Goal: Complete application form: Fill out and submit a form for a specific purpose

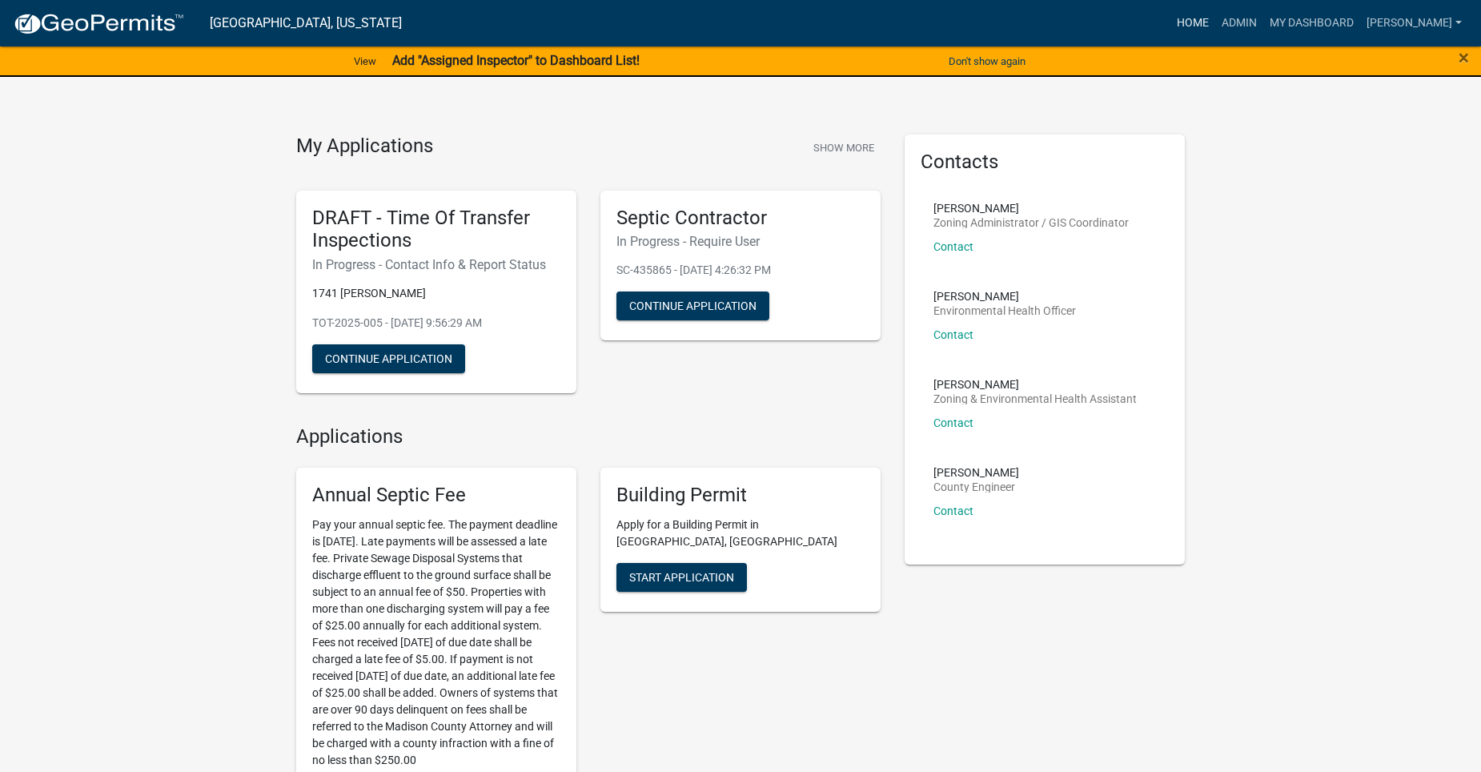
click at [1216, 19] on link "Home" at bounding box center [1193, 23] width 45 height 30
click at [1264, 16] on link "Admin" at bounding box center [1240, 23] width 48 height 30
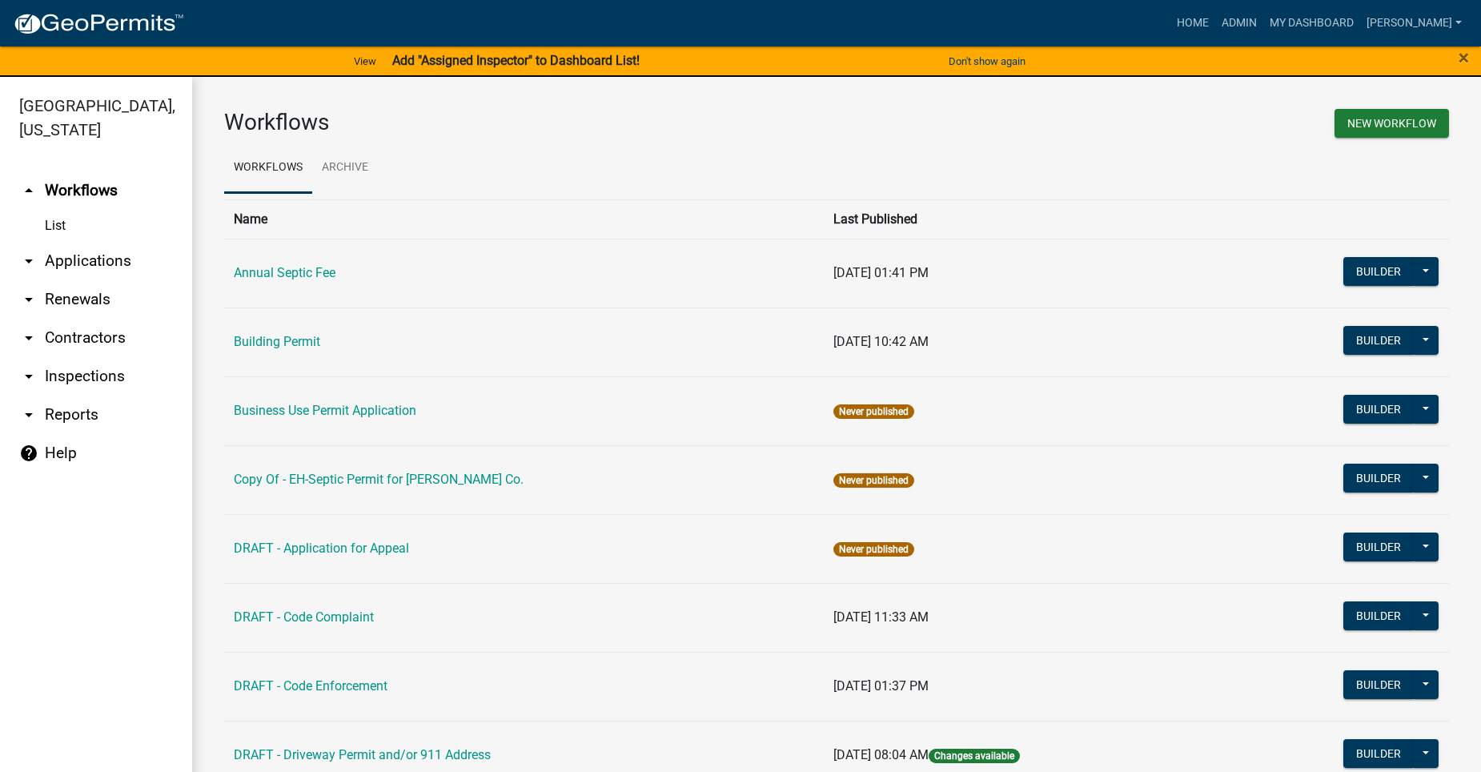
click at [29, 251] on icon "arrow_drop_down" at bounding box center [28, 260] width 19 height 19
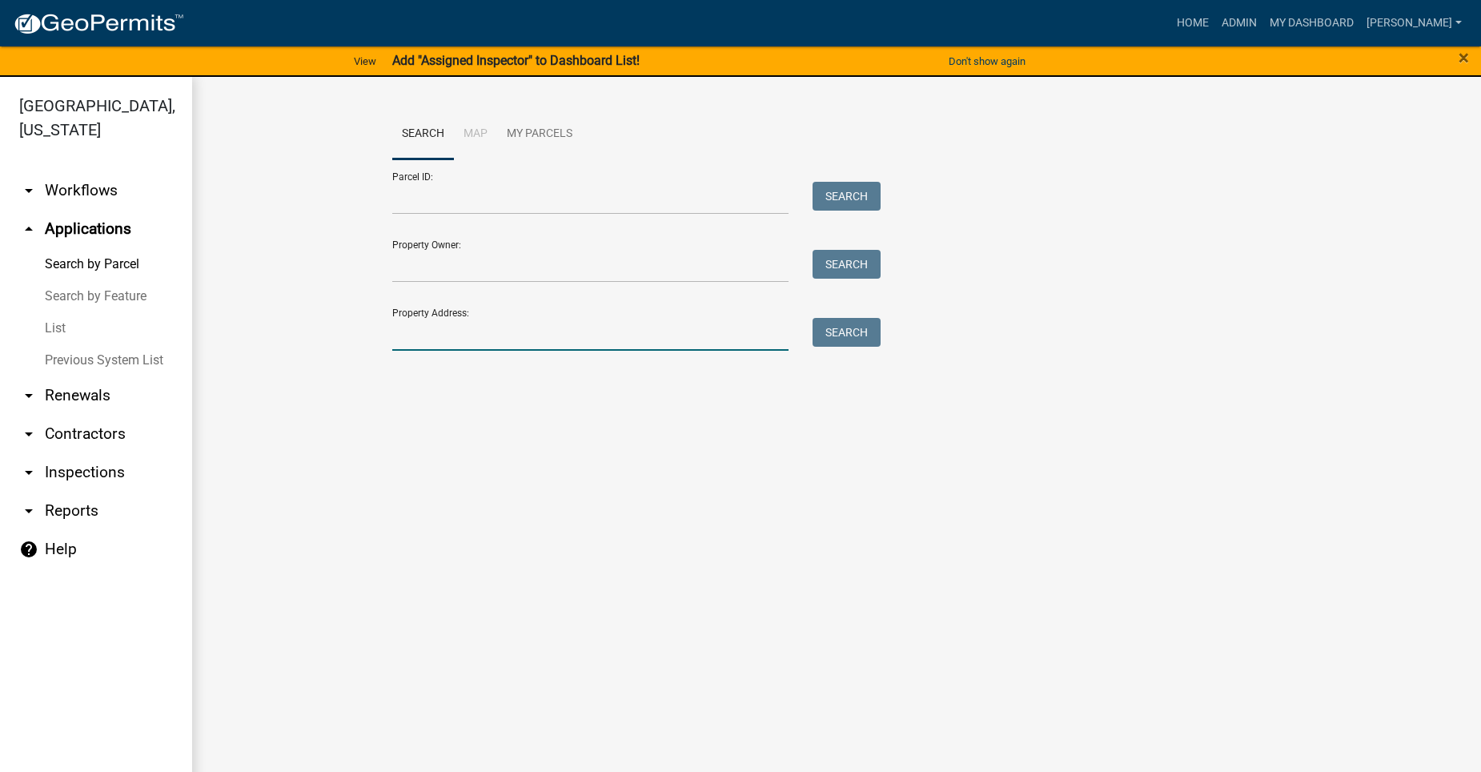
drag, startPoint x: 492, startPoint y: 336, endPoint x: 479, endPoint y: 336, distance: 13.6
click at [492, 336] on input "Property Address:" at bounding box center [590, 334] width 396 height 33
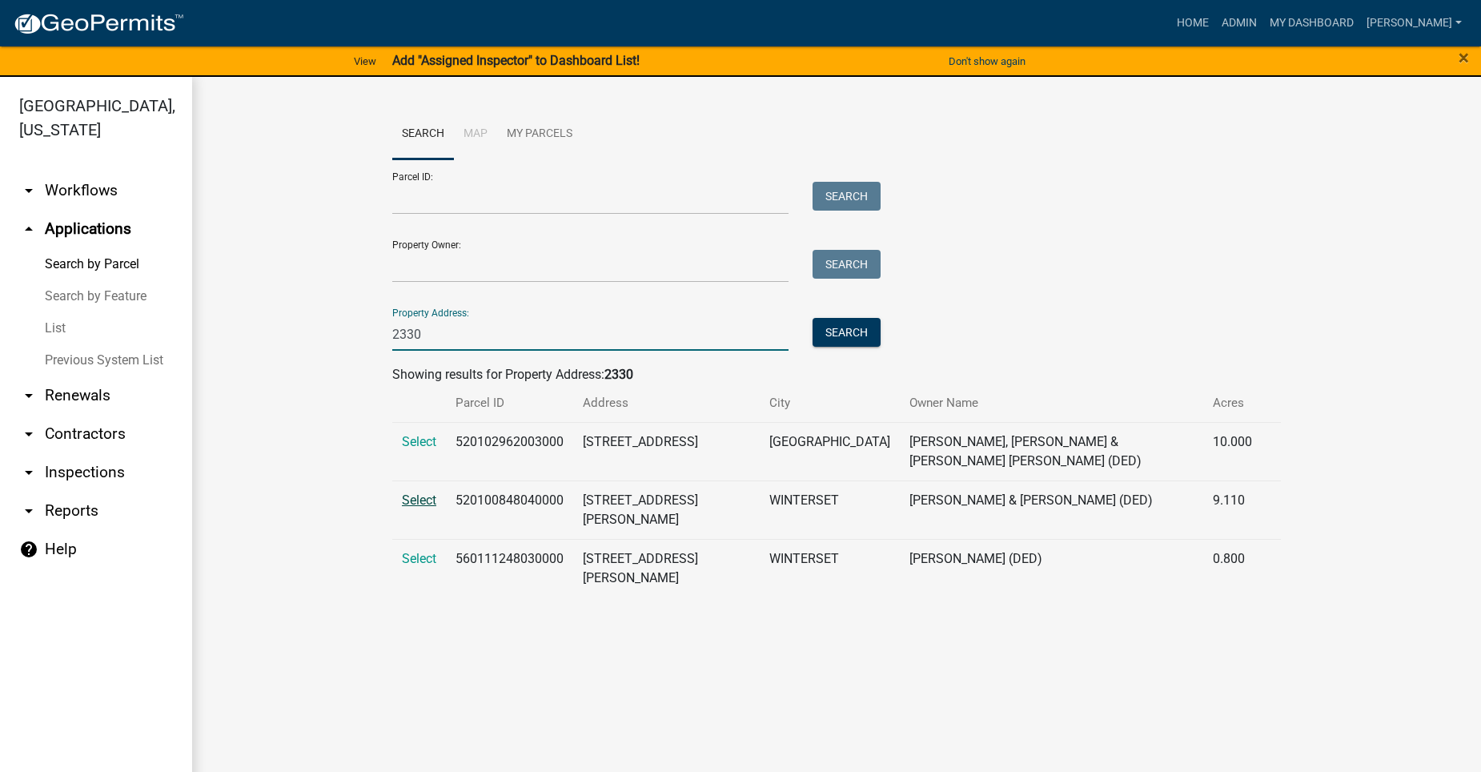
type input "2330"
click at [415, 492] on span "Select" at bounding box center [419, 499] width 34 height 15
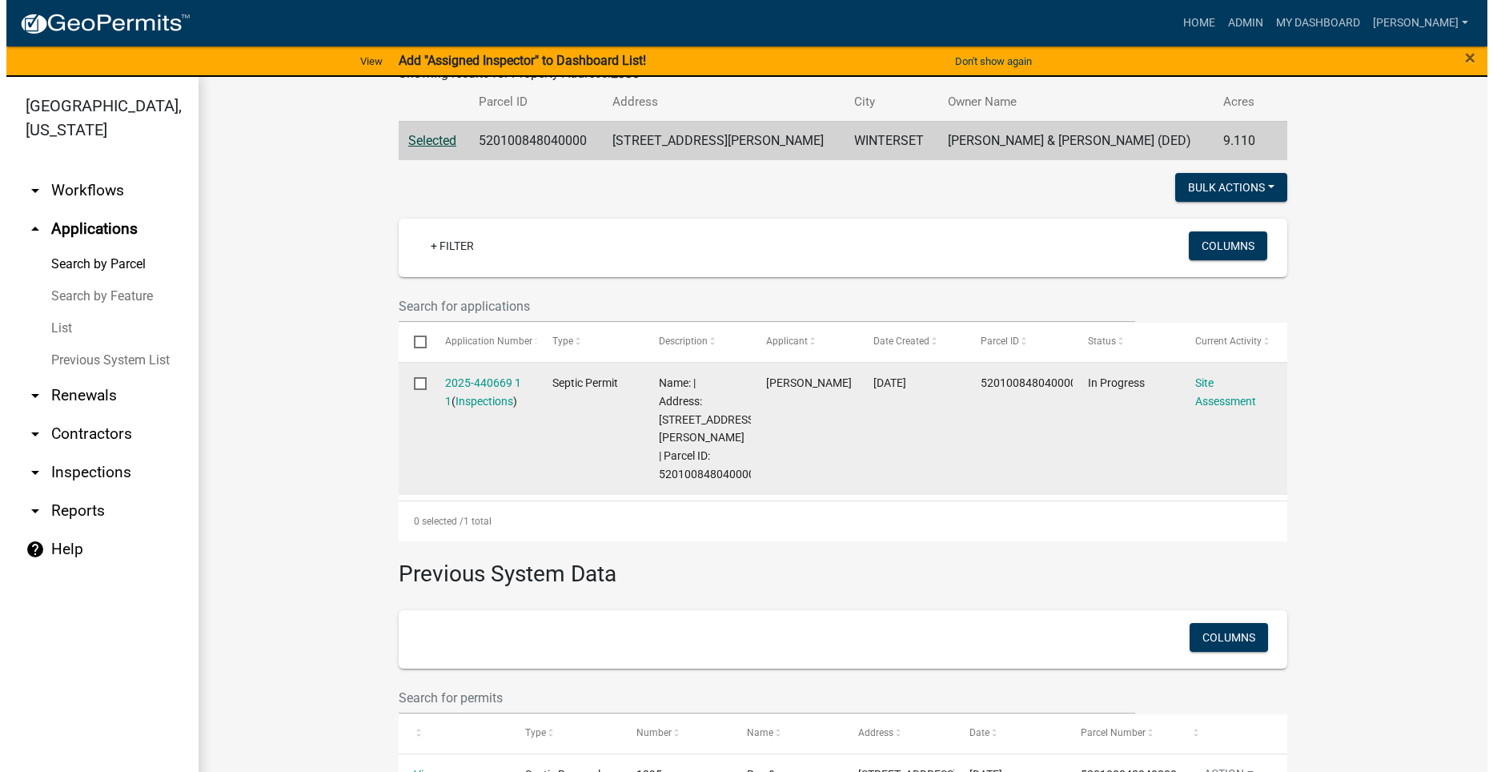
scroll to position [400, 0]
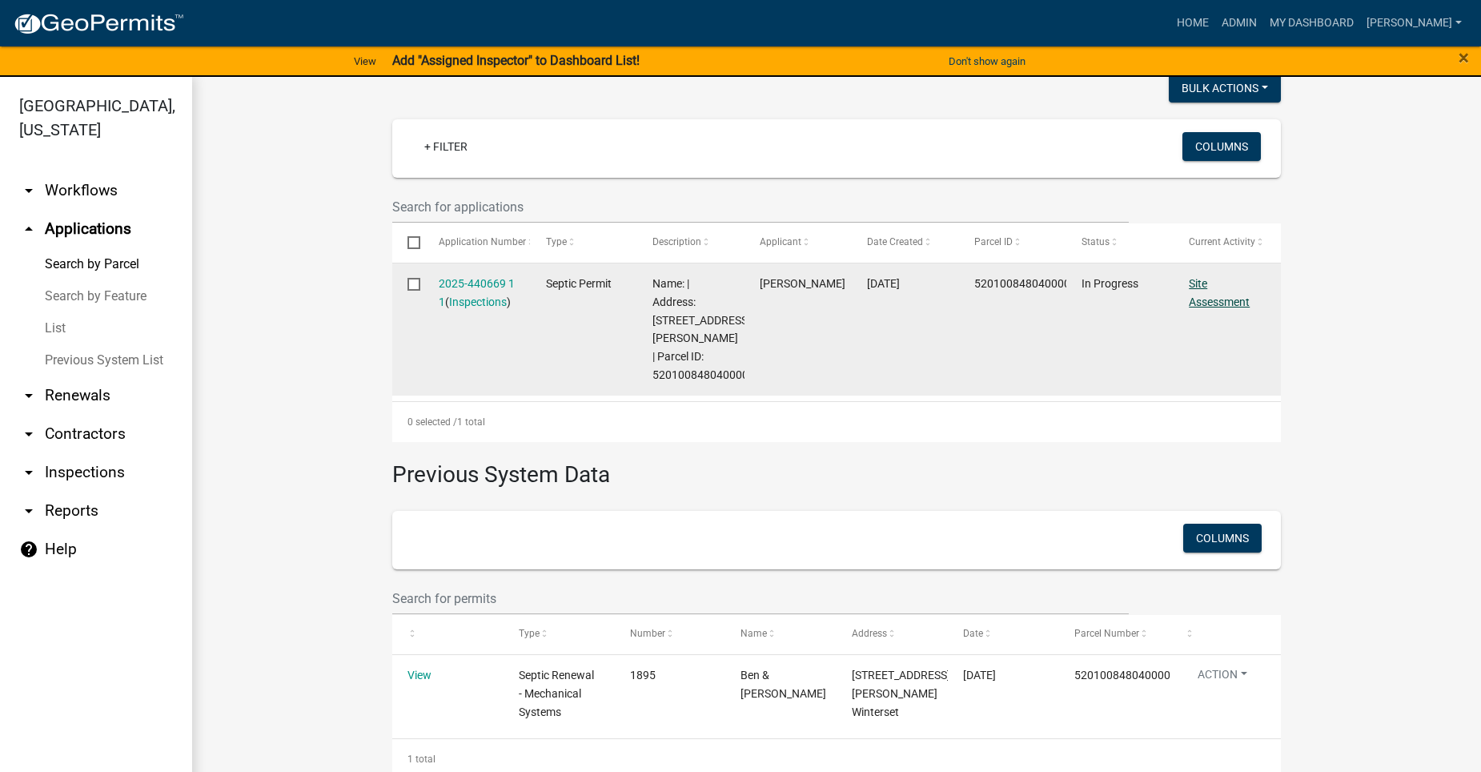
click at [1204, 306] on link "Site Assessment" at bounding box center [1219, 292] width 61 height 31
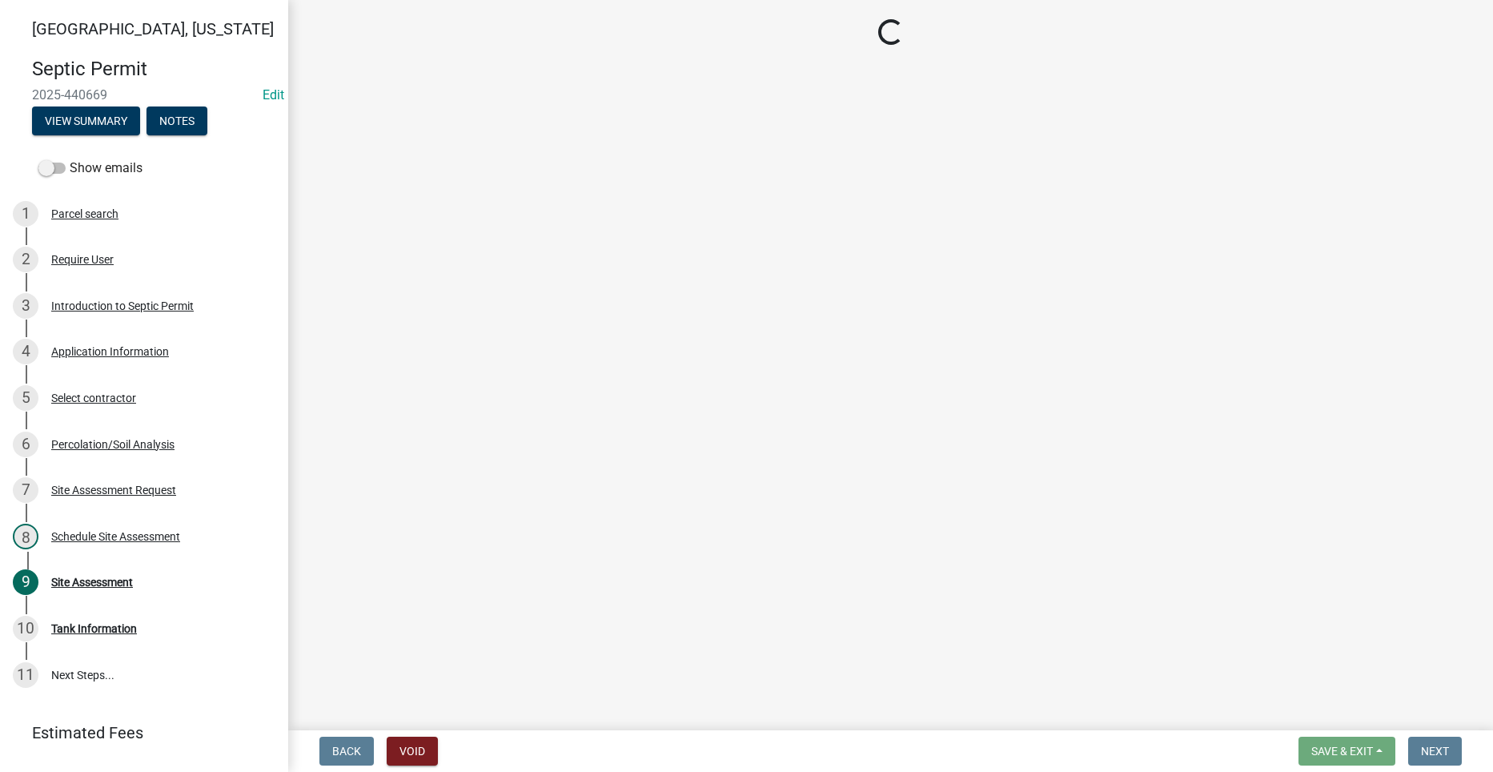
select select "dbe3a1b9-a4b3-48fa-b9c0-fee70399abae"
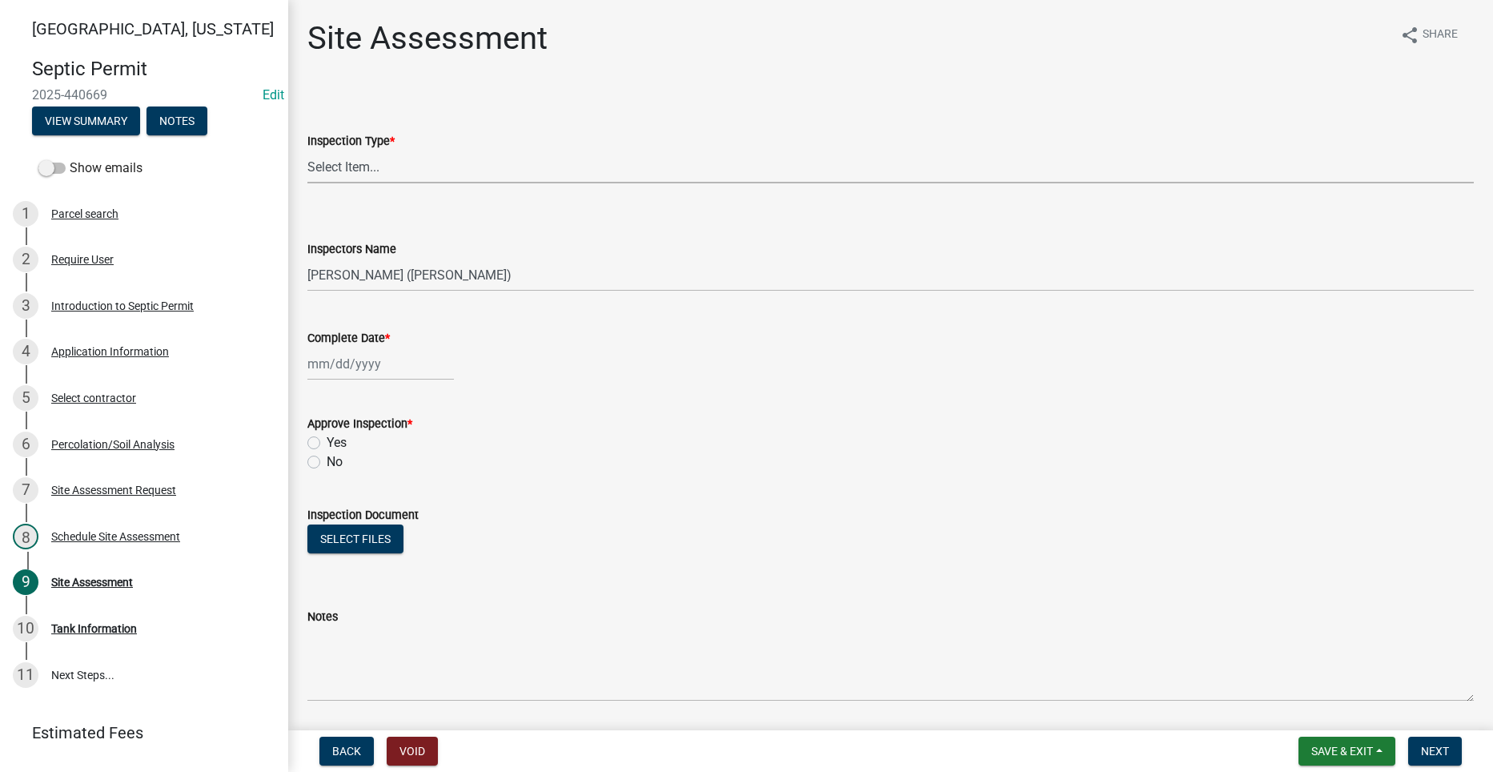
click at [379, 167] on select "Select Item... Site Assessment" at bounding box center [890, 167] width 1167 height 33
click at [307, 151] on select "Select Item... Site Assessment" at bounding box center [890, 167] width 1167 height 33
select select "cee7aade-c60a-47dc-8b48-e4cdff881902"
click at [348, 357] on div at bounding box center [380, 364] width 147 height 33
select select "8"
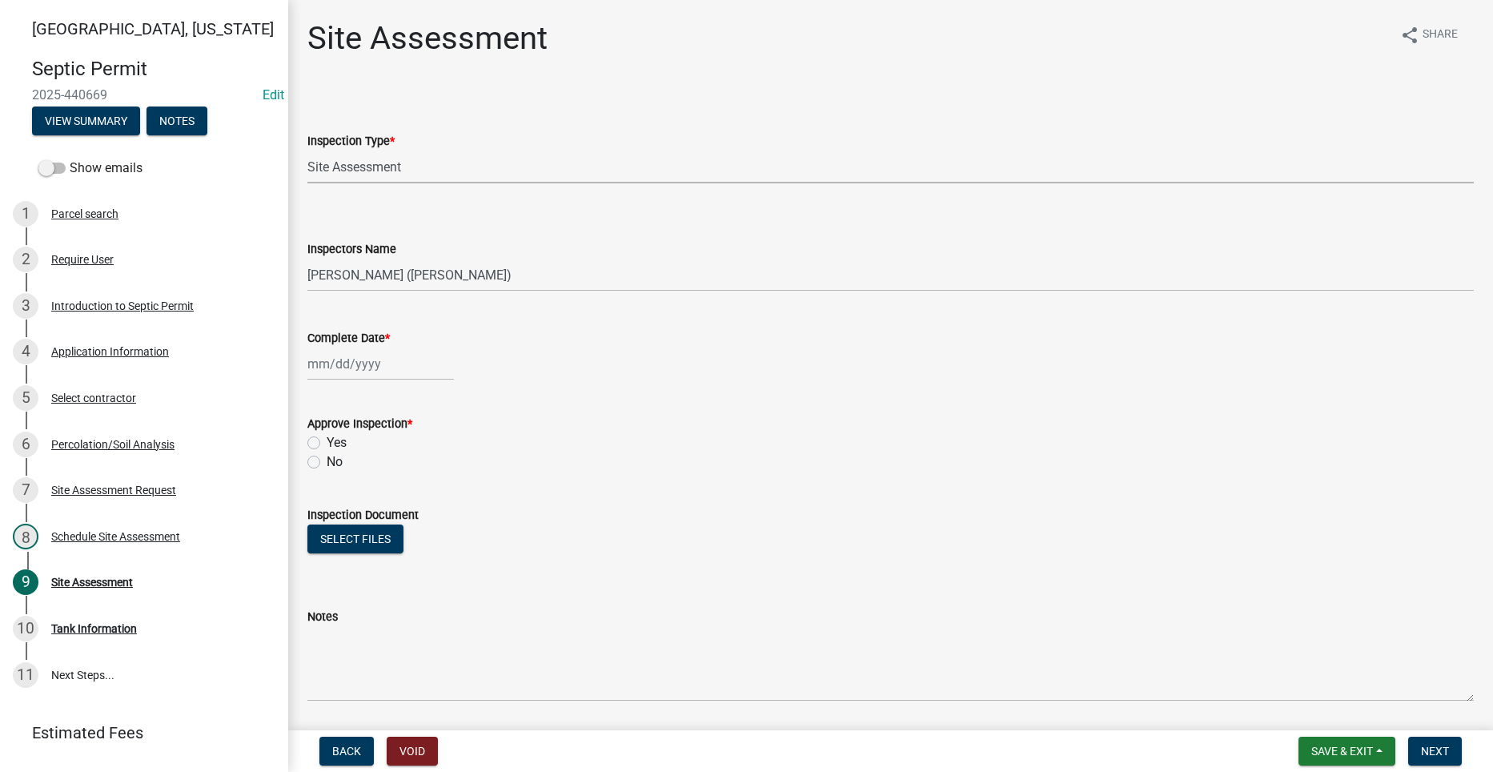
select select "2025"
click at [628, 360] on div "[PERSON_NAME] Feb Mar Apr [PERSON_NAME][DATE] Oct Nov [DATE] 1526 1527 1528 152…" at bounding box center [890, 364] width 1167 height 33
select select "8"
select select "2025"
click at [367, 370] on div "[PERSON_NAME] Feb Mar Apr [PERSON_NAME][DATE] Oct Nov [DATE] 1526 1527 1528 152…" at bounding box center [380, 364] width 147 height 33
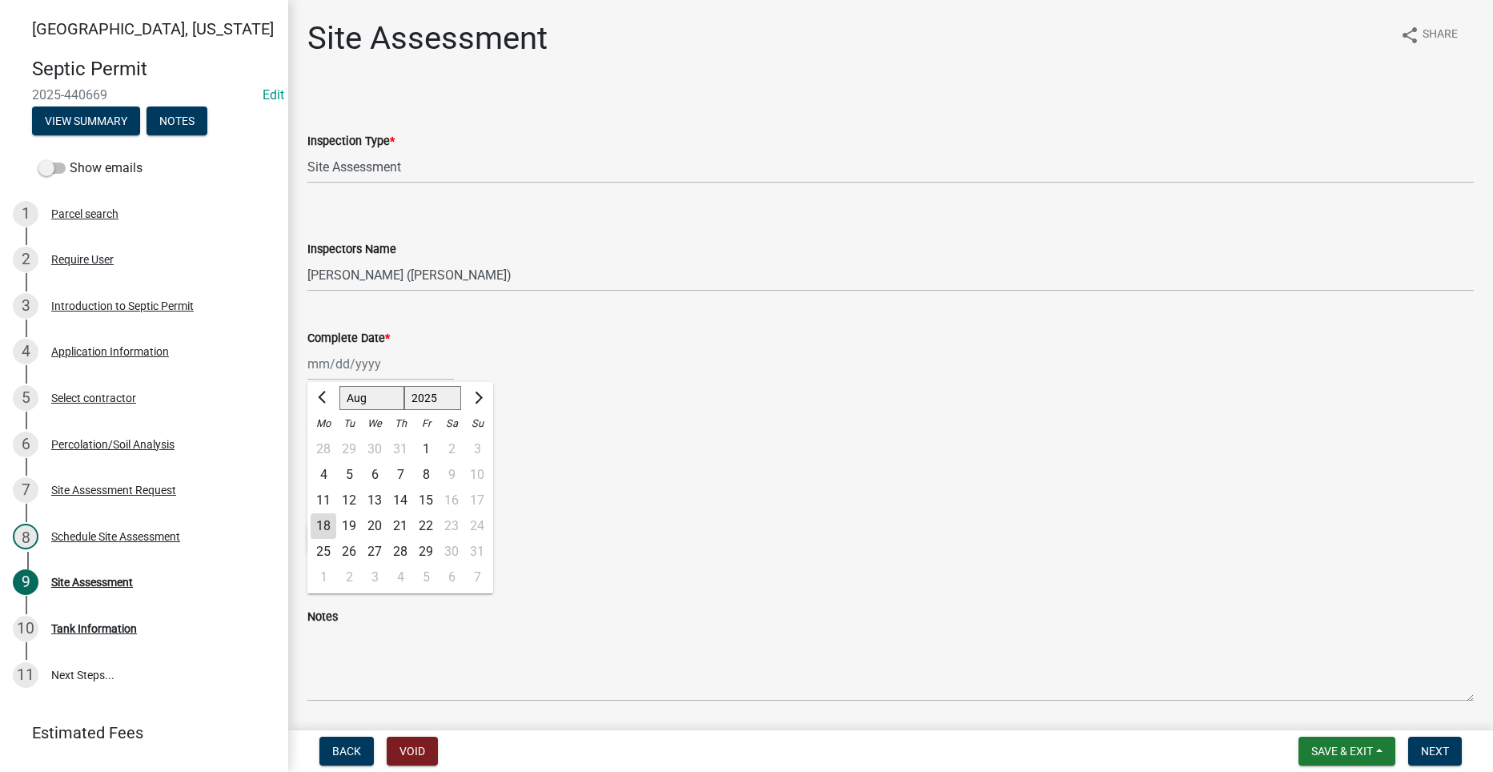
click at [330, 524] on div "18" at bounding box center [324, 526] width 26 height 26
type input "[DATE]"
click at [327, 437] on label "Yes" at bounding box center [337, 442] width 20 height 19
click at [327, 437] on input "Yes" at bounding box center [332, 438] width 10 height 10
radio input "true"
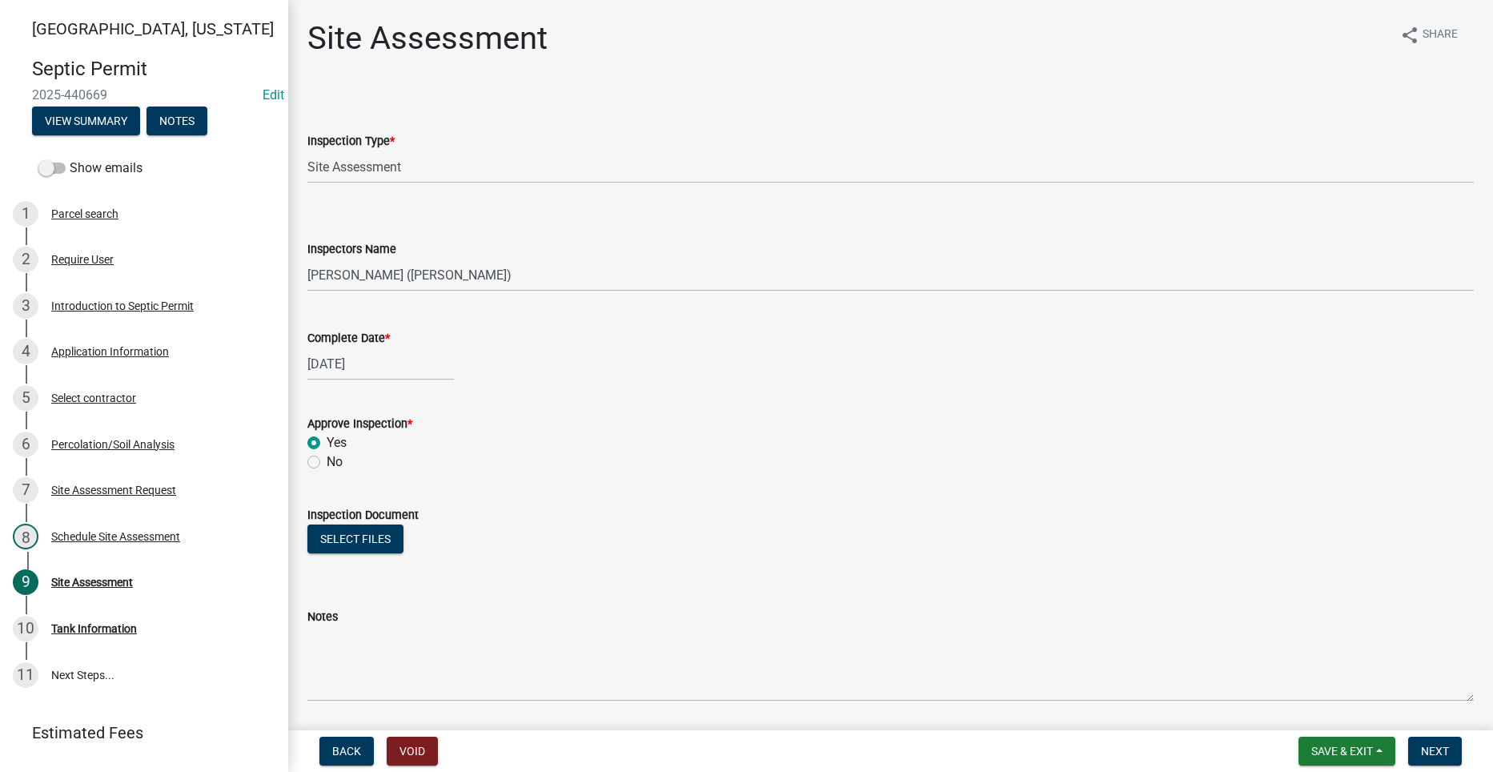
scroll to position [53, 0]
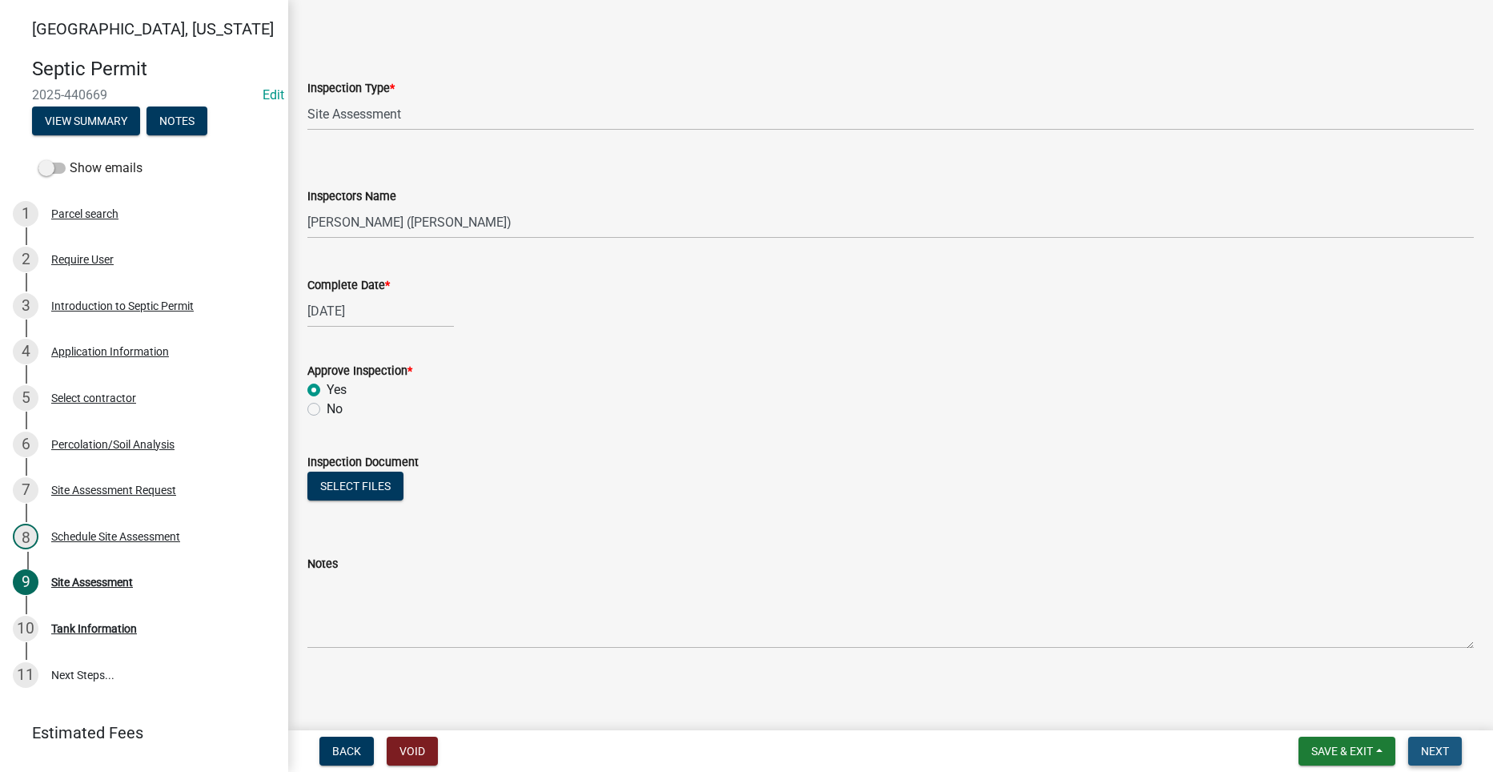
click at [1440, 748] on span "Next" at bounding box center [1435, 751] width 28 height 13
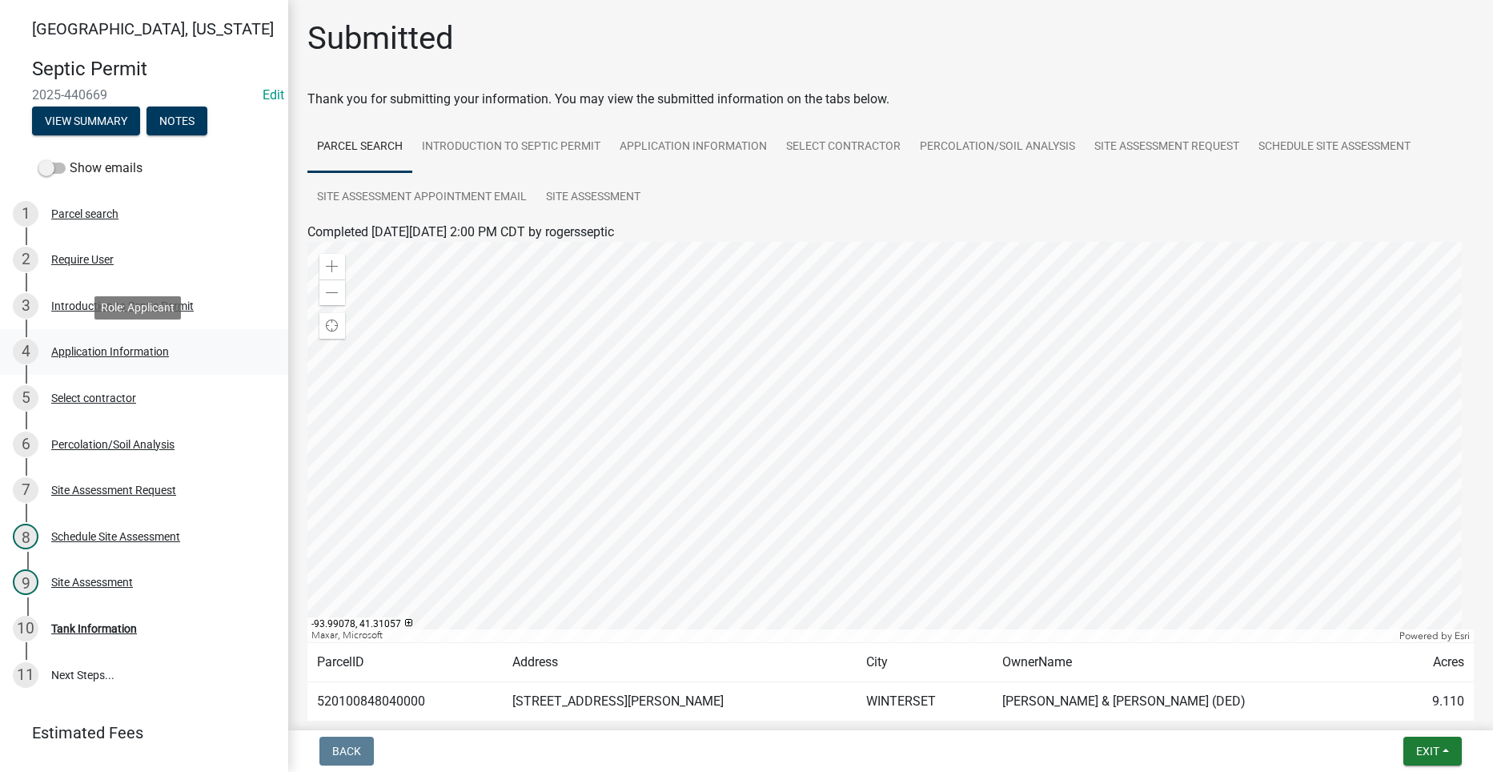
click at [102, 359] on div "4 Application Information" at bounding box center [138, 352] width 250 height 26
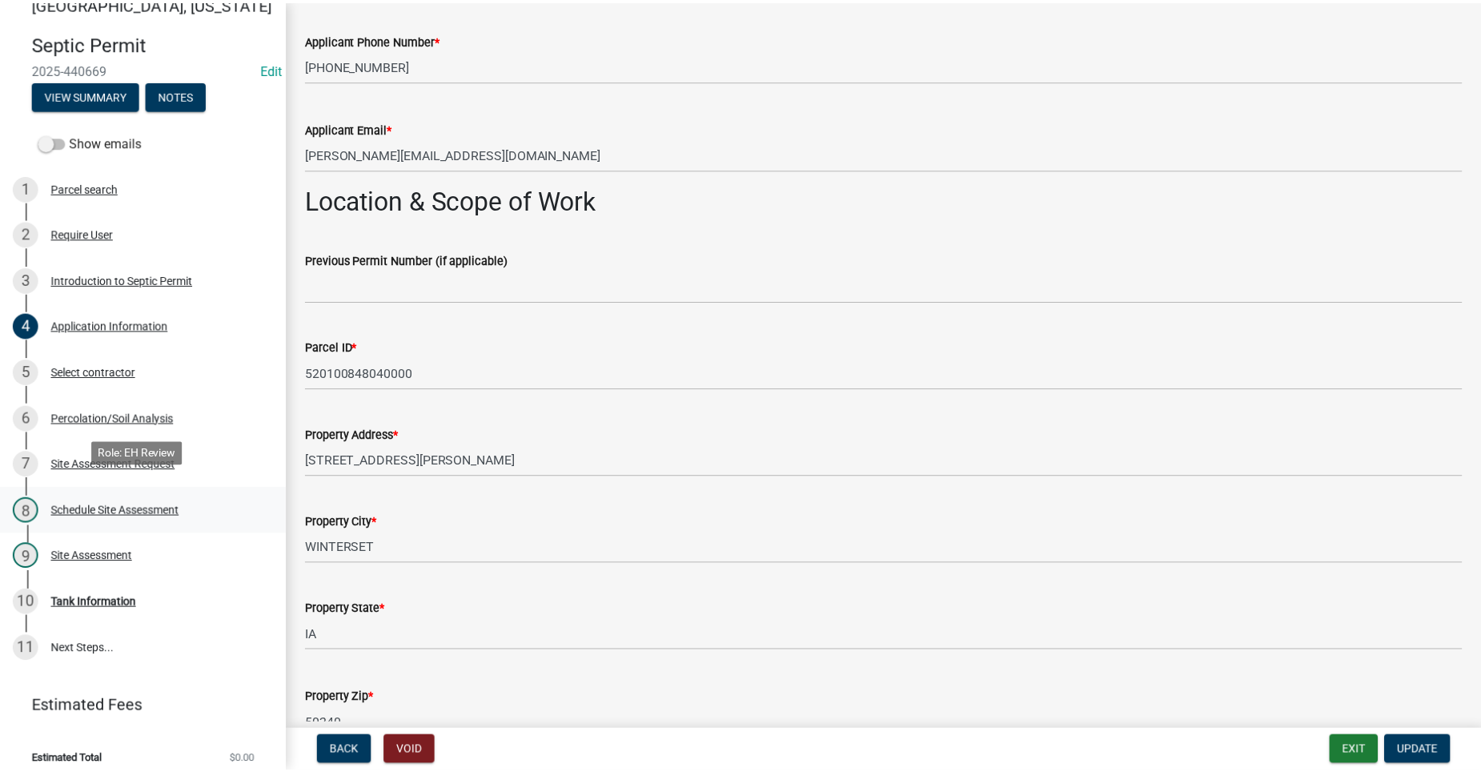
scroll to position [38, 0]
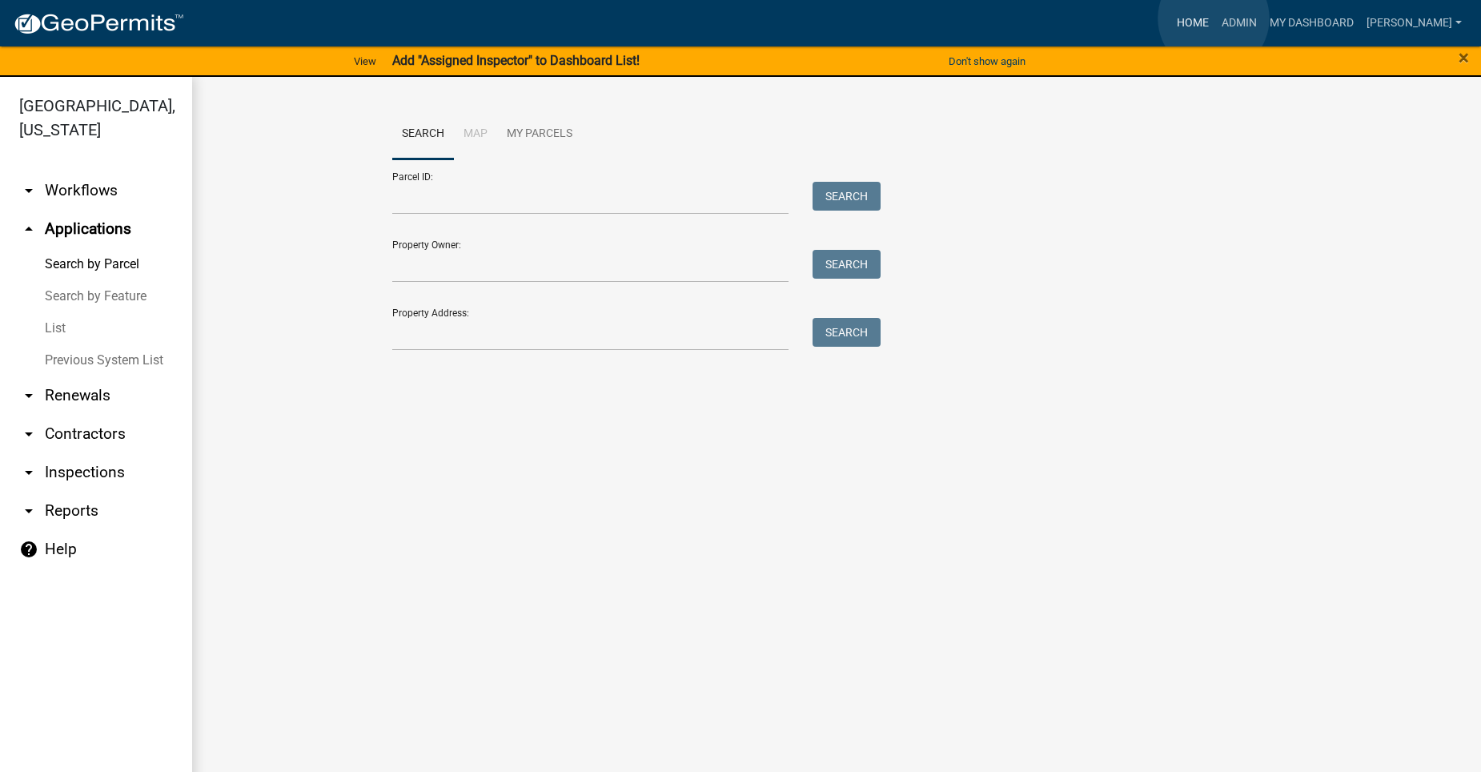
click at [1214, 18] on link "Home" at bounding box center [1193, 23] width 45 height 30
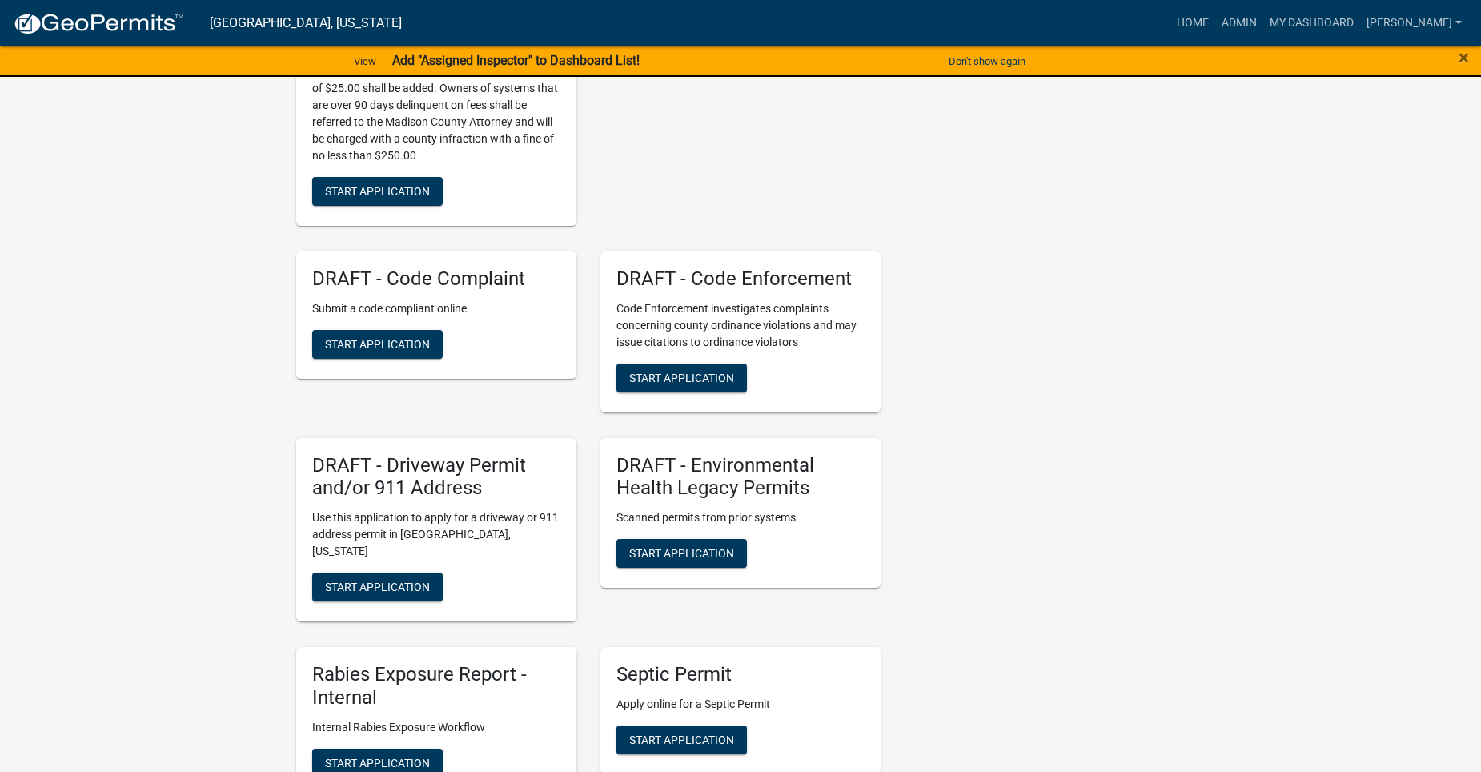
scroll to position [641, 0]
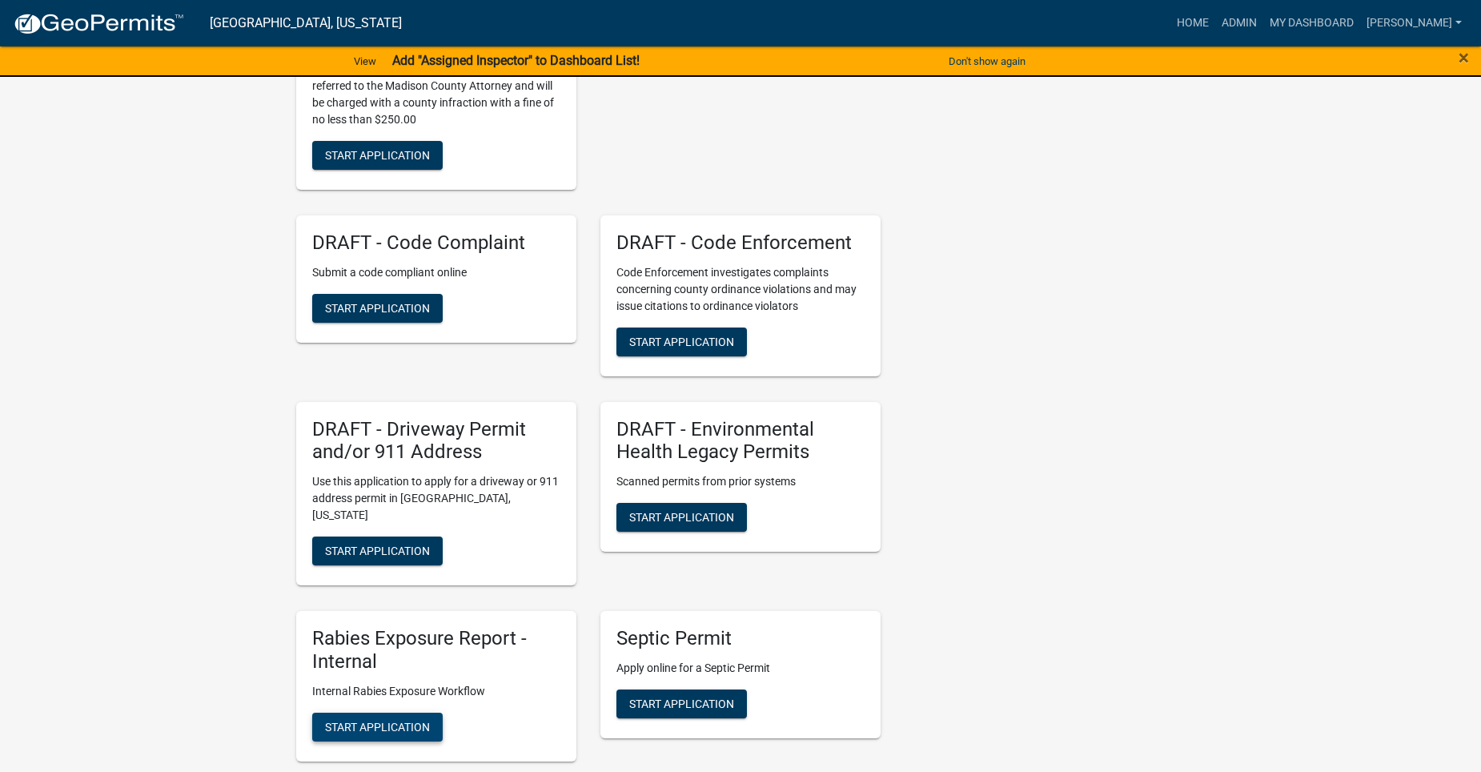
click at [378, 720] on span "Start Application" at bounding box center [377, 726] width 105 height 13
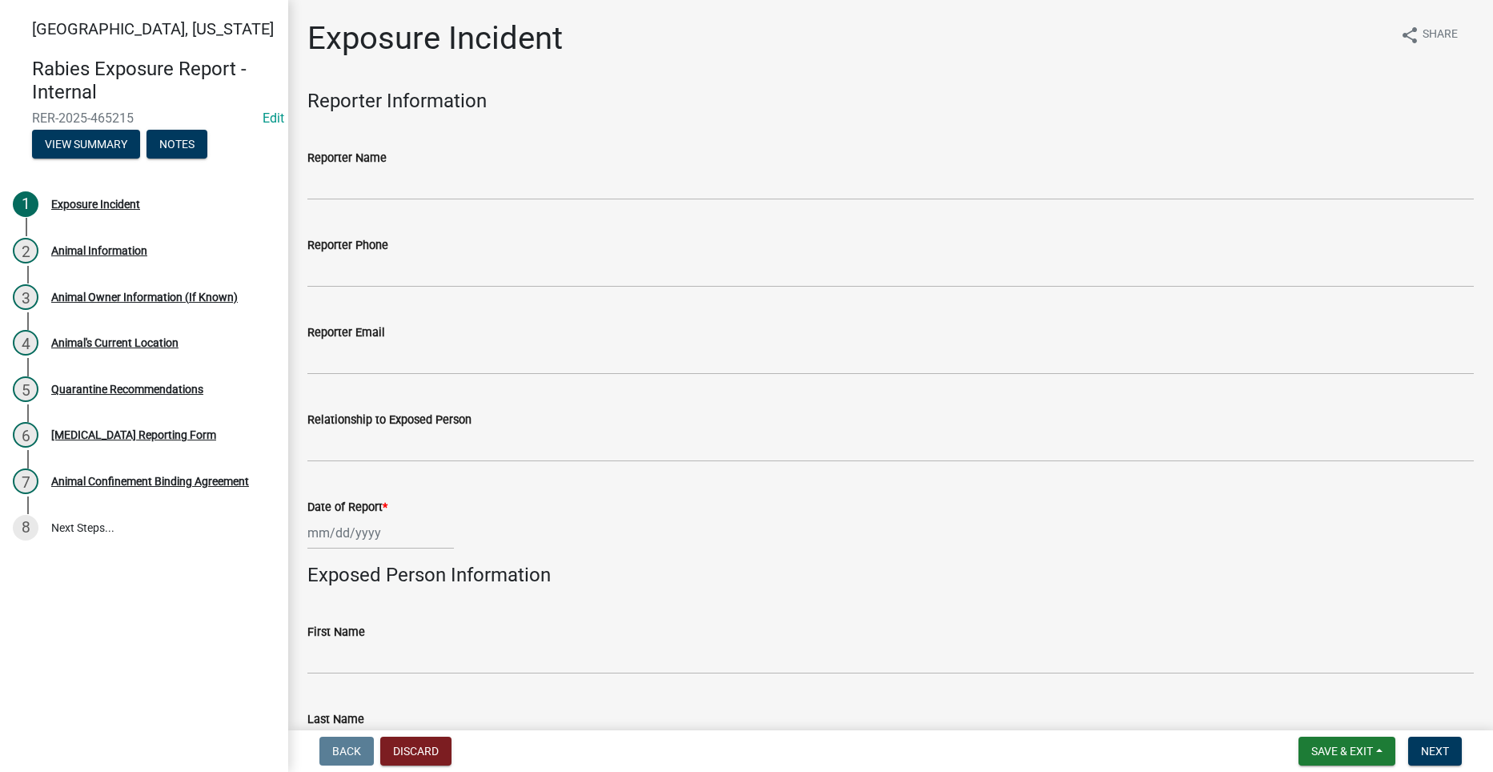
drag, startPoint x: 625, startPoint y: 202, endPoint x: 625, endPoint y: 187, distance: 14.4
click at [625, 200] on wm-data-entity-input "Reporter Name" at bounding box center [890, 169] width 1167 height 87
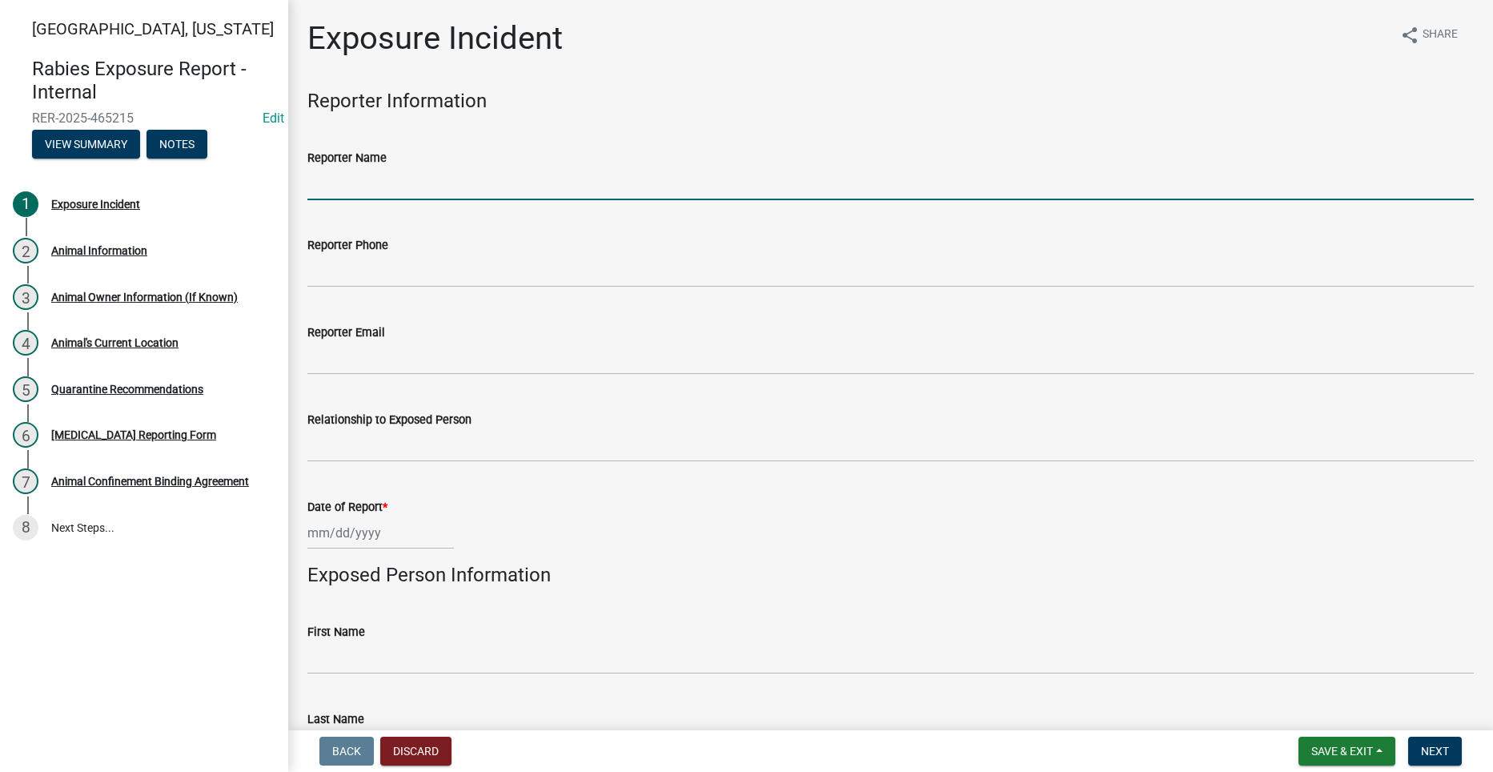
click at [625, 187] on input "Reporter Name" at bounding box center [890, 183] width 1167 height 33
type input "[PERSON_NAME]"
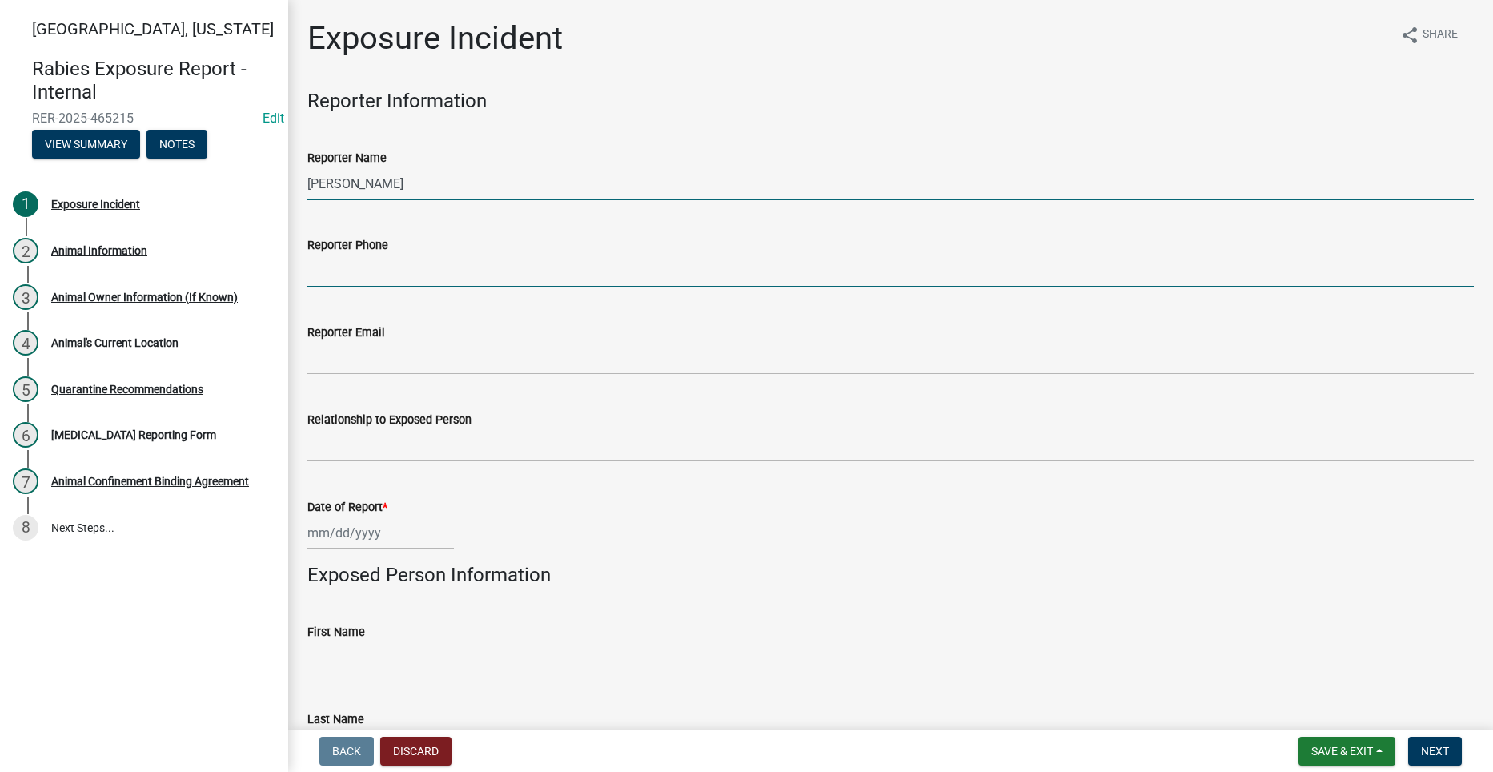
click at [546, 262] on input "Reporter Phone" at bounding box center [890, 271] width 1167 height 33
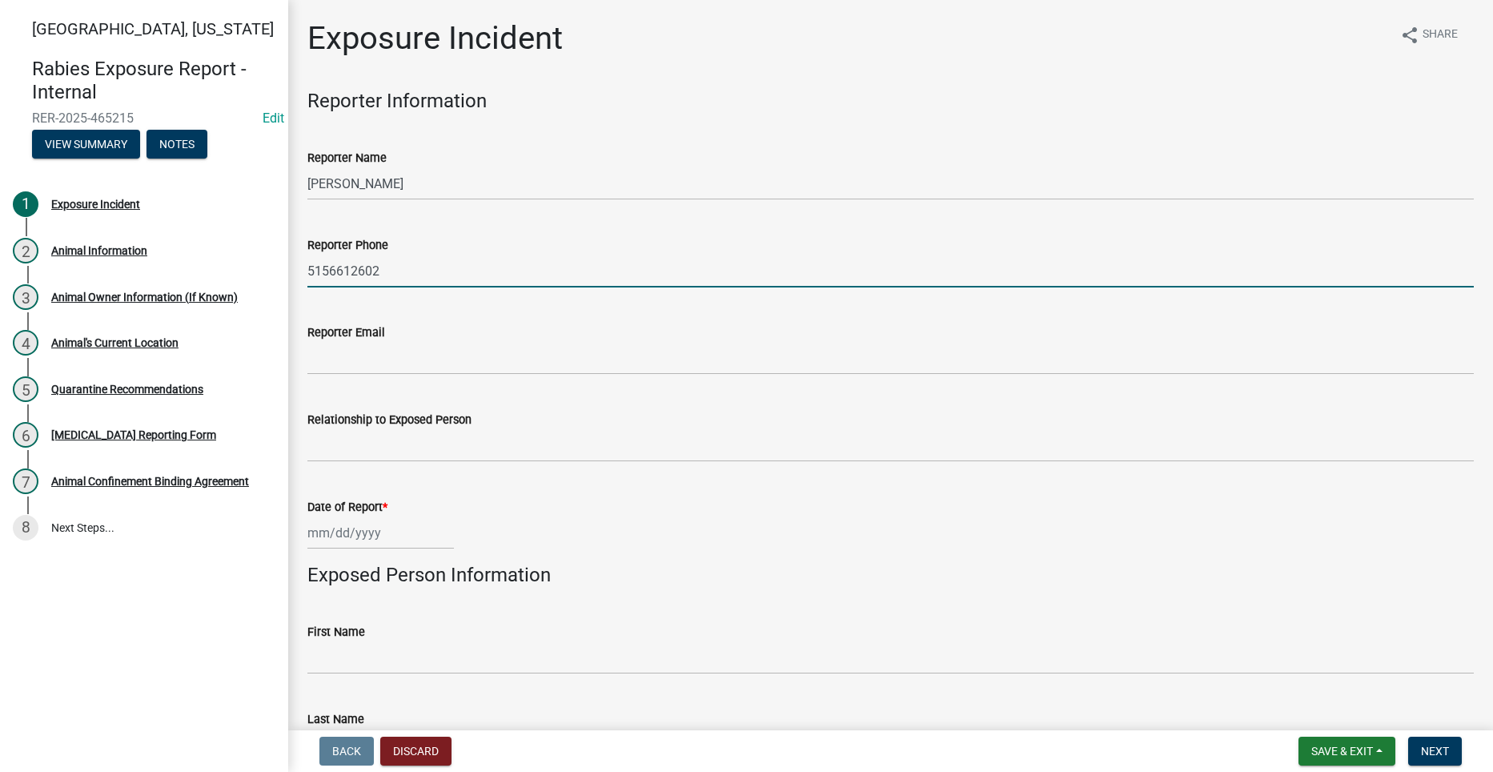
type input "5156612602"
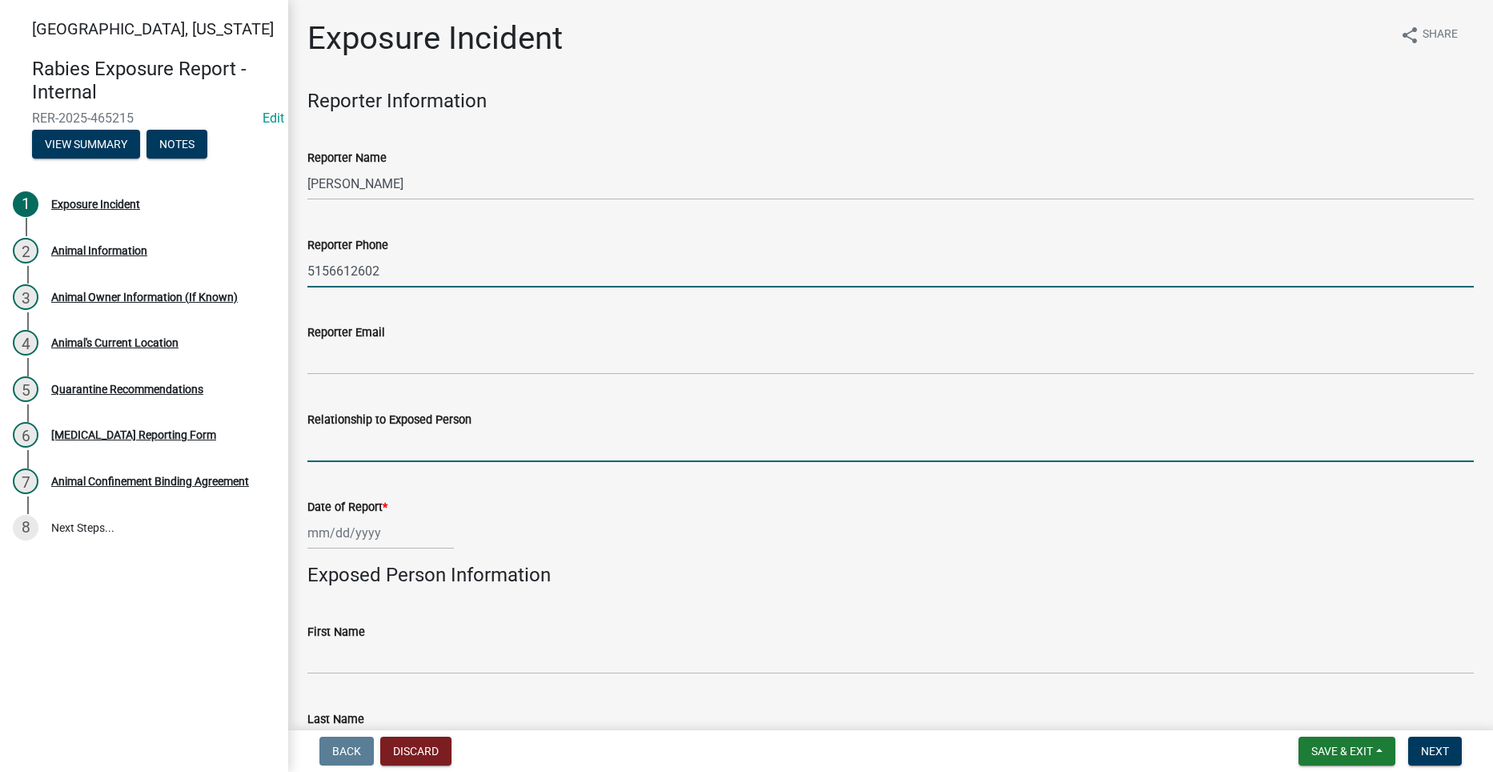
click at [601, 443] on input "Relationship to Exposed Person" at bounding box center [890, 445] width 1167 height 33
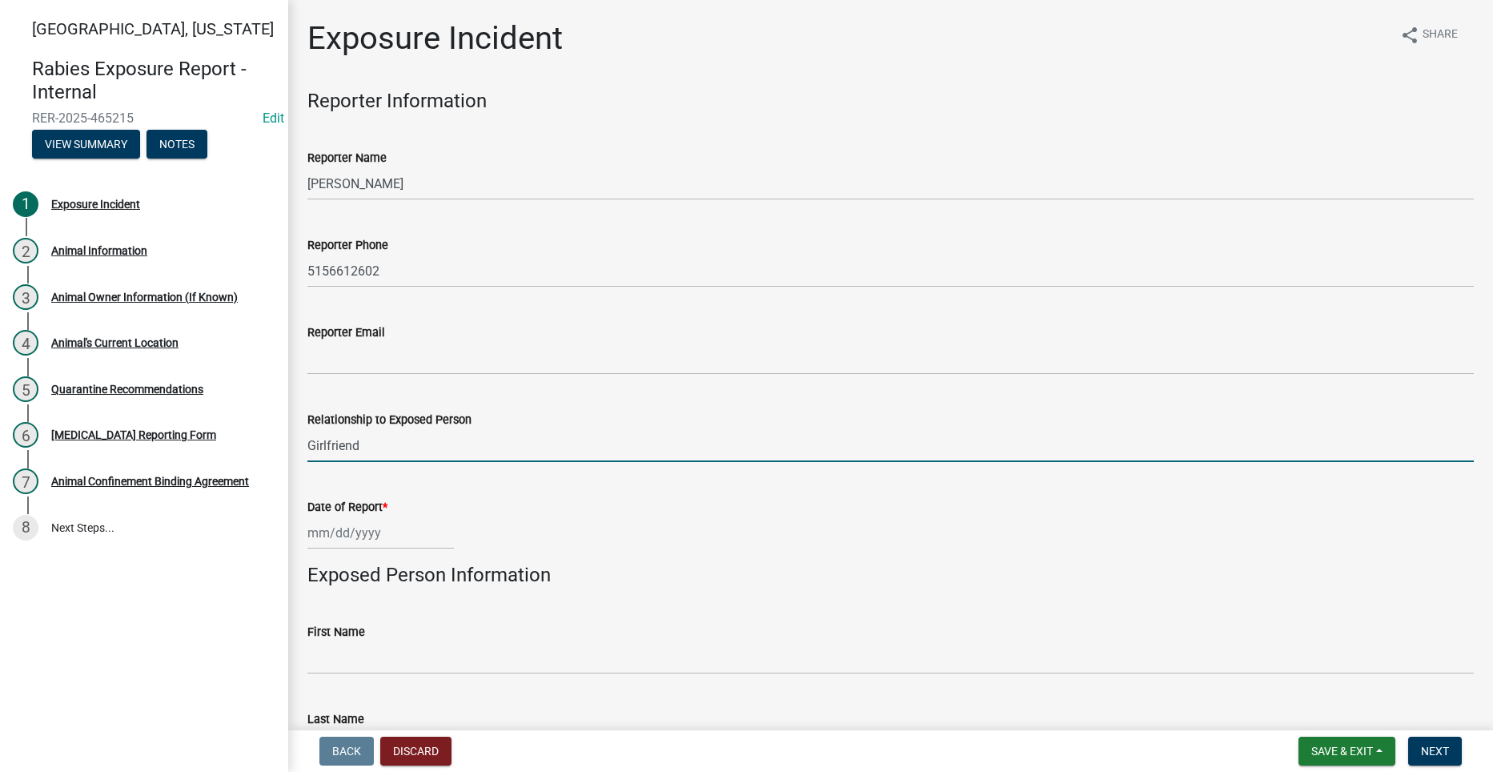
type input "Girlfriend"
click at [338, 532] on div at bounding box center [380, 532] width 147 height 33
select select "8"
select select "2025"
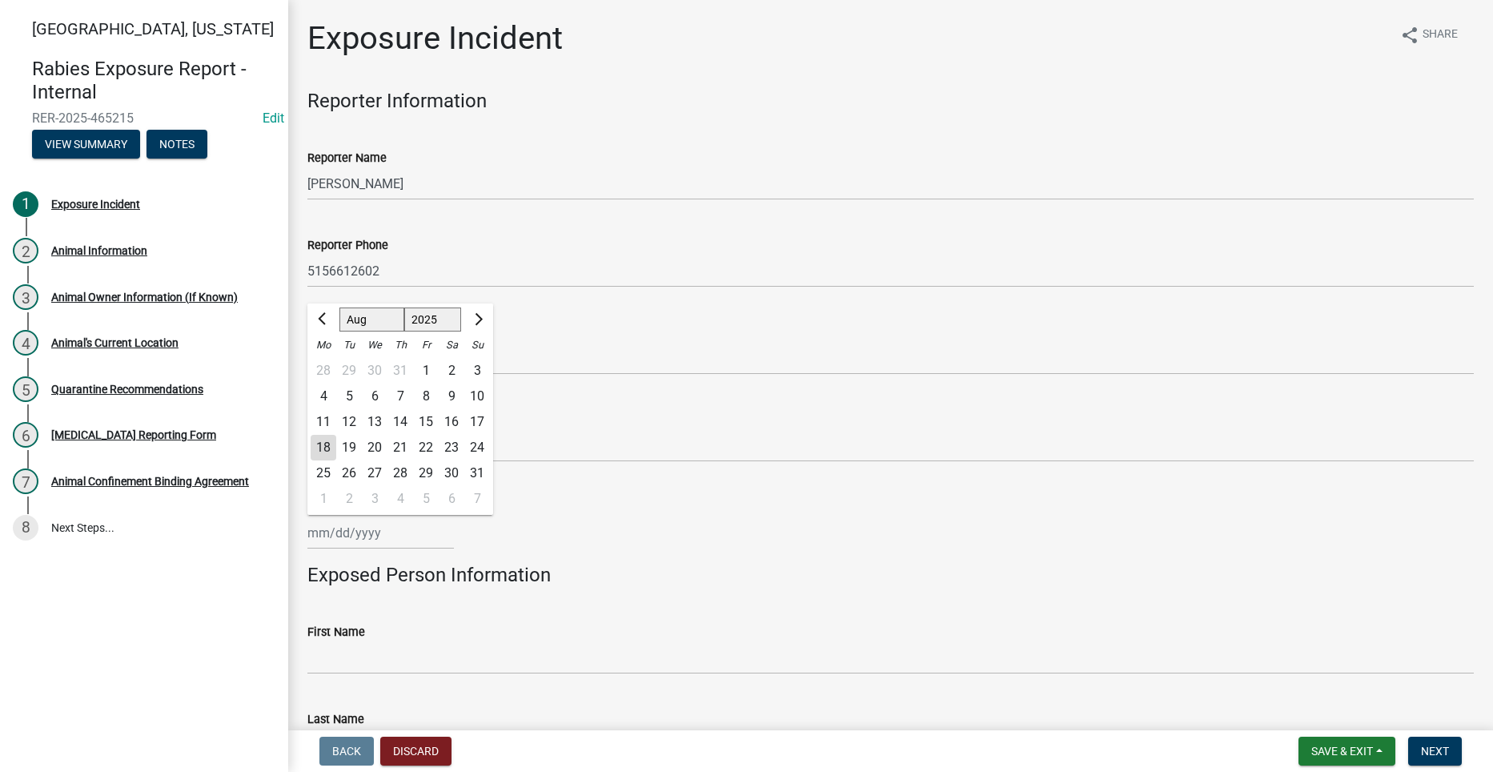
click at [476, 414] on div "17" at bounding box center [477, 422] width 26 height 26
type input "[DATE]"
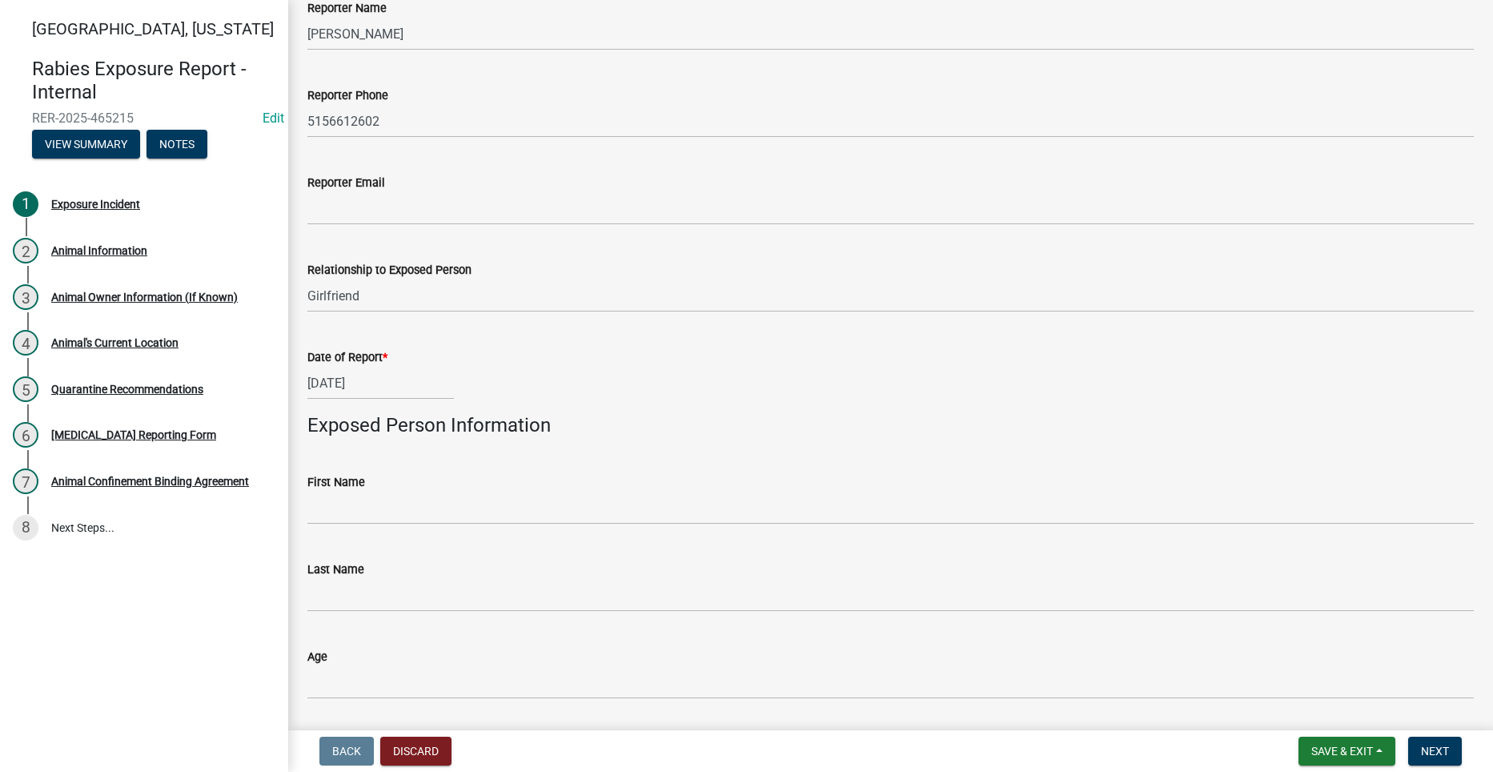
scroll to position [160, 0]
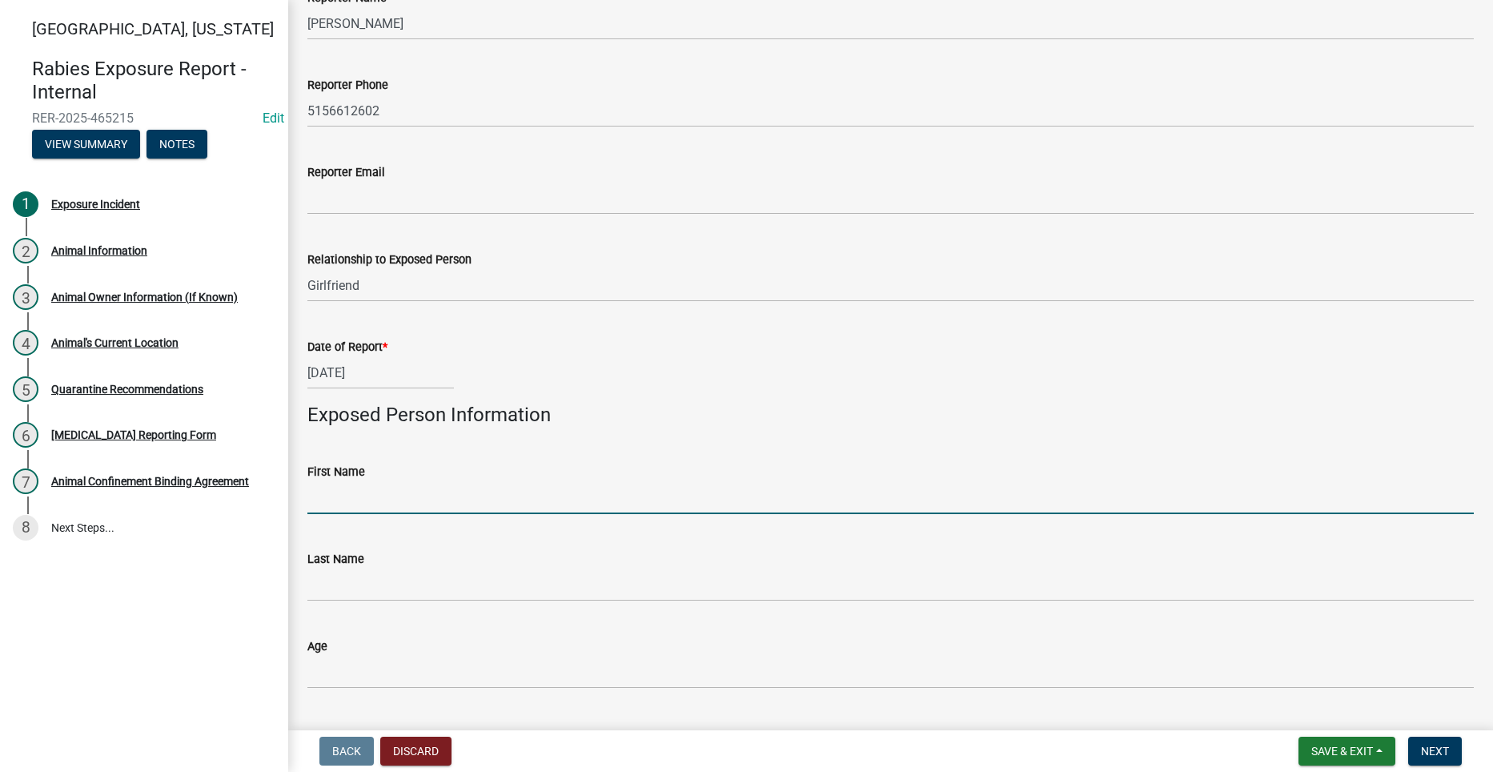
click at [425, 505] on input "First Name" at bounding box center [890, 497] width 1167 height 33
type input "[PERSON_NAME]"
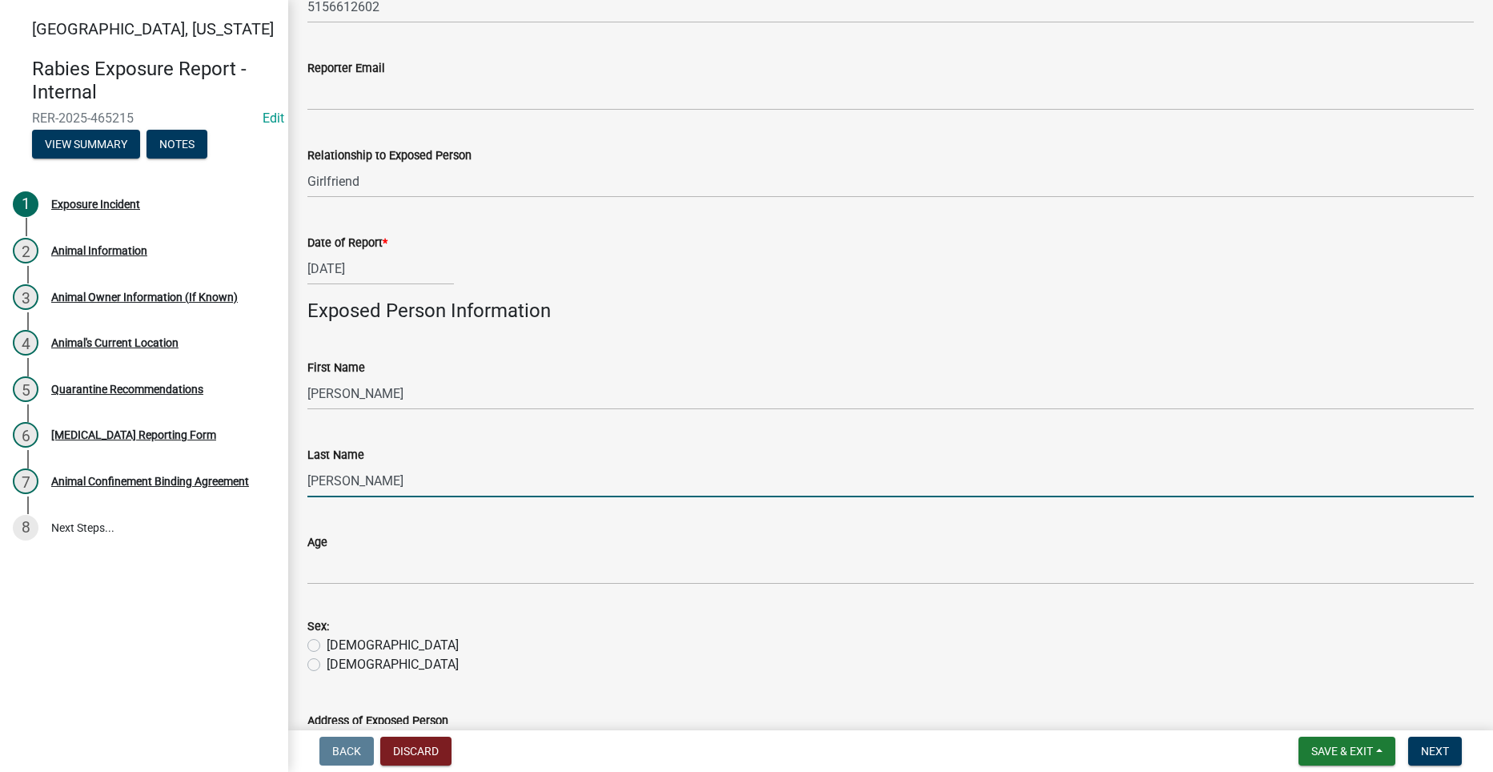
scroll to position [320, 0]
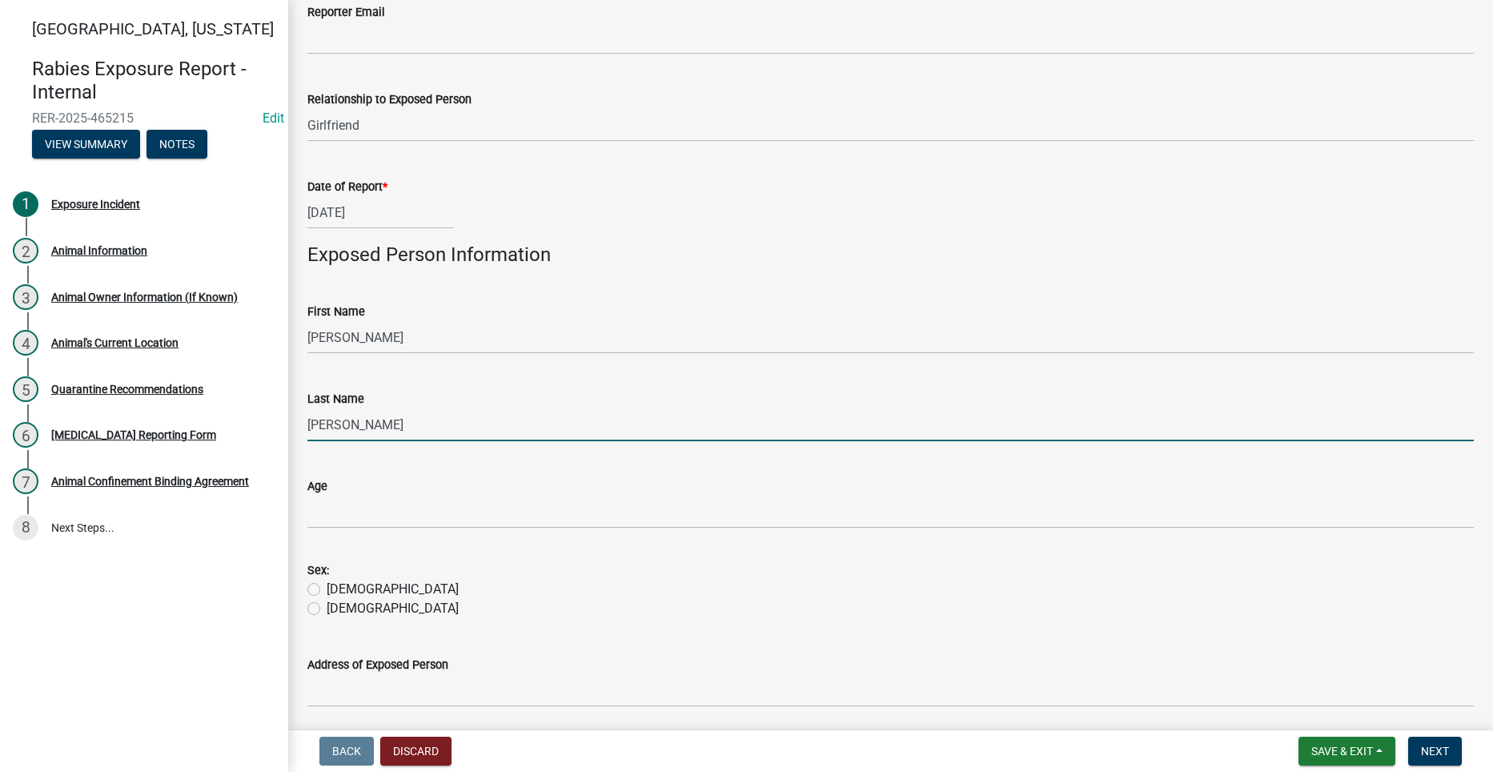
type input "[PERSON_NAME]"
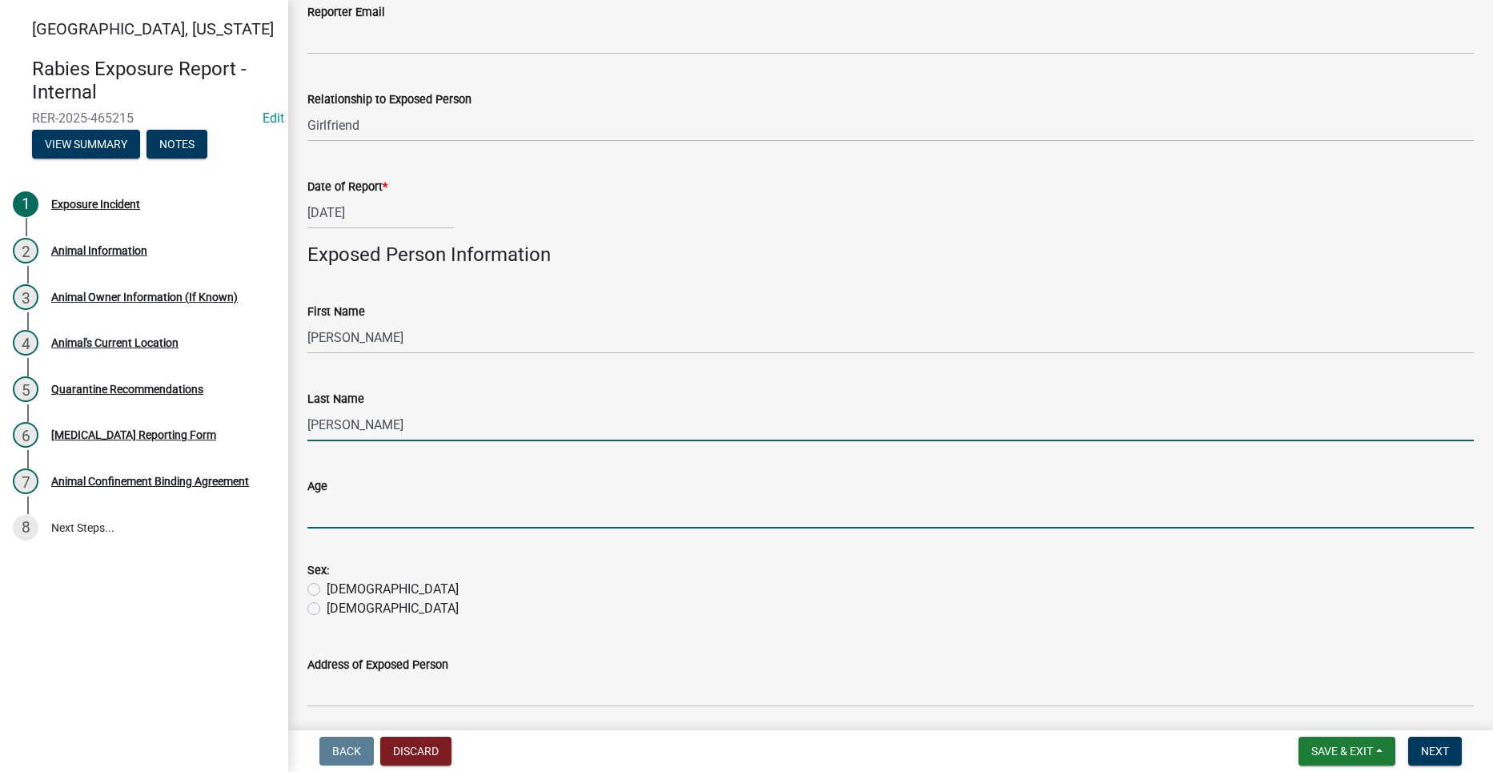
click at [375, 526] on input "Age" at bounding box center [890, 512] width 1167 height 33
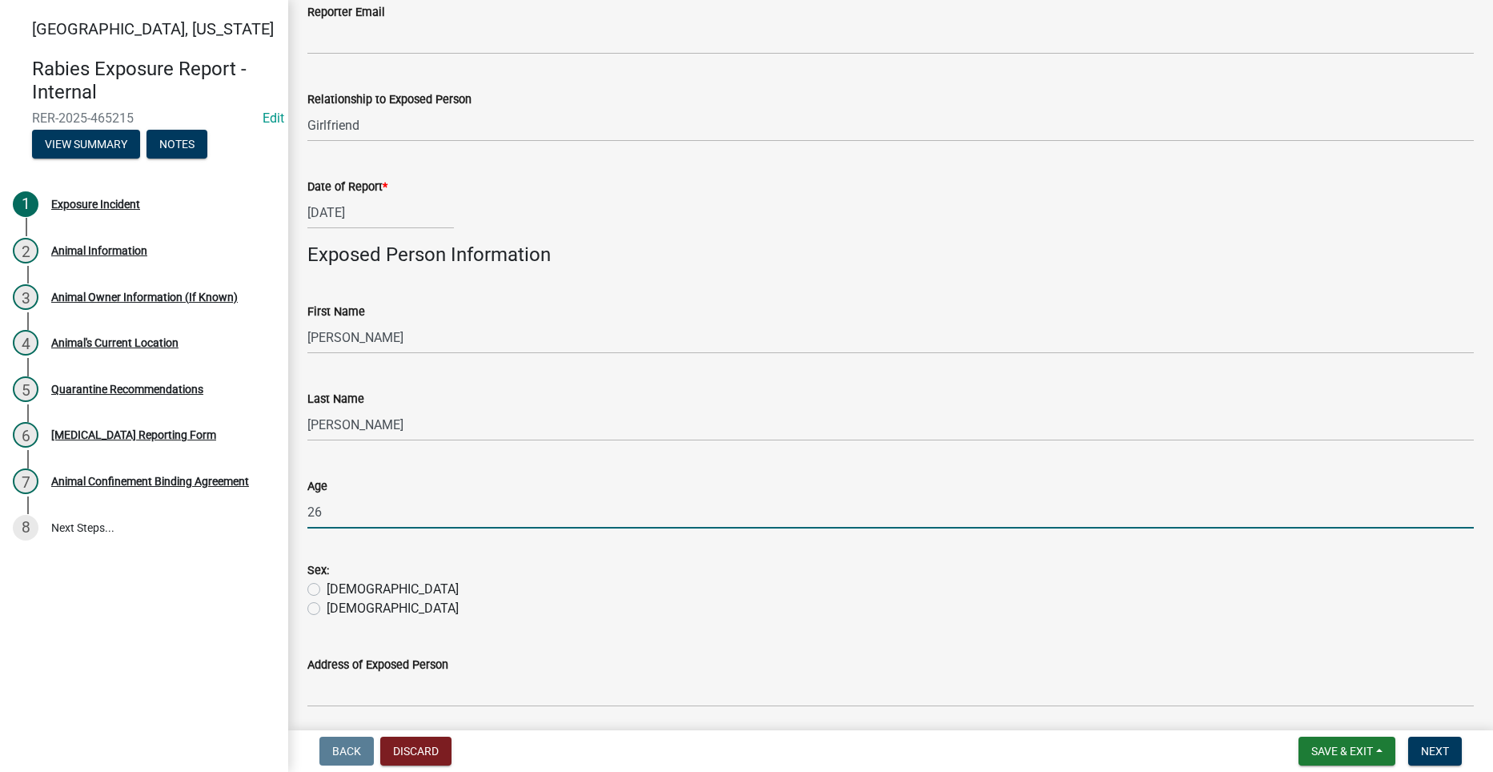
type input "26"
click at [327, 587] on label "[DEMOGRAPHIC_DATA]" at bounding box center [393, 589] width 132 height 19
click at [327, 587] on input "[DEMOGRAPHIC_DATA]" at bounding box center [332, 585] width 10 height 10
radio input "true"
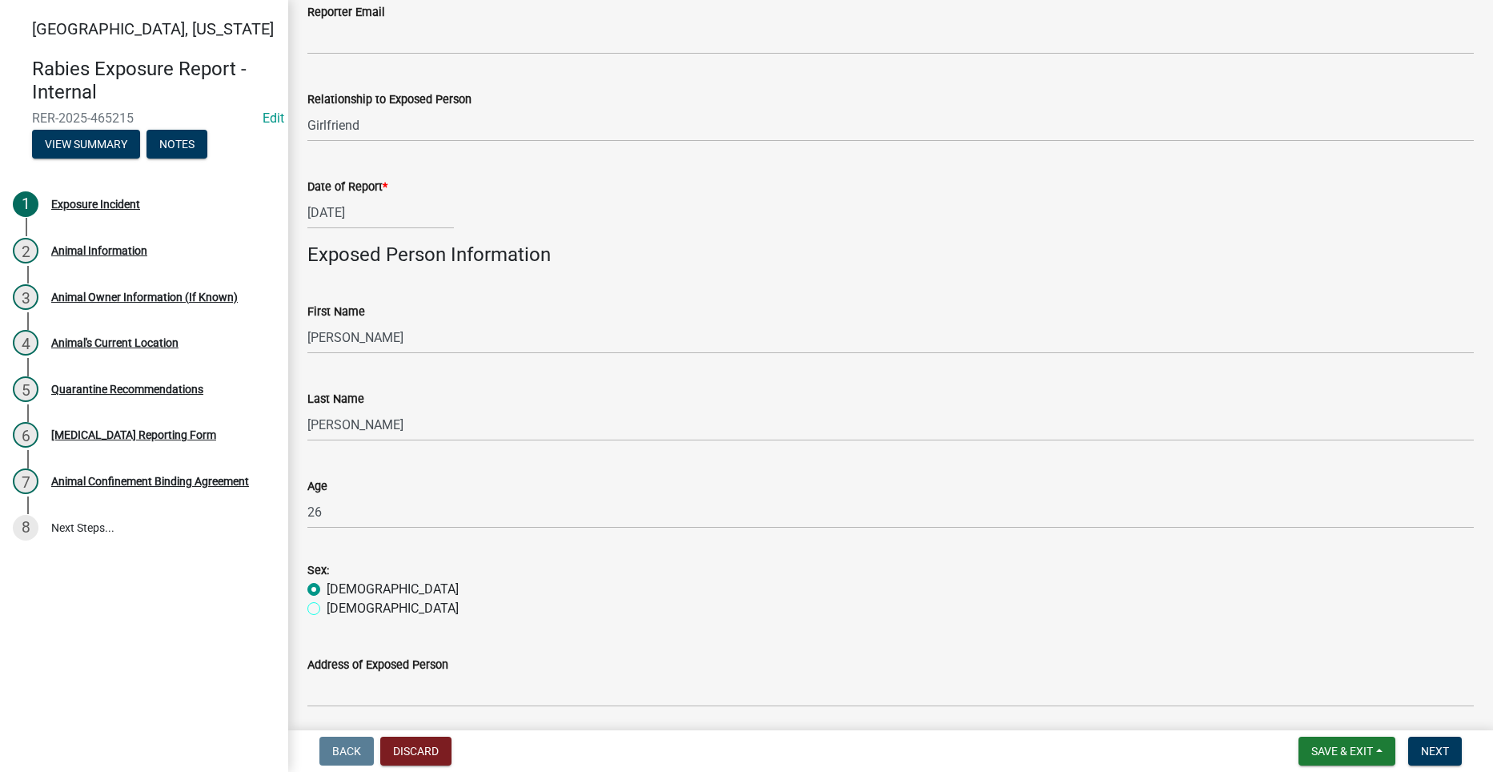
click at [327, 599] on input "[DEMOGRAPHIC_DATA]" at bounding box center [332, 604] width 10 height 10
radio input "true"
click at [327, 580] on input "[DEMOGRAPHIC_DATA]" at bounding box center [332, 585] width 10 height 10
radio input "true"
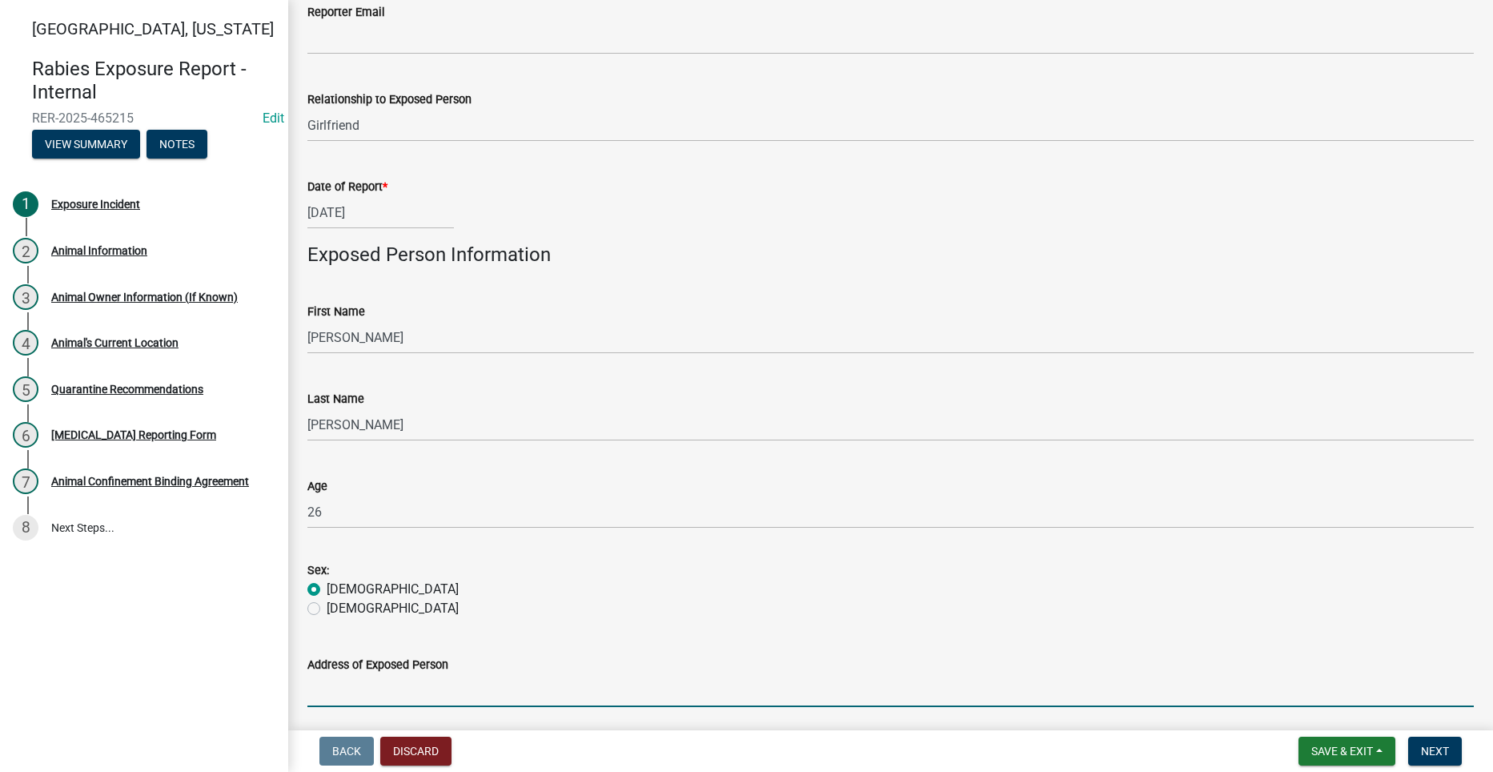
click at [456, 689] on input "Address of Exposed Person" at bounding box center [890, 690] width 1167 height 33
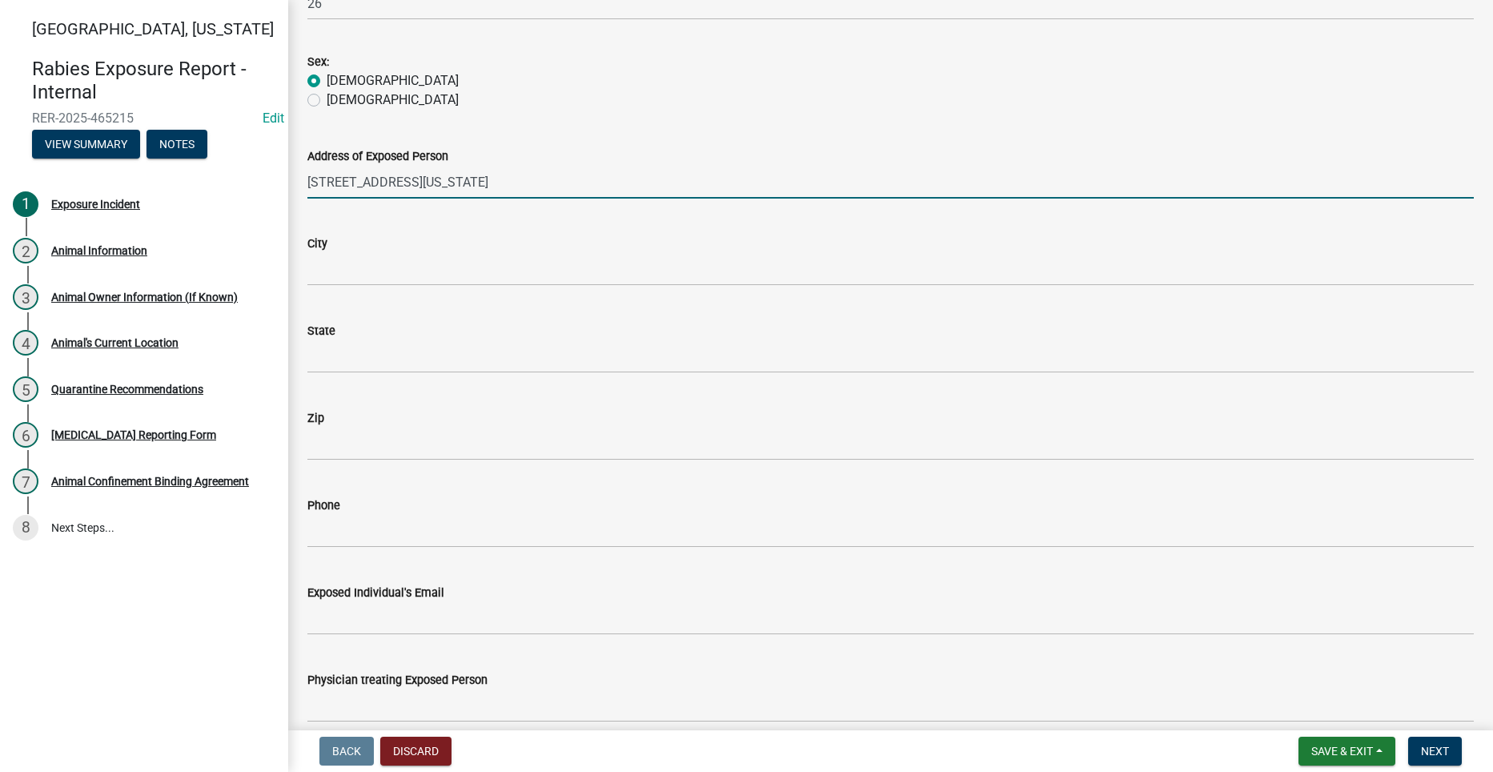
scroll to position [801, 0]
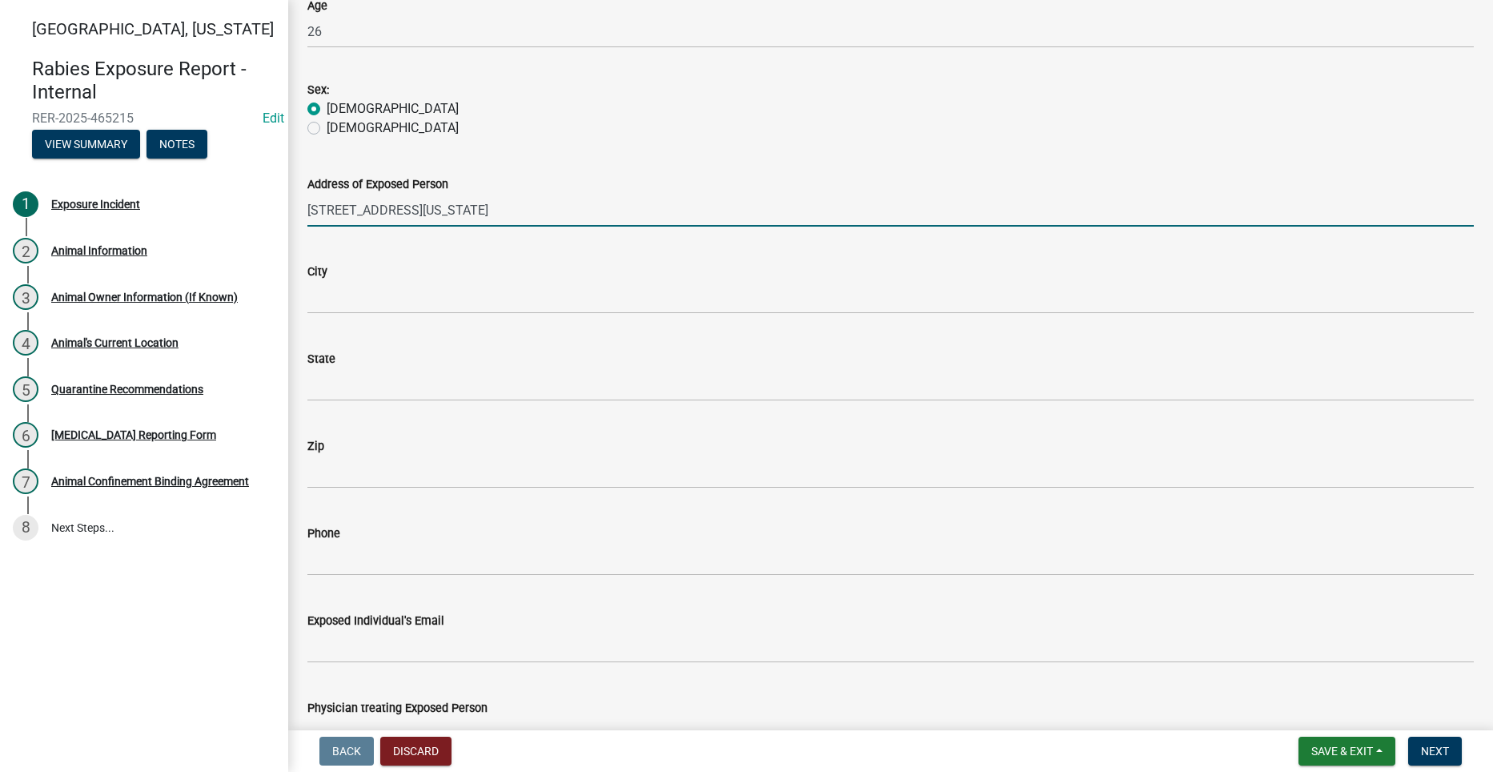
drag, startPoint x: 433, startPoint y: 211, endPoint x: 507, endPoint y: 211, distance: 73.7
click at [507, 211] on input "[STREET_ADDRESS][US_STATE]" at bounding box center [890, 210] width 1167 height 33
type input "[STREET_ADDRESS][US_STATE]"
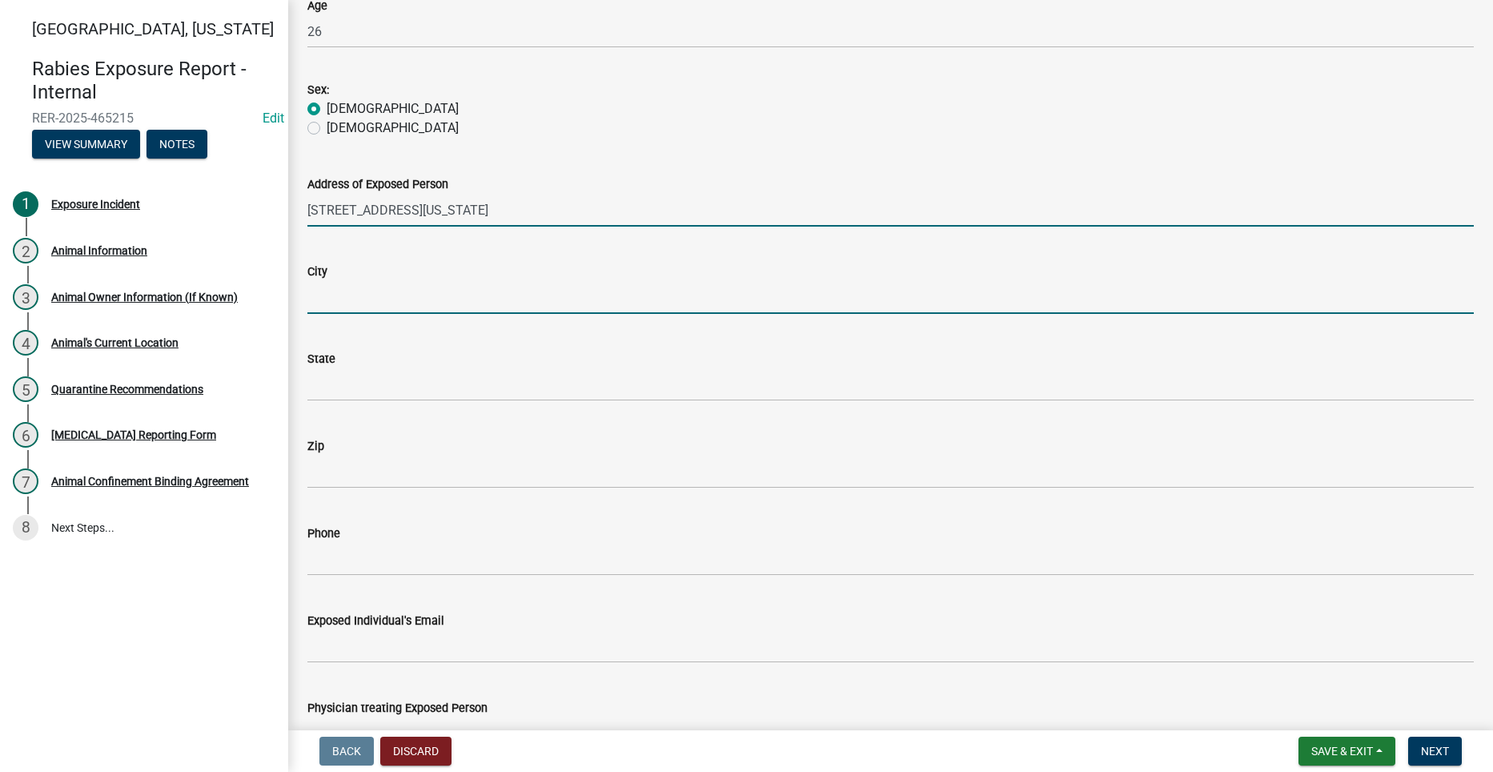
click at [404, 312] on input "City" at bounding box center [890, 297] width 1167 height 33
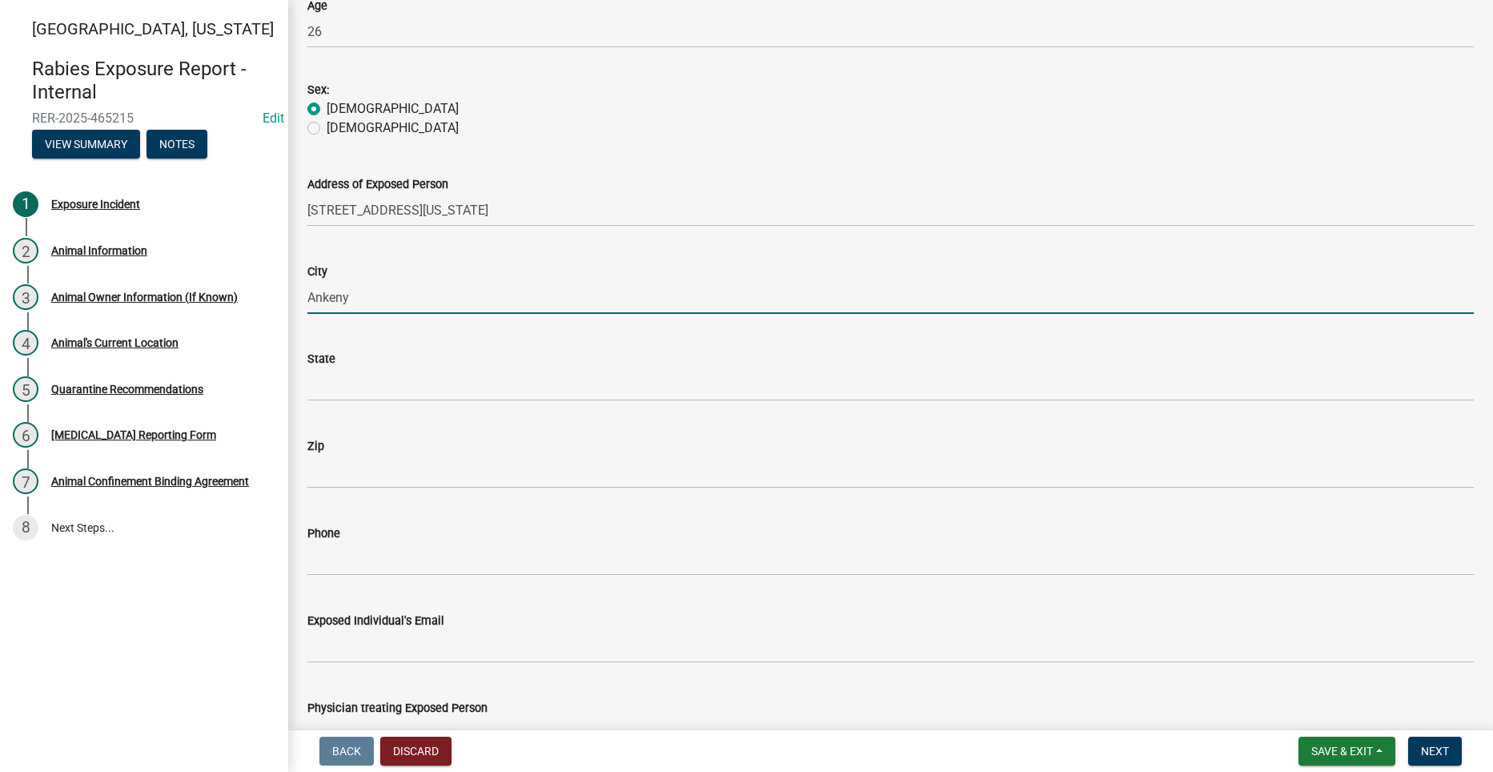
type input "Ankeny"
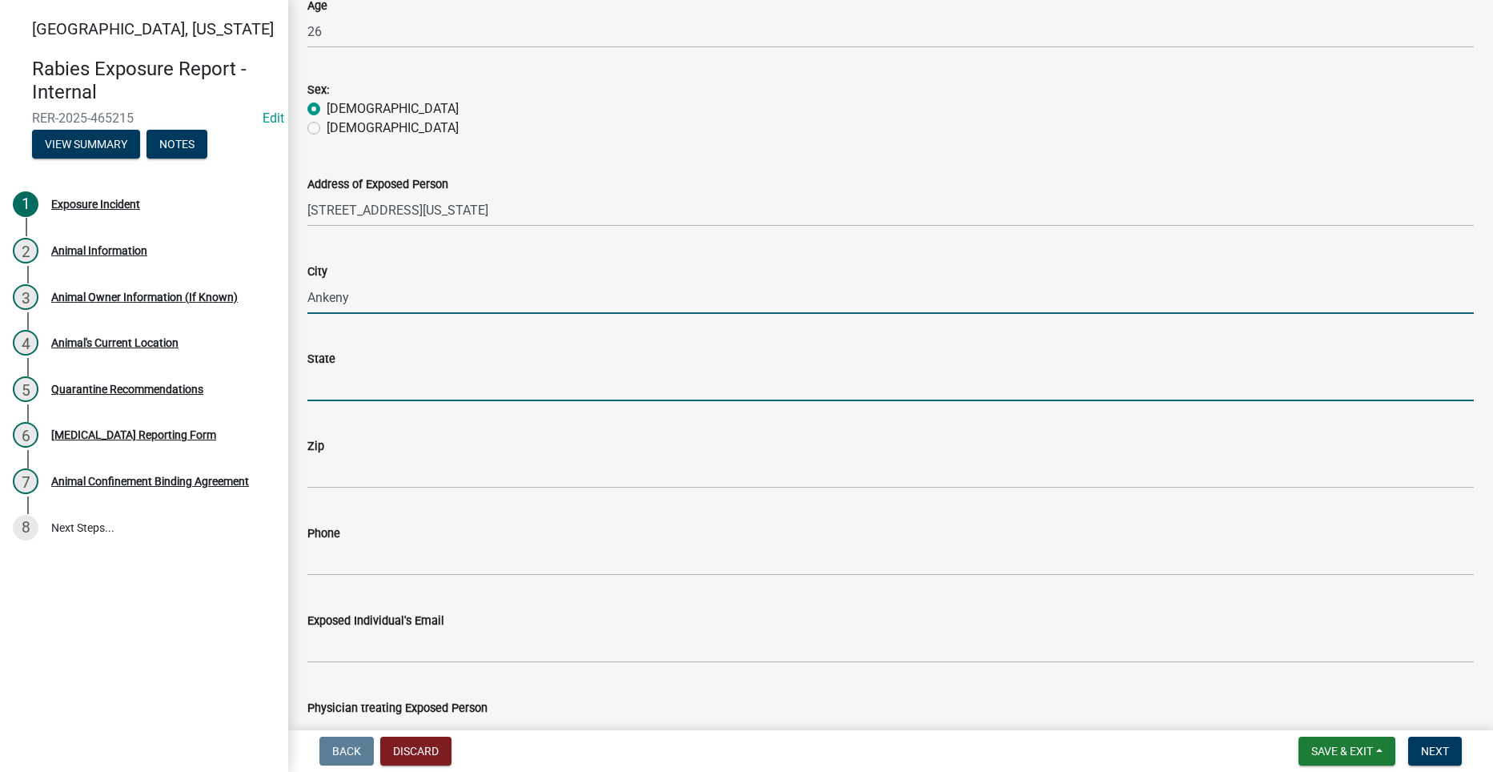
click at [477, 388] on input "State" at bounding box center [890, 384] width 1167 height 33
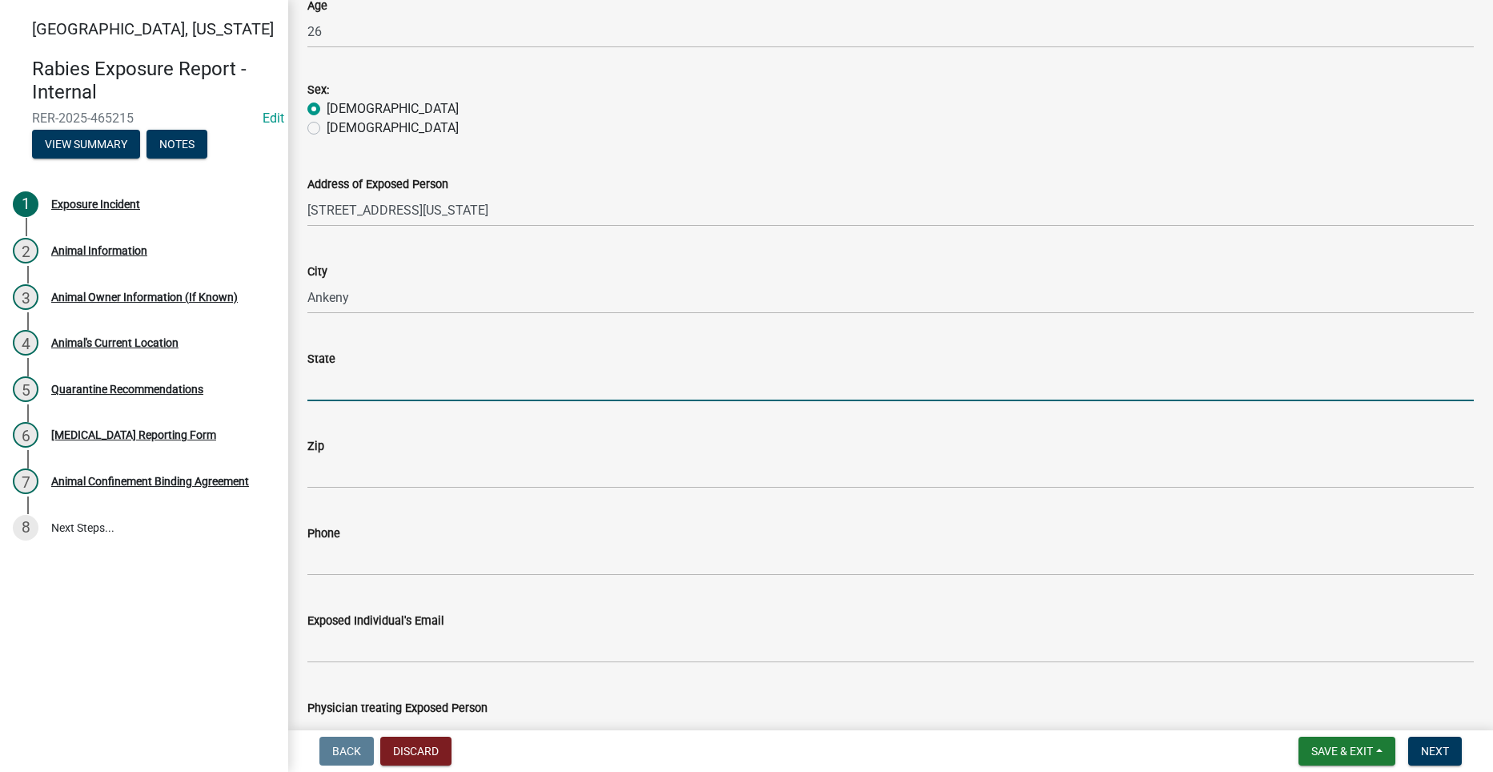
type input "[US_STATE]"
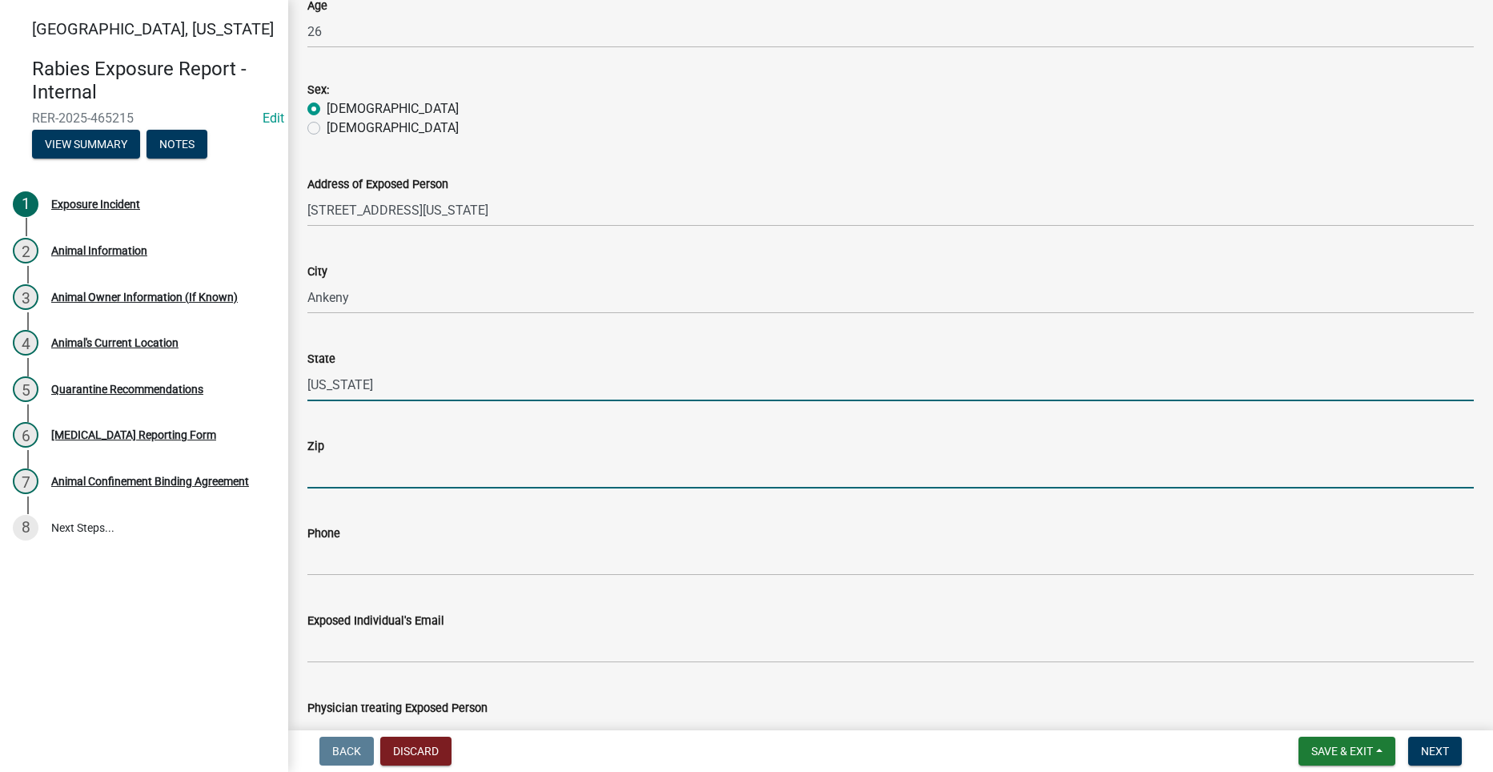
type input "50070"
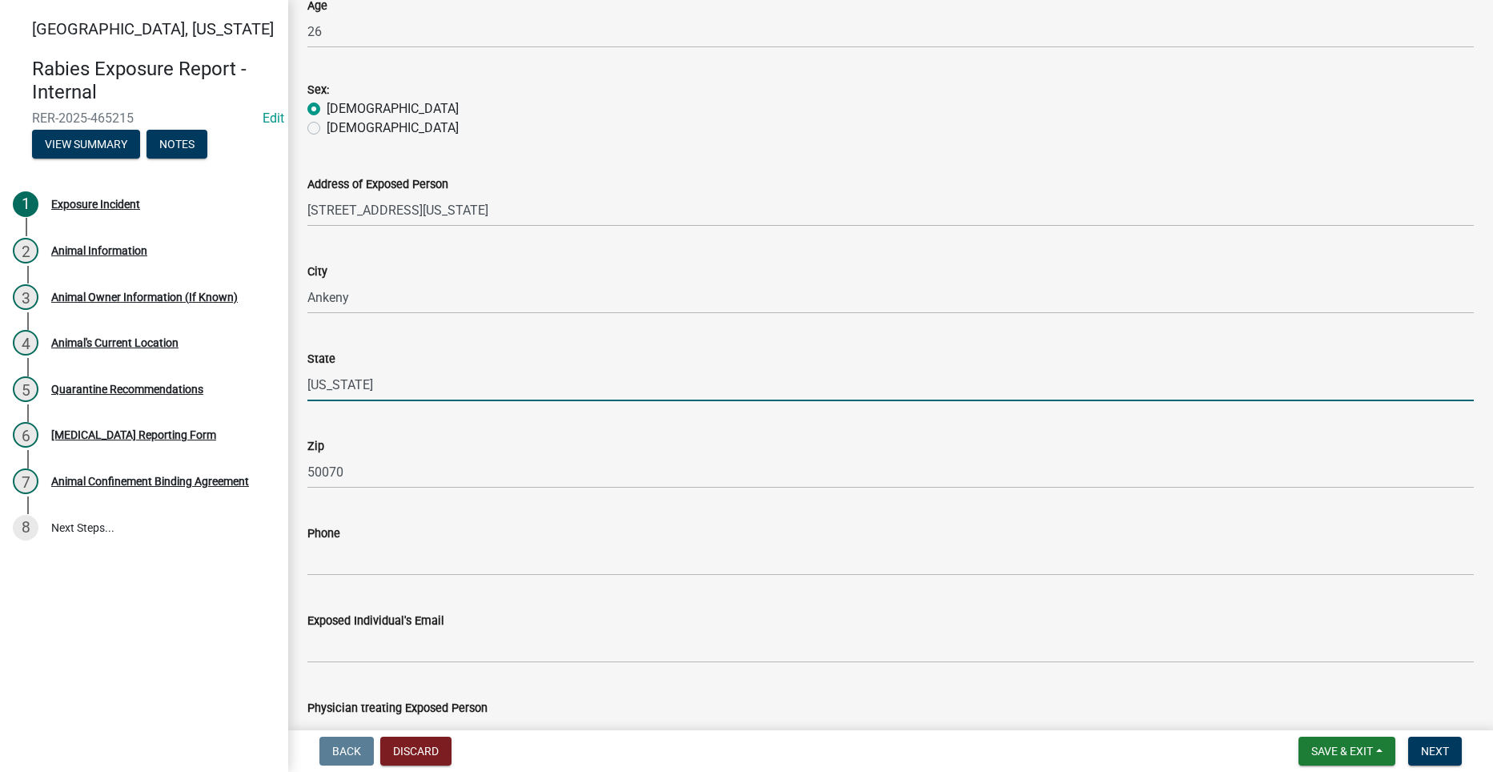
type input "[EMAIL_ADDRESS][DOMAIN_NAME][US_STATE]"
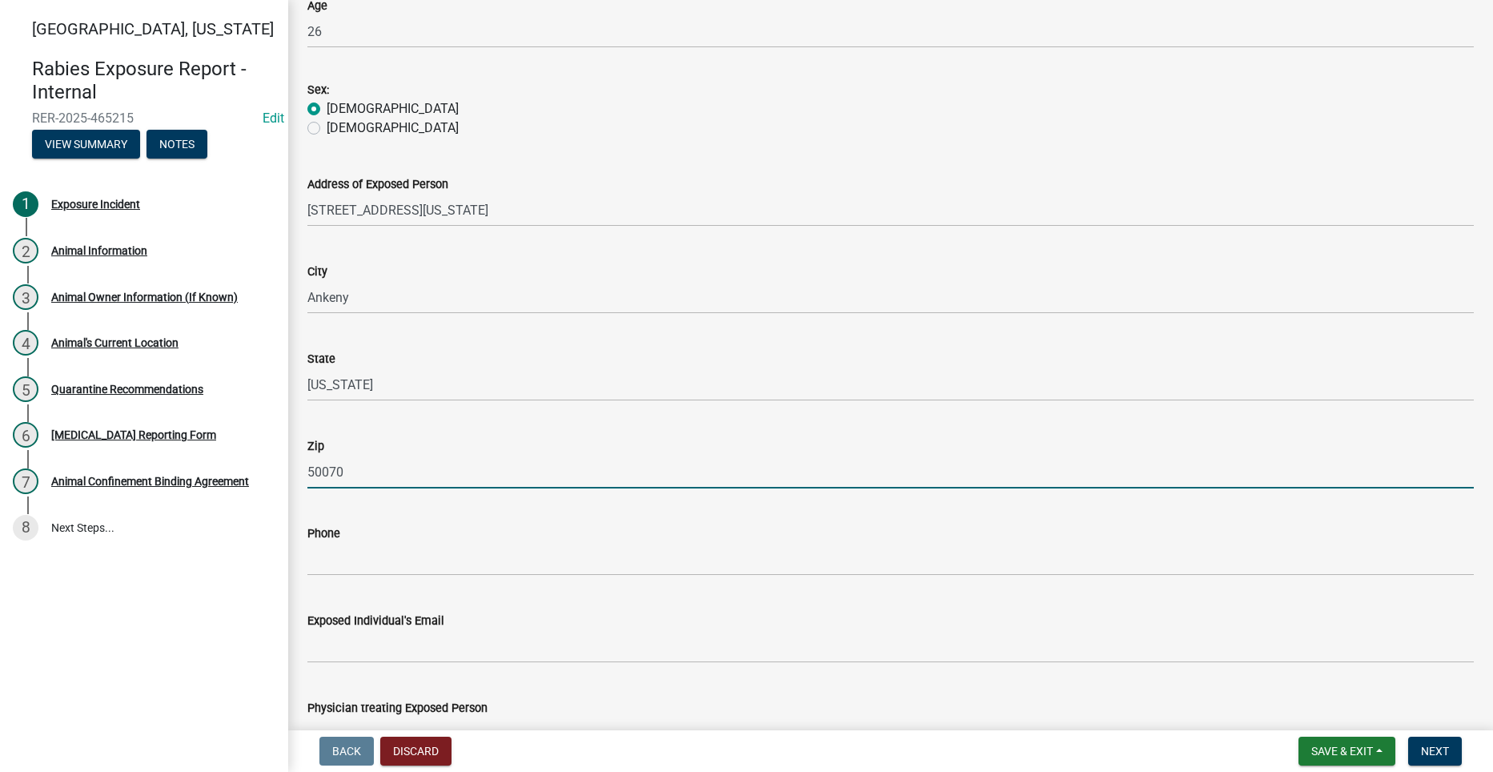
drag, startPoint x: 350, startPoint y: 484, endPoint x: 299, endPoint y: 482, distance: 50.5
click at [299, 482] on div "Zip 50070" at bounding box center [890, 451] width 1191 height 74
type input "50021"
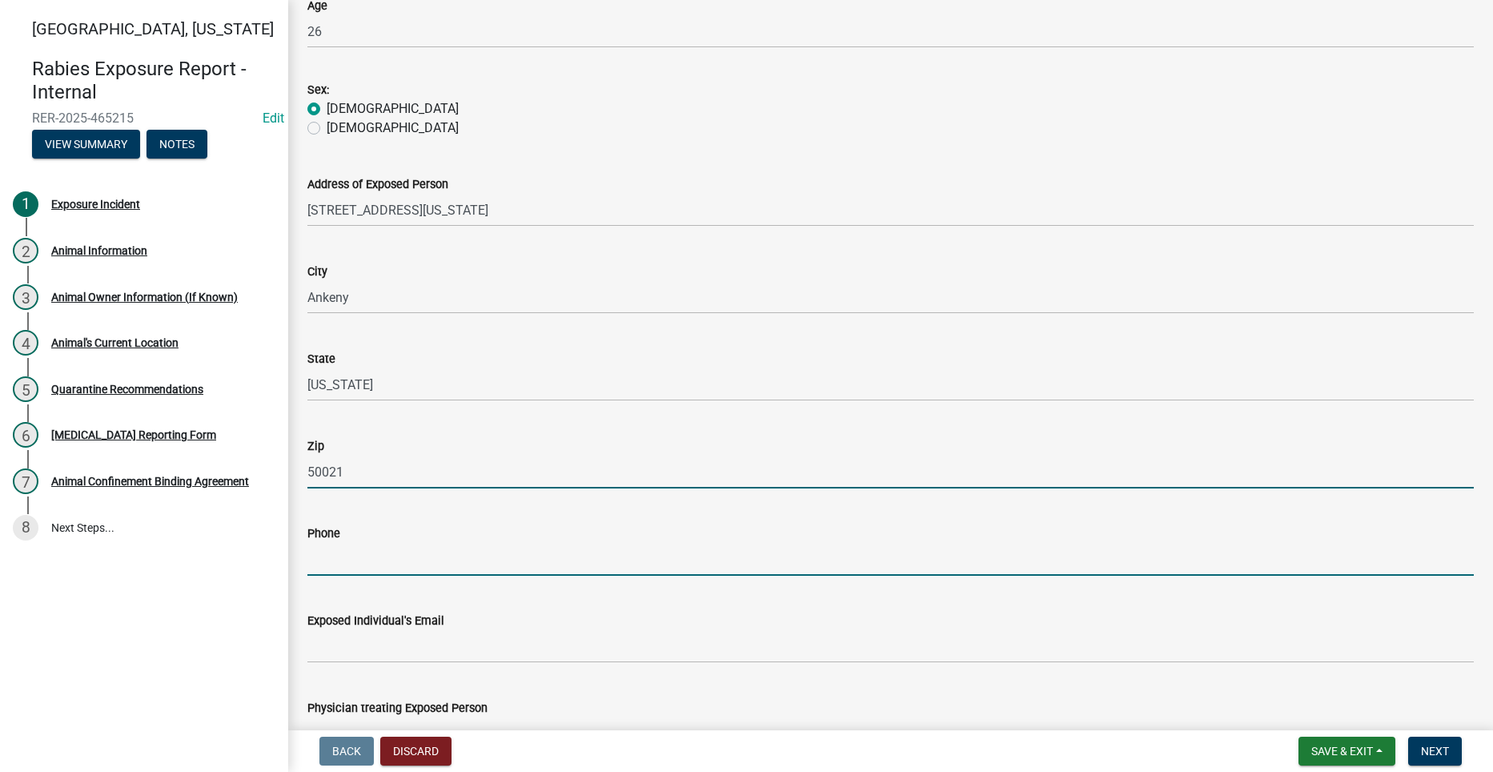
click at [380, 574] on input "Phone" at bounding box center [890, 559] width 1167 height 33
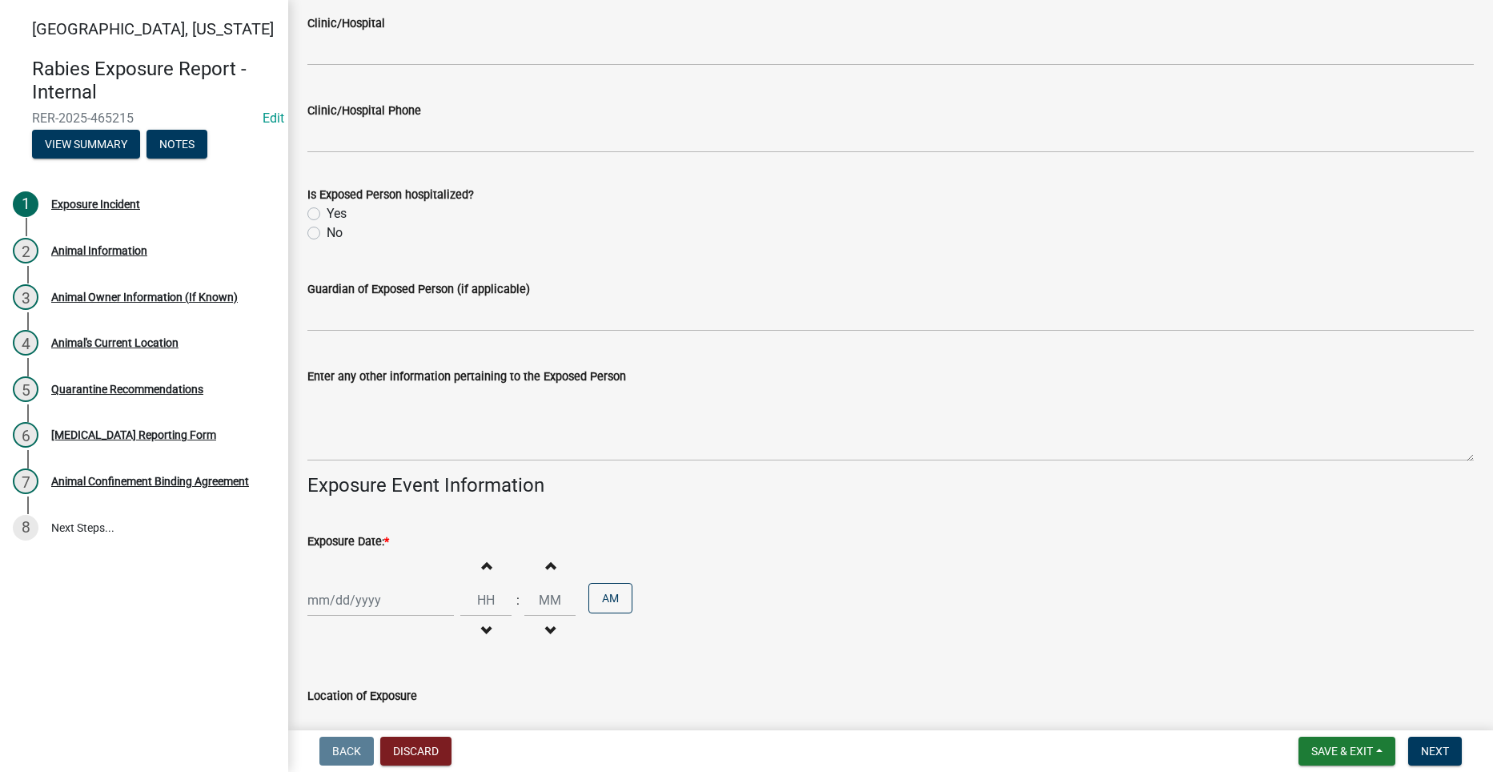
scroll to position [1602, 0]
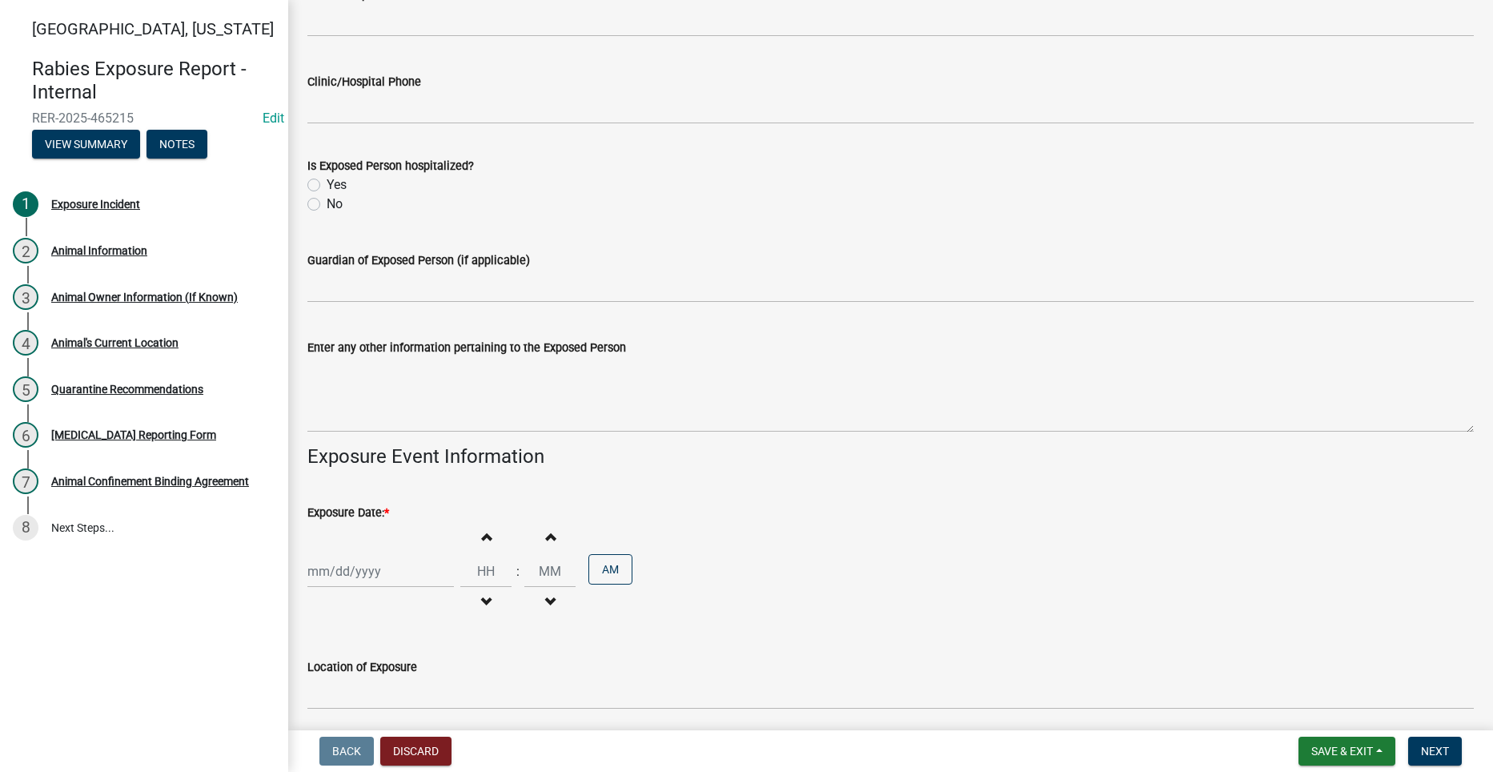
type input "5072185242"
click at [392, 570] on div at bounding box center [380, 571] width 147 height 33
select select "8"
select select "2025"
click at [474, 460] on div "17" at bounding box center [477, 461] width 26 height 26
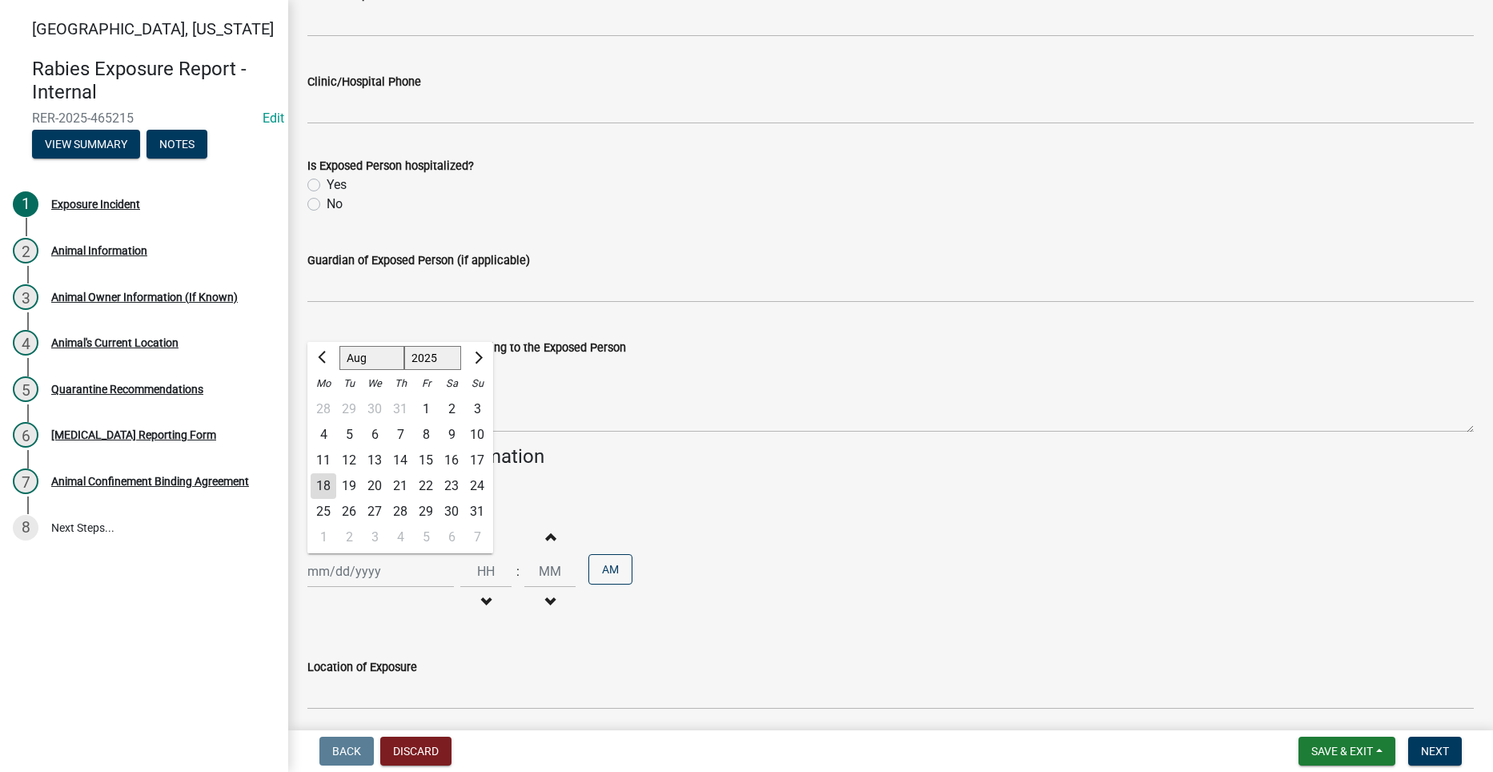
type input "[DATE]"
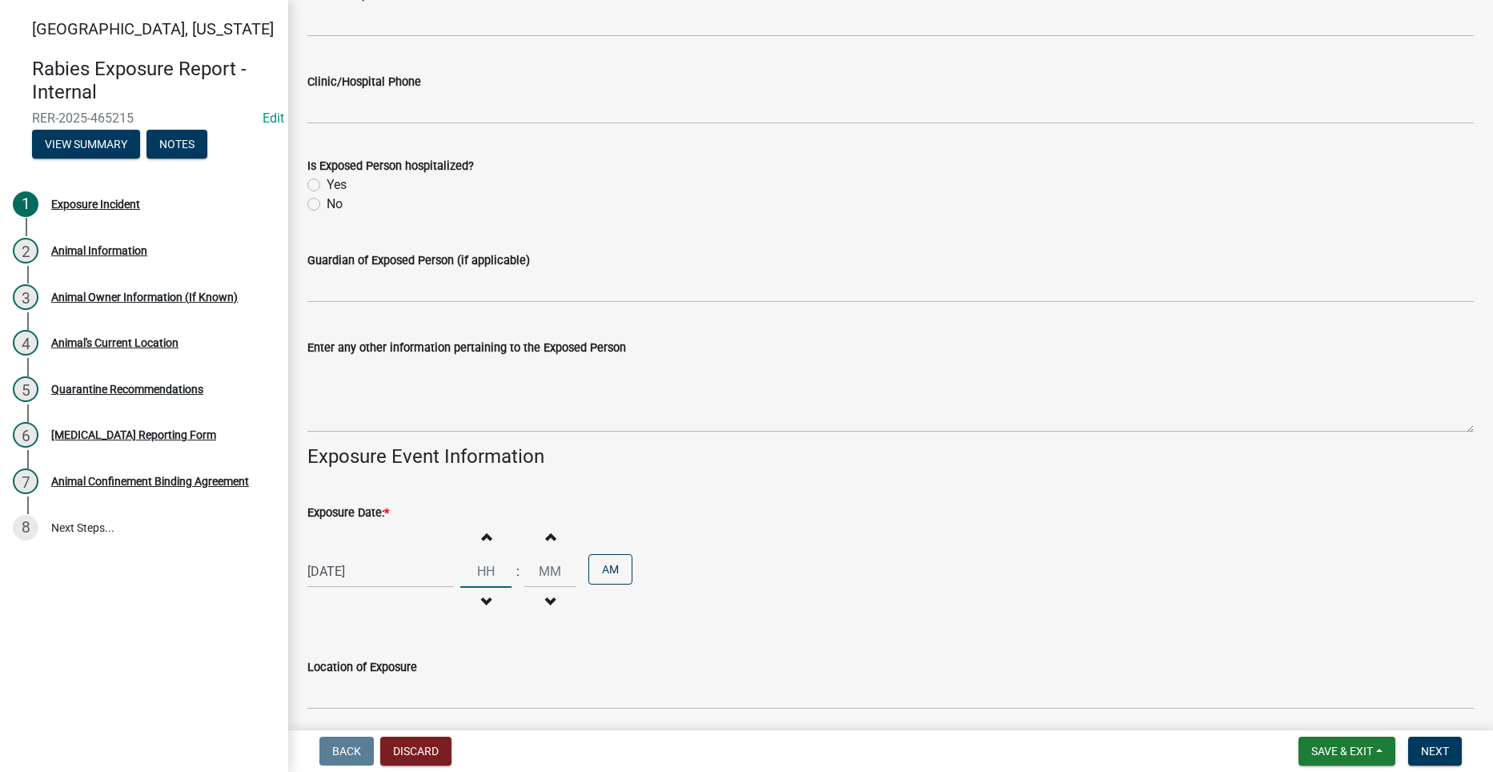
click at [478, 571] on input "Hours" at bounding box center [485, 571] width 51 height 33
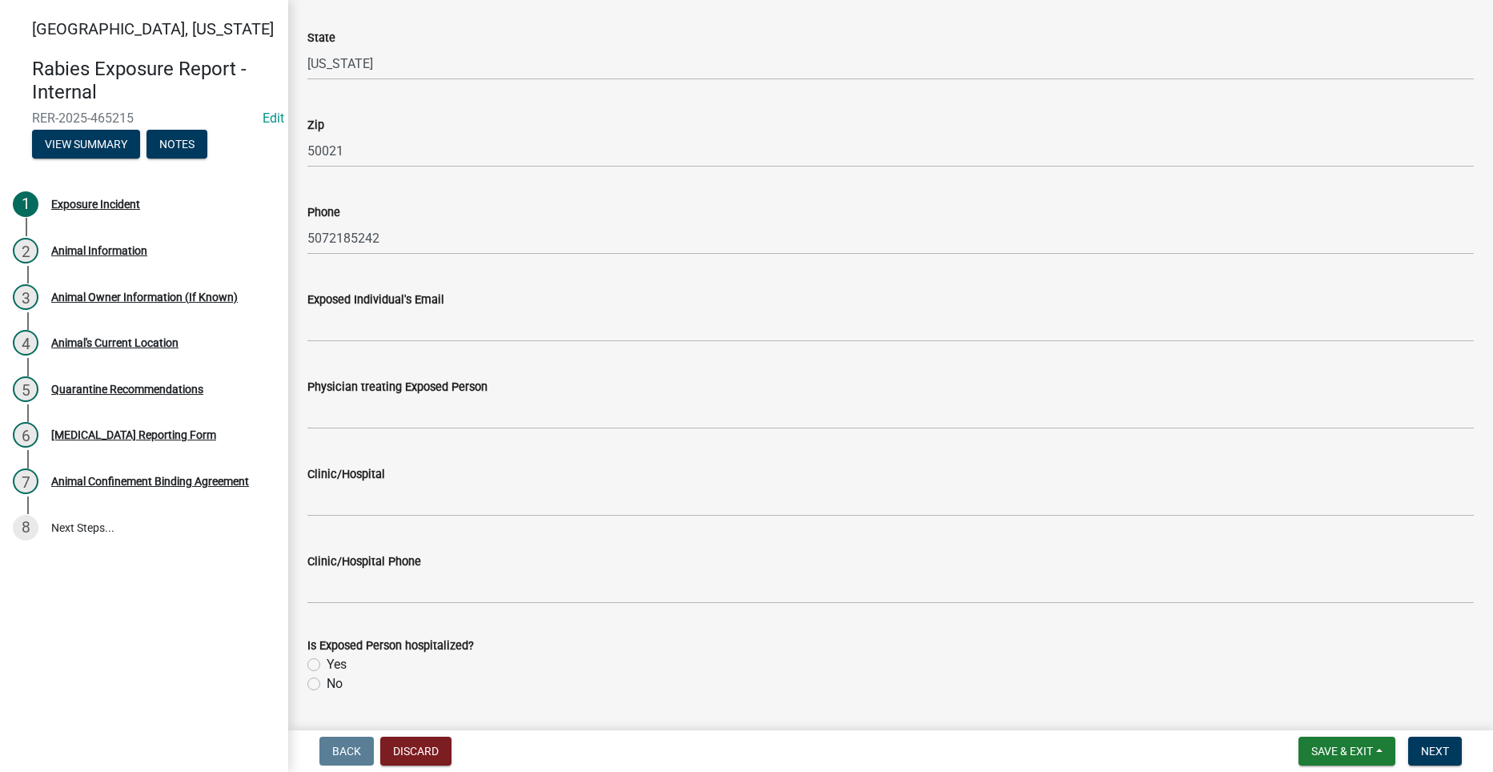
scroll to position [1121, 0]
click at [327, 682] on label "No" at bounding box center [335, 684] width 16 height 19
click at [327, 682] on input "No" at bounding box center [332, 680] width 10 height 10
radio input "true"
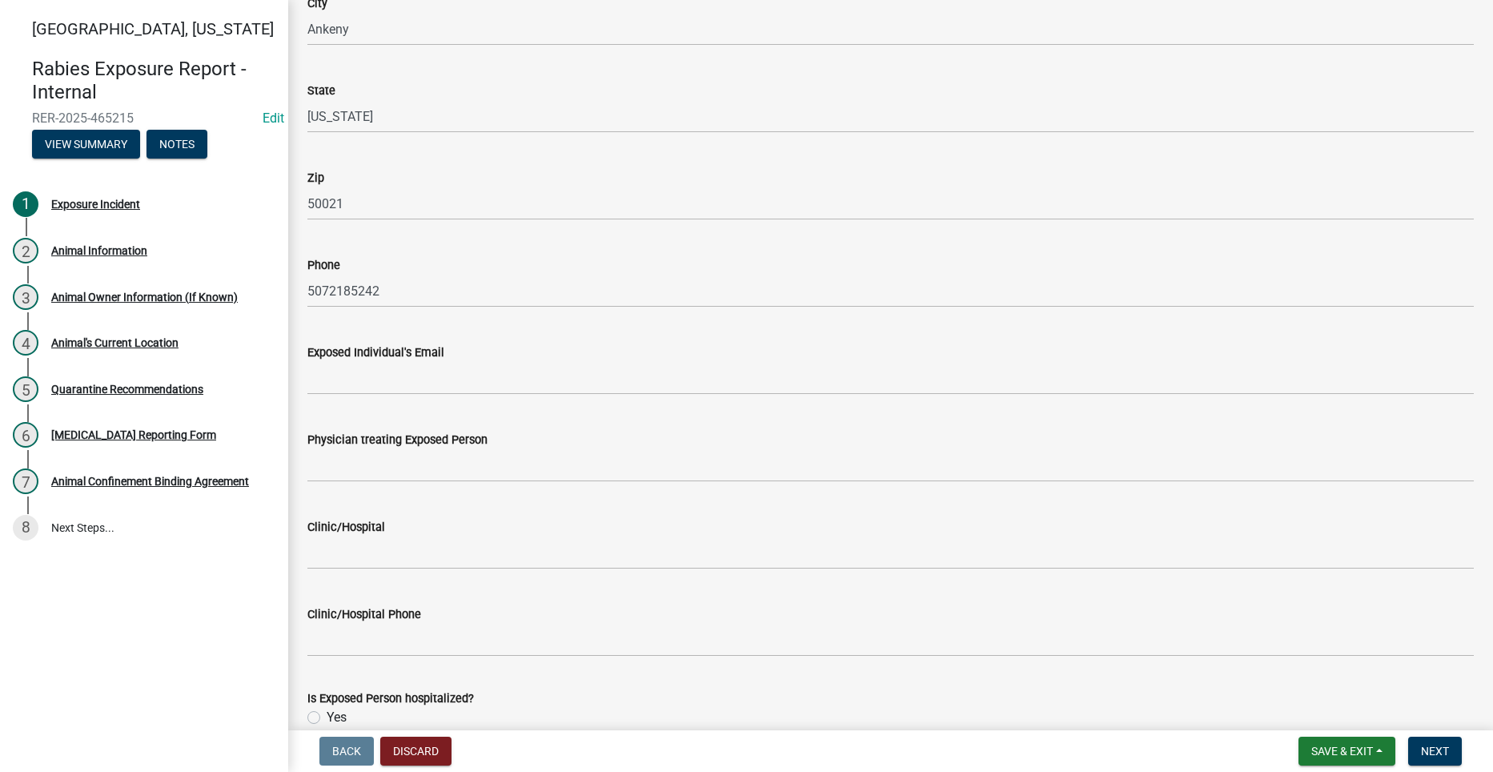
scroll to position [1041, 0]
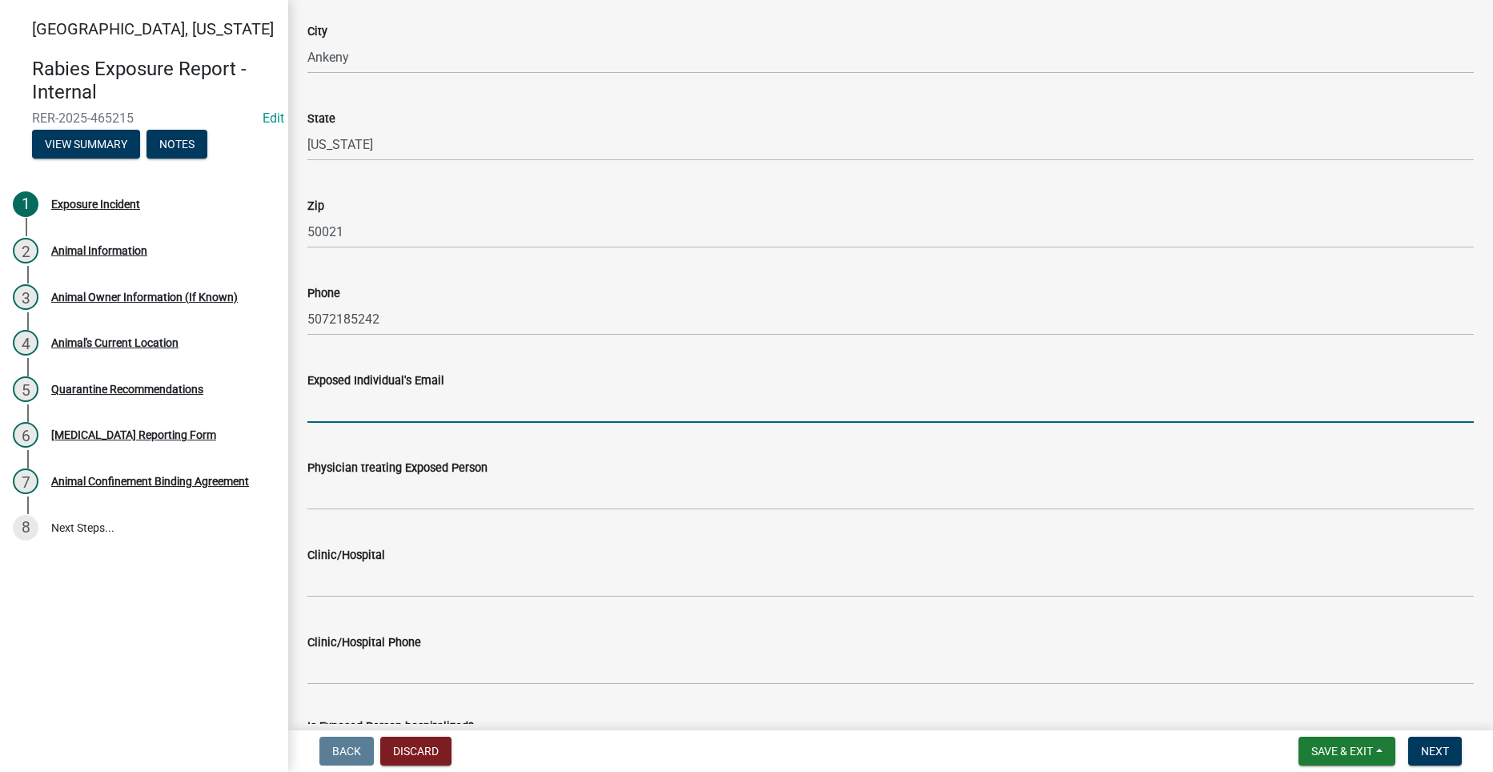
click at [392, 407] on input "Exposed Individual's Email" at bounding box center [890, 406] width 1167 height 33
type input "[EMAIL_ADDRESS][DOMAIN_NAME]"
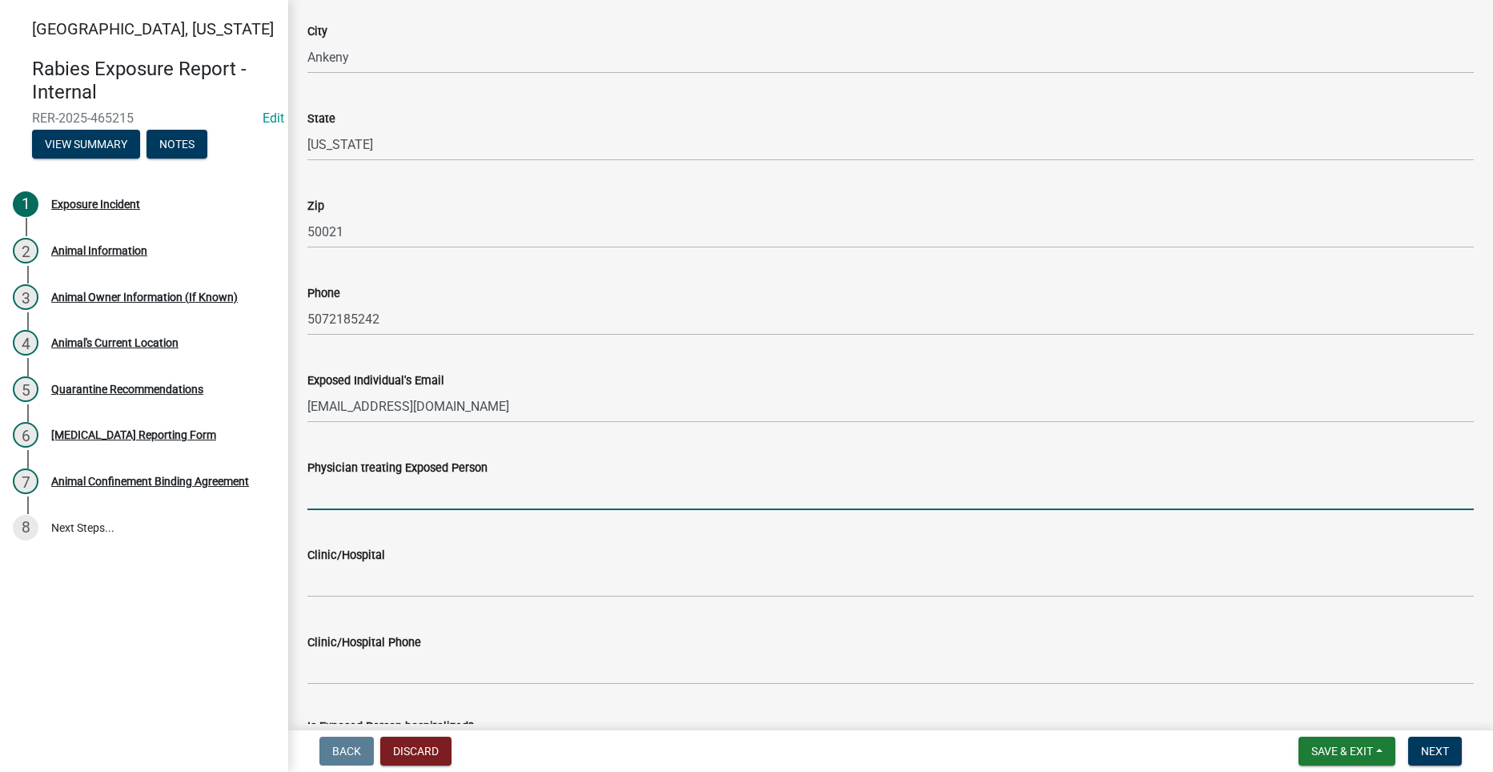
click at [457, 501] on input "Physician treating Exposed Person" at bounding box center [890, 493] width 1167 height 33
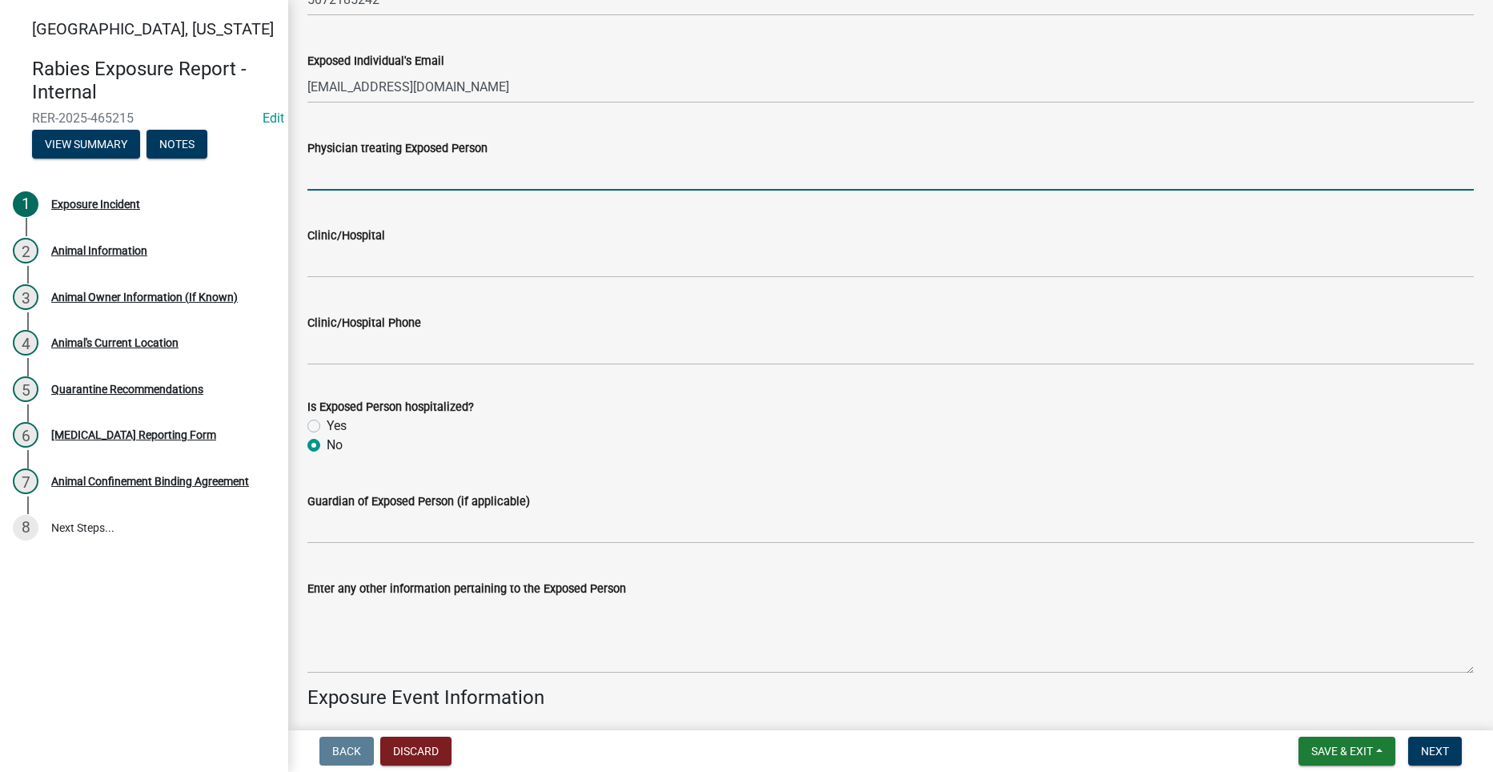
scroll to position [1361, 0]
click at [361, 172] on input "Physician treating Exposed Person" at bounding box center [890, 173] width 1167 height 33
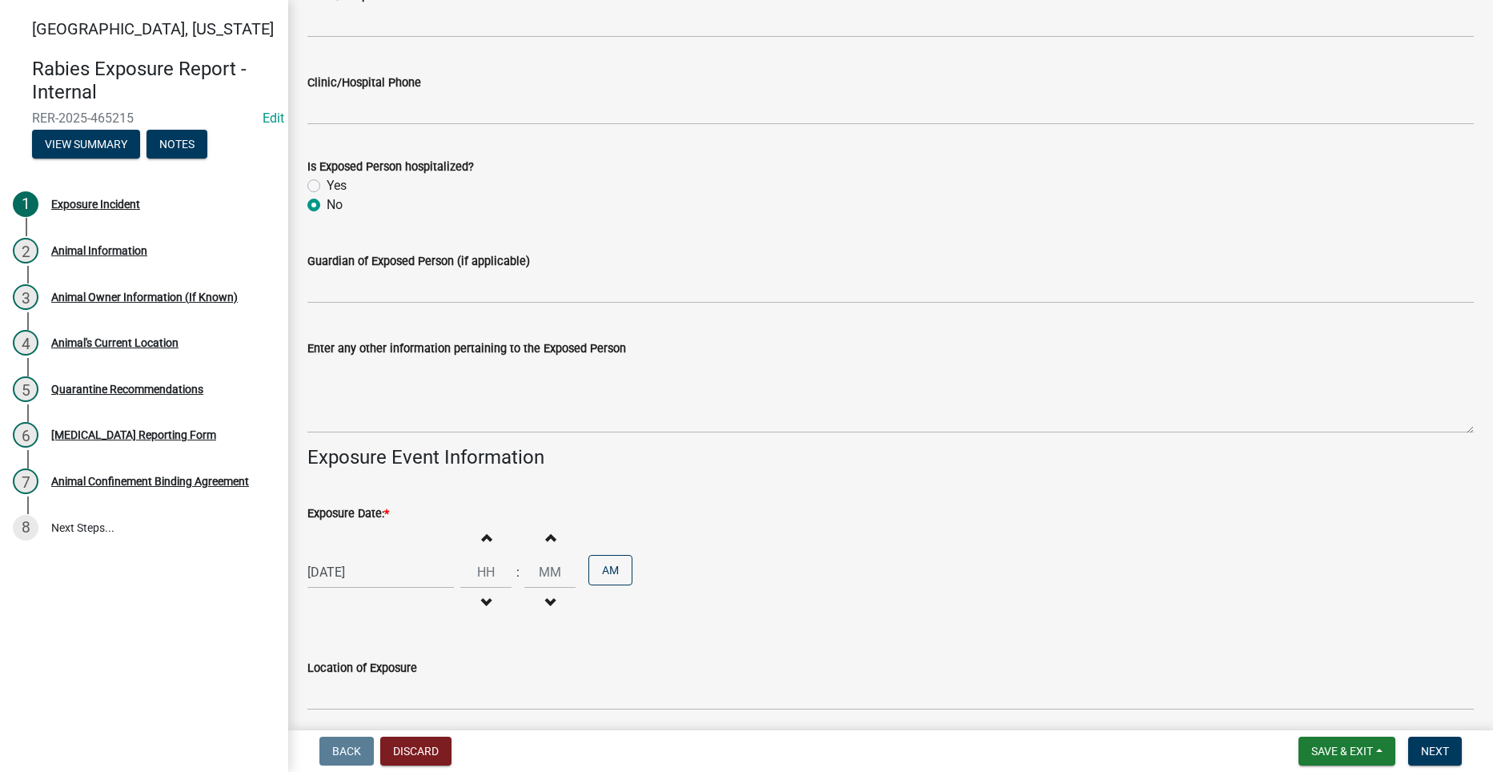
scroll to position [1602, 0]
click at [480, 569] on input "Hours" at bounding box center [485, 571] width 51 height 33
click at [596, 568] on button "AM" at bounding box center [611, 569] width 44 height 30
type input "12"
type input "00"
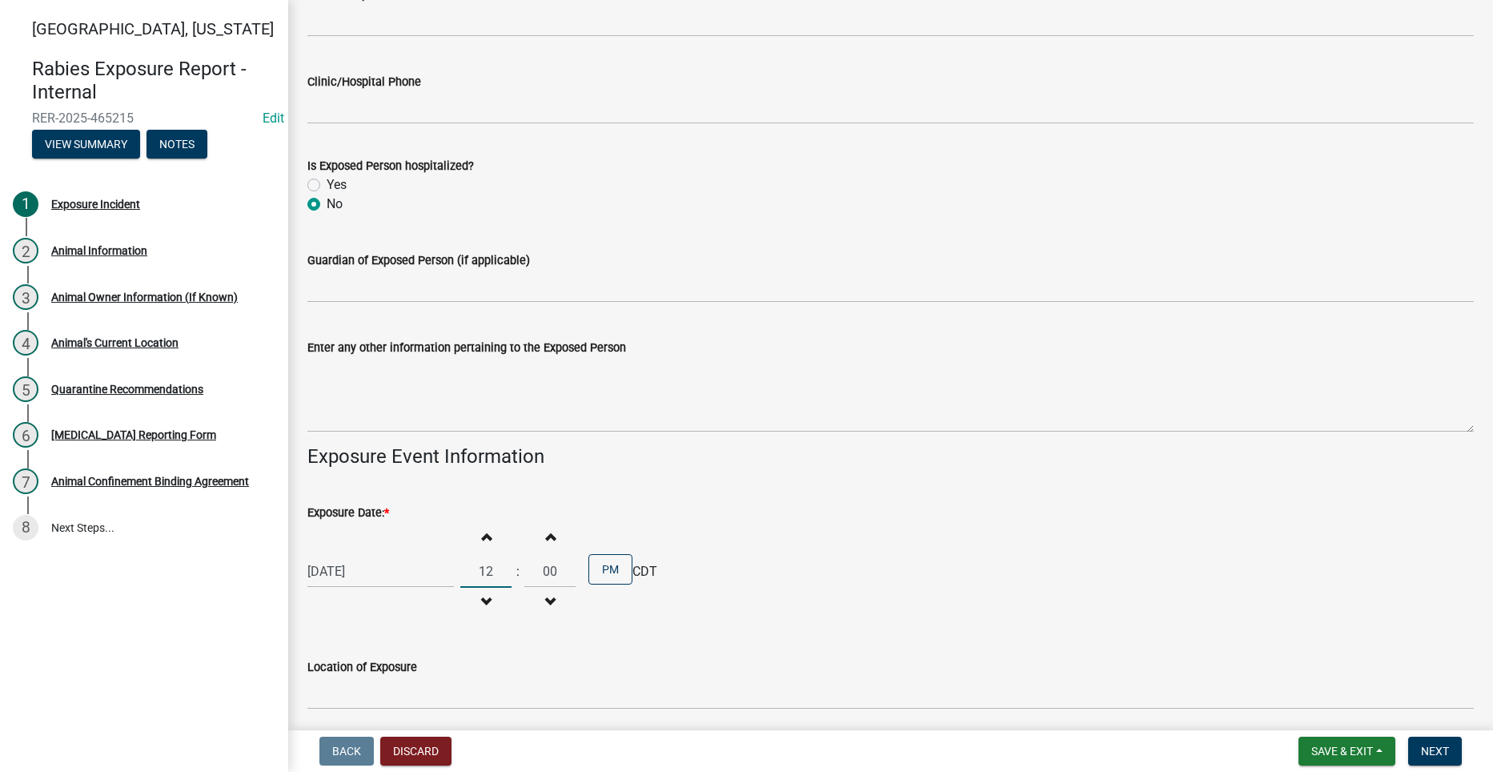
click at [484, 571] on input "12" at bounding box center [485, 571] width 51 height 33
type input "1"
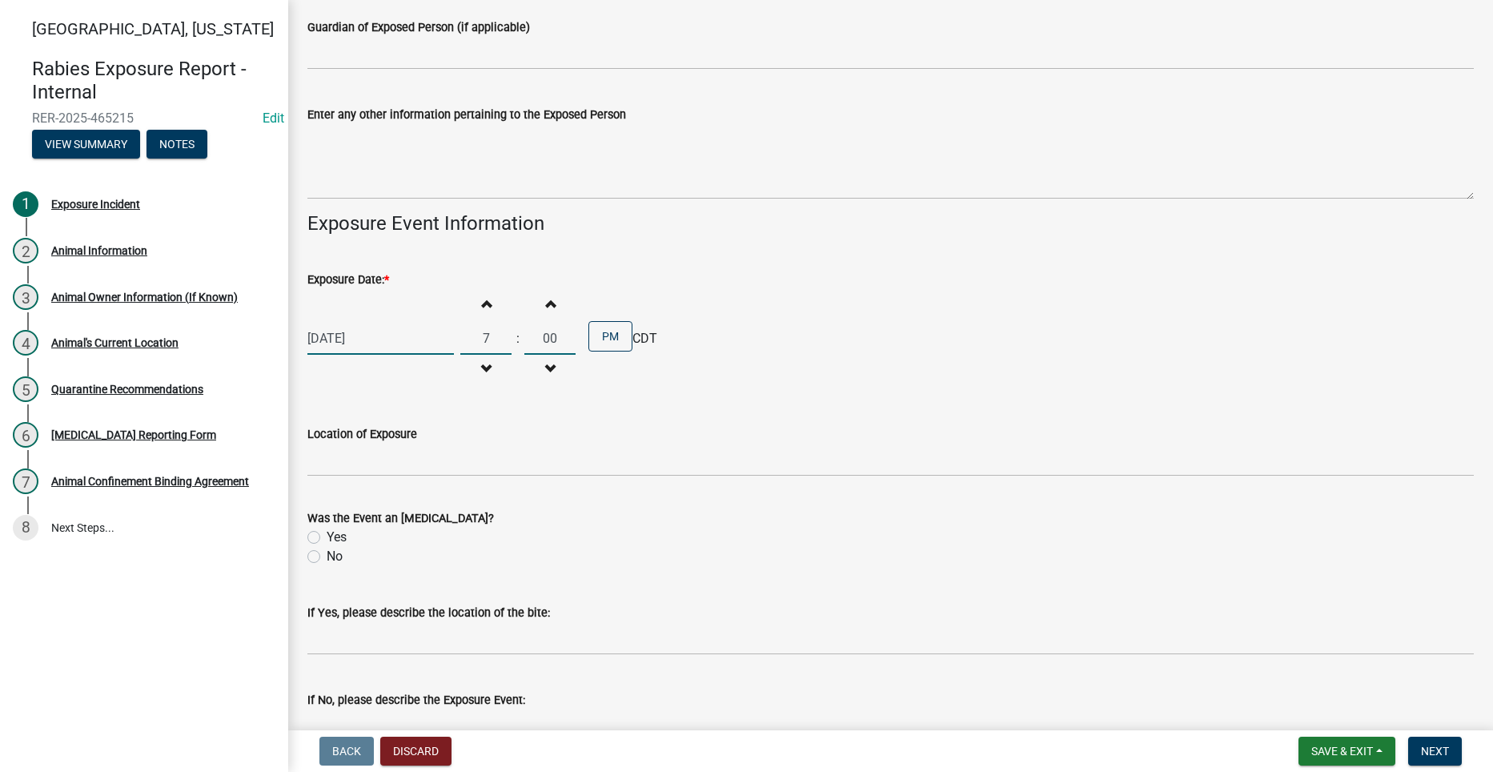
scroll to position [1842, 0]
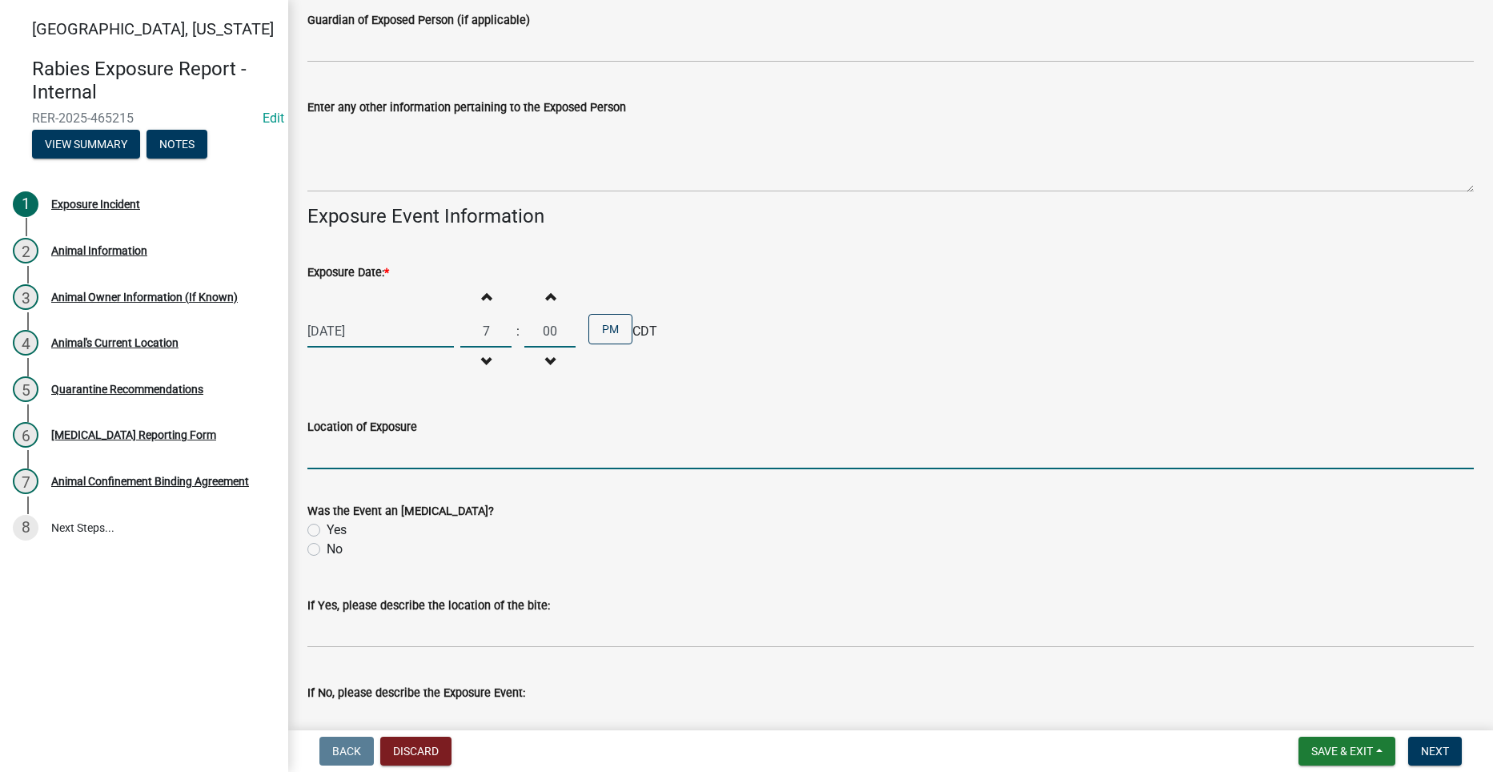
type input "07"
click at [473, 445] on input "Location of Exposure" at bounding box center [890, 452] width 1167 height 33
type input "[STREET_ADDRESS]"
click at [322, 529] on div "Yes" at bounding box center [890, 529] width 1167 height 19
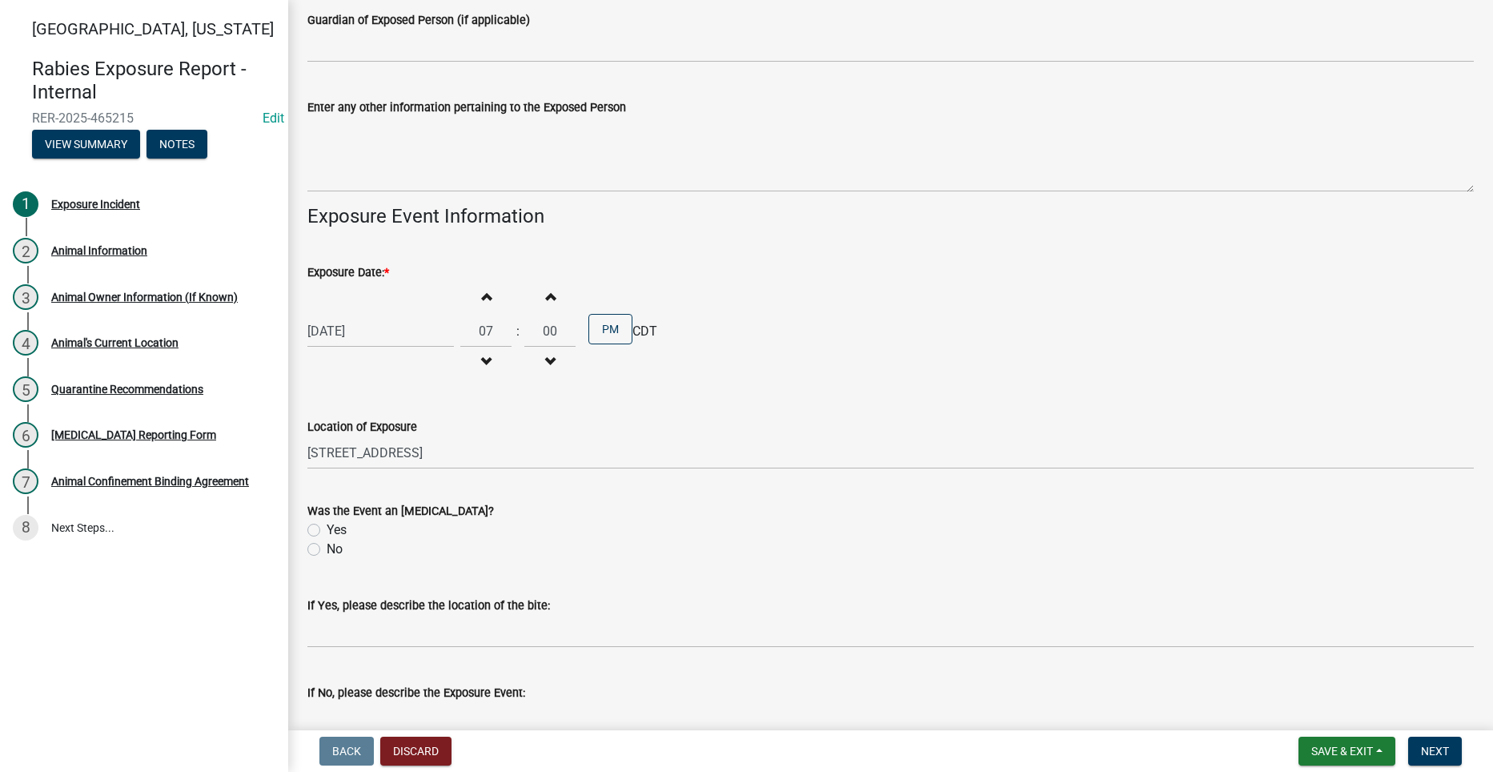
click at [327, 529] on label "Yes" at bounding box center [337, 529] width 20 height 19
click at [327, 529] on input "Yes" at bounding box center [332, 525] width 10 height 10
radio input "true"
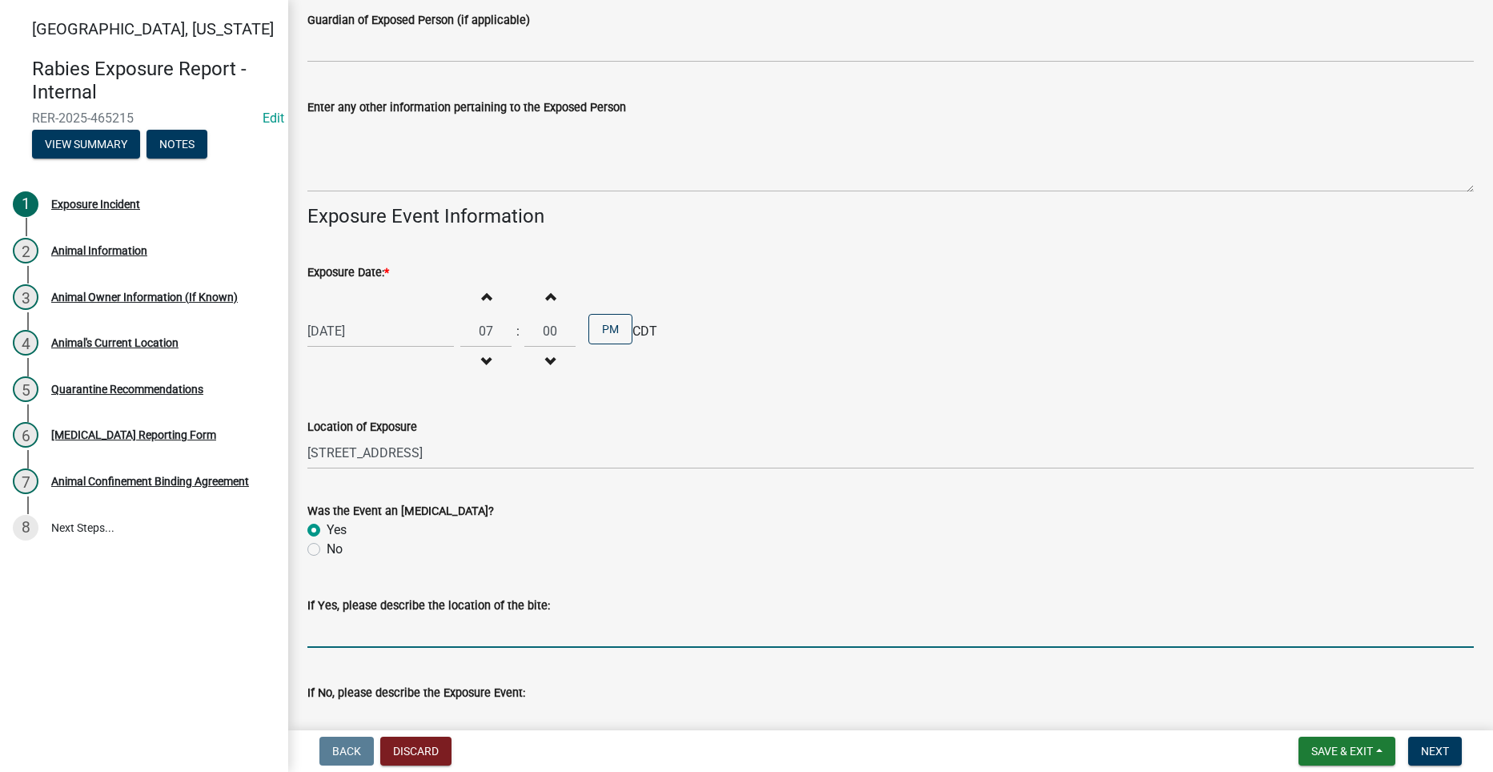
click at [458, 639] on input "If Yes, please describe the location of the bite:" at bounding box center [890, 631] width 1167 height 33
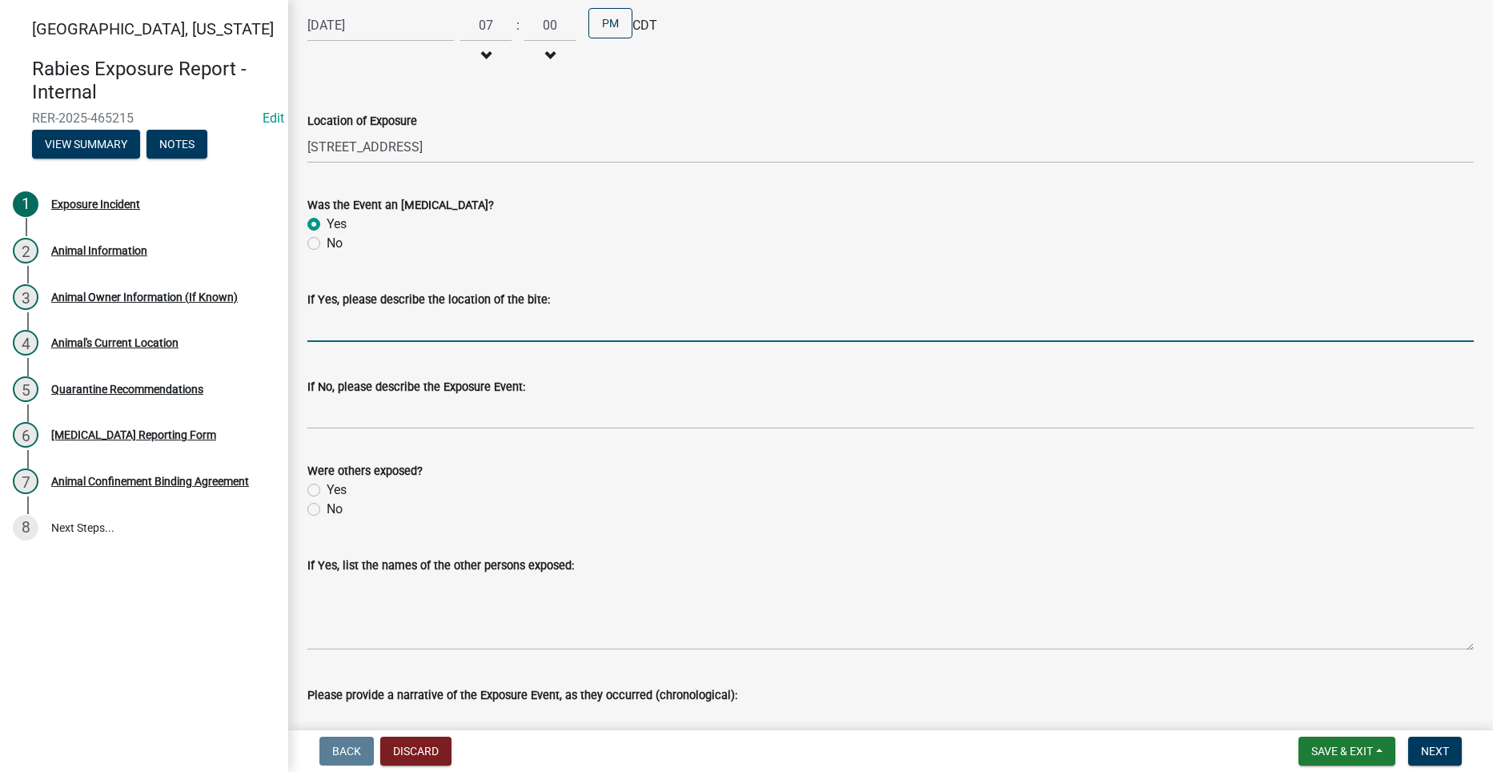
scroll to position [2162, 0]
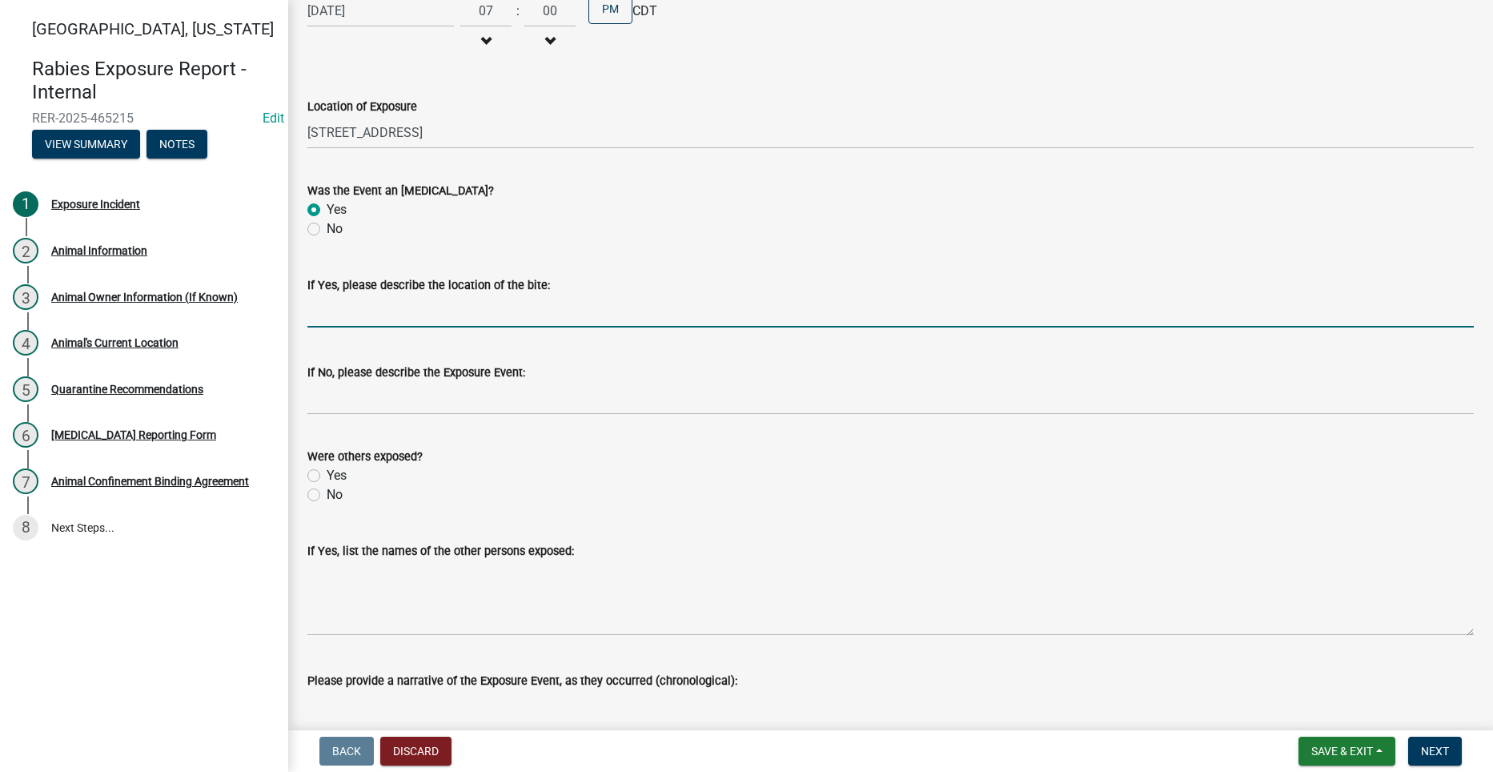
click at [327, 495] on label "No" at bounding box center [335, 494] width 16 height 19
click at [327, 495] on input "No" at bounding box center [332, 490] width 10 height 10
radio input "true"
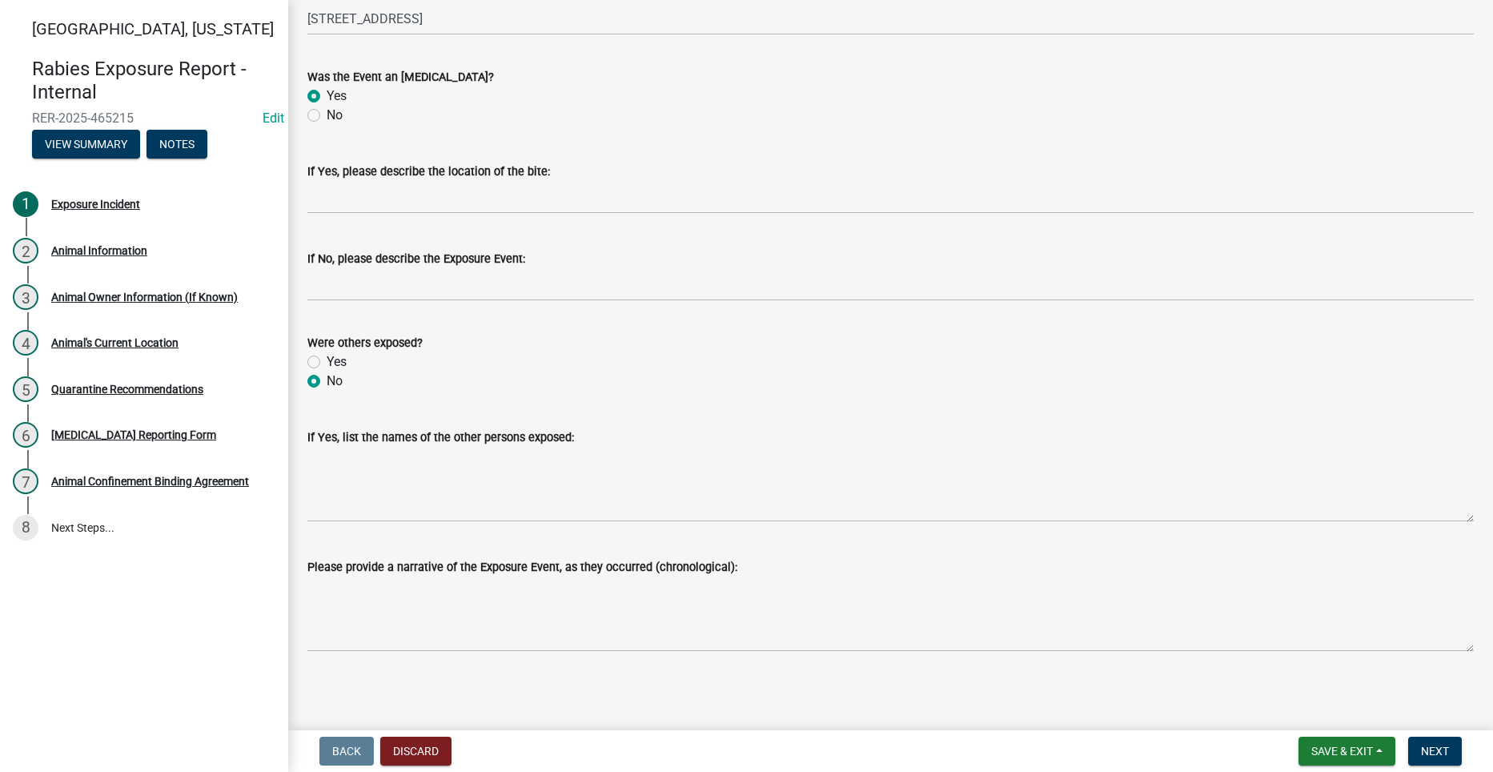
scroll to position [2279, 0]
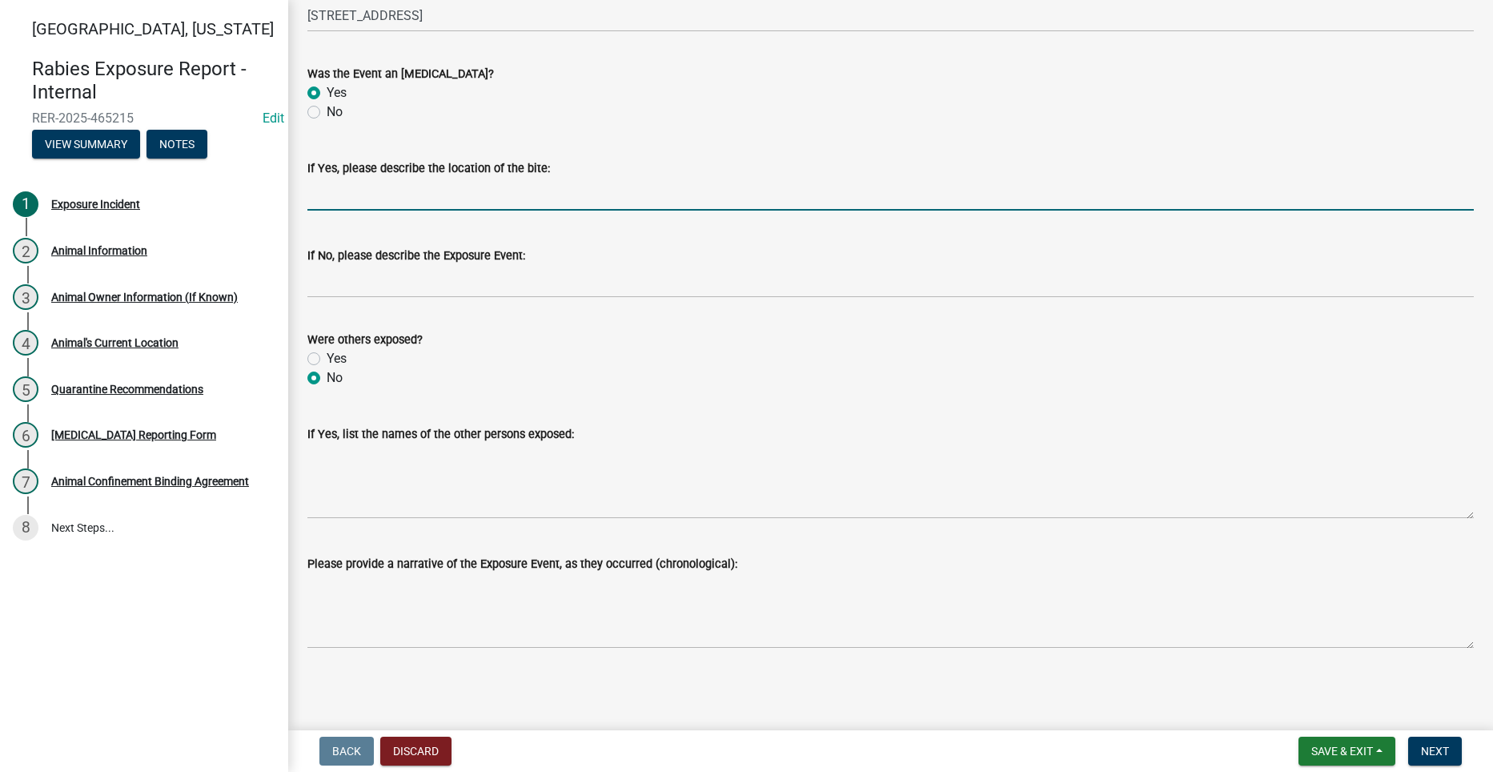
click at [464, 194] on input "If Yes, please describe the location of the bite:" at bounding box center [890, 194] width 1167 height 33
type input "D"
type input "Victim was bit on the right forearm requiring 10 stitches"
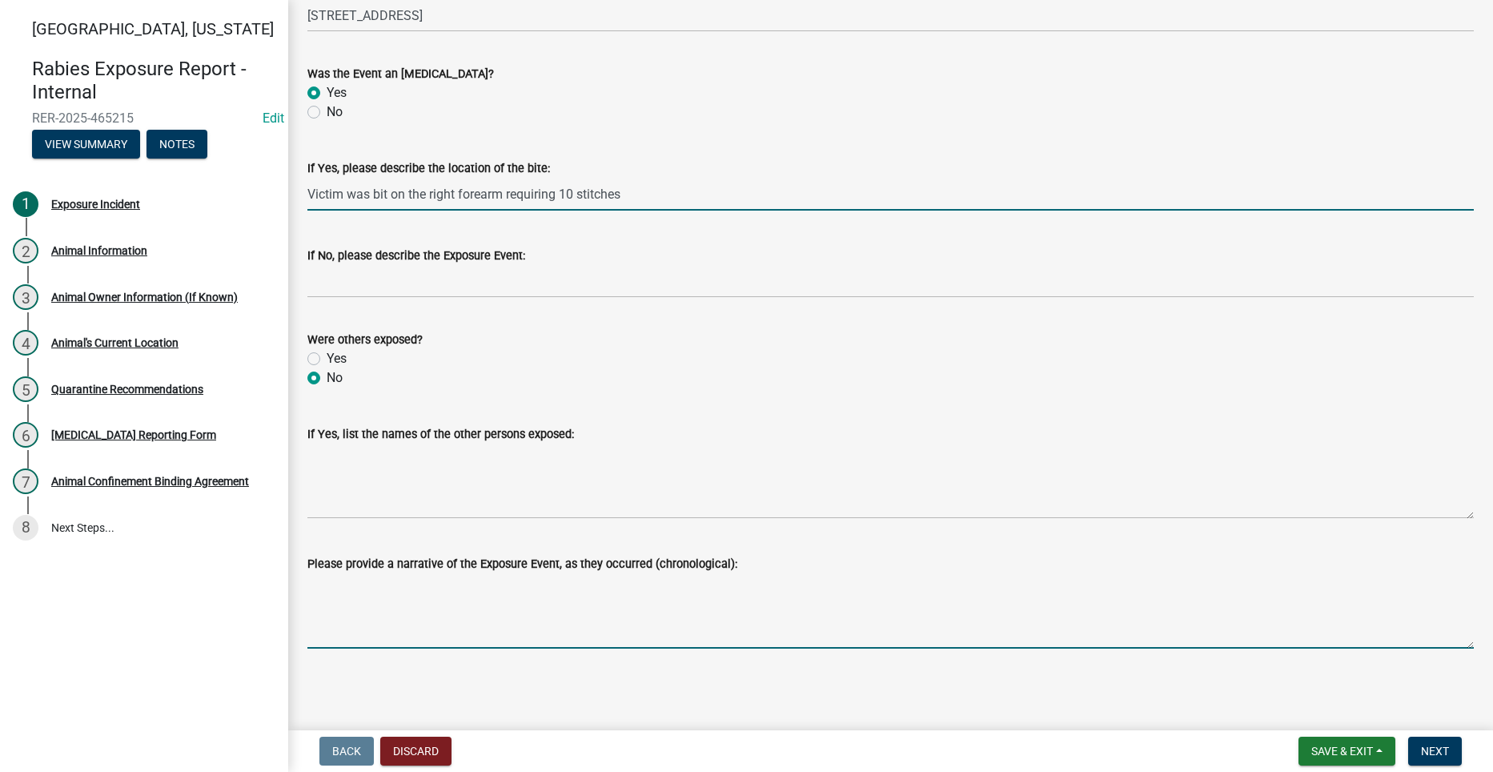
click at [429, 612] on textarea "Please provide a narrative of the Exposure Event, as they occurred (chronologic…" at bounding box center [890, 610] width 1167 height 75
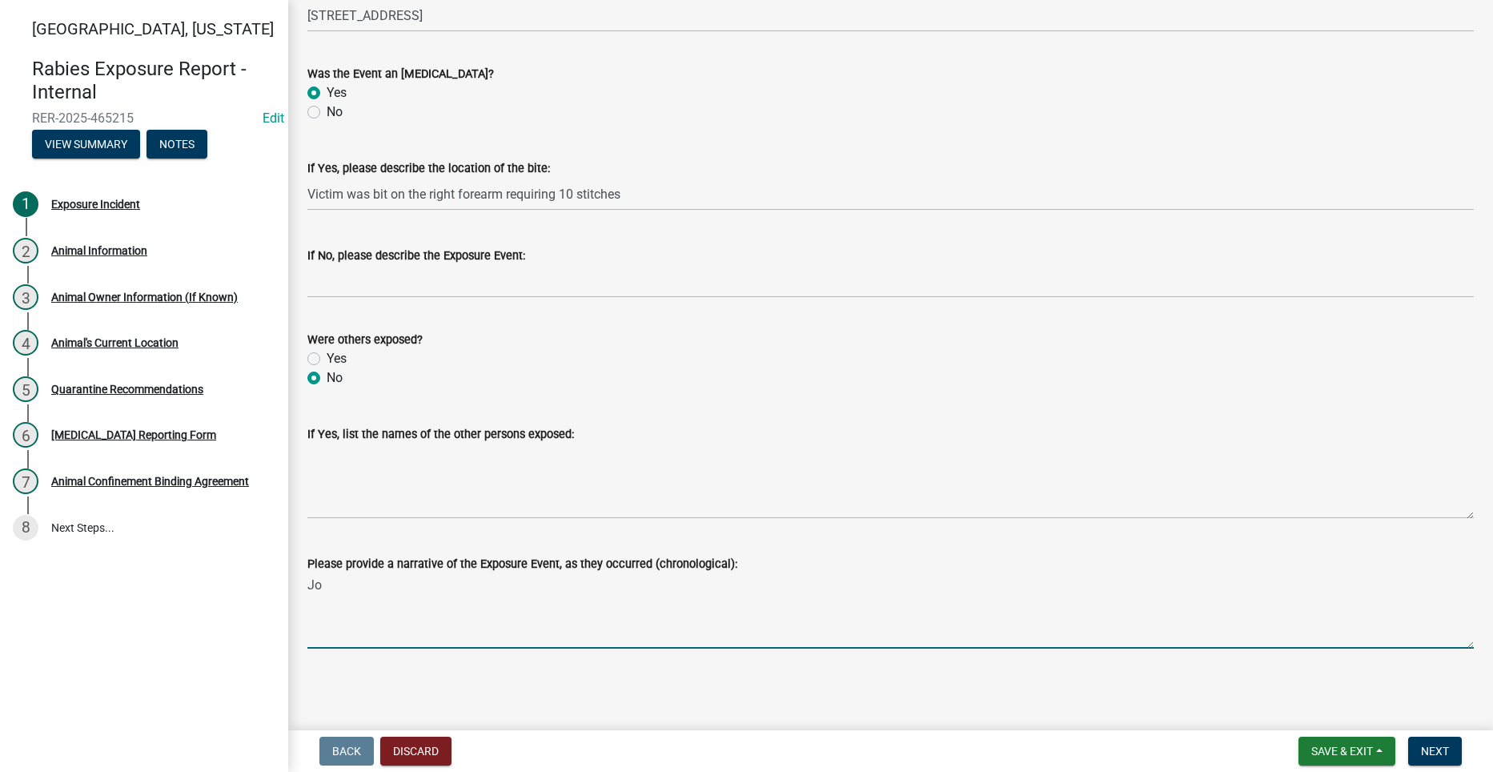
type textarea "J"
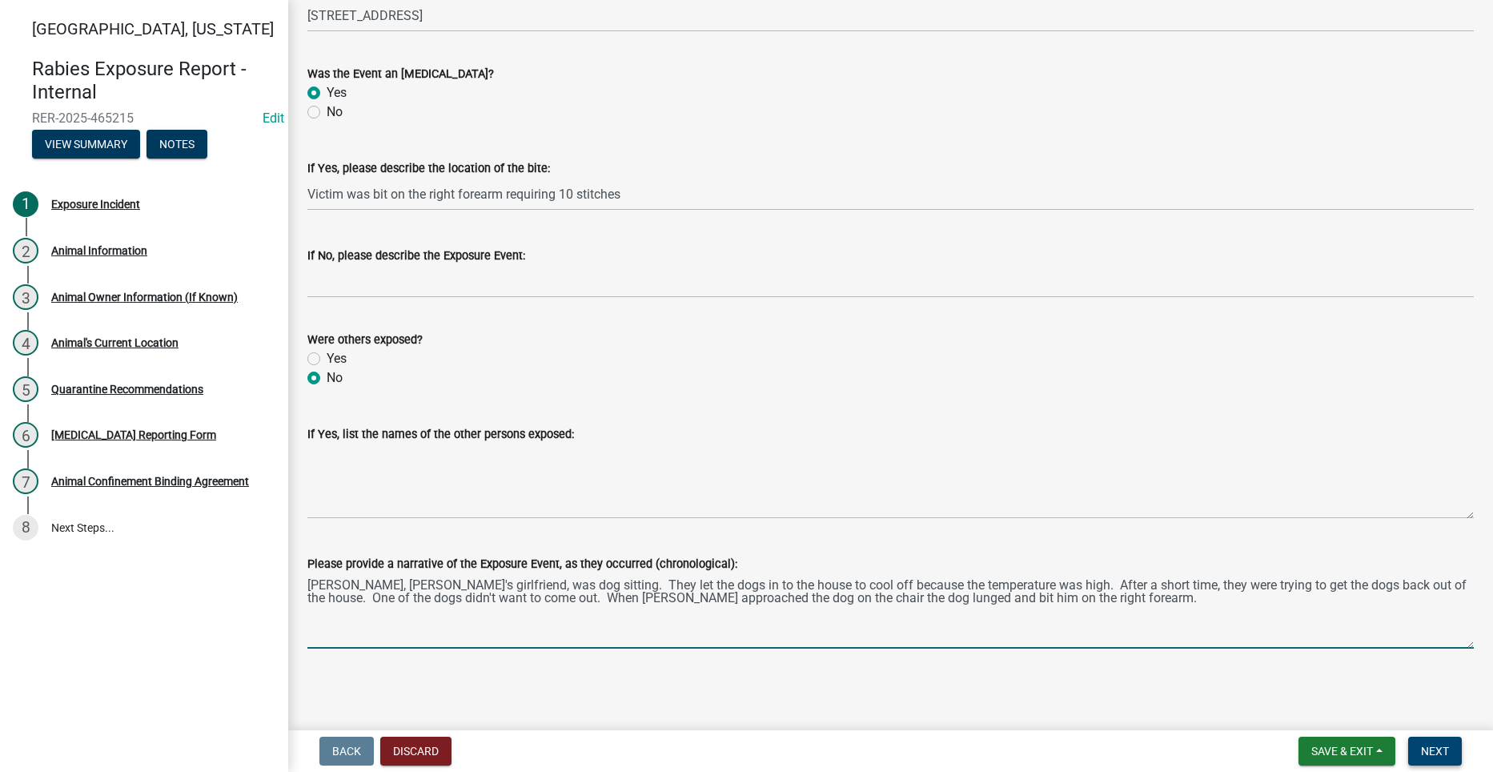
type textarea "[PERSON_NAME], [PERSON_NAME]'s girlfriend, was dog sitting. They let the dogs i…"
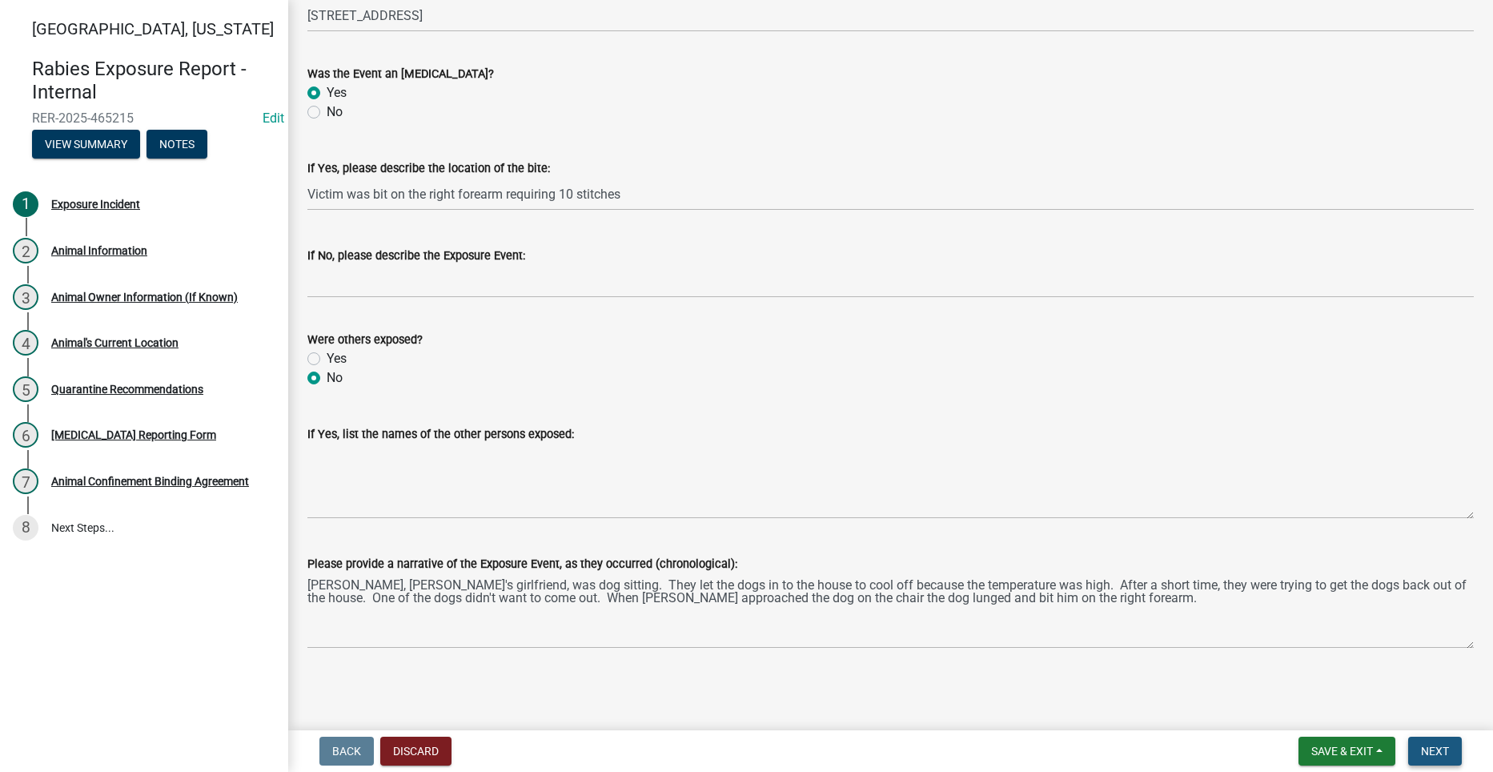
click at [1445, 750] on span "Next" at bounding box center [1435, 751] width 28 height 13
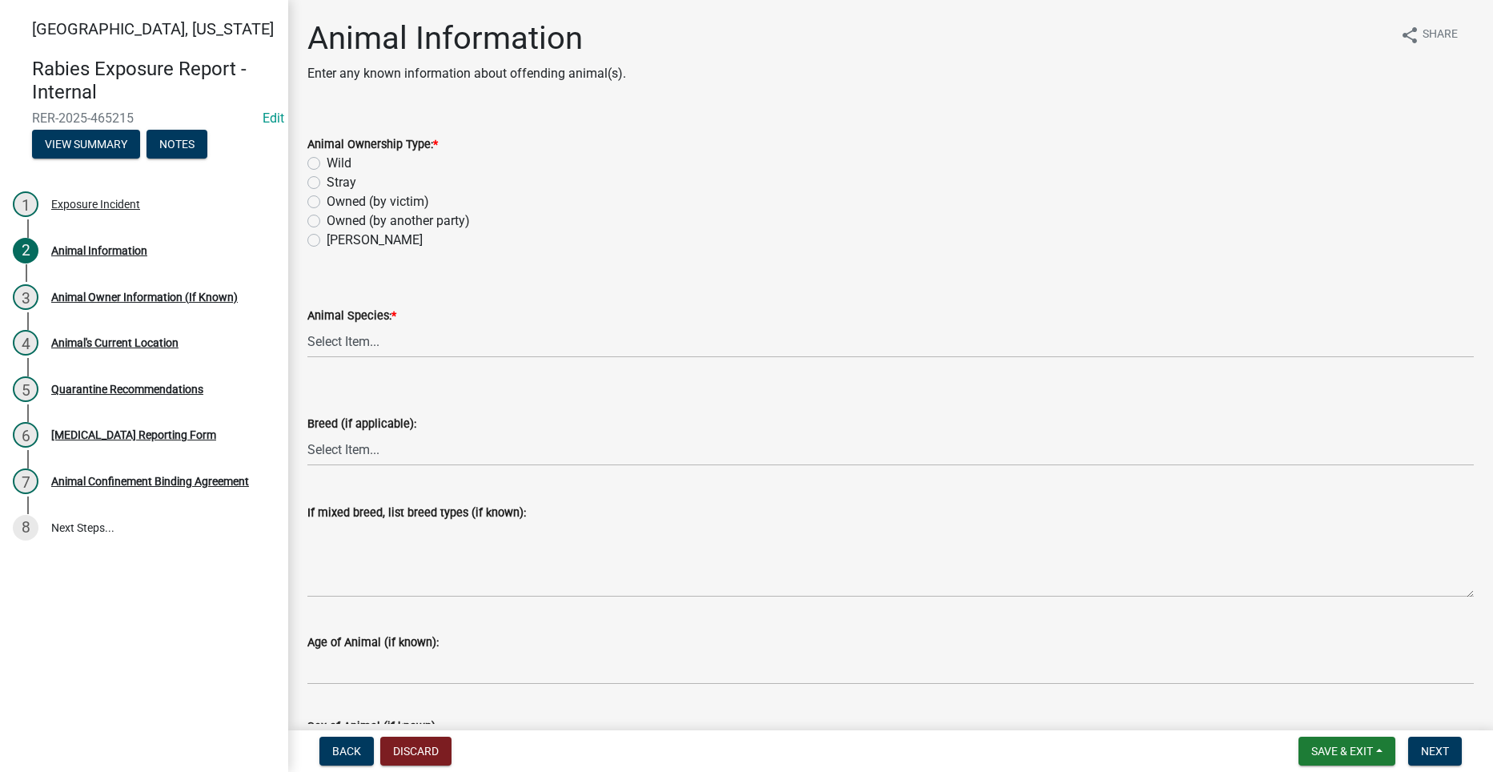
click at [327, 218] on label "Owned (by another party)" at bounding box center [398, 220] width 143 height 19
click at [327, 218] on input "Owned (by another party)" at bounding box center [332, 216] width 10 height 10
radio input "true"
click at [356, 338] on select "Select Item... Dog Cat Bat Raccoon Possum Squirrel Chipmunk Skunk Groundhog Rab…" at bounding box center [890, 341] width 1167 height 33
click at [307, 325] on select "Select Item... Dog Cat Bat Raccoon Possum Squirrel Chipmunk Skunk Groundhog Rab…" at bounding box center [890, 341] width 1167 height 33
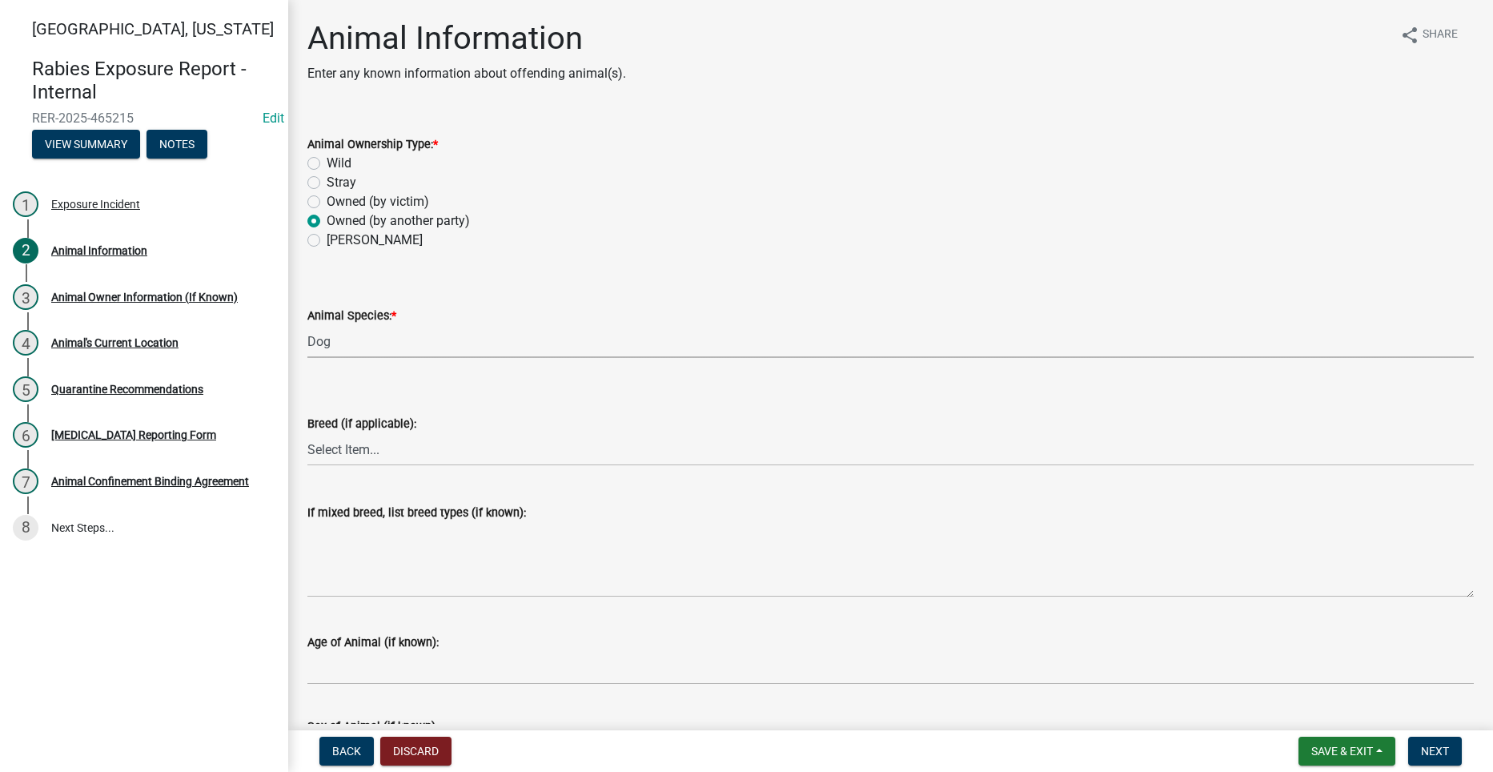
select select "6831b46d-9734-4503-854d-fb945a7fba9e"
click at [353, 448] on select "Select Item... Unknown Mixed Breed (list breeds below) Airedale Terrier Akita A…" at bounding box center [890, 449] width 1167 height 33
click at [307, 433] on select "Select Item... Unknown Mixed Breed (list breeds below) Airedale Terrier Akita A…" at bounding box center [890, 449] width 1167 height 33
select select "1e3afc9f-f51c-4e2c-9545-5bf1587cf3fc"
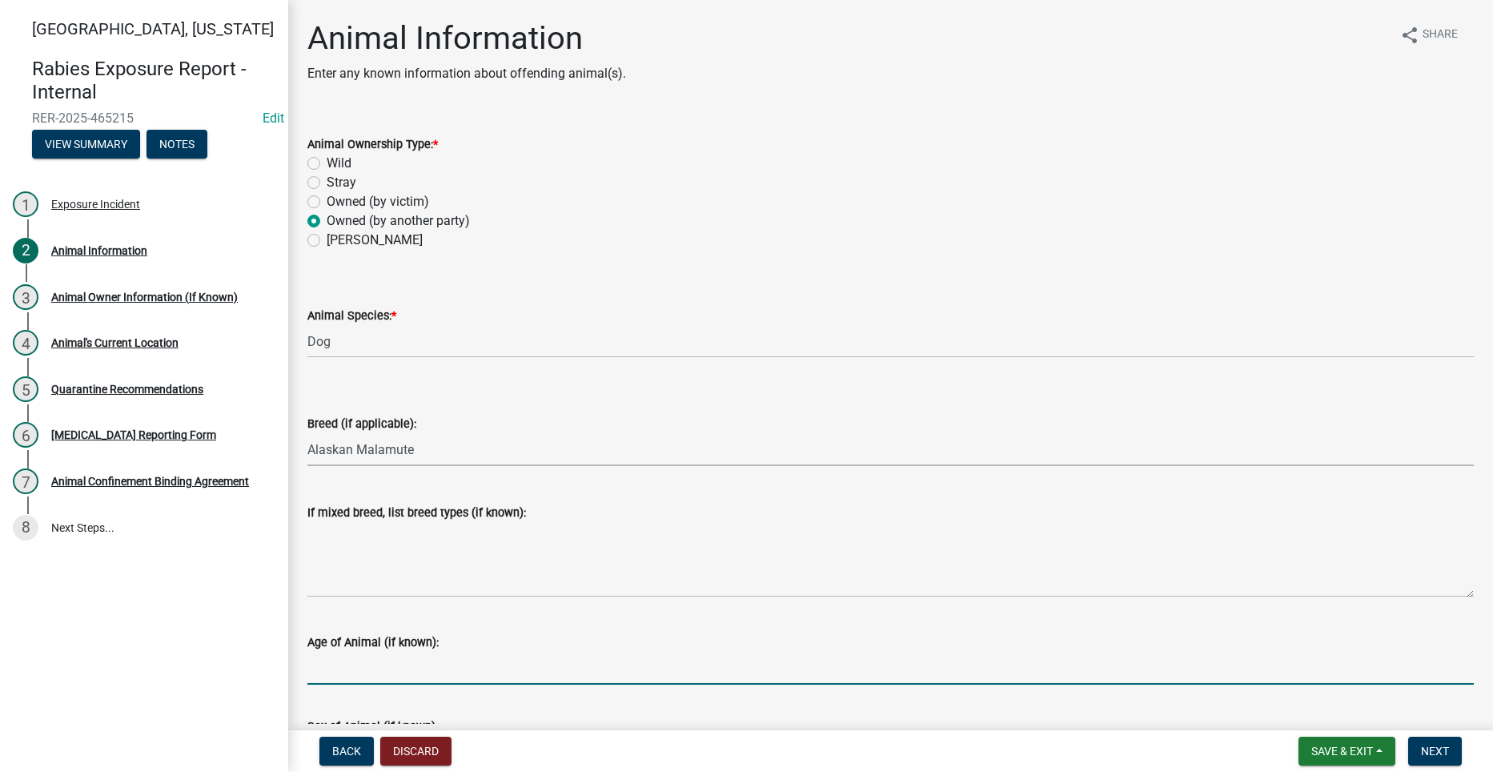
click at [370, 657] on input "Age of Animal (if known):" at bounding box center [890, 668] width 1167 height 33
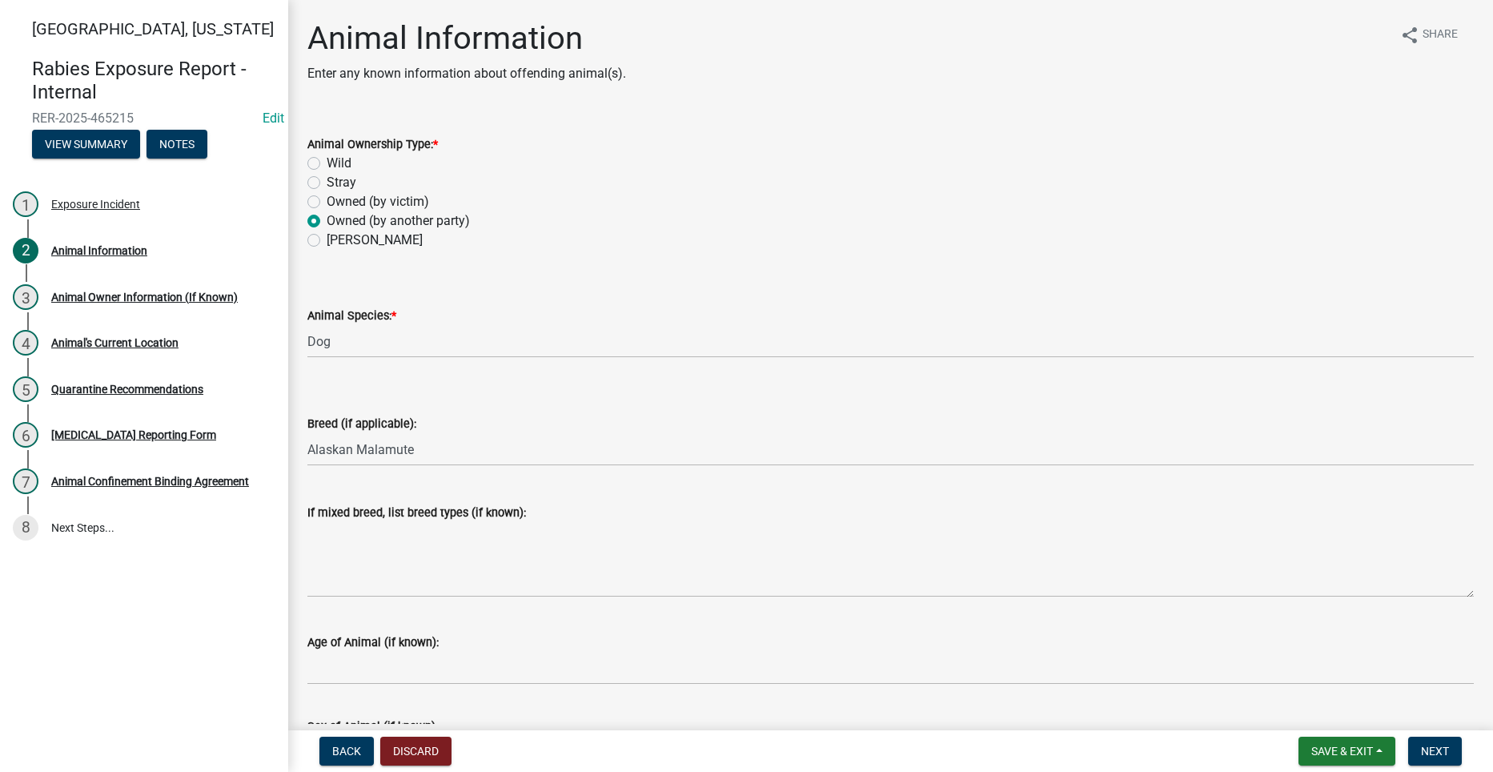
click at [793, 619] on div "Age of Animal (if known):" at bounding box center [890, 647] width 1167 height 74
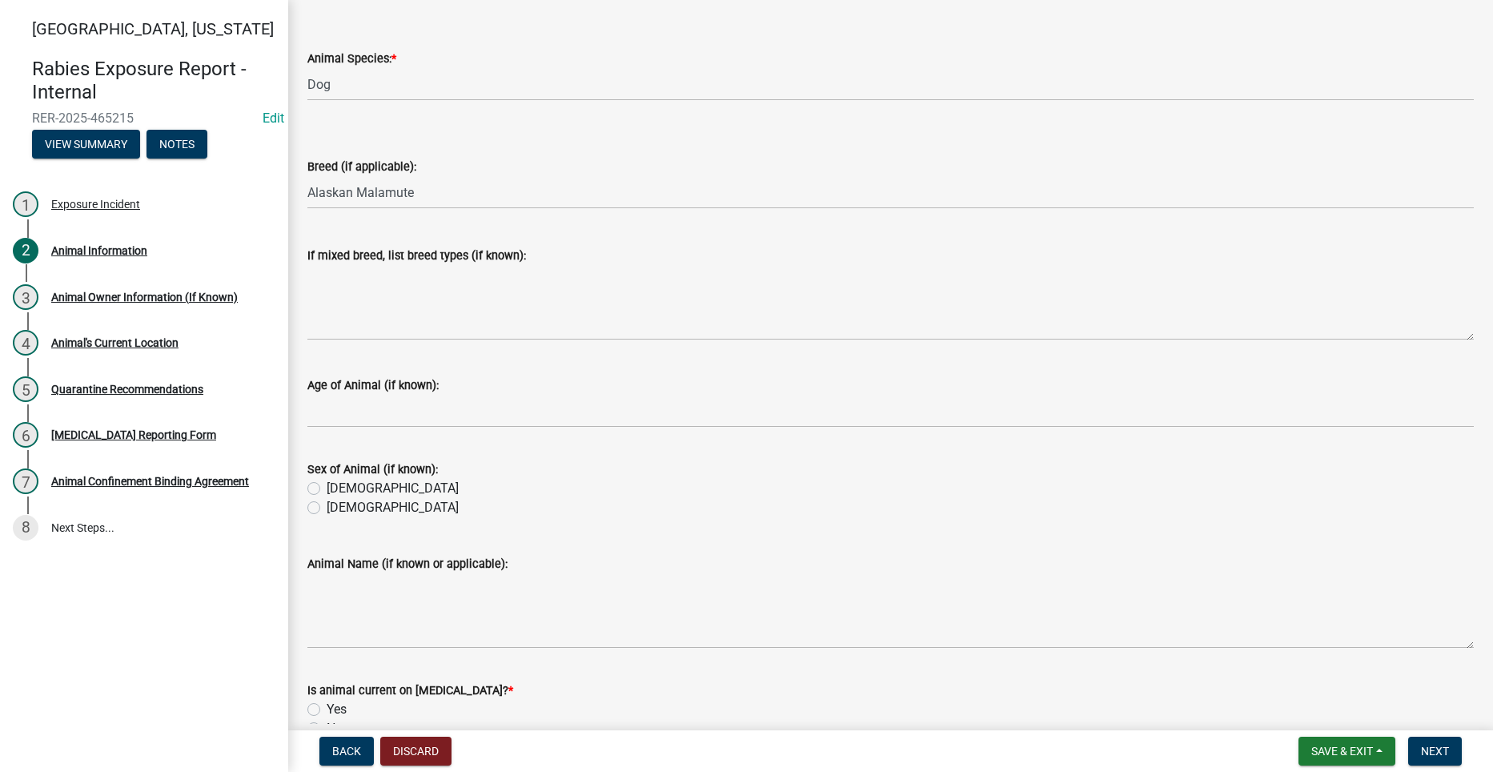
scroll to position [320, 0]
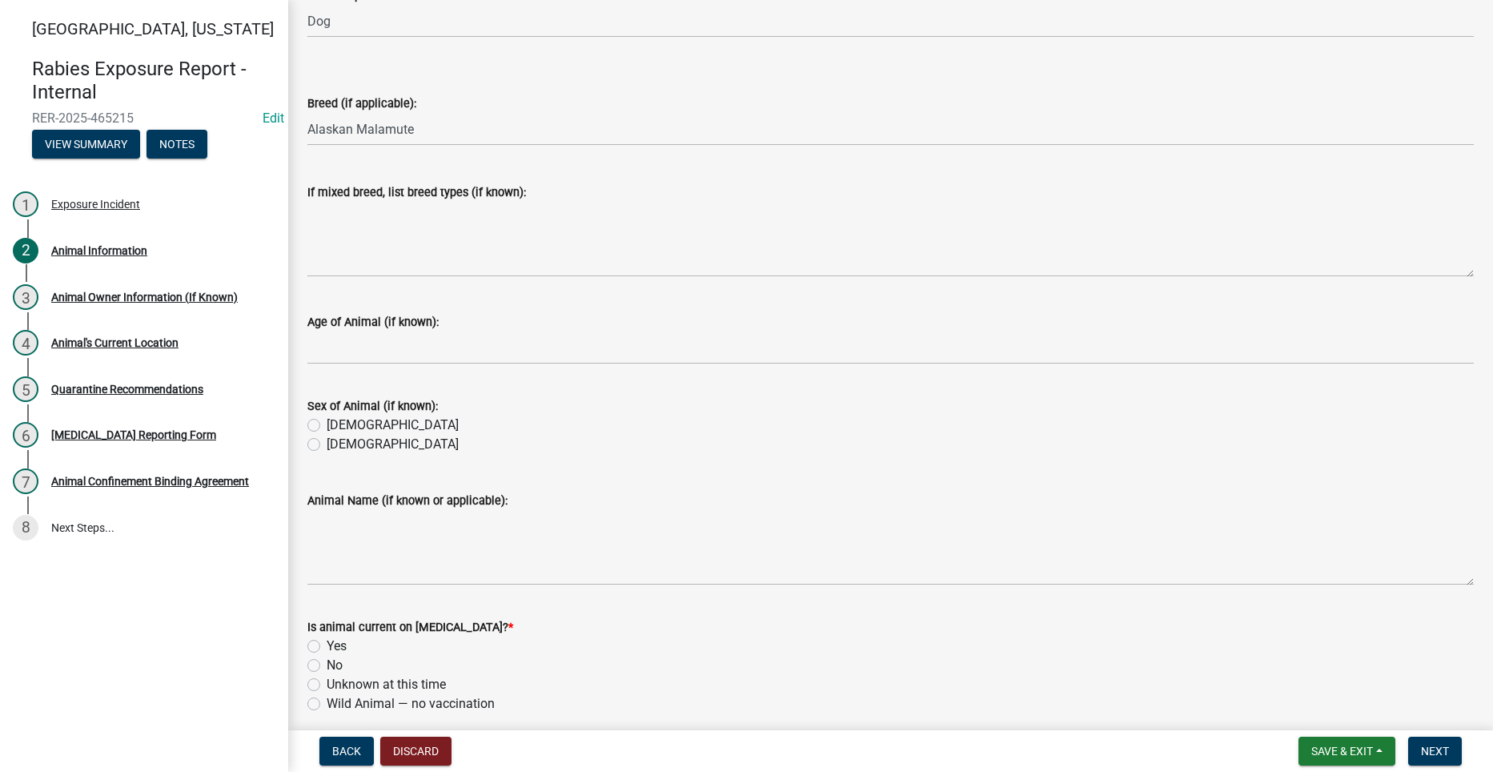
click at [327, 426] on label "[DEMOGRAPHIC_DATA]" at bounding box center [393, 425] width 132 height 19
click at [327, 426] on input "[DEMOGRAPHIC_DATA]" at bounding box center [332, 421] width 10 height 10
radio input "true"
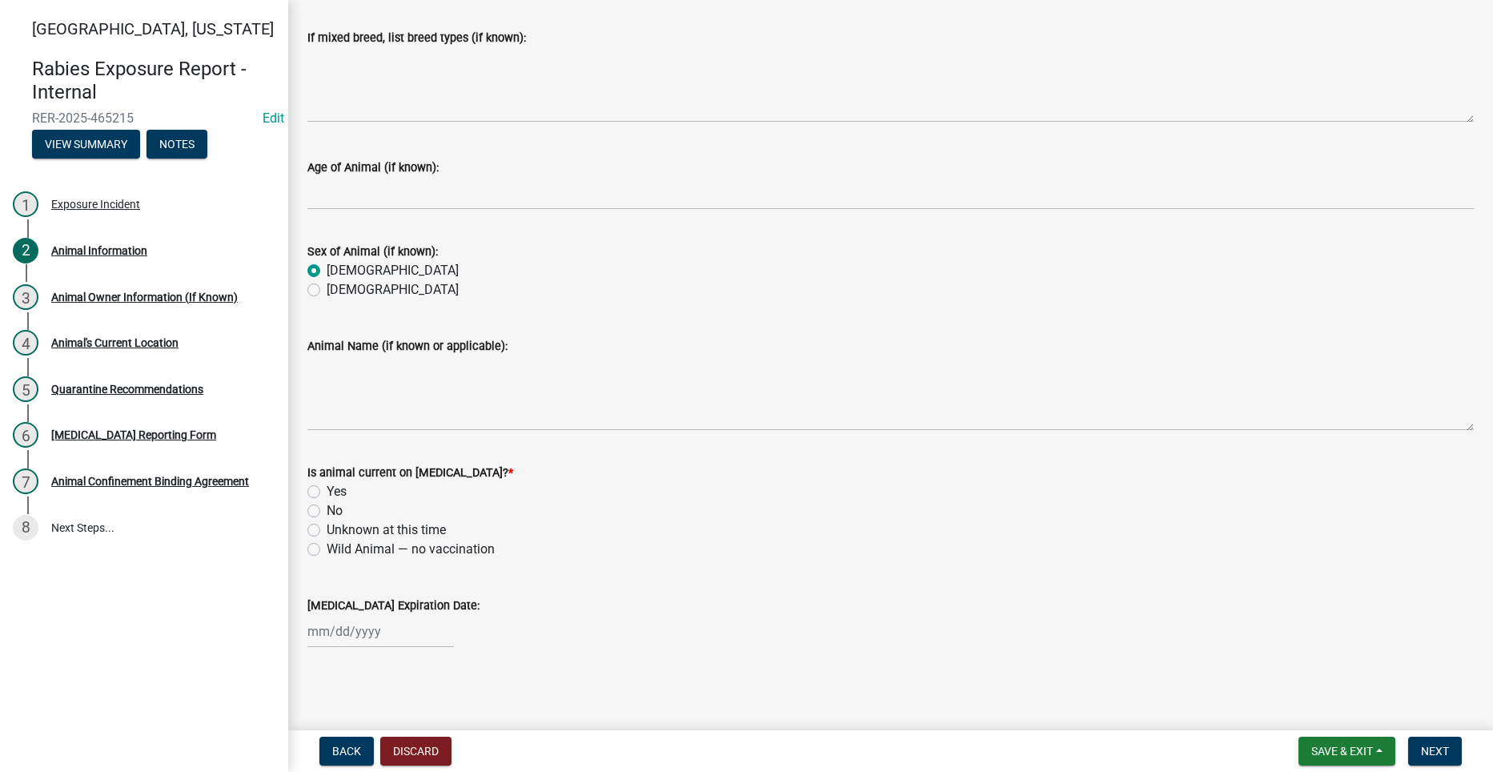
scroll to position [476, 0]
click at [327, 489] on label "Yes" at bounding box center [337, 490] width 20 height 19
click at [327, 489] on input "Yes" at bounding box center [332, 486] width 10 height 10
radio input "true"
click at [345, 631] on div at bounding box center [380, 630] width 147 height 33
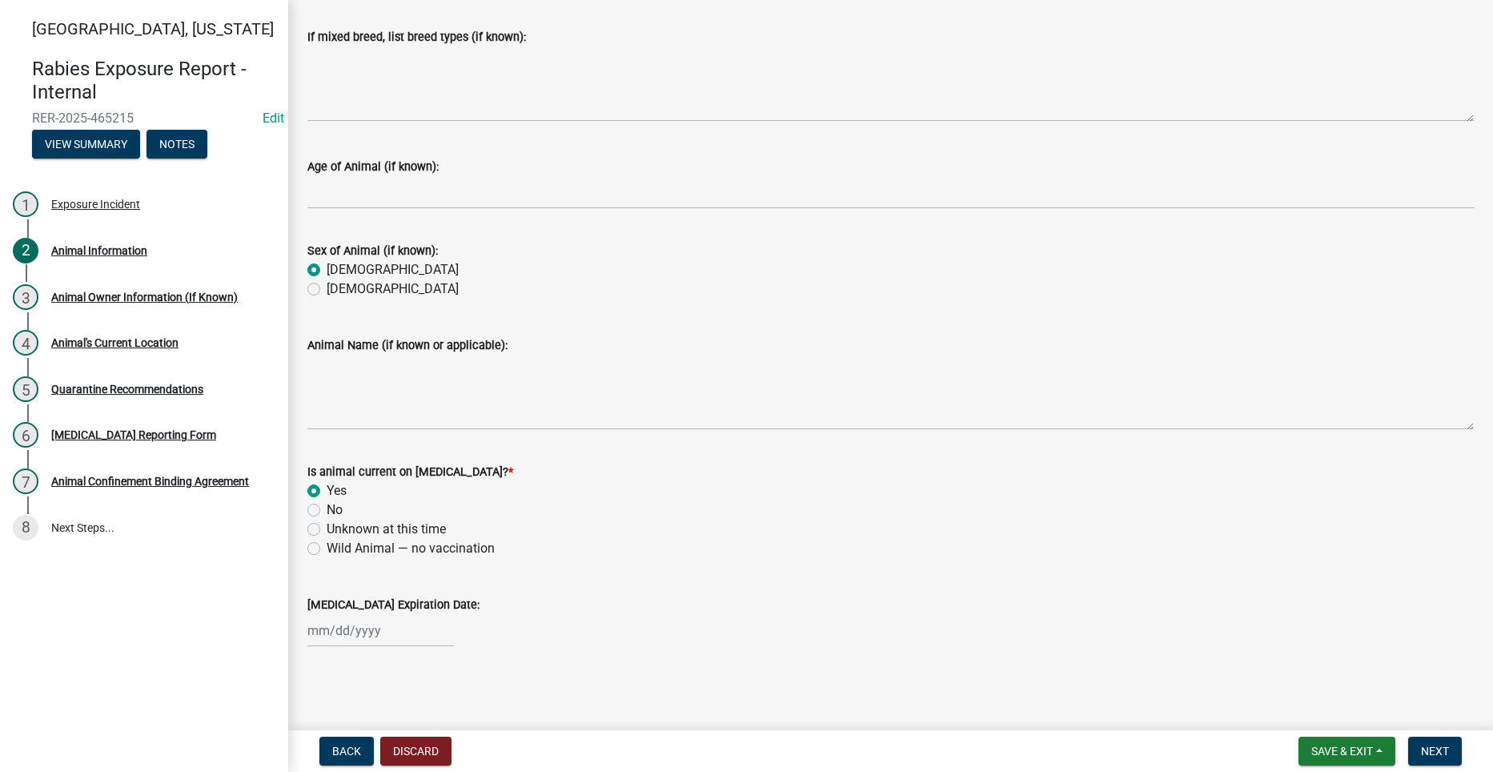
select select "8"
select select "2025"
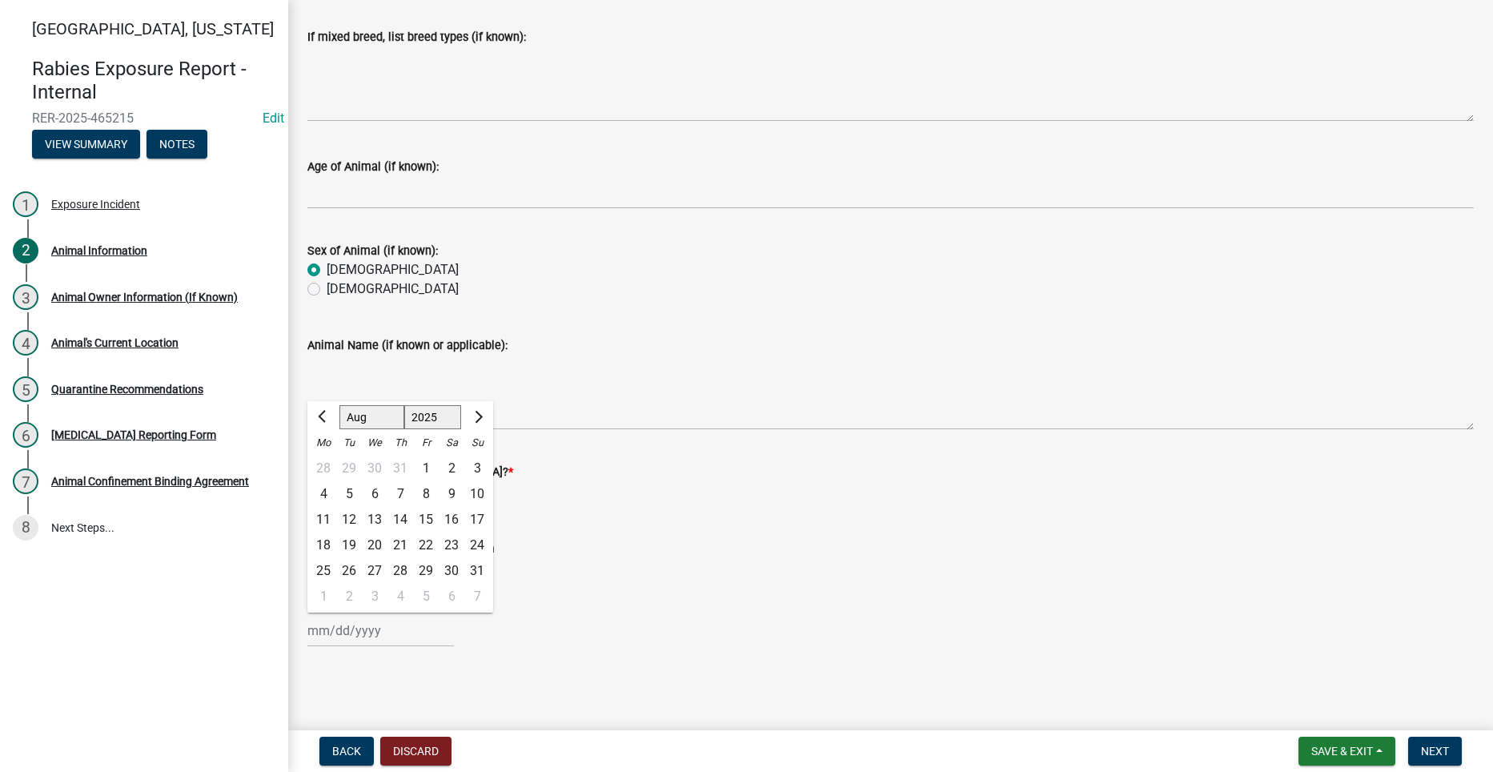
click at [504, 629] on div "[PERSON_NAME] Feb Mar Apr [PERSON_NAME][DATE] Oct Nov [DATE] 1526 1527 1528 152…" at bounding box center [890, 630] width 1167 height 33
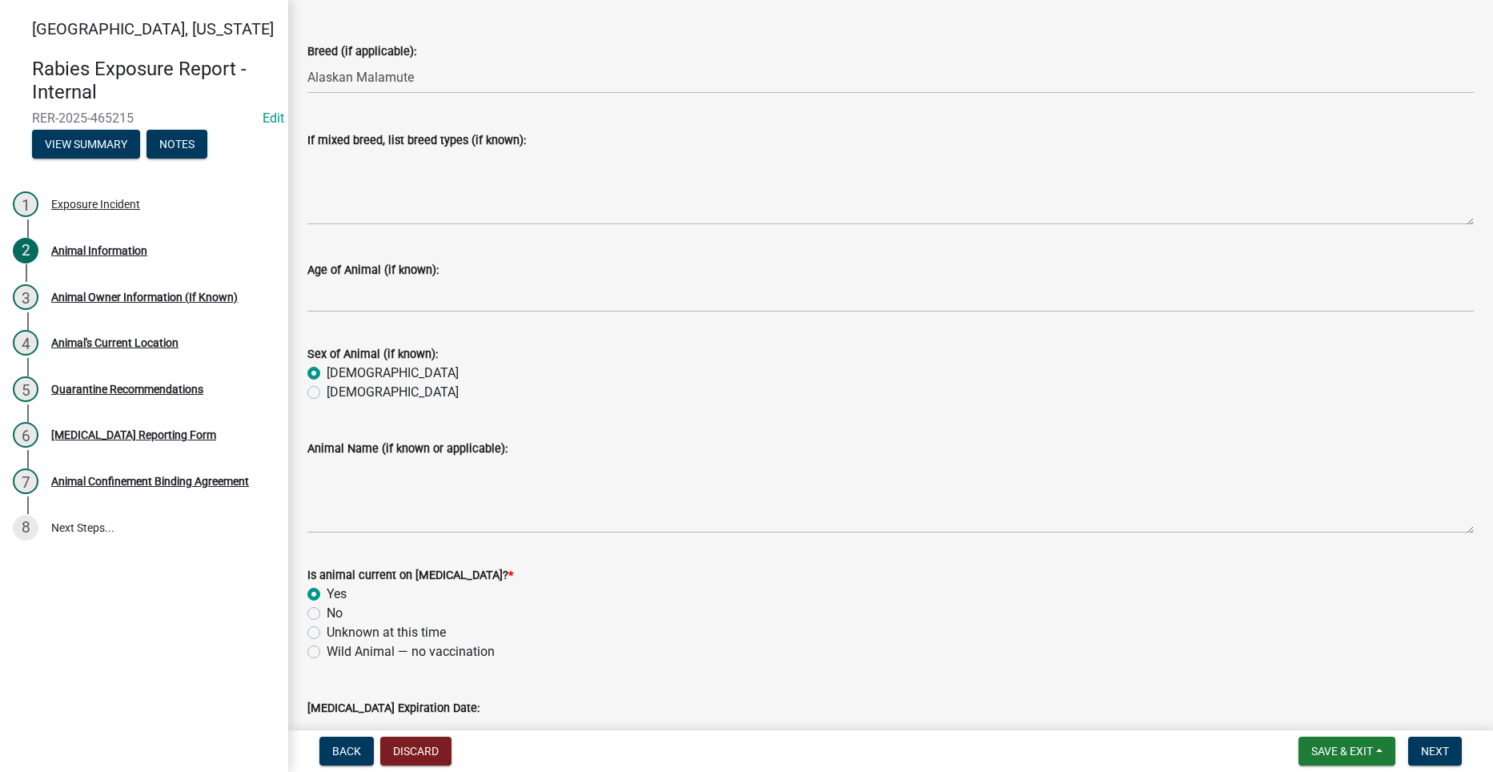
scroll to position [400, 0]
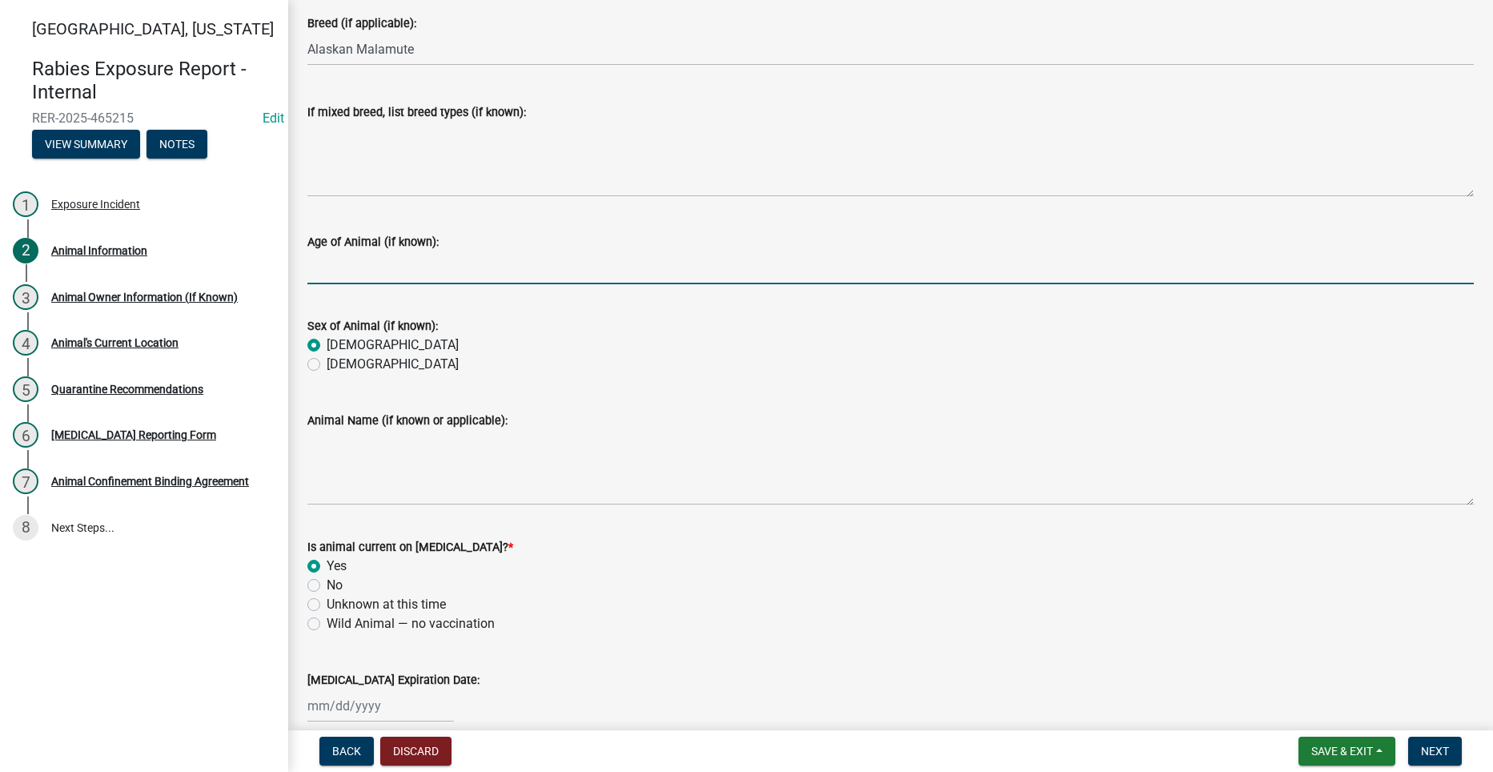
click at [357, 272] on input "Age of Animal (if known):" at bounding box center [890, 267] width 1167 height 33
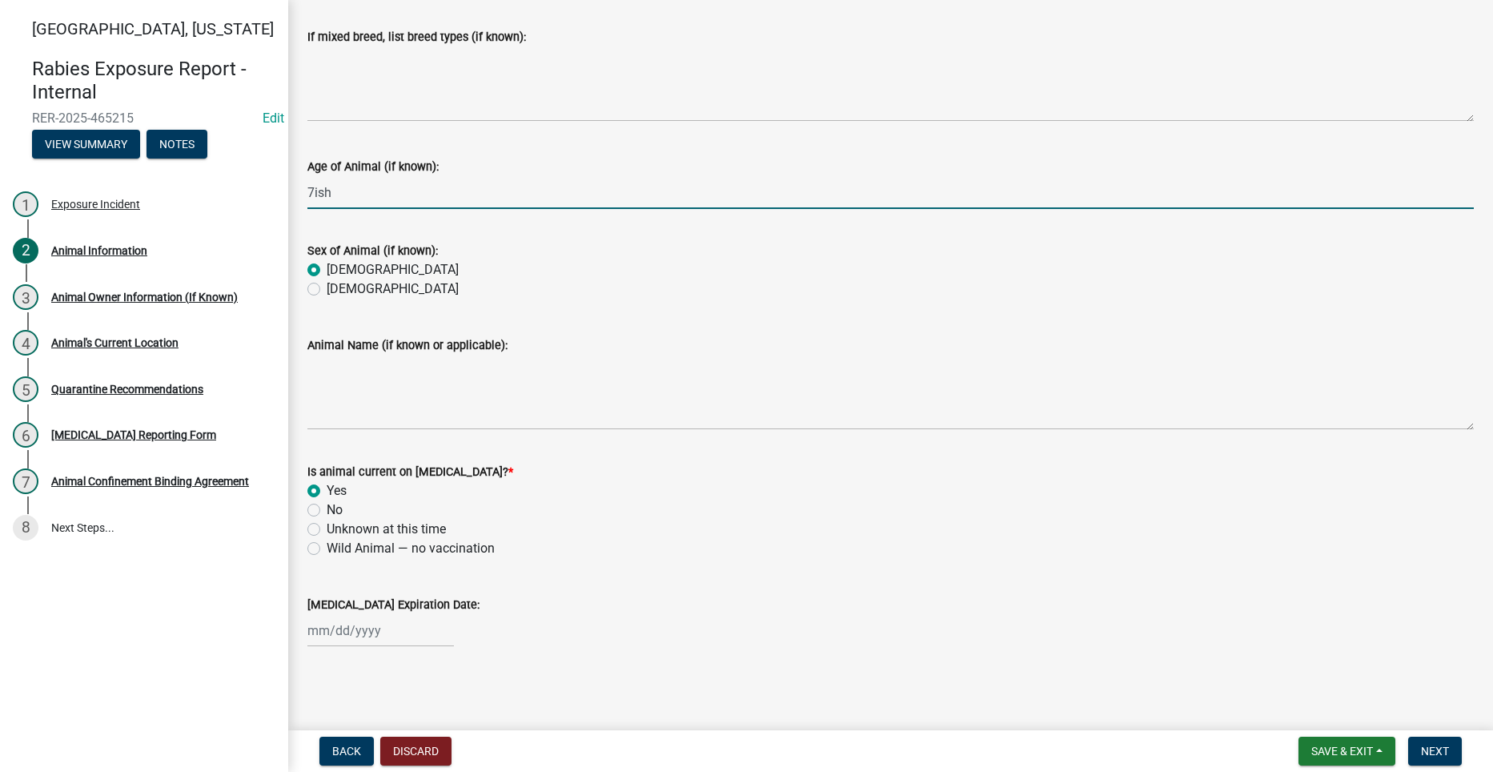
scroll to position [0, 0]
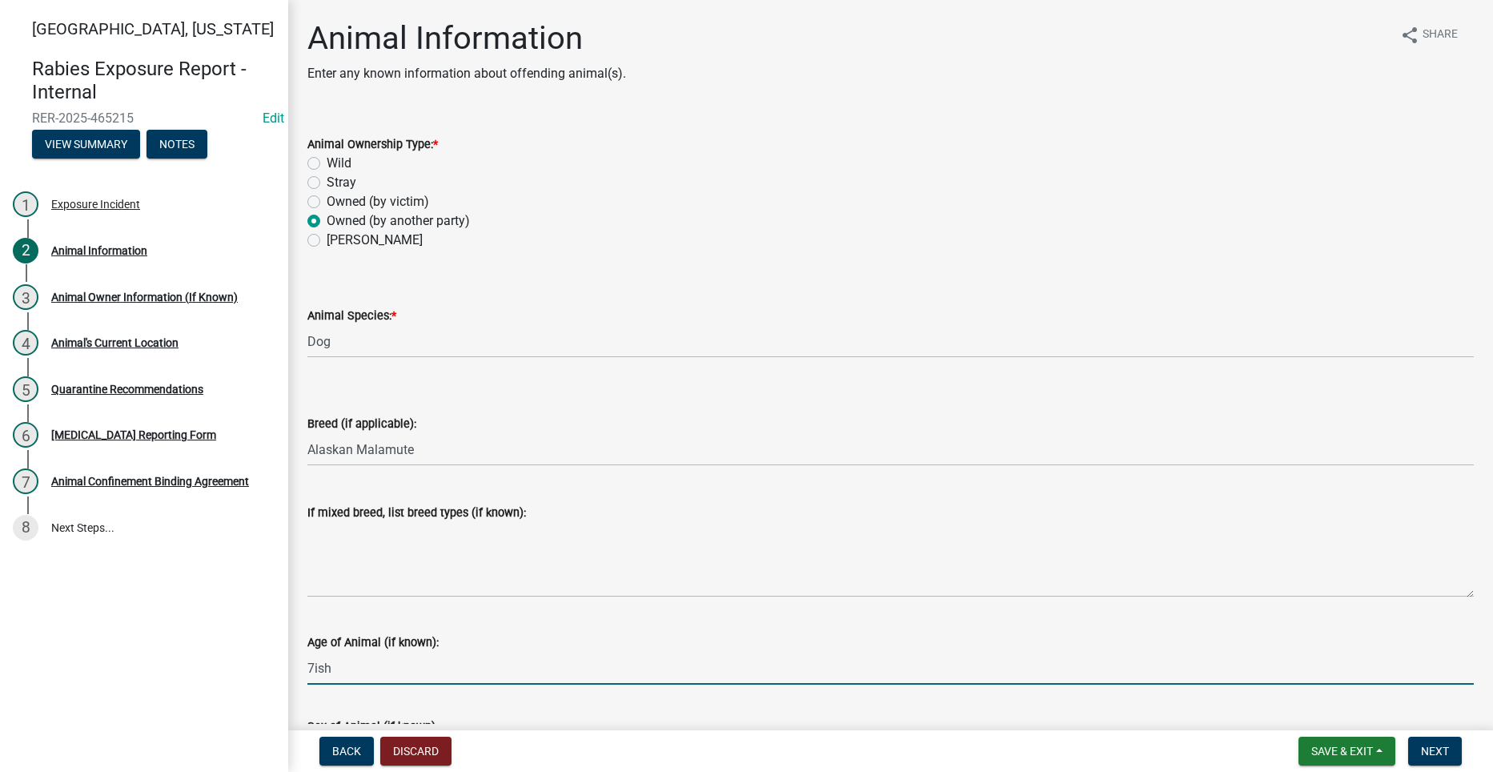
type input "7ish"
click at [421, 452] on select "Select Item... Unknown Mixed Breed (list breeds below) Airedale Terrier Akita A…" at bounding box center [890, 449] width 1167 height 33
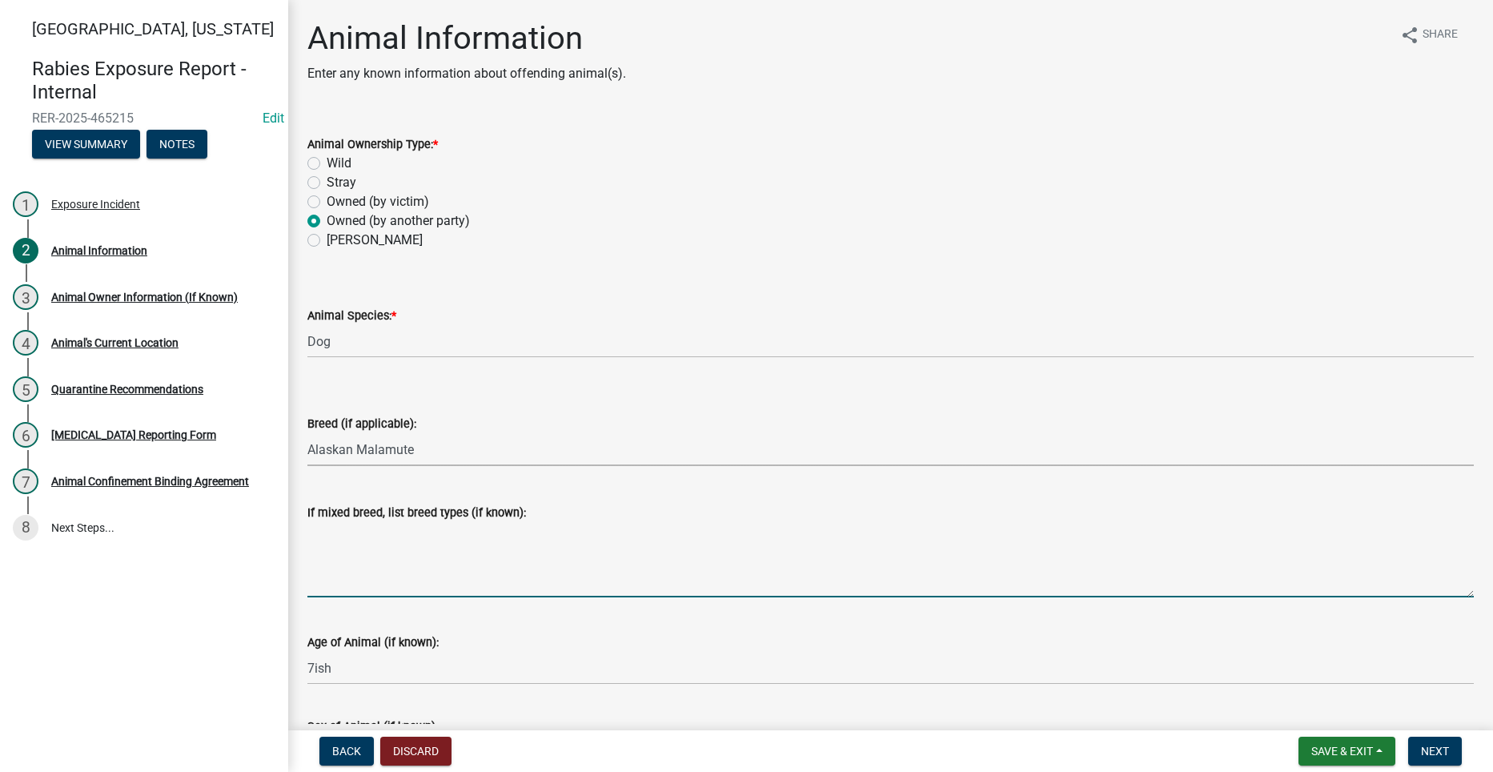
click at [394, 538] on textarea "If mixed breed, list breed types (if known):" at bounding box center [890, 559] width 1167 height 75
click at [421, 452] on select "Select Item... Unknown Mixed Breed (list breeds below) Airedale Terrier Akita A…" at bounding box center [890, 449] width 1167 height 33
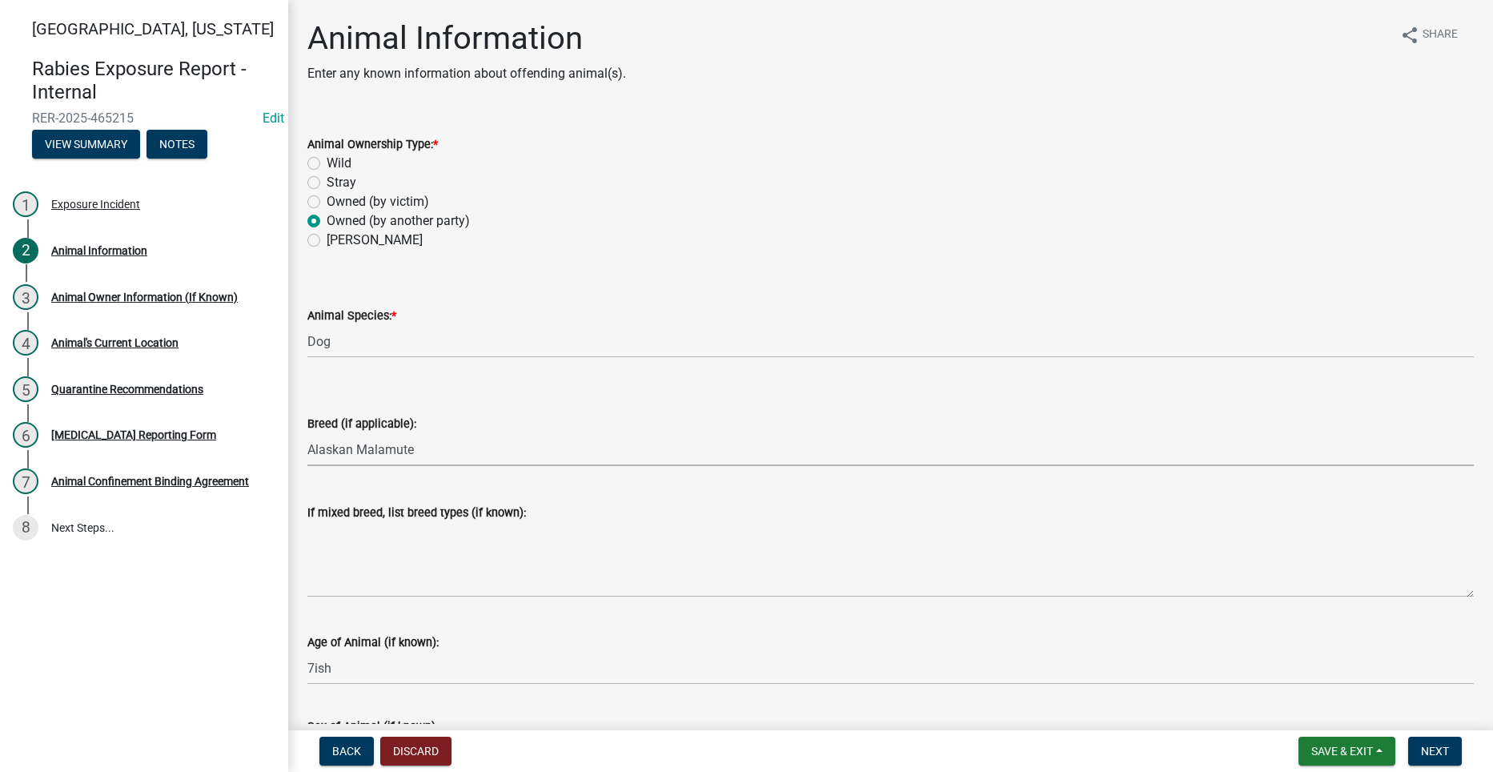
drag, startPoint x: 417, startPoint y: 449, endPoint x: 334, endPoint y: 439, distance: 83.9
click at [335, 439] on select "Select Item... Unknown Mixed Breed (list breeds below) Airedale Terrier Akita A…" at bounding box center [890, 449] width 1167 height 33
click at [415, 445] on select "Select Item... Unknown Mixed Breed (list breeds below) Airedale Terrier Akita A…" at bounding box center [890, 449] width 1167 height 33
click at [442, 435] on select "Select Item... Unknown Mixed Breed (list breeds below) Airedale Terrier Akita A…" at bounding box center [890, 449] width 1167 height 33
click at [307, 433] on select "Select Item... Unknown Mixed Breed (list breeds below) Airedale Terrier Akita A…" at bounding box center [890, 449] width 1167 height 33
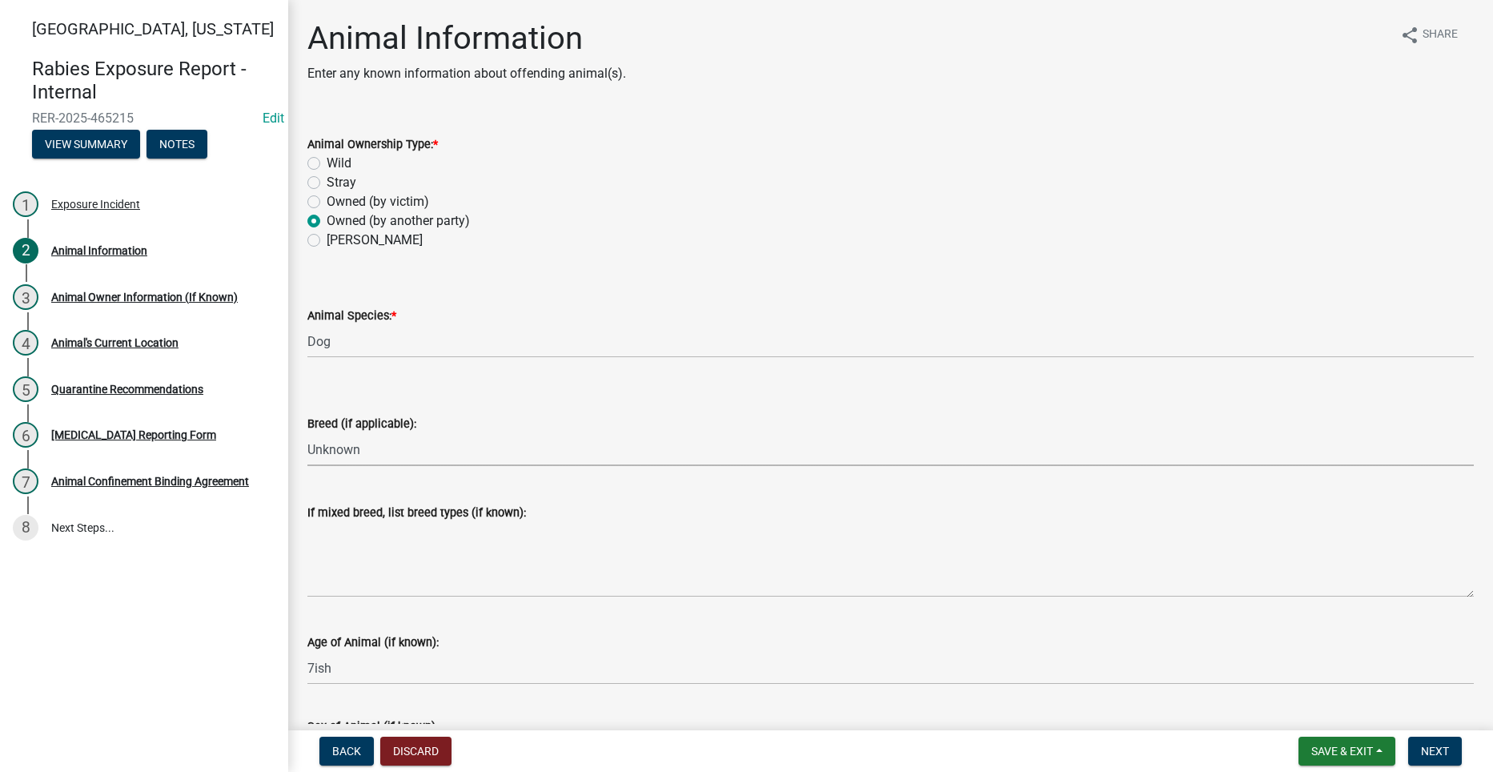
select select "bd0352a3-0908-4c06-9ff5-29ec80e9b71a"
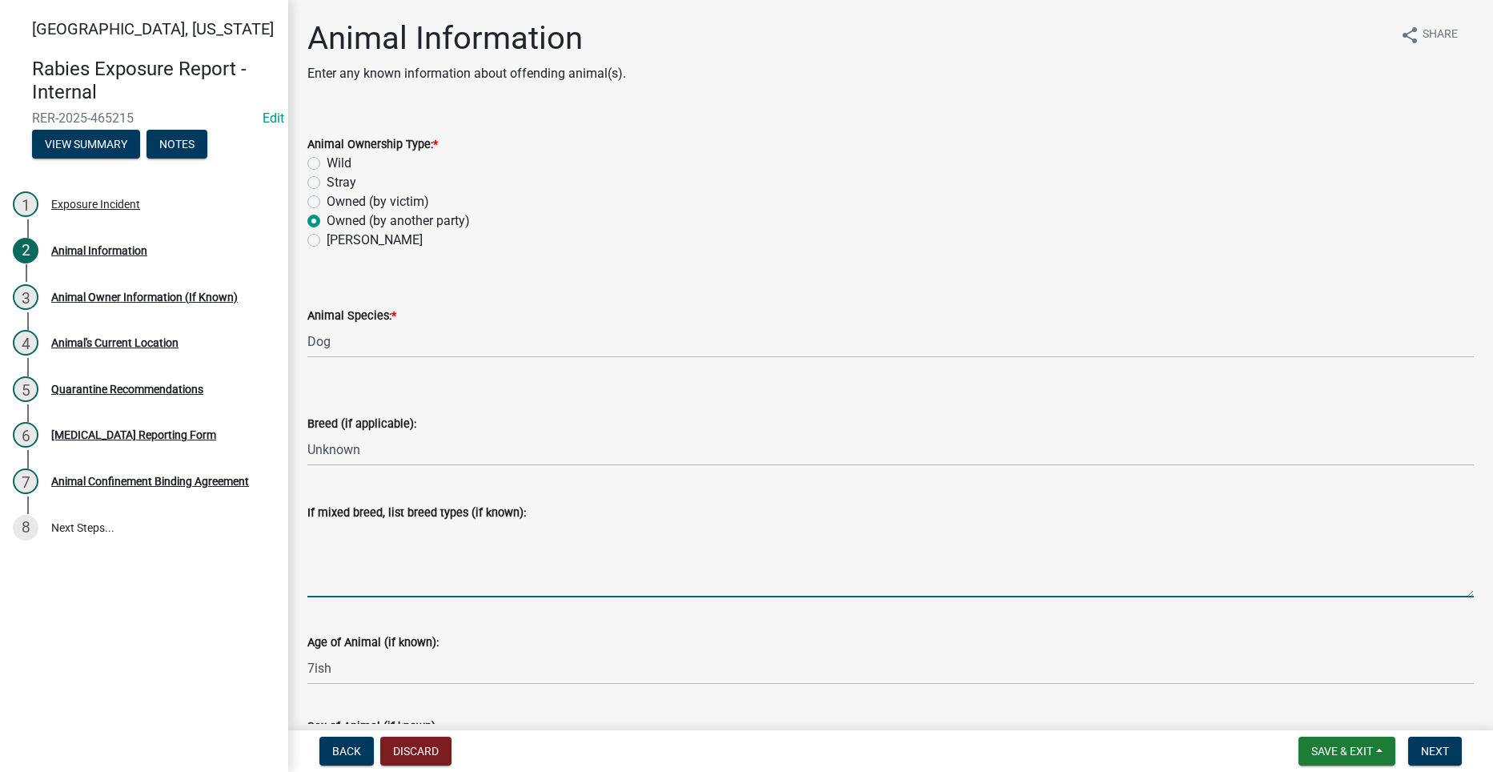
click at [373, 547] on textarea "If mixed breed, list breed types (if known):" at bounding box center [890, 559] width 1167 height 75
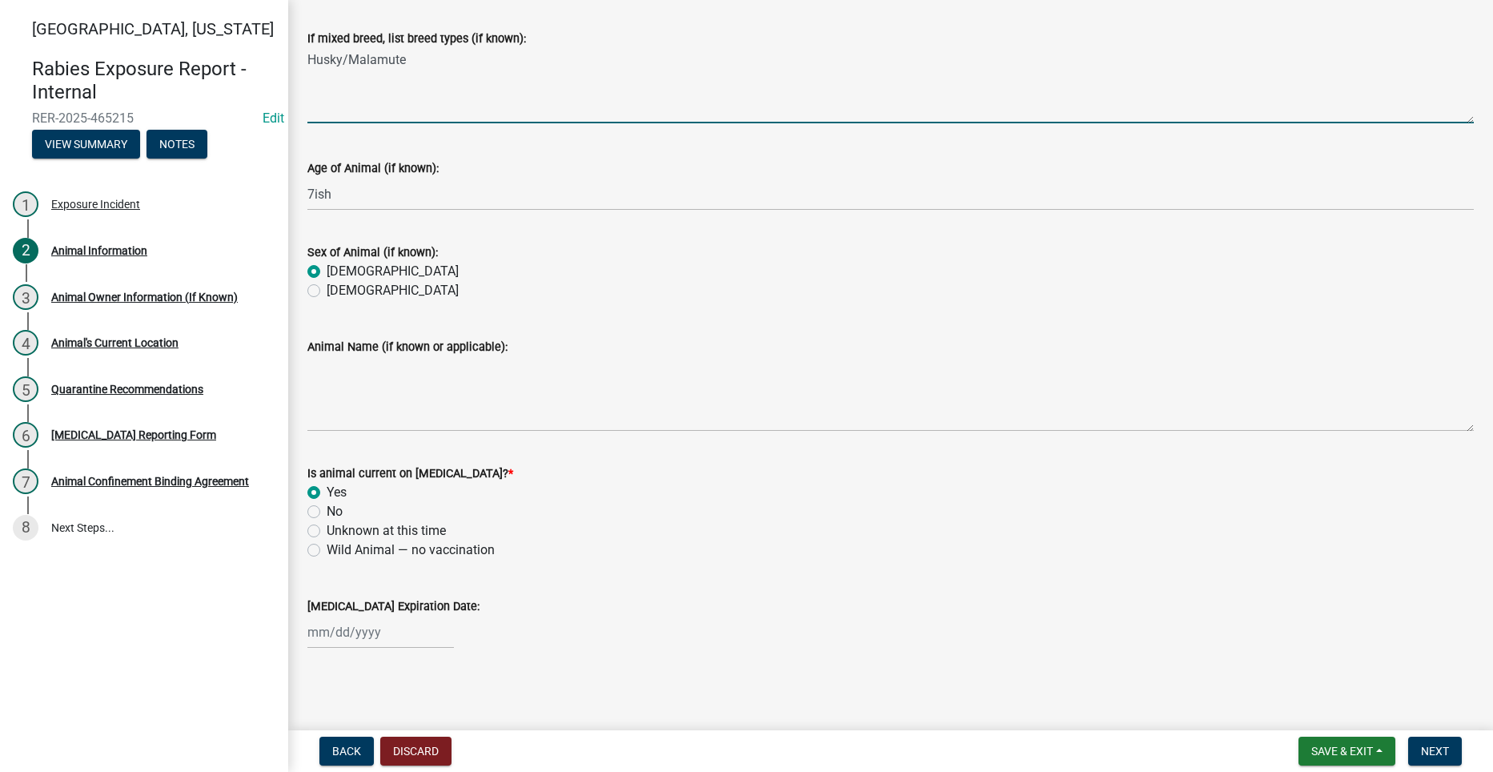
scroll to position [476, 0]
type textarea "Husky/Malamute"
click at [1445, 750] on span "Next" at bounding box center [1435, 751] width 28 height 13
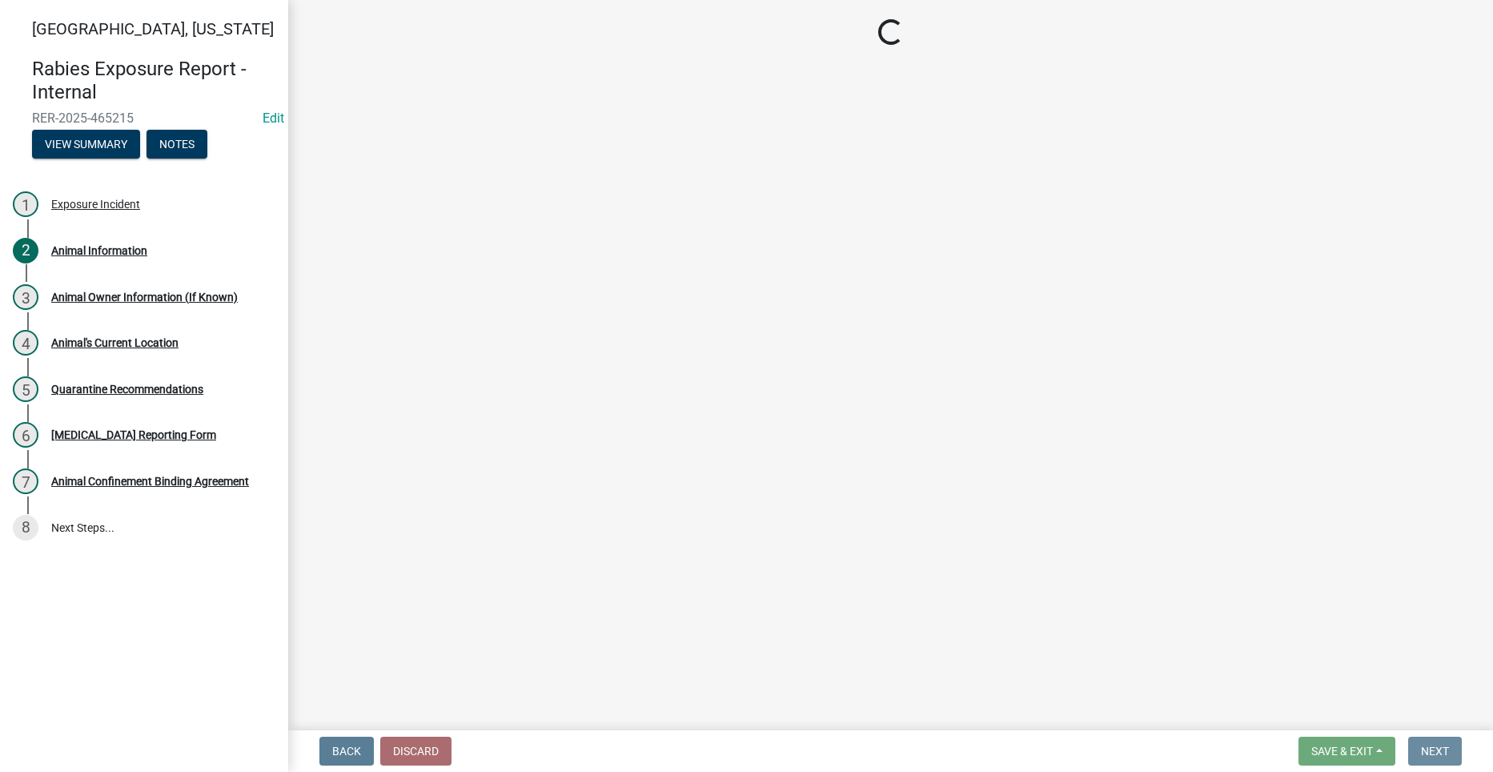
scroll to position [0, 0]
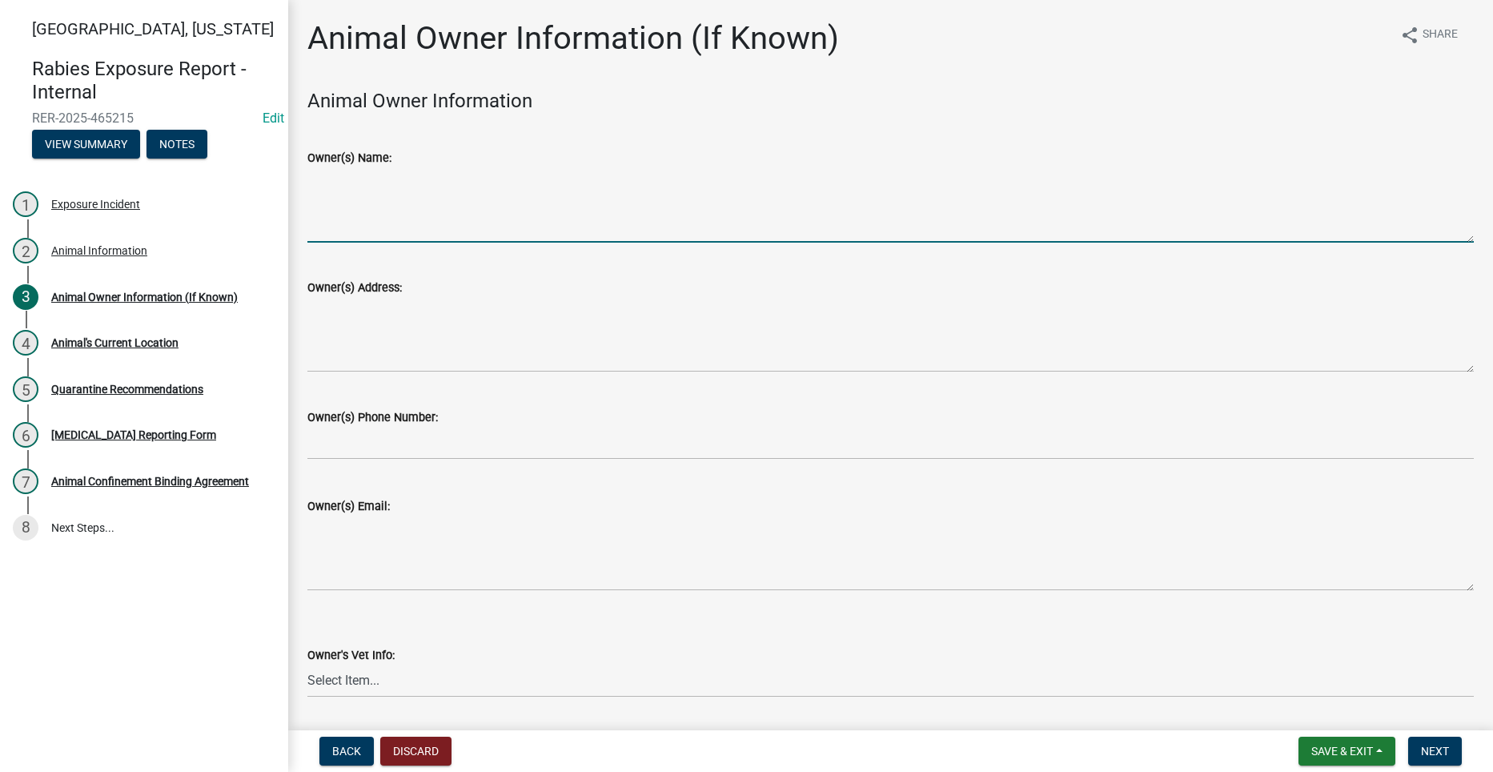
click at [399, 213] on textarea "Owner(s) Name:" at bounding box center [890, 204] width 1167 height 75
type textarea "[PERSON_NAME]"
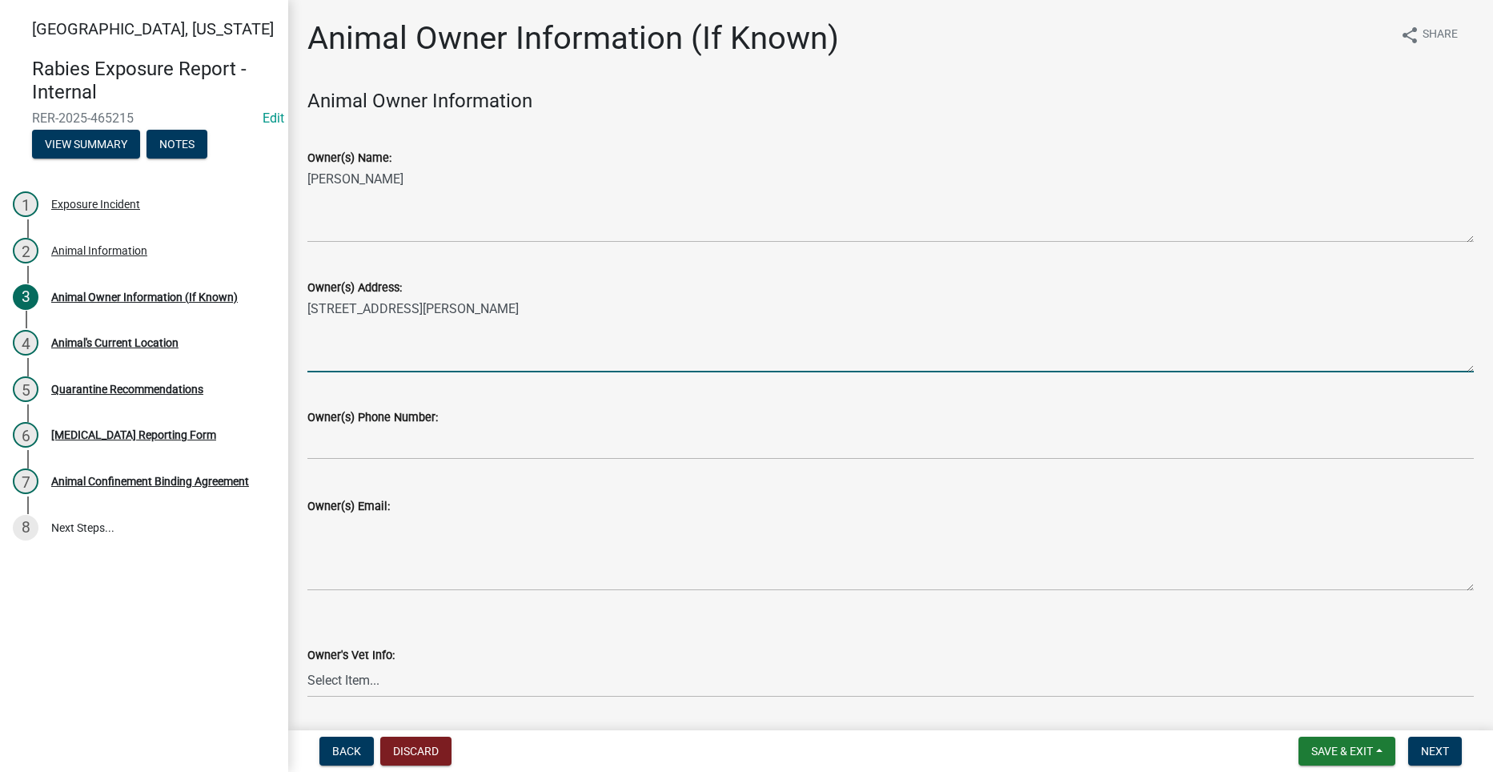
type textarea "[STREET_ADDRESS][PERSON_NAME]"
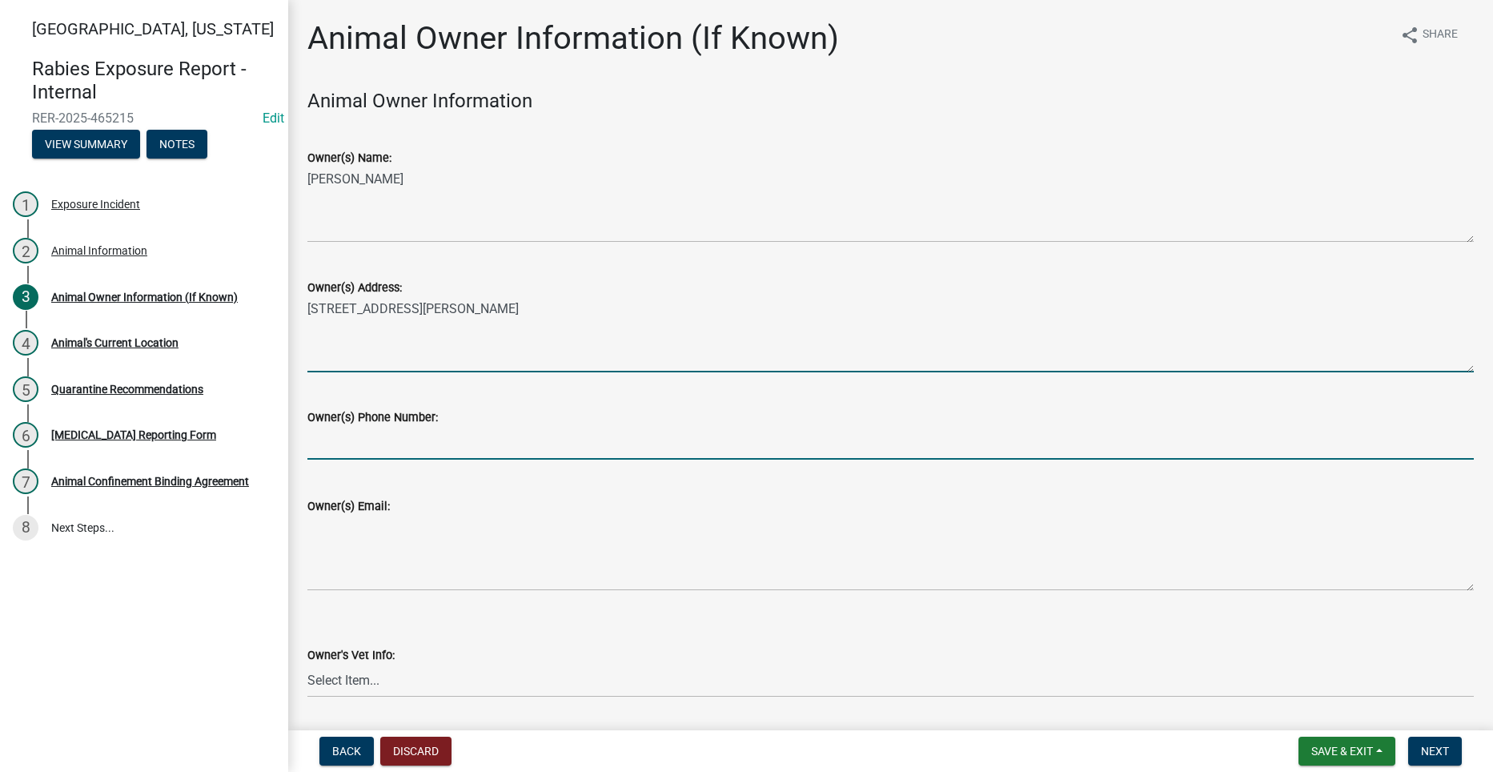
click at [455, 442] on input "text" at bounding box center [890, 443] width 1167 height 33
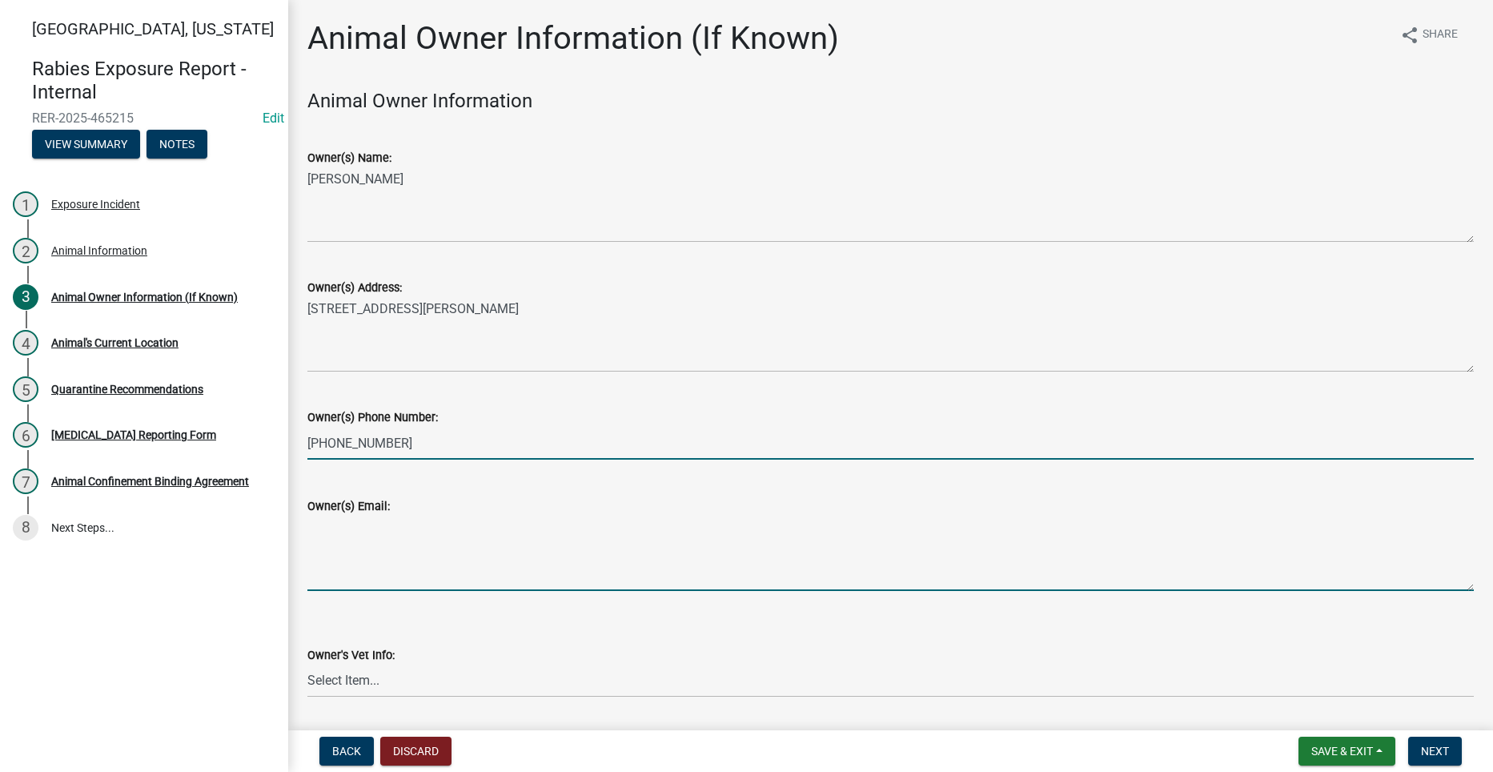
type input "5159810814"
click at [460, 555] on textarea "Owner(s) Email:" at bounding box center [890, 553] width 1167 height 75
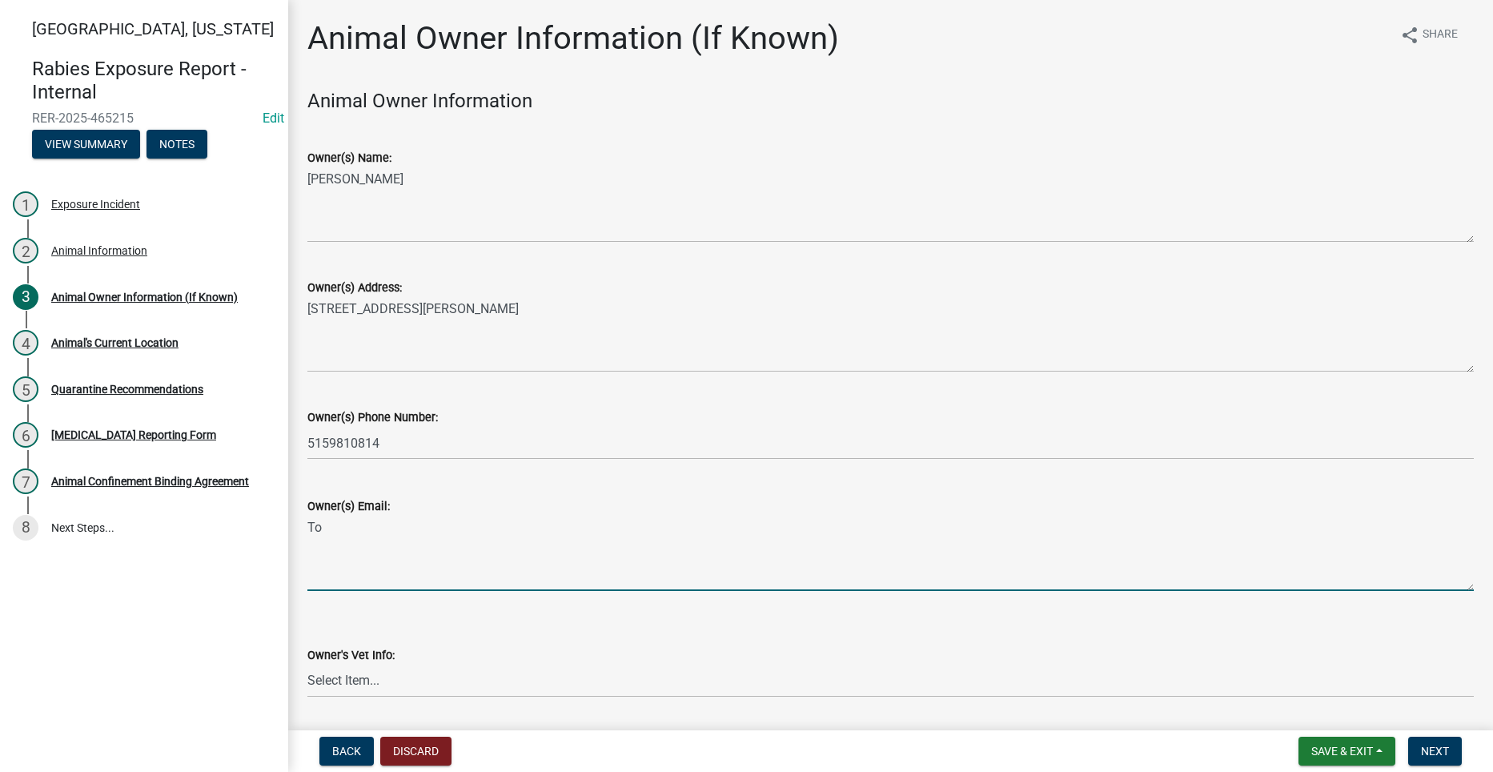
type textarea "T"
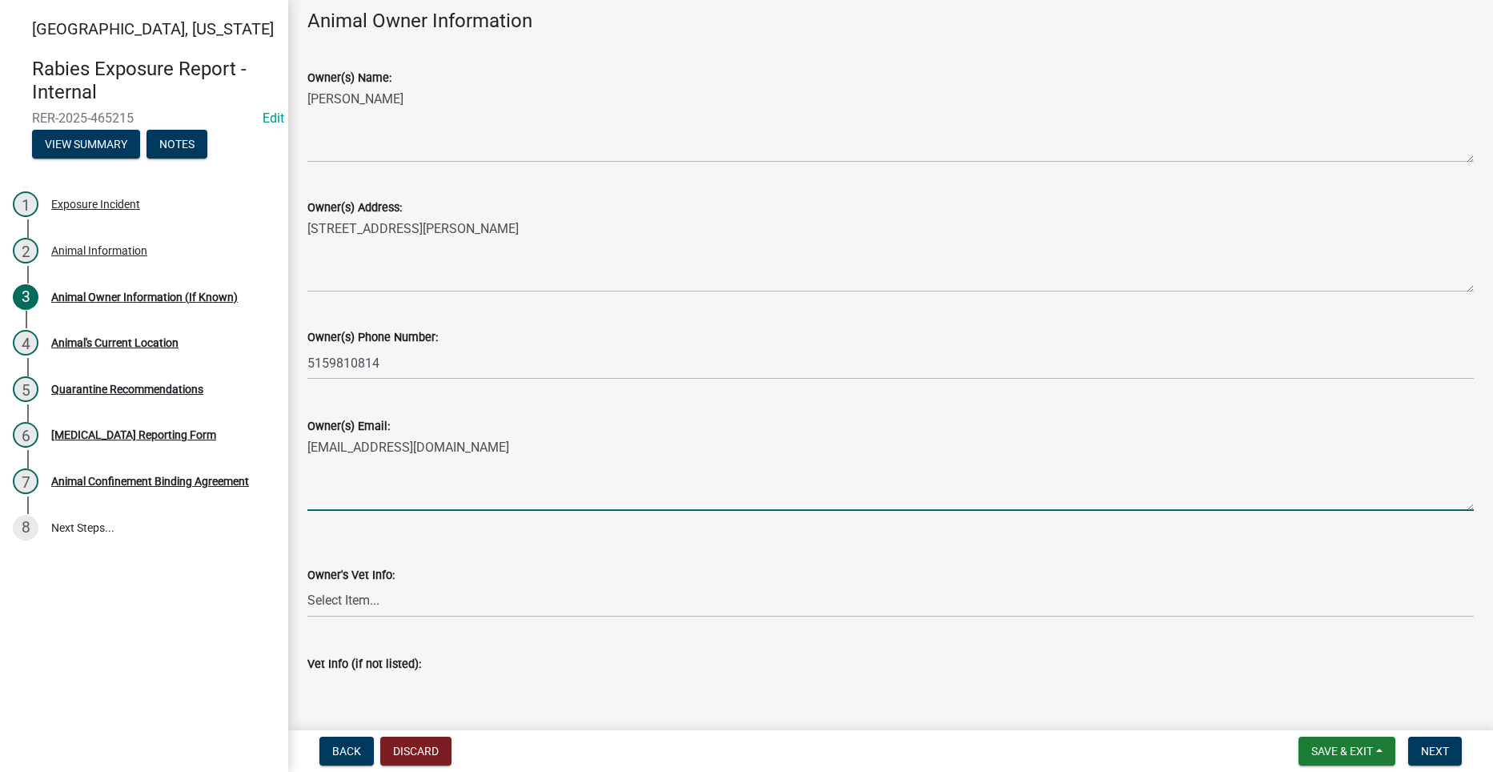
type textarea "[EMAIL_ADDRESS][DOMAIN_NAME]"
click at [339, 604] on select "Select Item... [GEOGRAPHIC_DATA] (Winterset) [PHONE_NUMBER] Summit Veterinary S…" at bounding box center [890, 601] width 1167 height 33
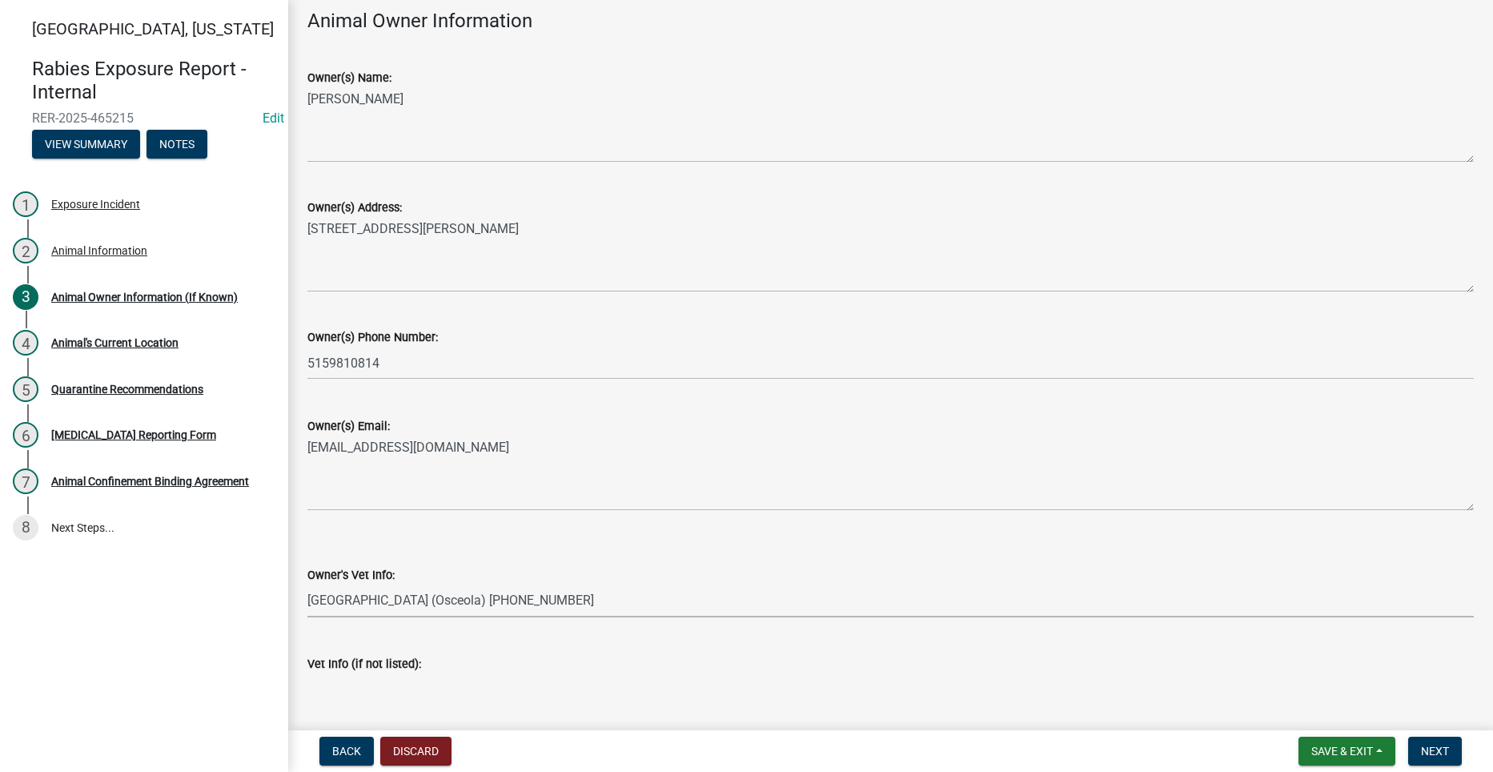
click at [307, 585] on select "Select Item... [GEOGRAPHIC_DATA] (Winterset) [PHONE_NUMBER] Summit Veterinary S…" at bounding box center [890, 601] width 1167 height 33
select select "e0467b68-7138-4f83-bf93-3889020d96e2"
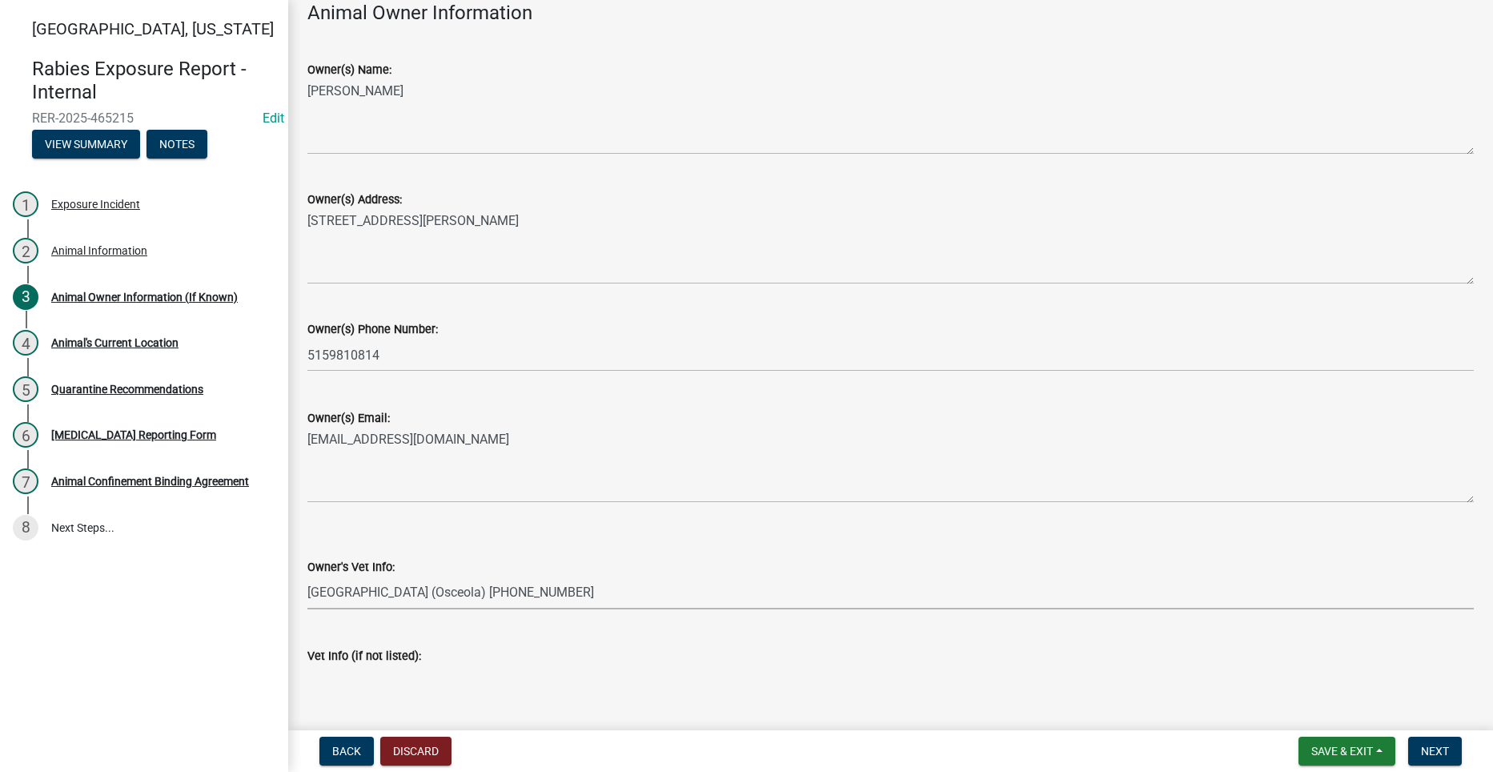
scroll to position [180, 0]
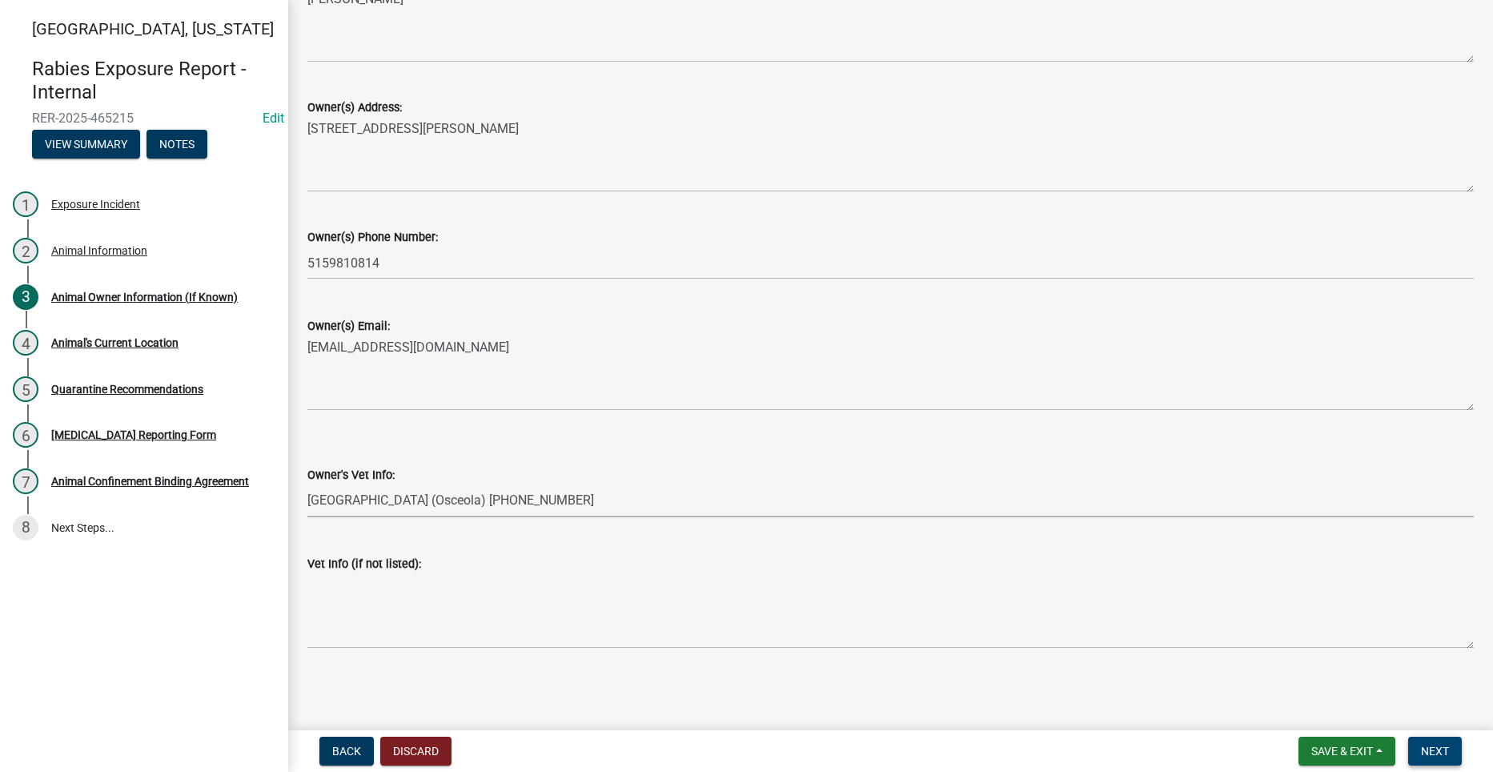
click at [1438, 746] on span "Next" at bounding box center [1435, 751] width 28 height 13
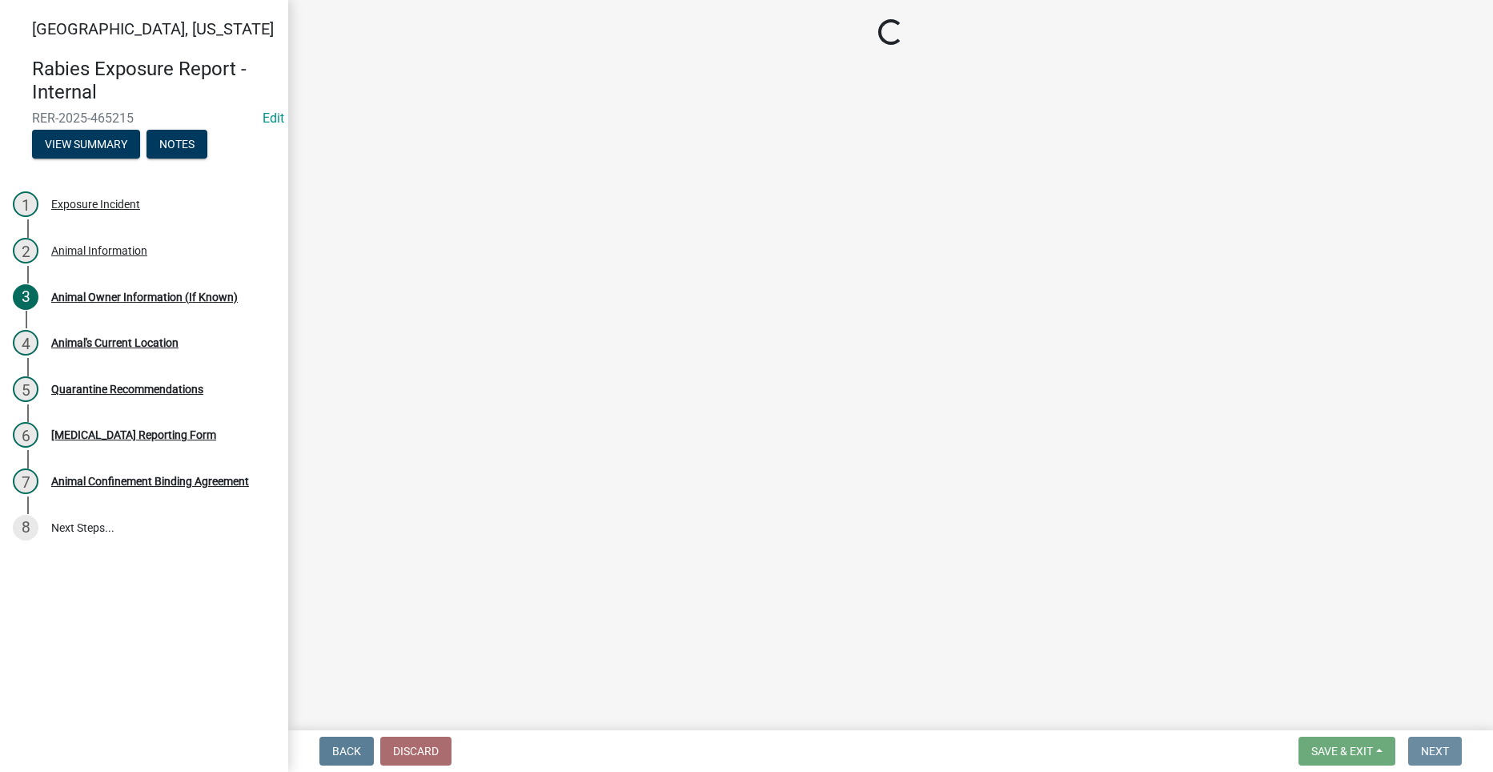
scroll to position [0, 0]
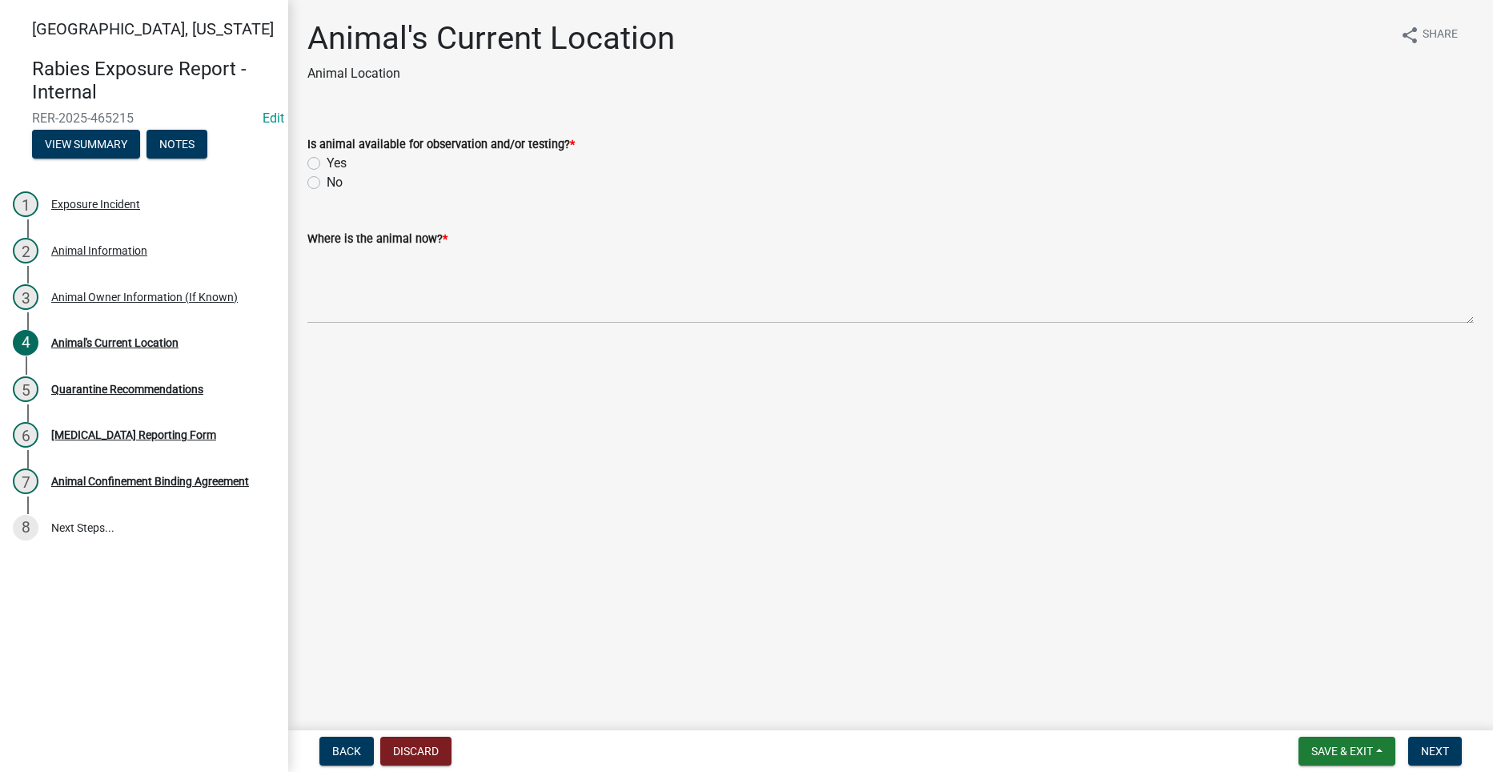
click at [327, 161] on label "Yes" at bounding box center [337, 163] width 20 height 19
click at [327, 161] on input "Yes" at bounding box center [332, 159] width 10 height 10
radio input "true"
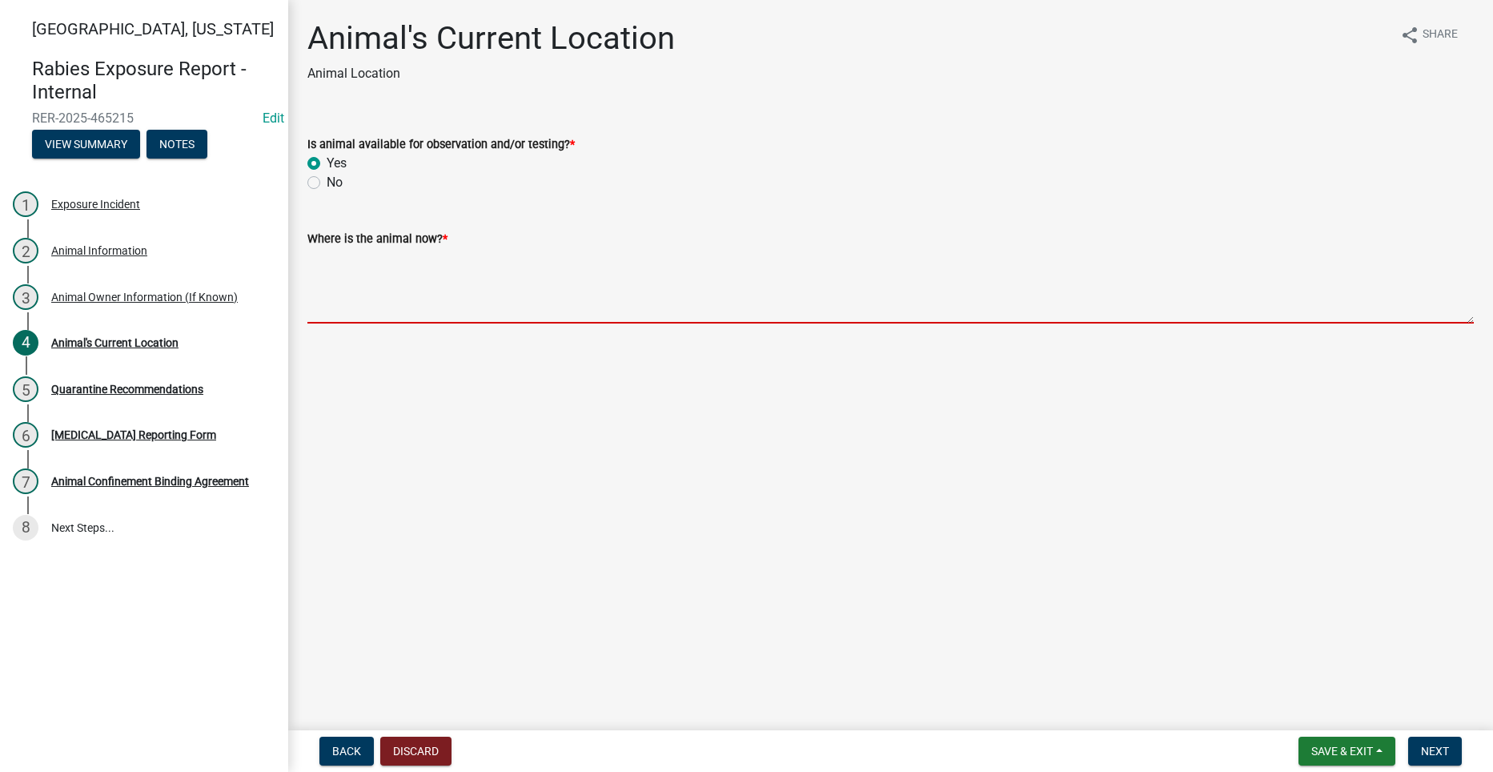
click at [418, 302] on textarea "Where is the animal now? *" at bounding box center [890, 285] width 1167 height 75
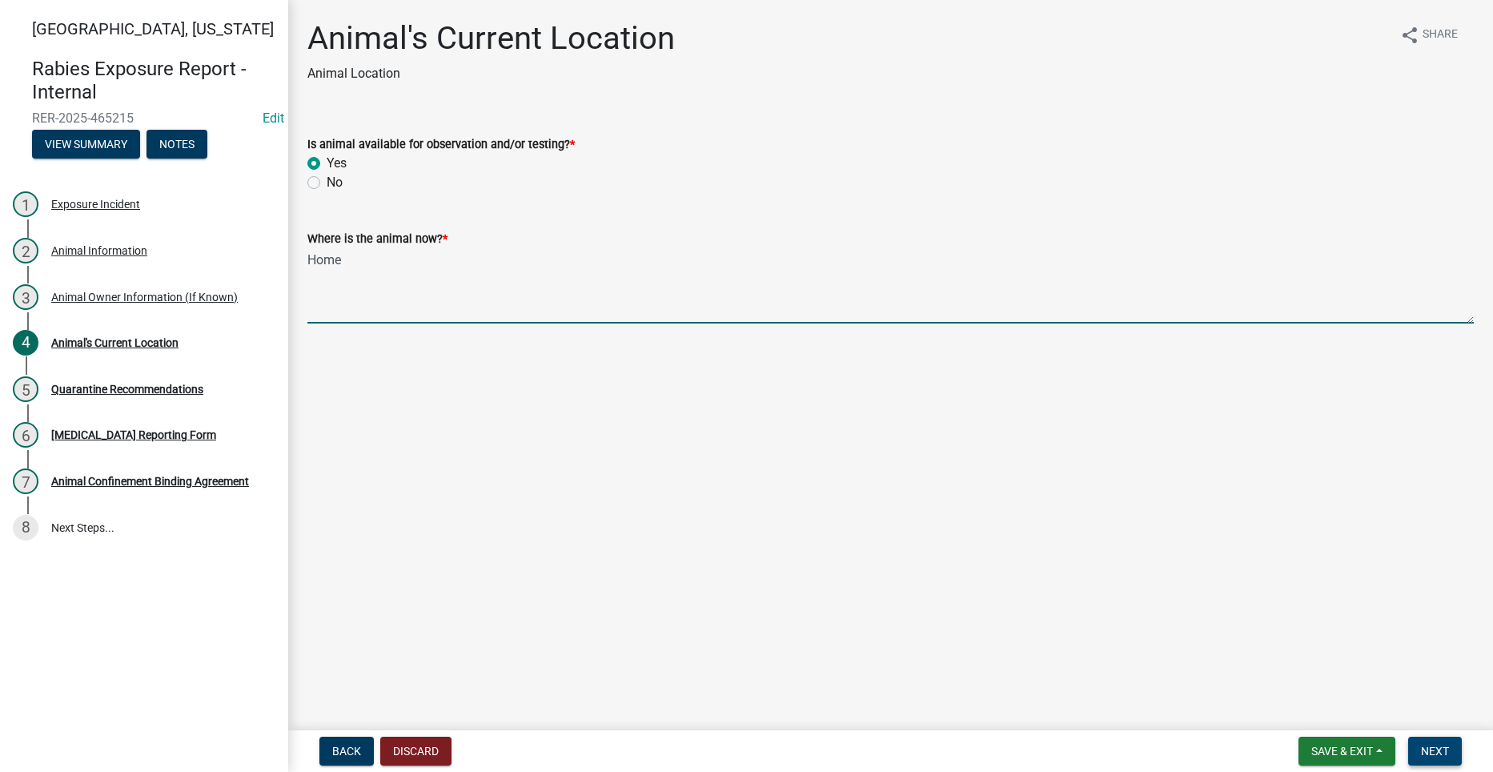
type textarea "Home"
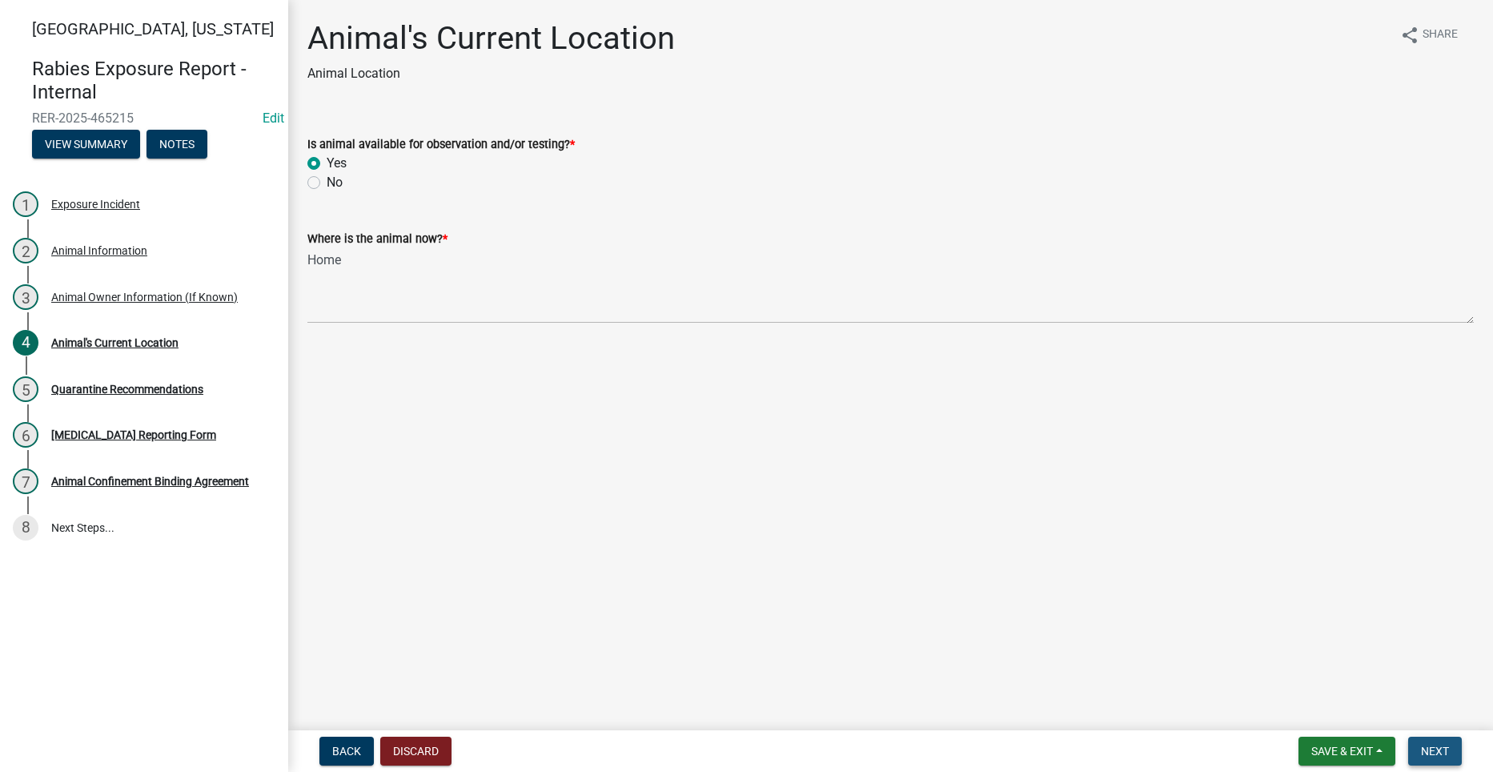
click at [1432, 747] on span "Next" at bounding box center [1435, 751] width 28 height 13
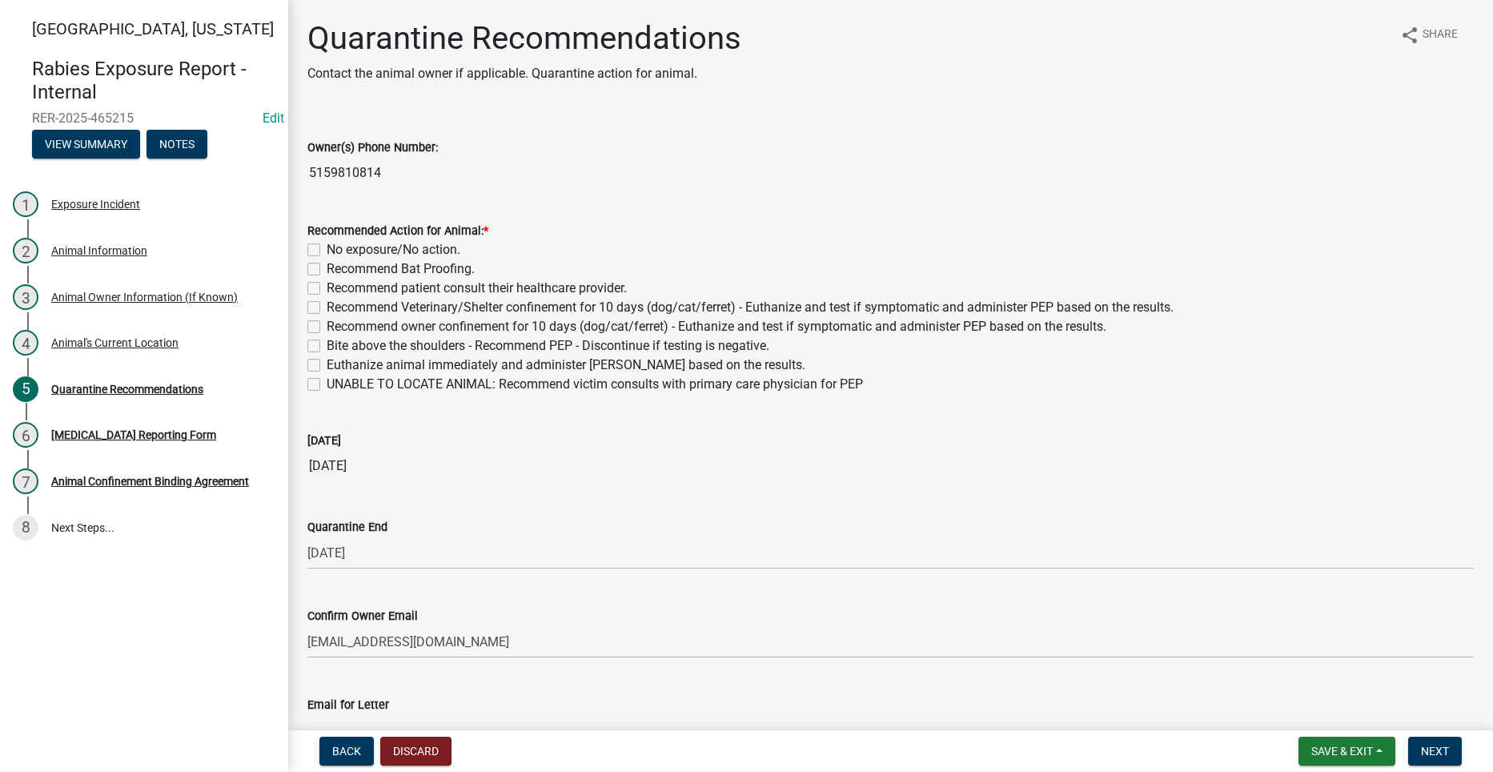
click at [327, 327] on label "Recommend owner confinement for 10 days (dog/cat/ferret) - Euthanize and test i…" at bounding box center [717, 326] width 780 height 19
click at [327, 327] on input "Recommend owner confinement for 10 days (dog/cat/ferret) - Euthanize and test i…" at bounding box center [332, 322] width 10 height 10
checkbox input "true"
checkbox input "false"
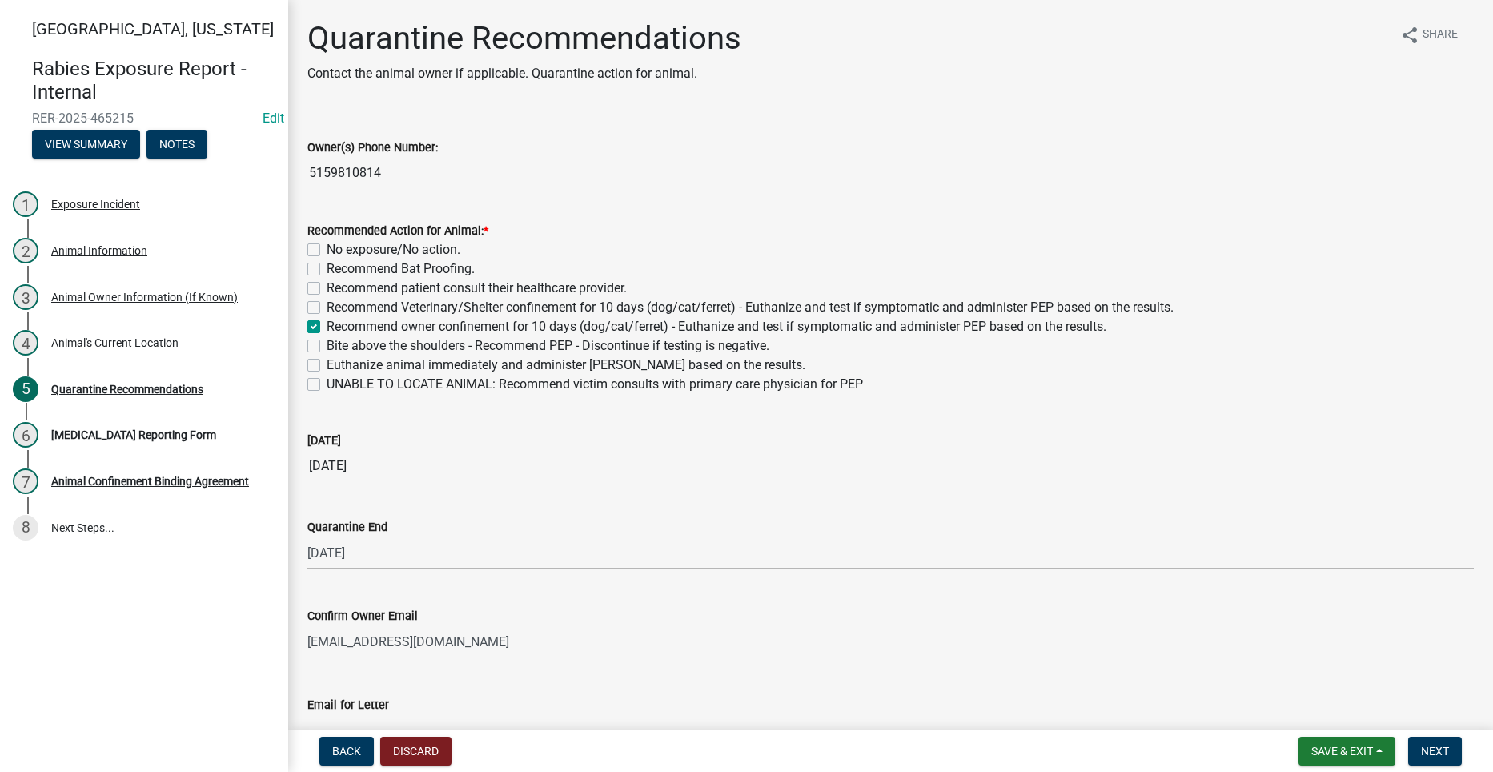
checkbox input "false"
checkbox input "true"
checkbox input "false"
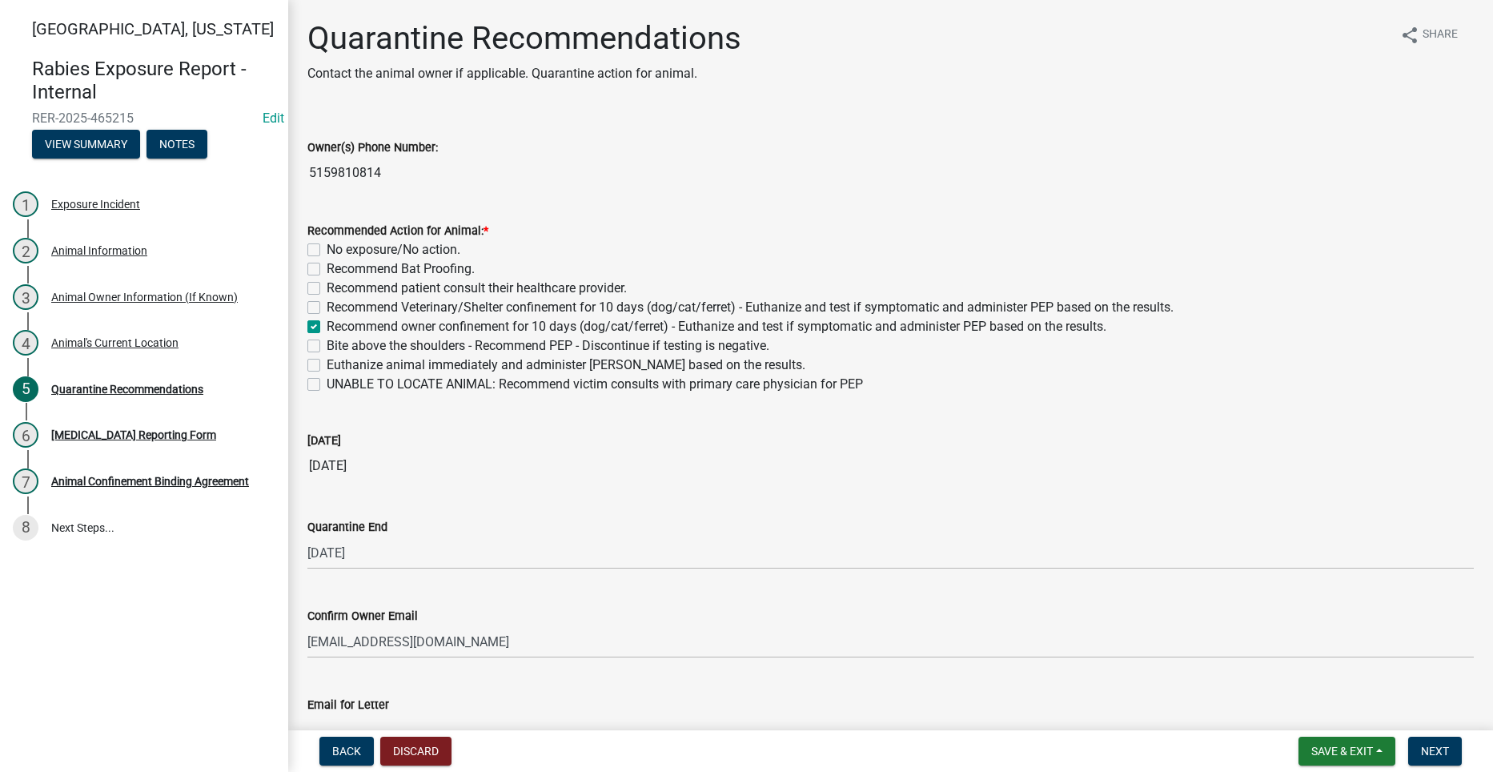
checkbox input "false"
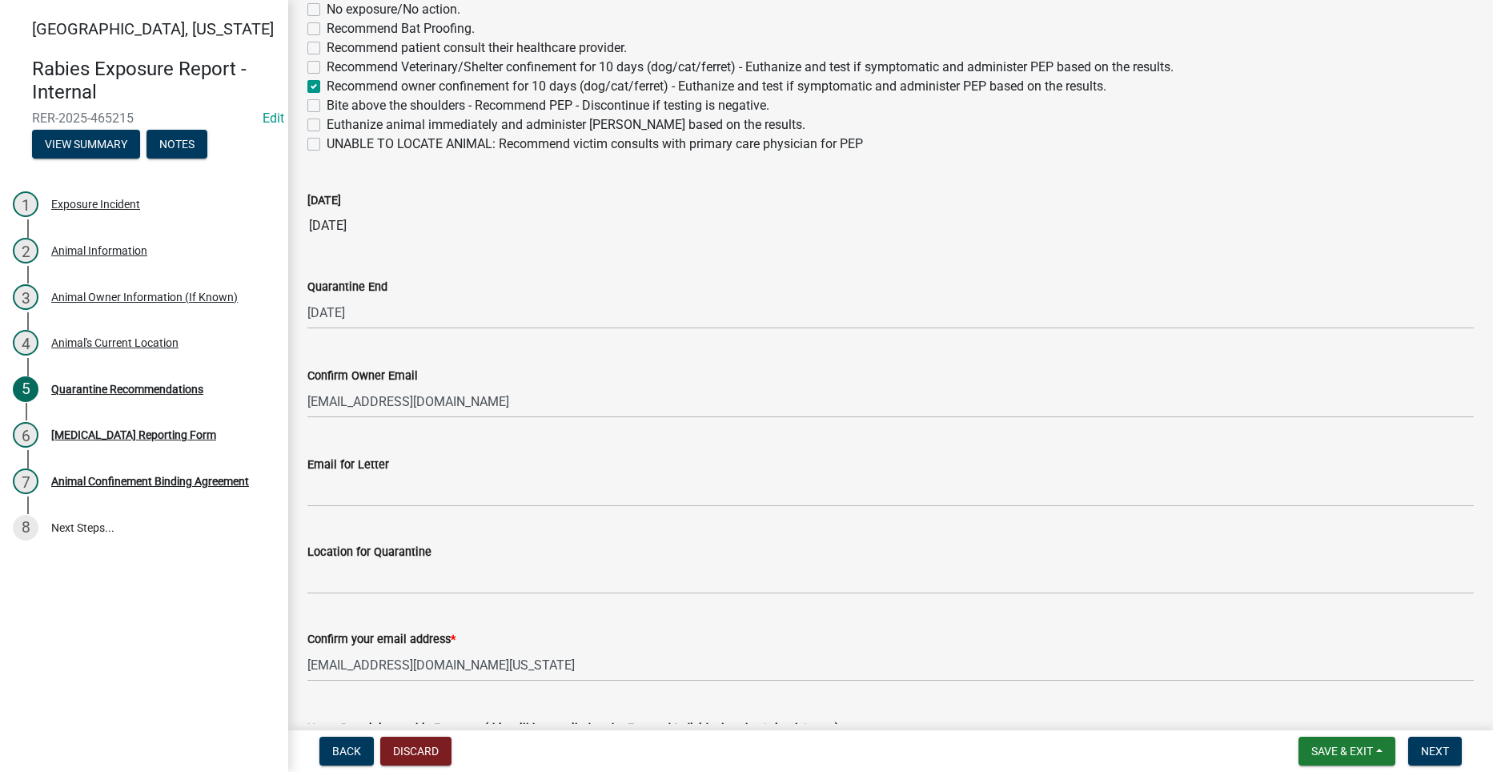
scroll to position [320, 0]
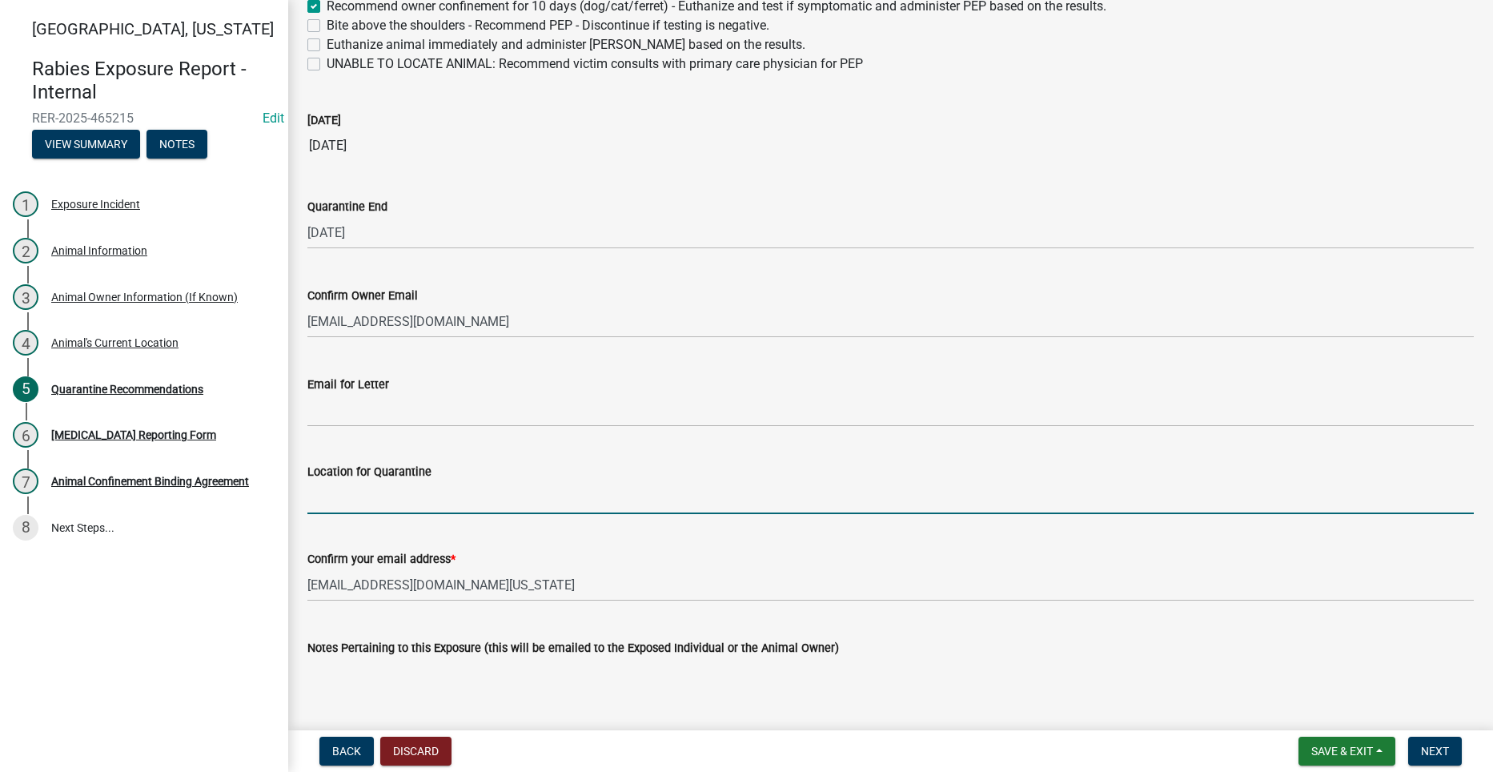
click at [464, 504] on input "Location for Quarantine" at bounding box center [890, 497] width 1167 height 33
type input "[STREET_ADDRESS]"
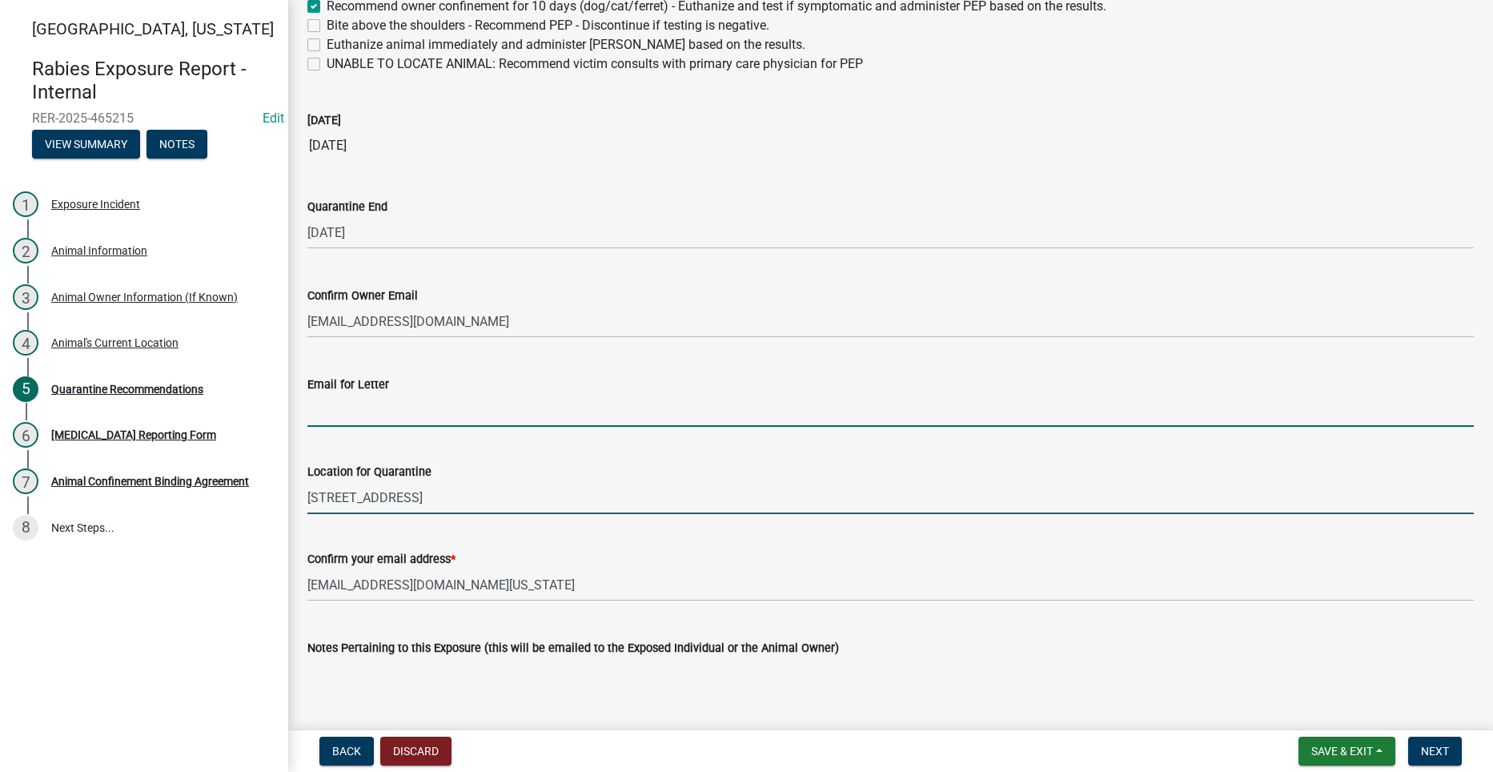
click at [553, 415] on input "Email for Letter" at bounding box center [890, 410] width 1167 height 33
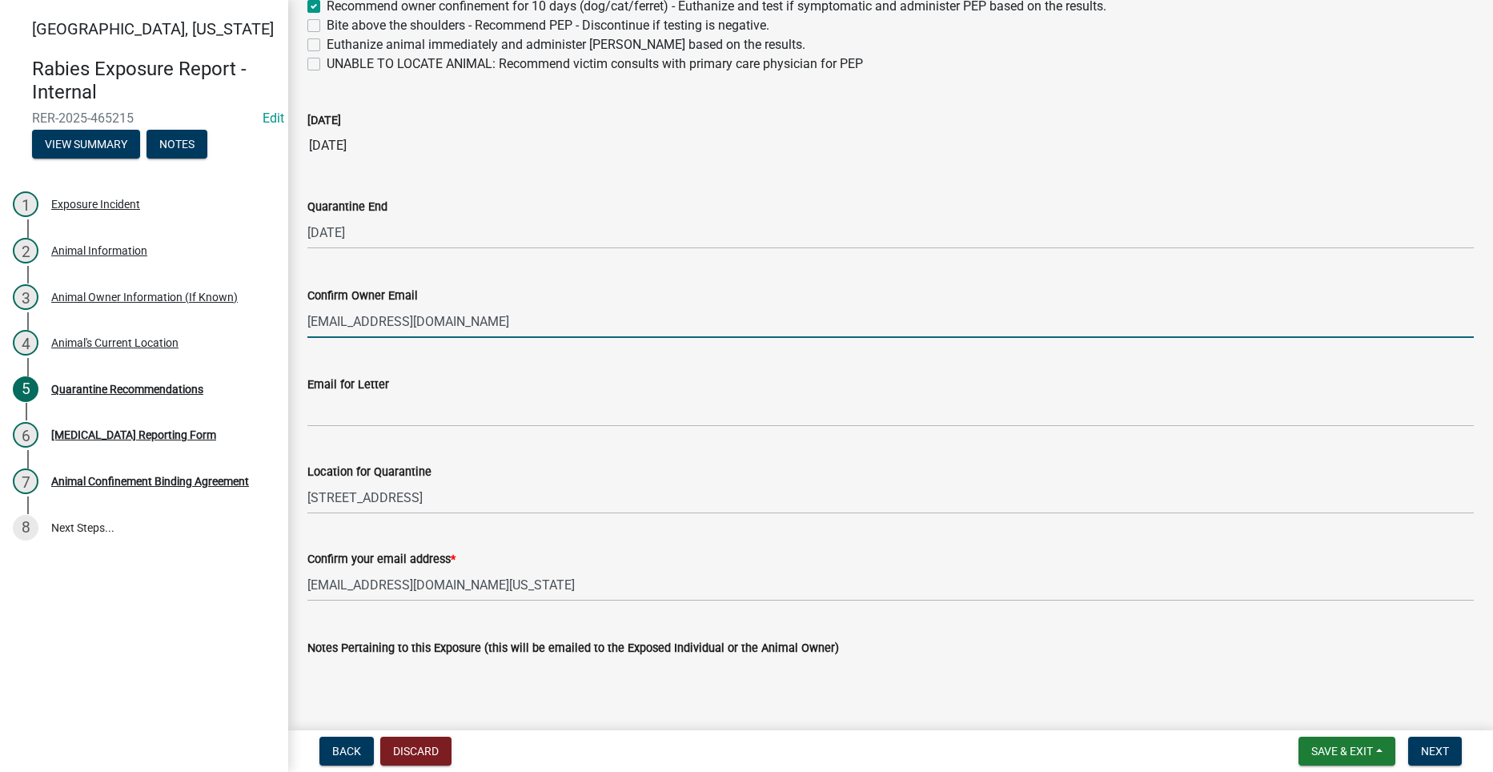
drag, startPoint x: 456, startPoint y: 323, endPoint x: 303, endPoint y: 329, distance: 153.1
click at [303, 329] on div "Confirm Owner Email [EMAIL_ADDRESS][DOMAIN_NAME]" at bounding box center [890, 300] width 1191 height 74
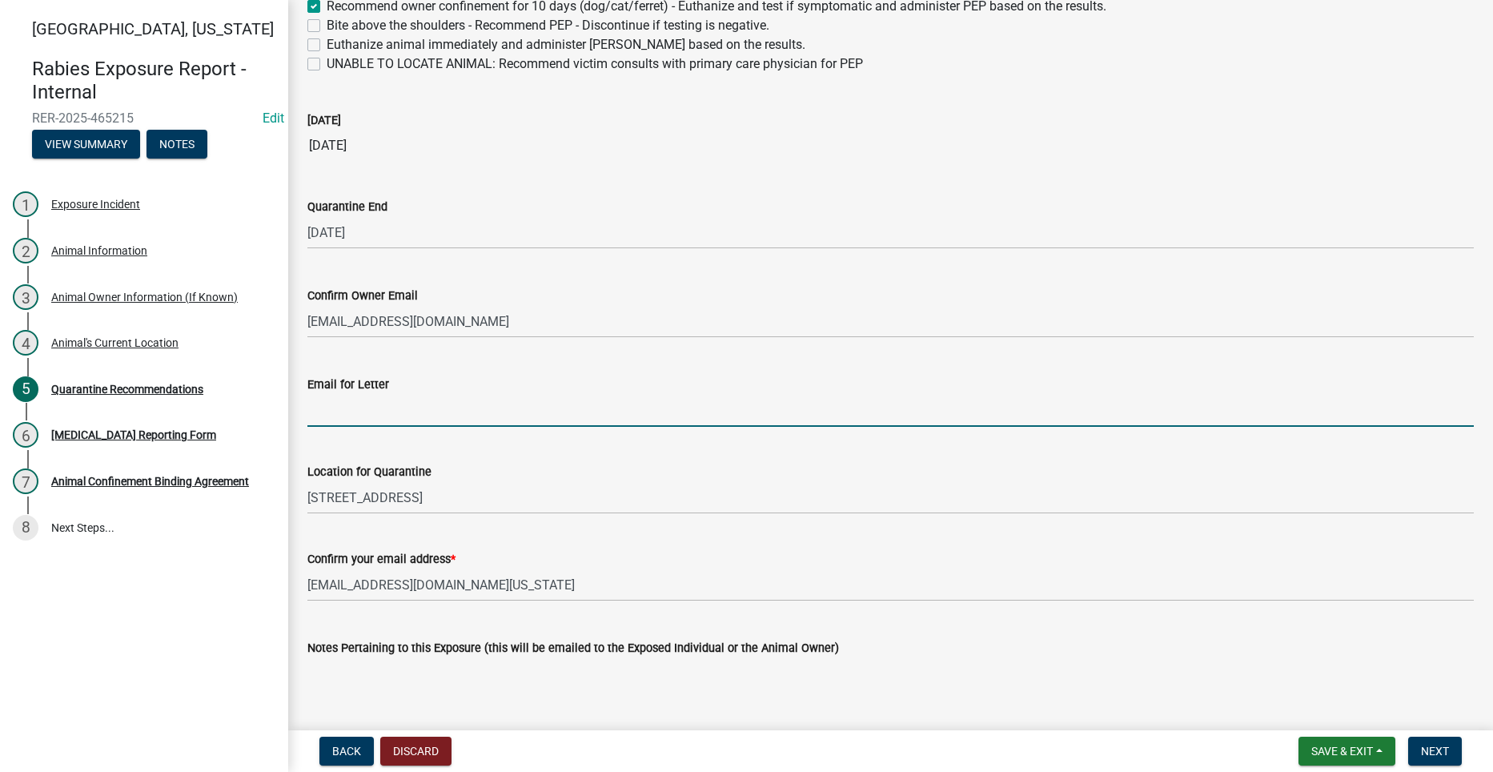
click at [362, 416] on input "Email for Letter" at bounding box center [890, 410] width 1167 height 33
paste input "[EMAIL_ADDRESS][DOMAIN_NAME]"
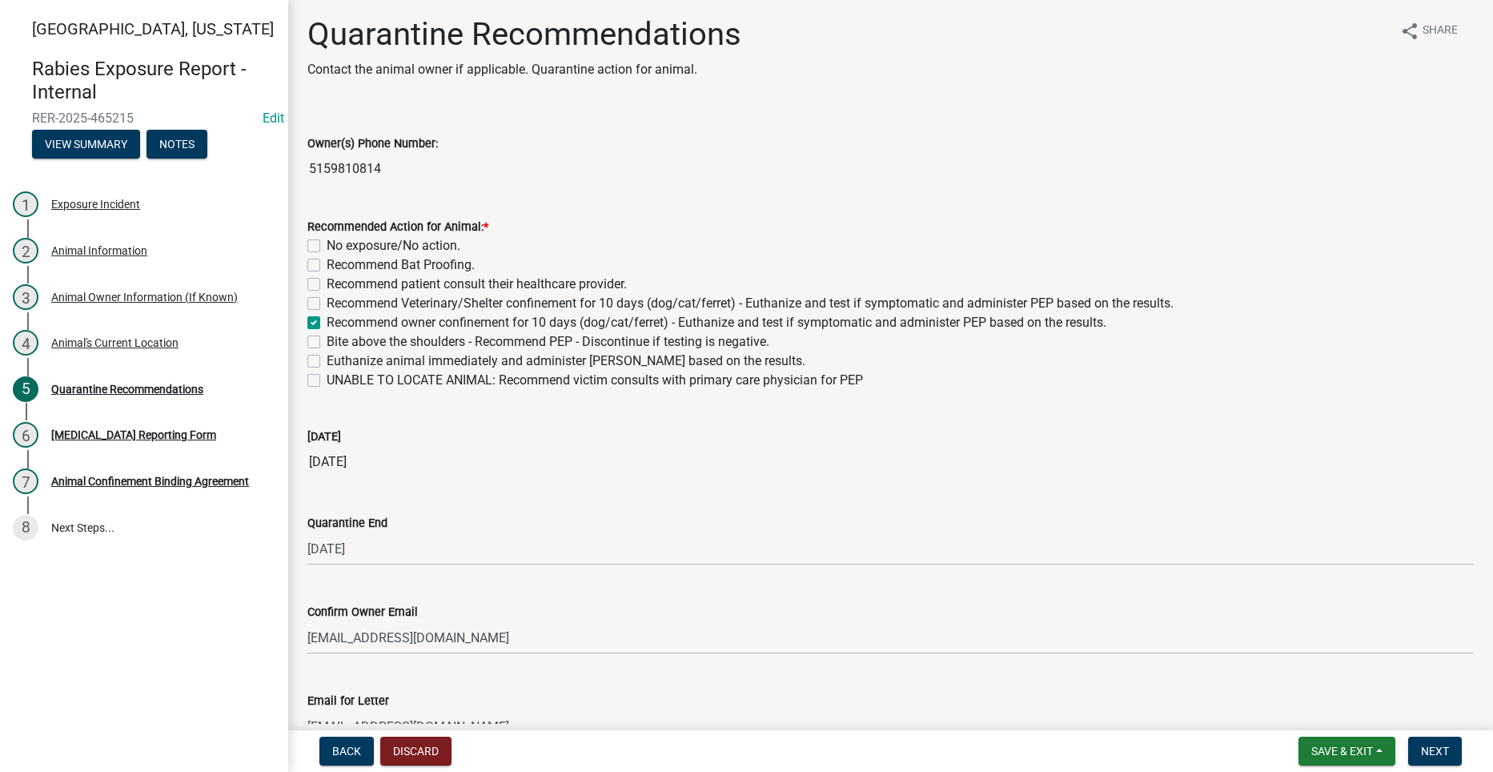
scroll to position [404, 0]
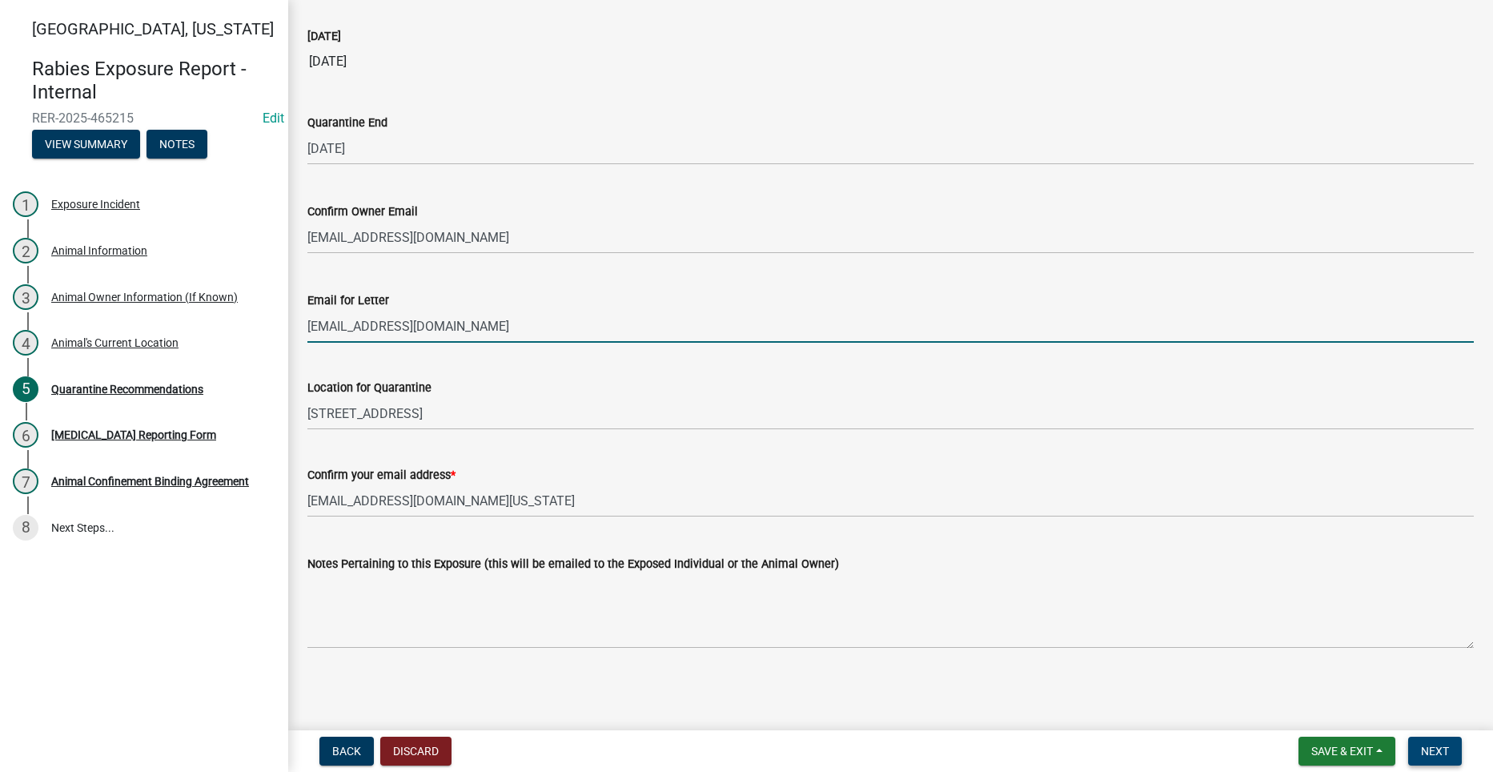
type input "[EMAIL_ADDRESS][DOMAIN_NAME]"
click at [1435, 742] on button "Next" at bounding box center [1436, 751] width 54 height 29
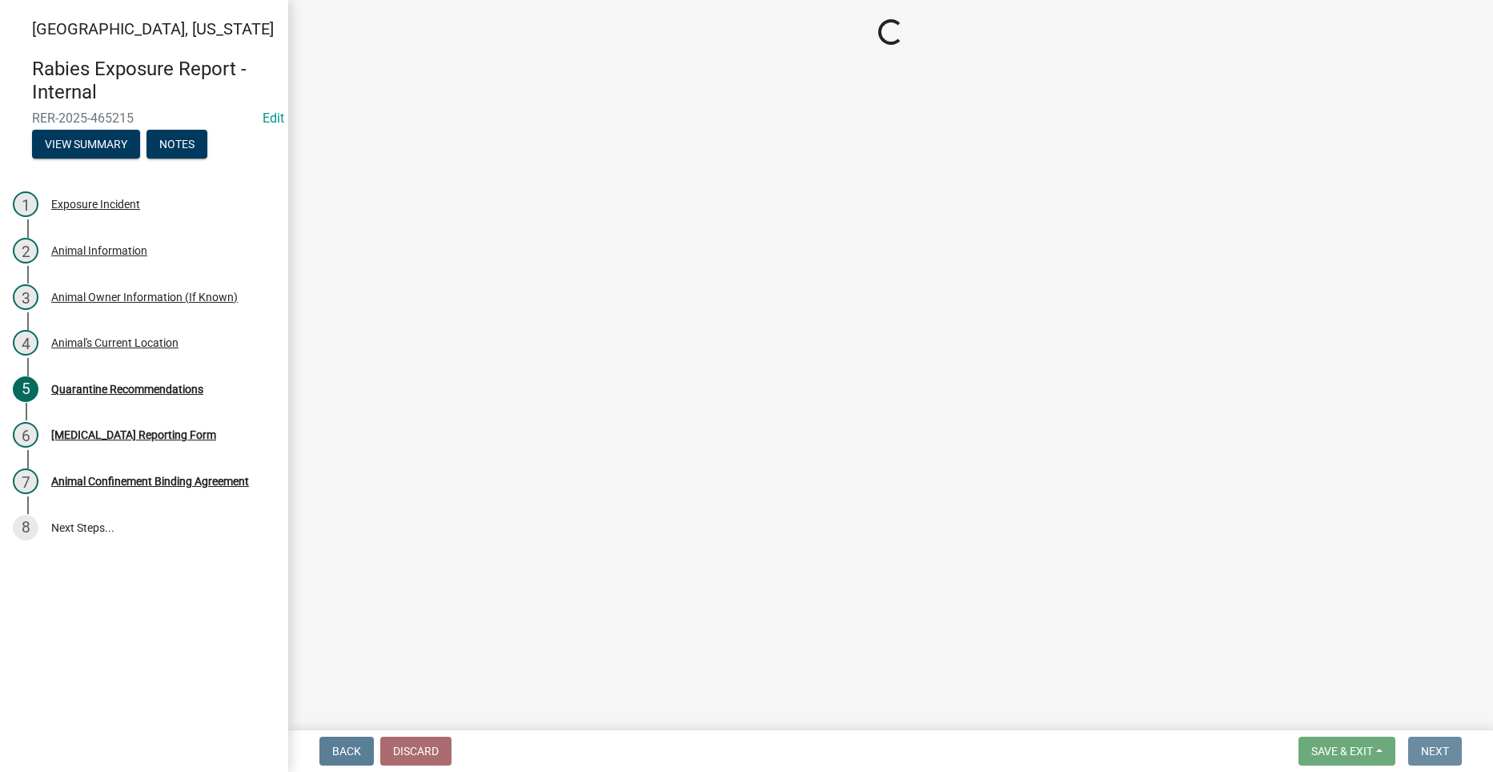
scroll to position [0, 0]
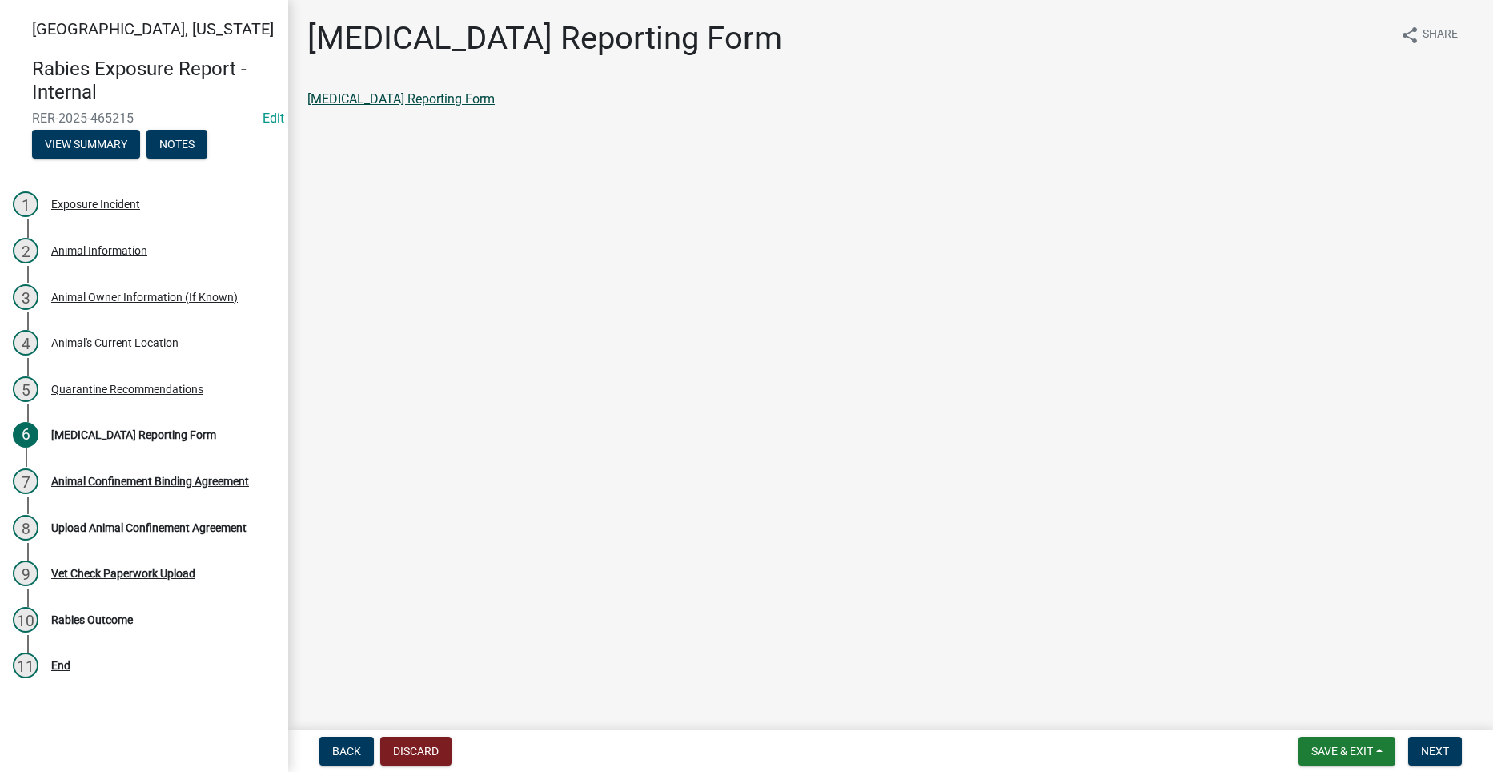
click at [346, 99] on link "[MEDICAL_DATA] Reporting Form" at bounding box center [400, 98] width 187 height 15
click at [1429, 752] on span "Next" at bounding box center [1435, 751] width 28 height 13
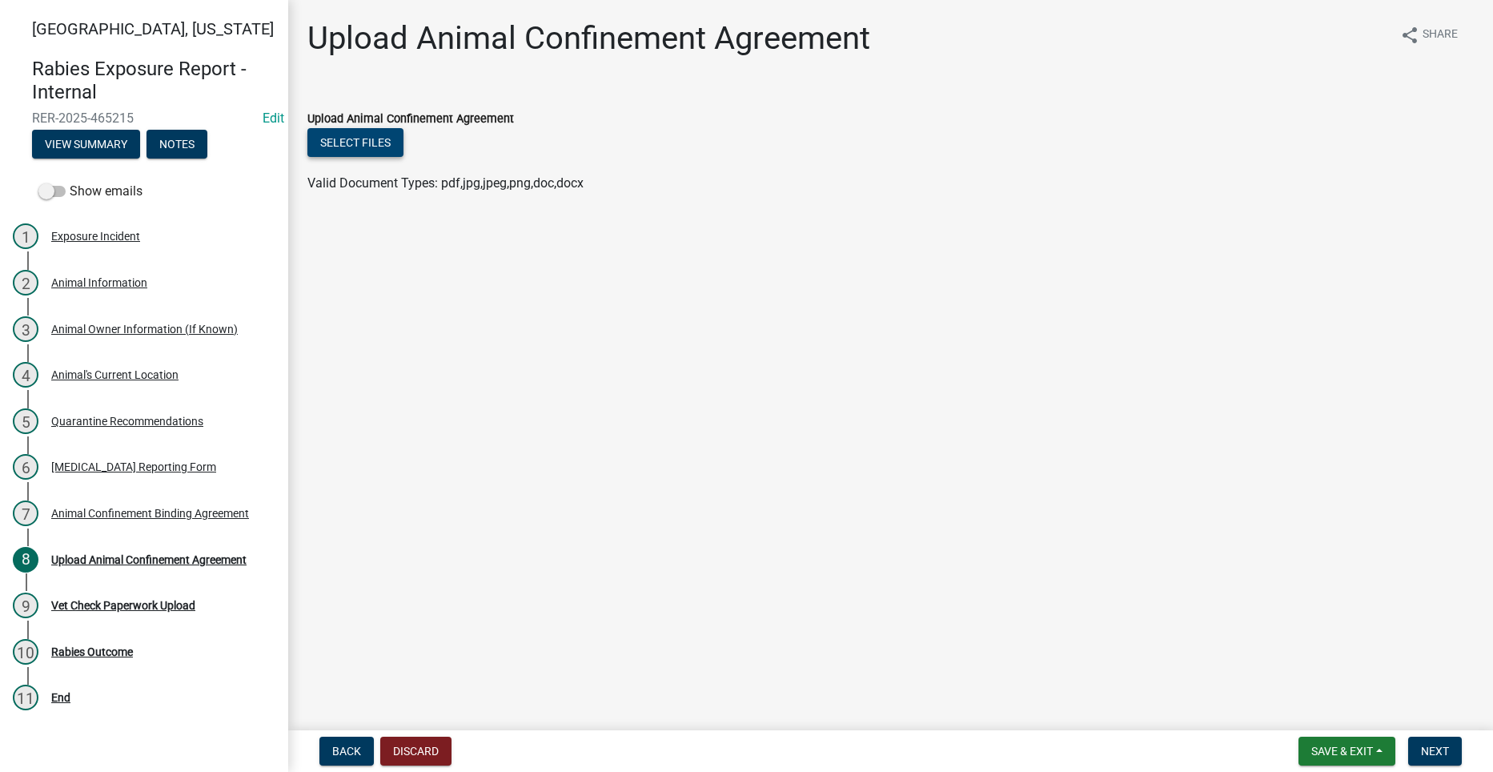
click at [364, 139] on button "Select files" at bounding box center [355, 142] width 96 height 29
click at [131, 509] on div "Animal Confinement Binding Agreement" at bounding box center [150, 513] width 198 height 11
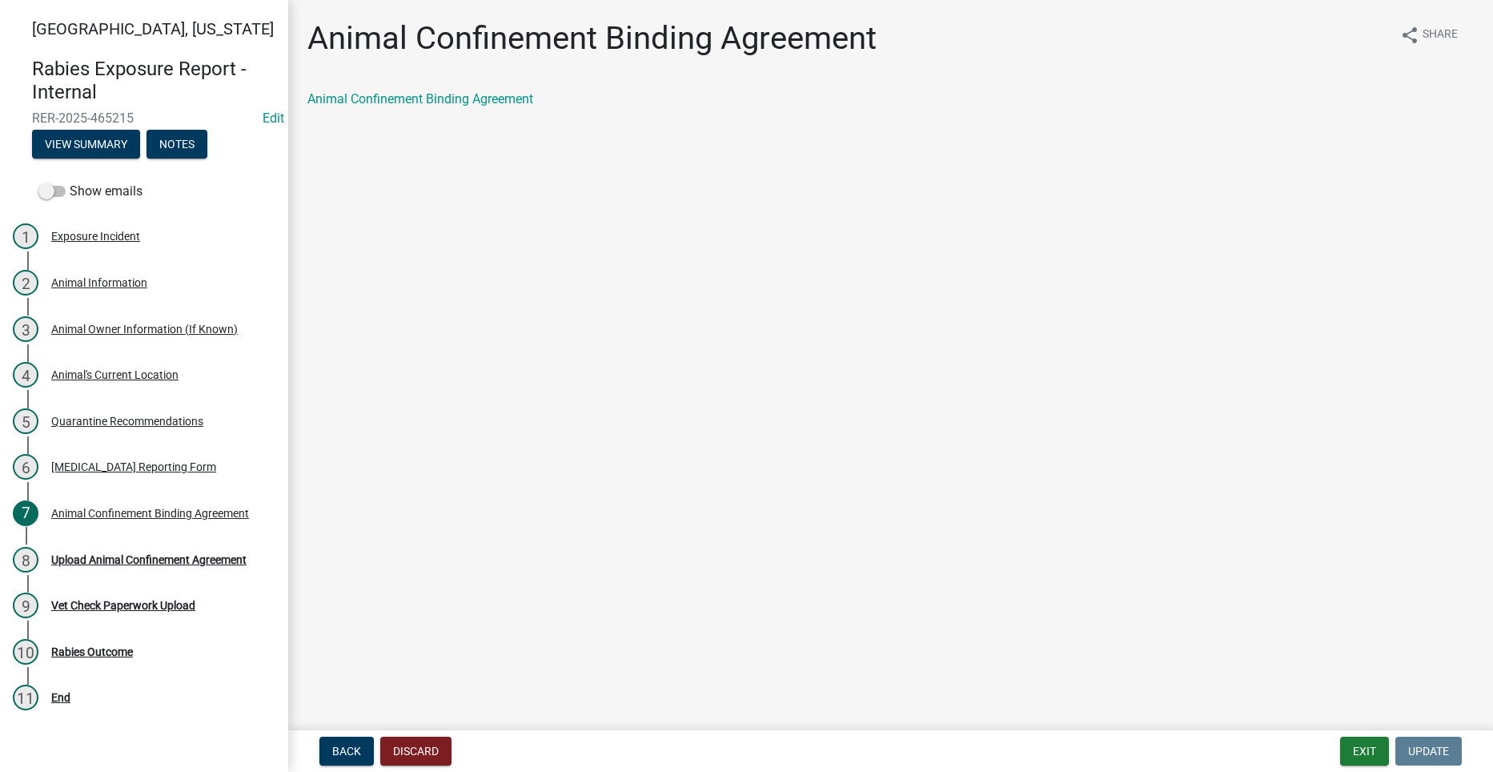
click at [533, 449] on main "Animal Confinement Binding Agreement share Share Animal Confinement Binding Agr…" at bounding box center [890, 362] width 1205 height 724
click at [108, 144] on button "View Summary" at bounding box center [86, 144] width 108 height 29
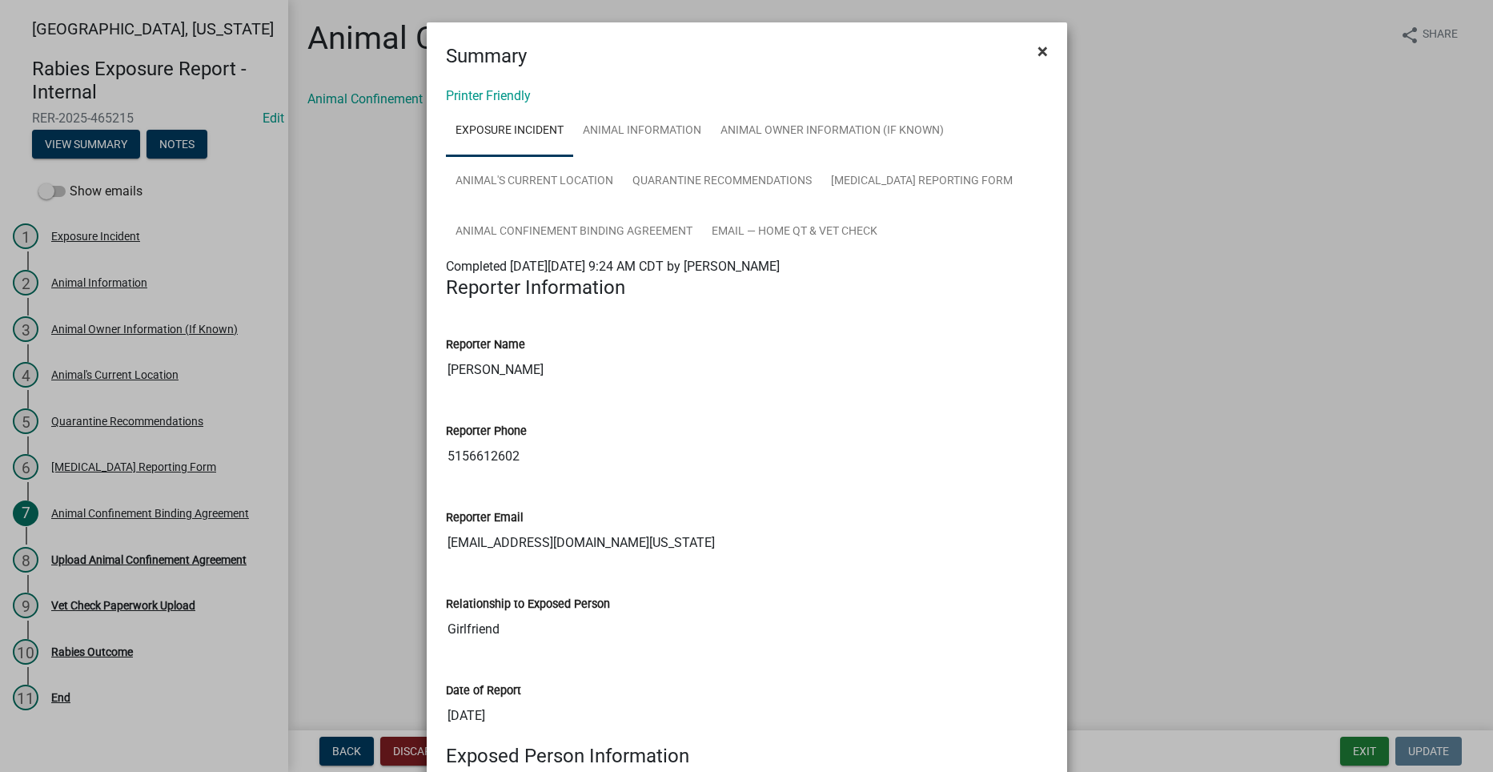
click at [1038, 48] on span "×" at bounding box center [1043, 51] width 10 height 22
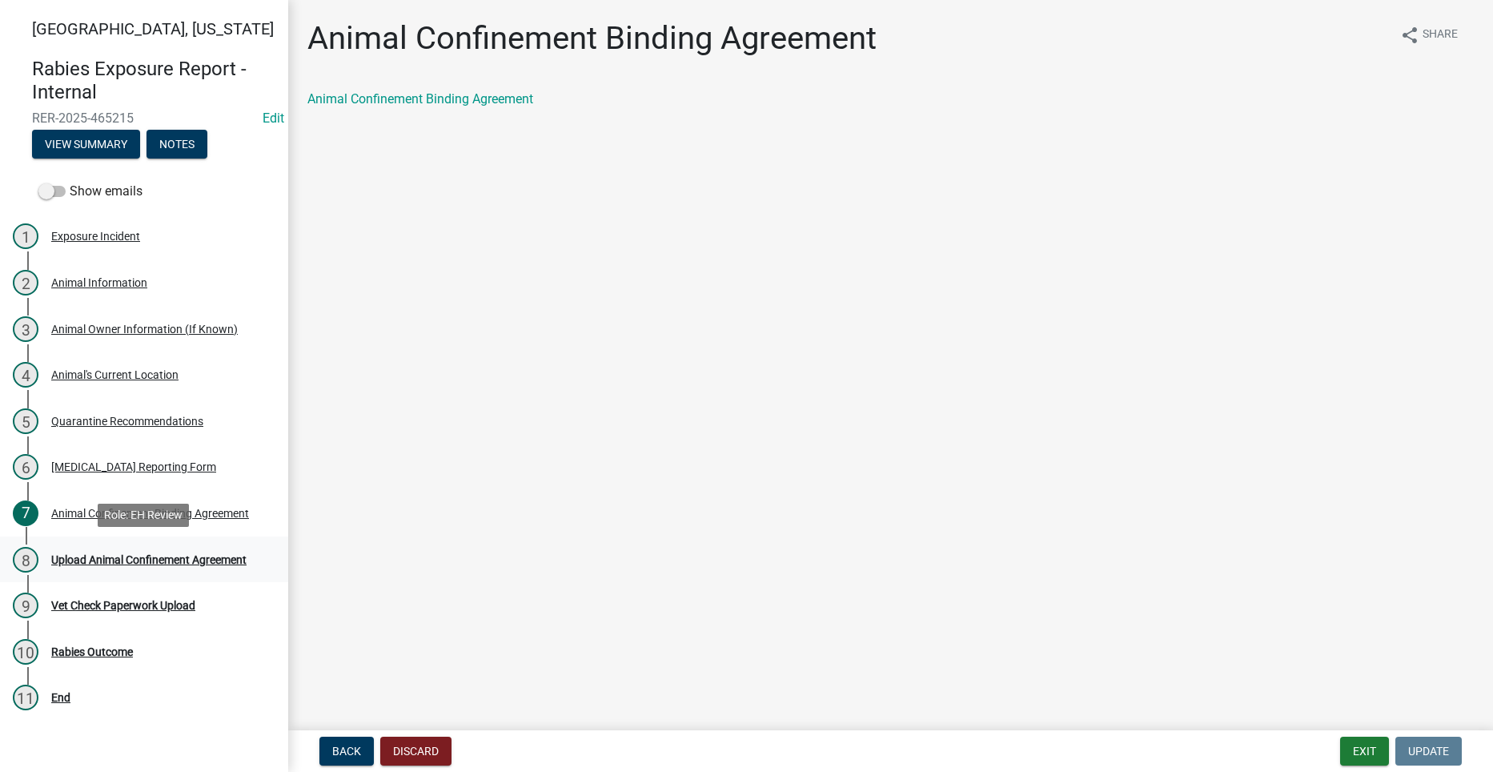
click at [226, 562] on div "Upload Animal Confinement Agreement" at bounding box center [148, 559] width 195 height 11
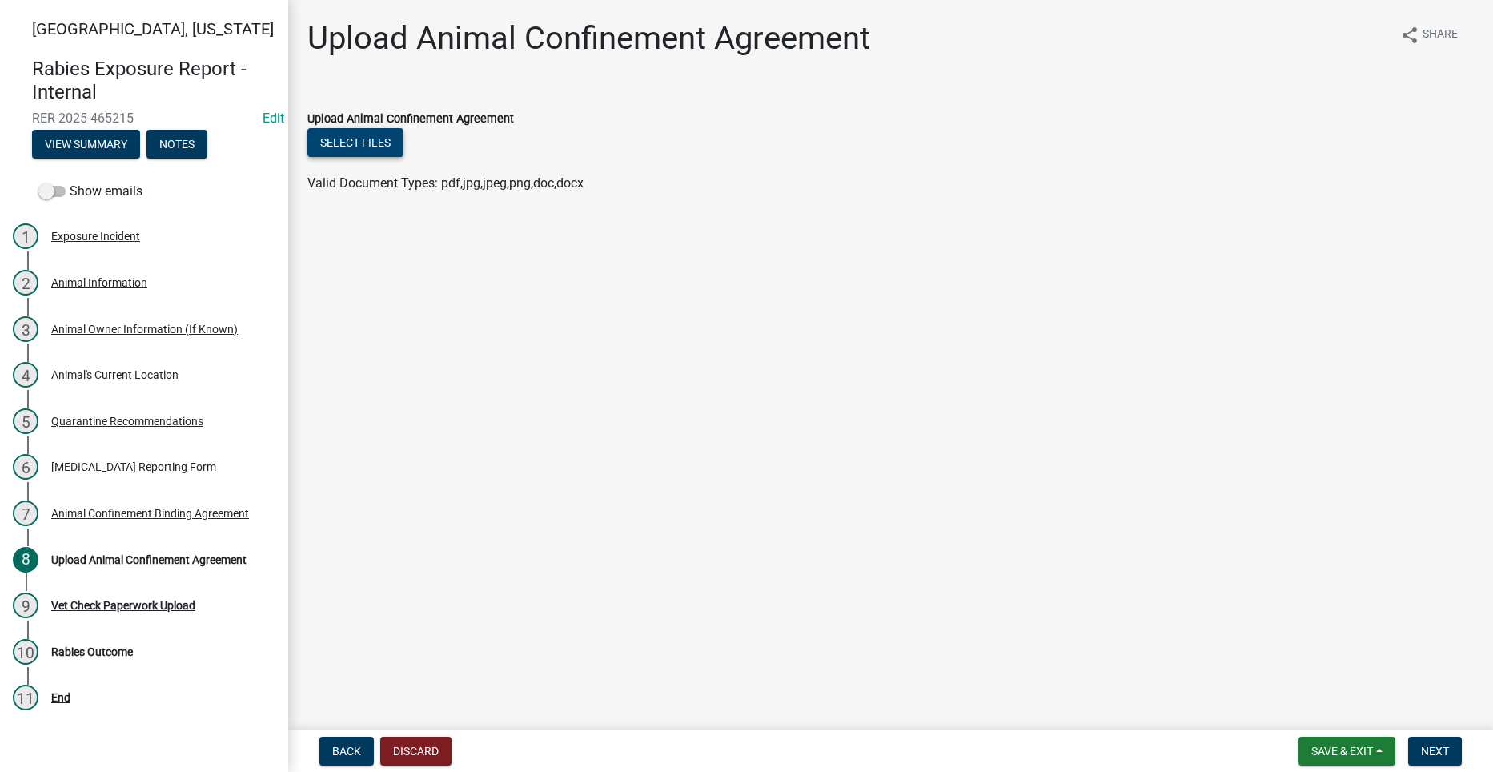
click at [353, 146] on button "Select files" at bounding box center [355, 142] width 96 height 29
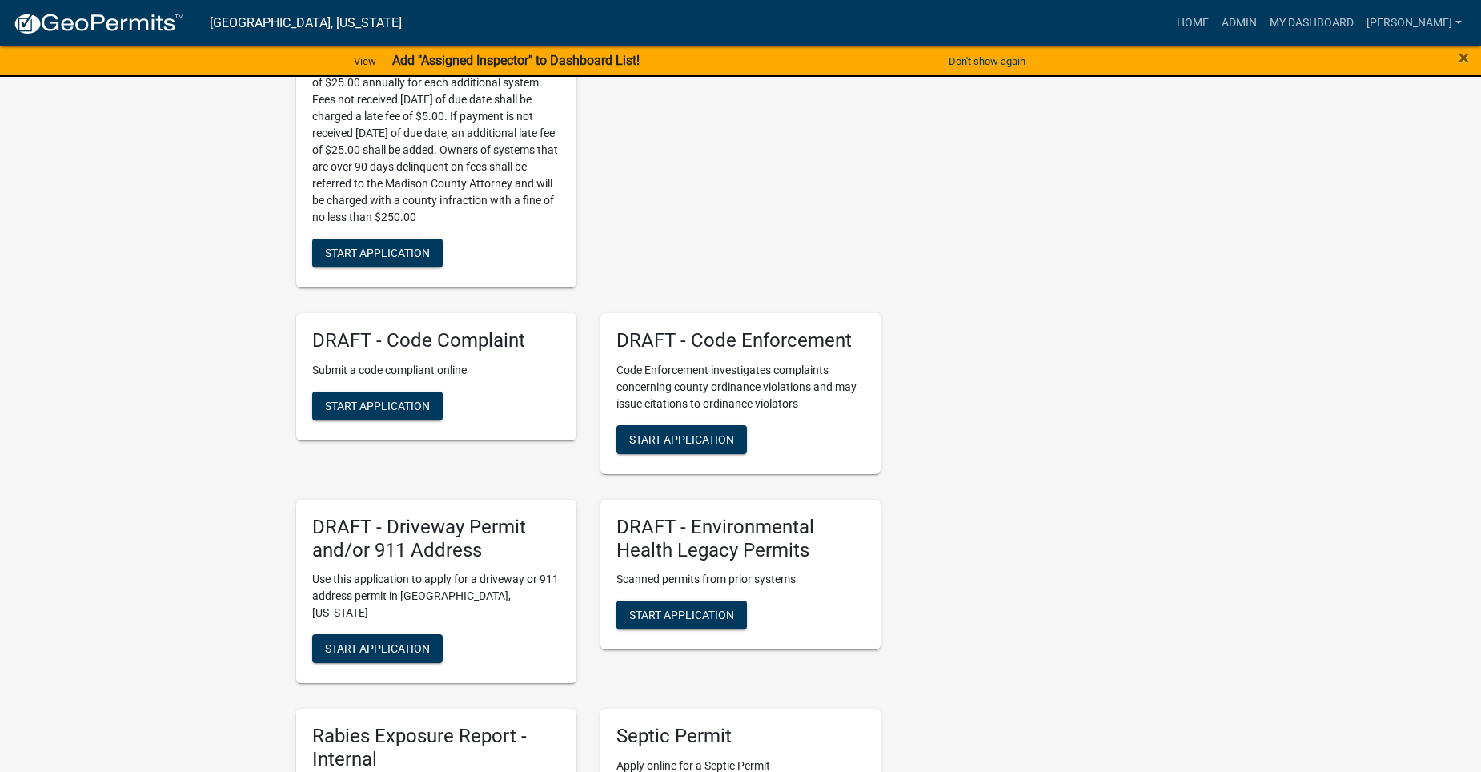
scroll to position [561, 0]
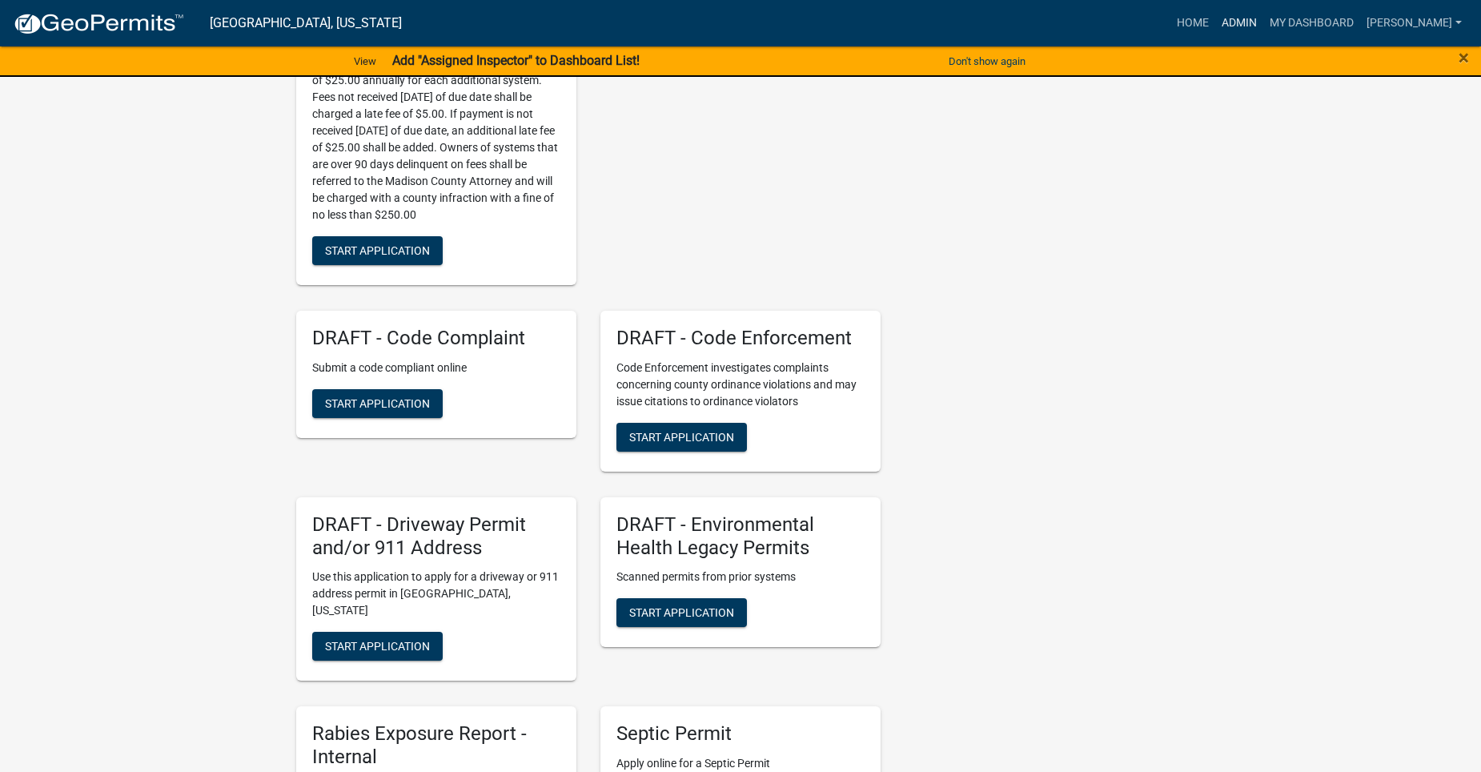
click at [1254, 16] on link "Admin" at bounding box center [1240, 23] width 48 height 30
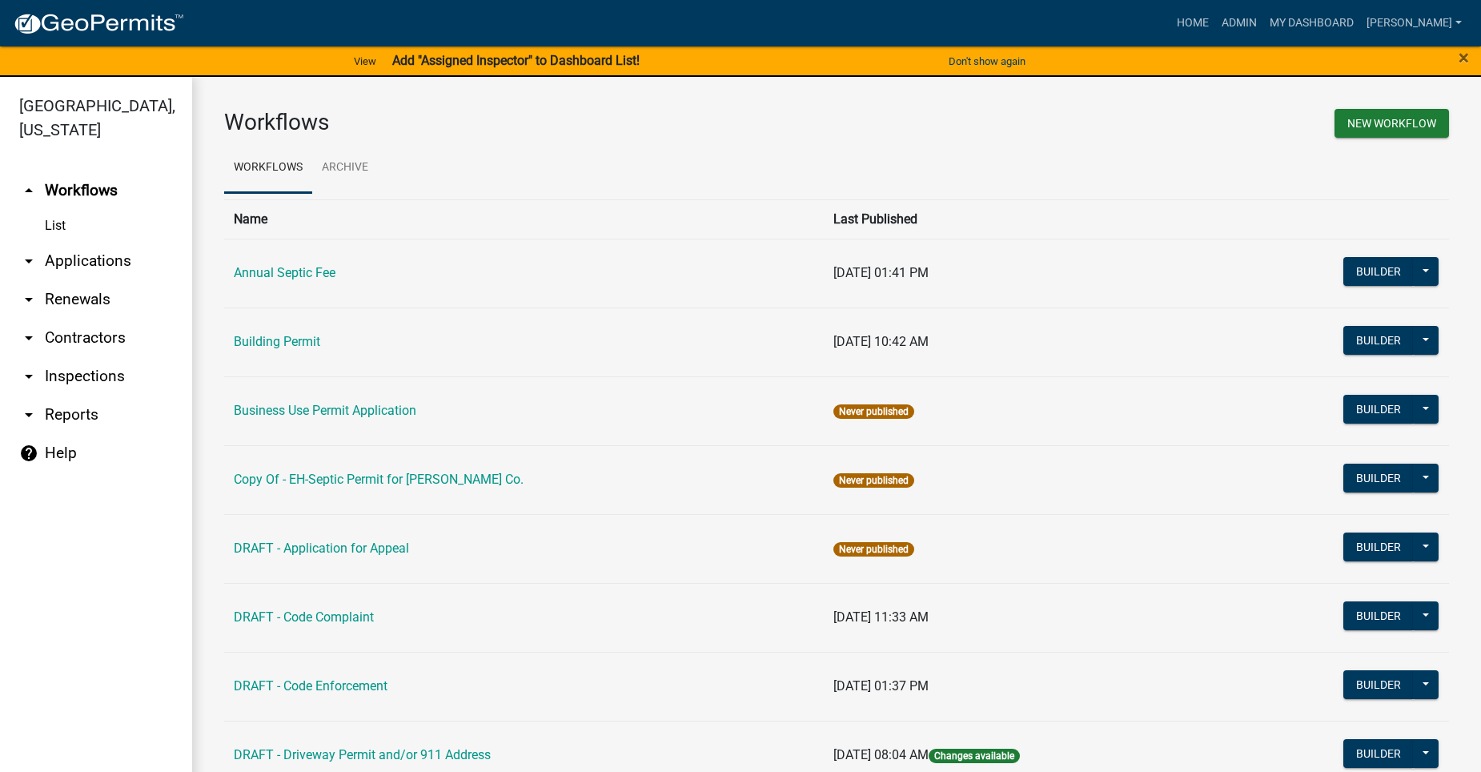
click at [105, 242] on link "arrow_drop_down Applications" at bounding box center [96, 261] width 192 height 38
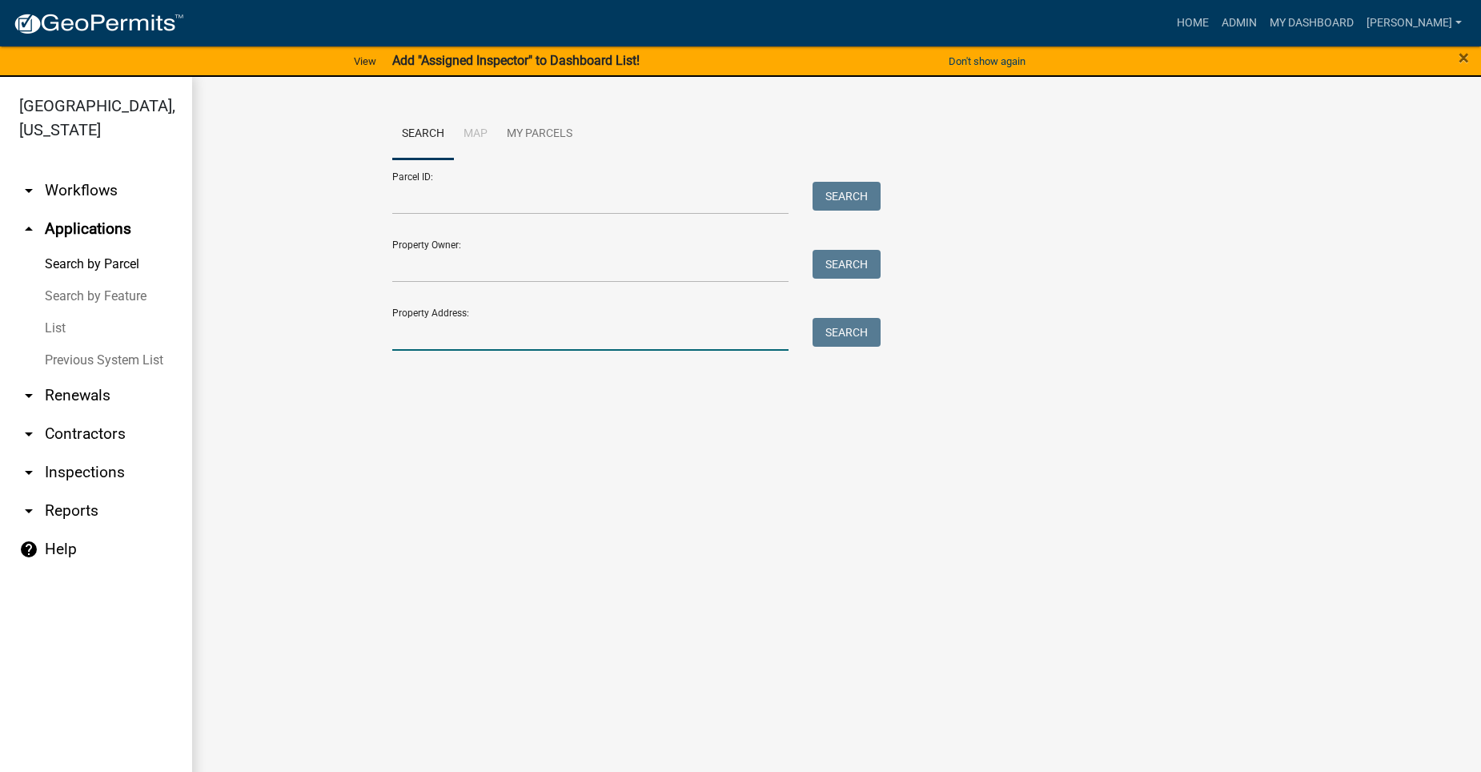
click at [472, 329] on input "Property Address:" at bounding box center [590, 334] width 396 height 33
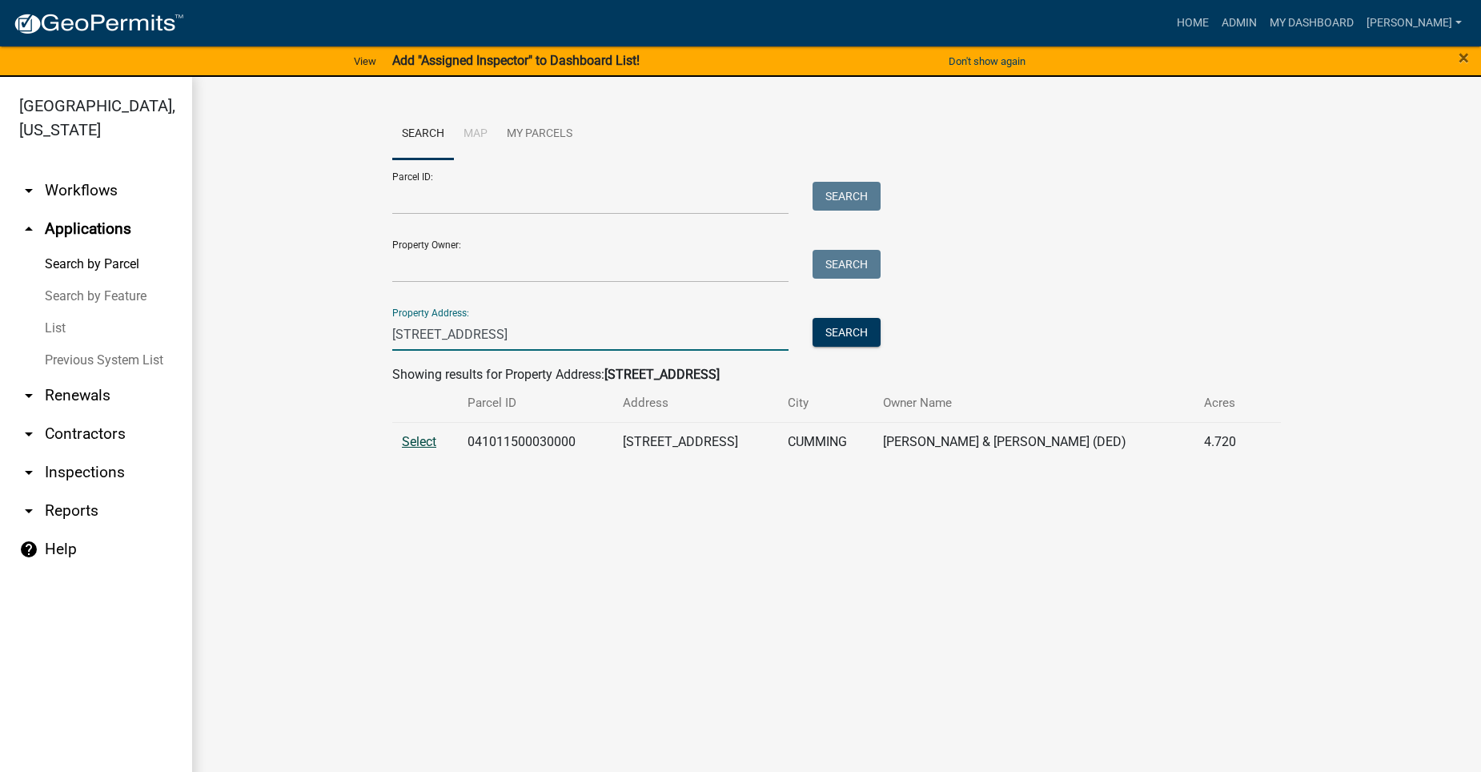
type input "[STREET_ADDRESS]"
click at [429, 439] on span "Select" at bounding box center [419, 441] width 34 height 15
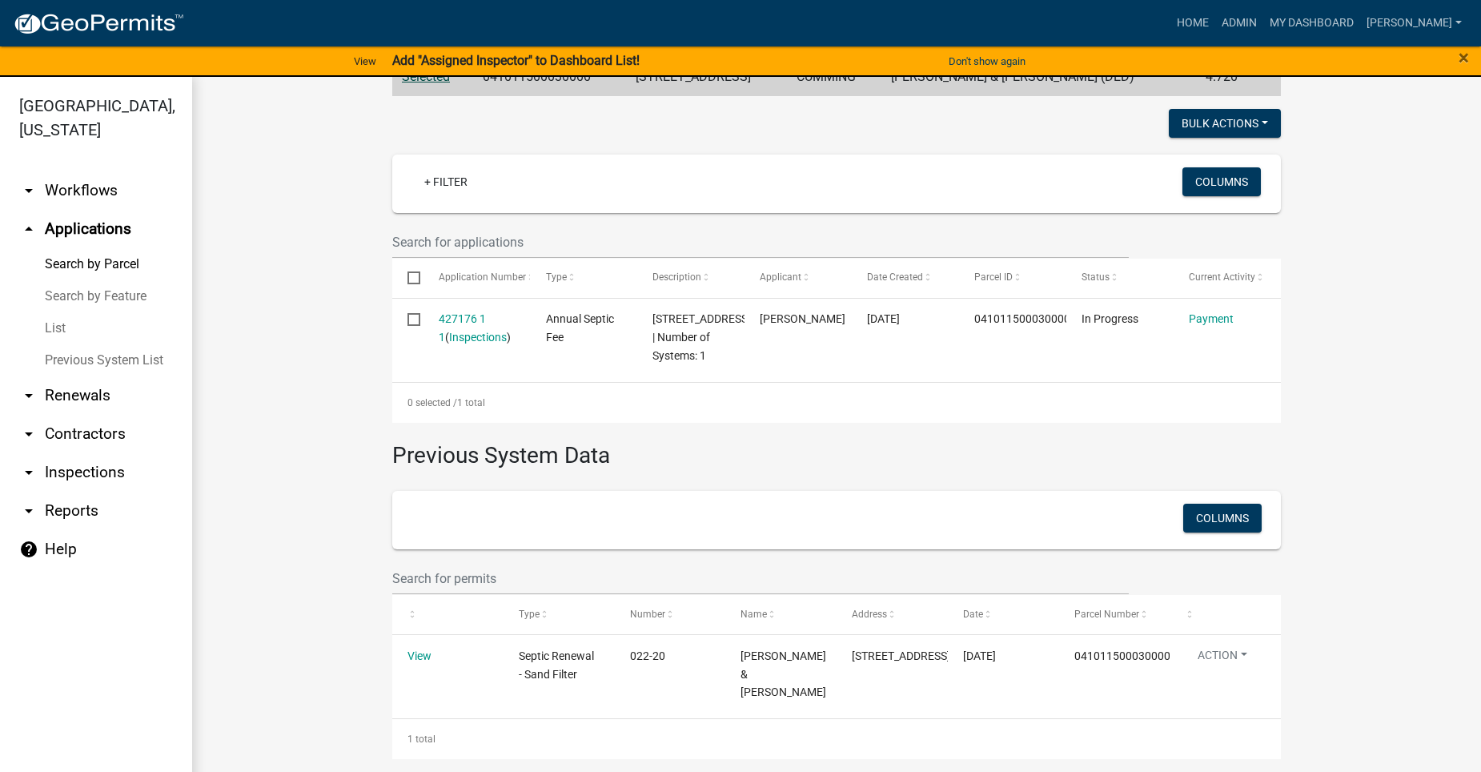
scroll to position [19, 0]
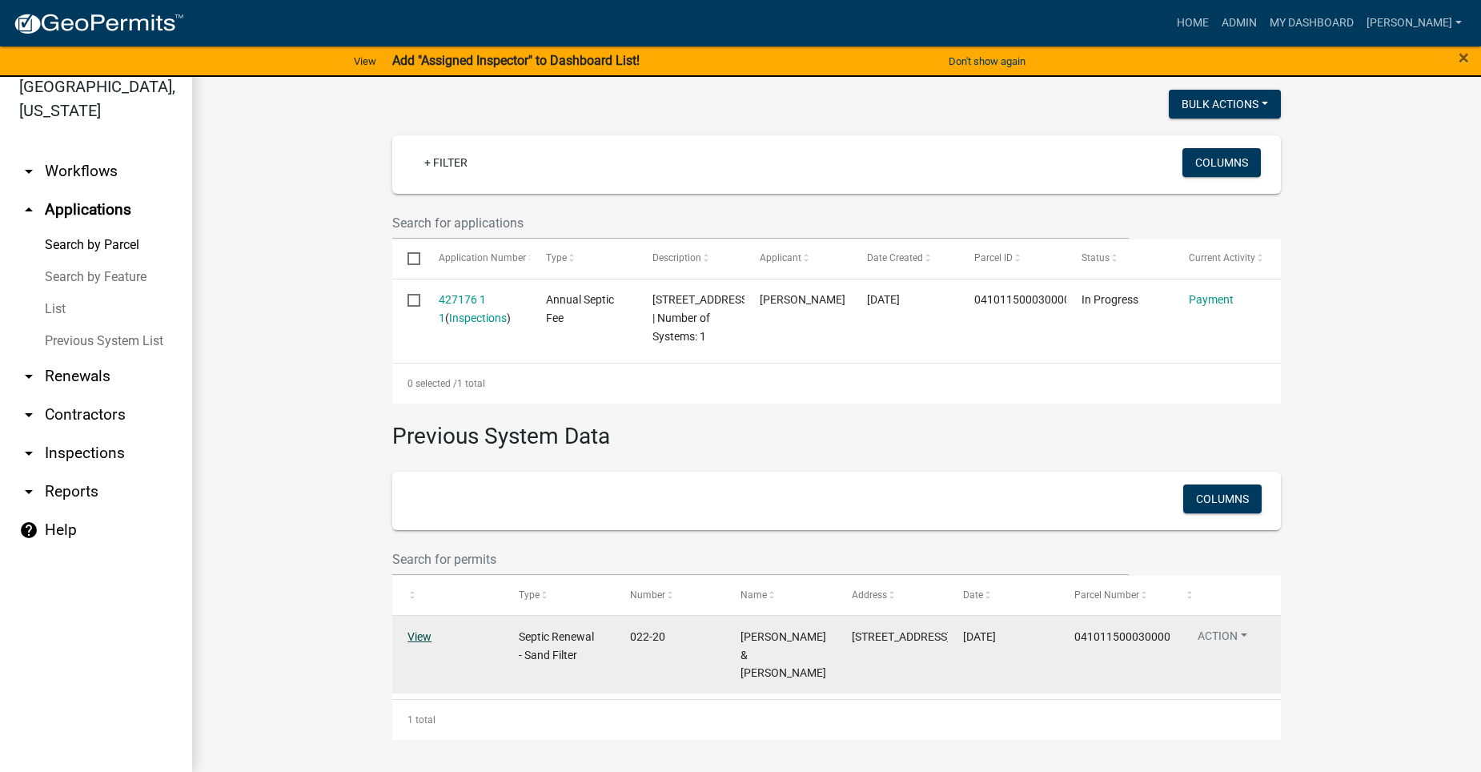
click at [415, 643] on link "View" at bounding box center [420, 636] width 24 height 13
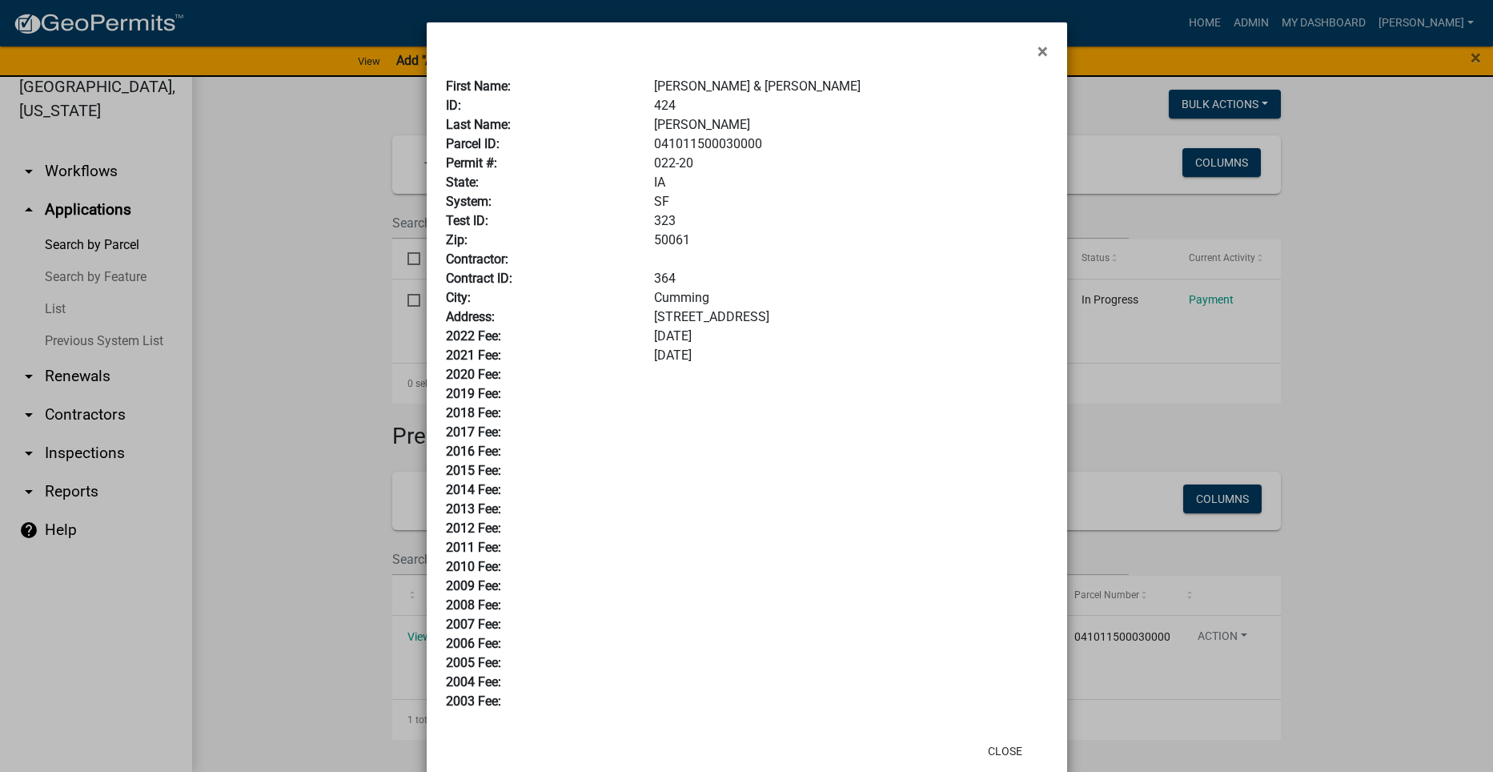
click at [368, 644] on ngb-modal-window "× First Name: [PERSON_NAME] & [PERSON_NAME] ID: 424 Last Name: [PERSON_NAME] Pa…" at bounding box center [746, 386] width 1493 height 772
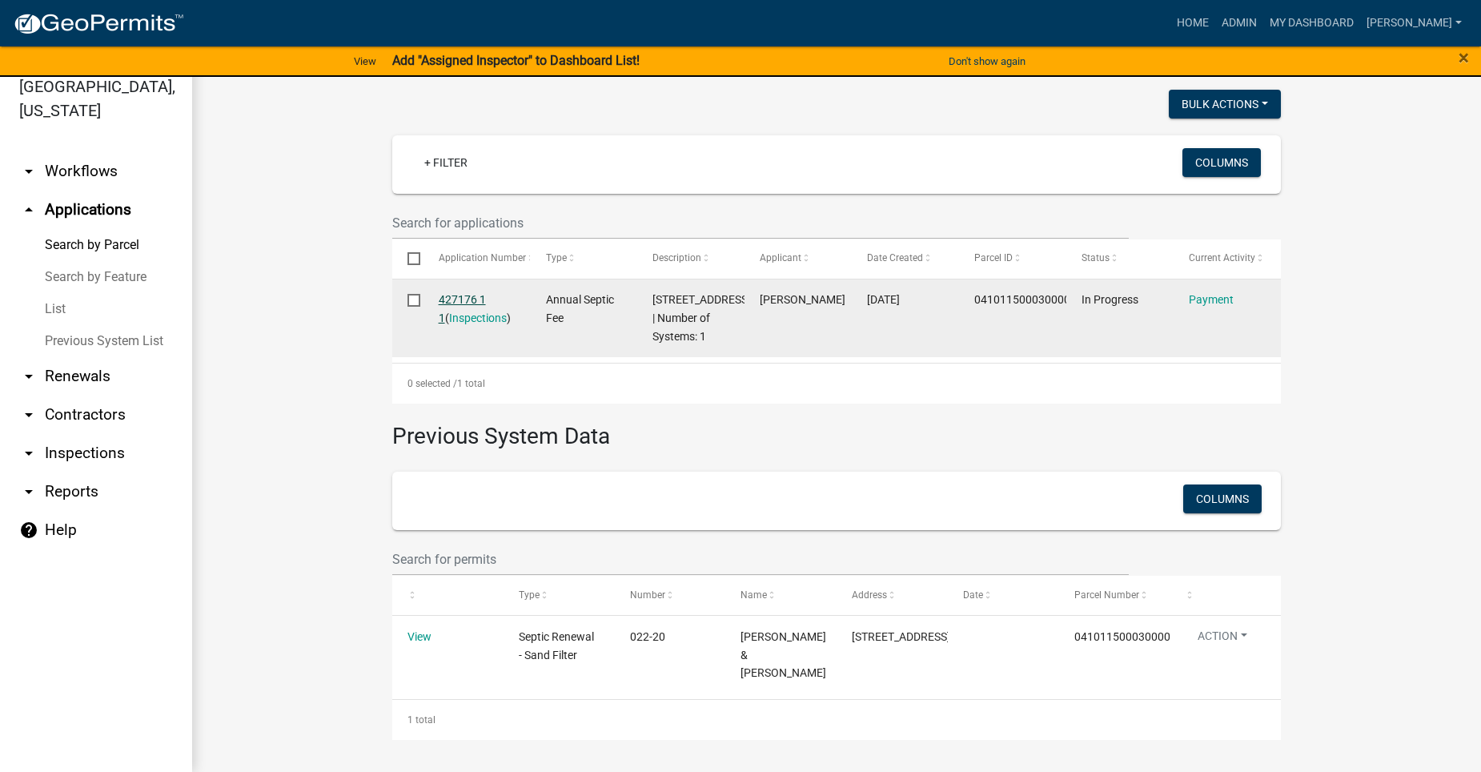
click at [466, 293] on link "427176 1 1" at bounding box center [462, 308] width 47 height 31
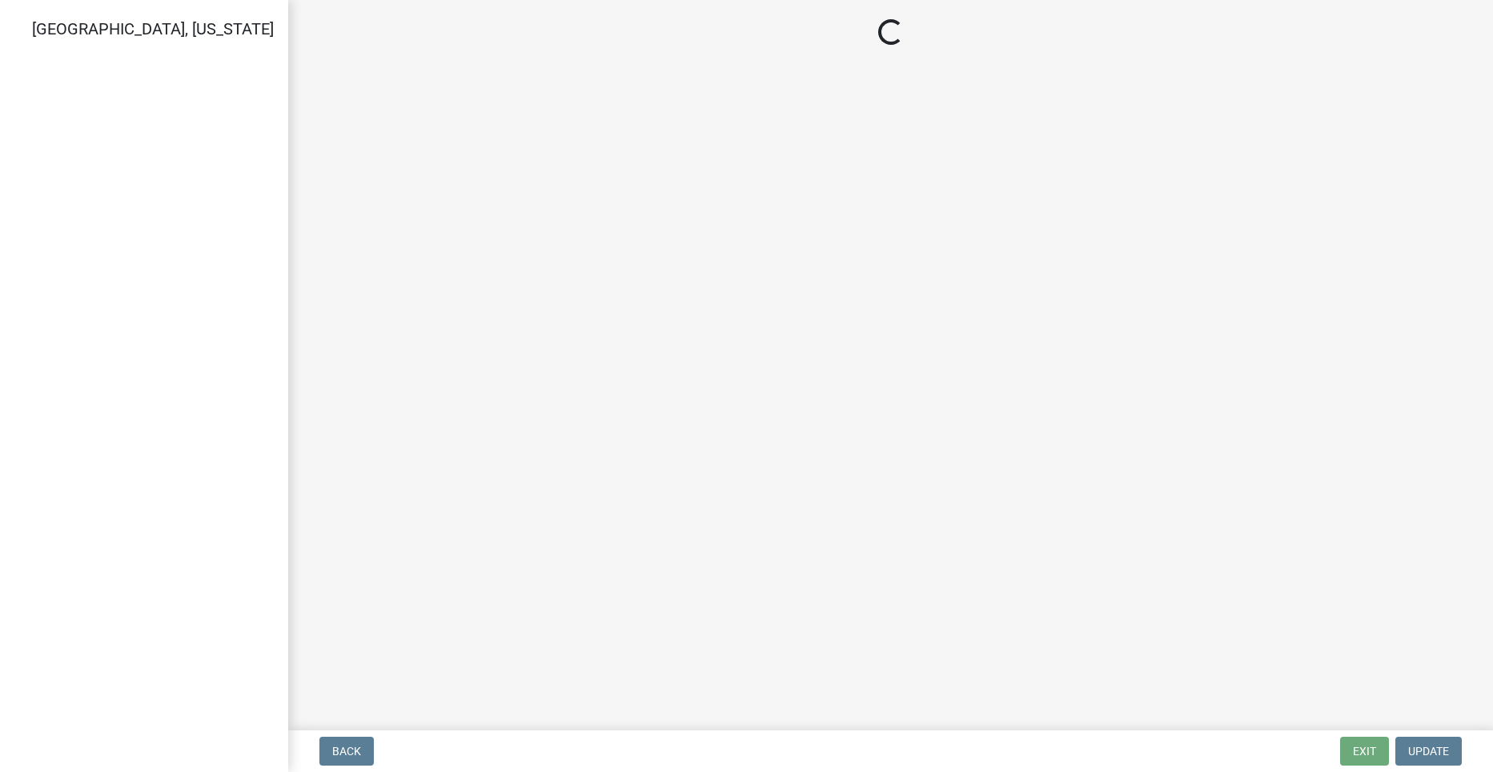
select select "3: 3"
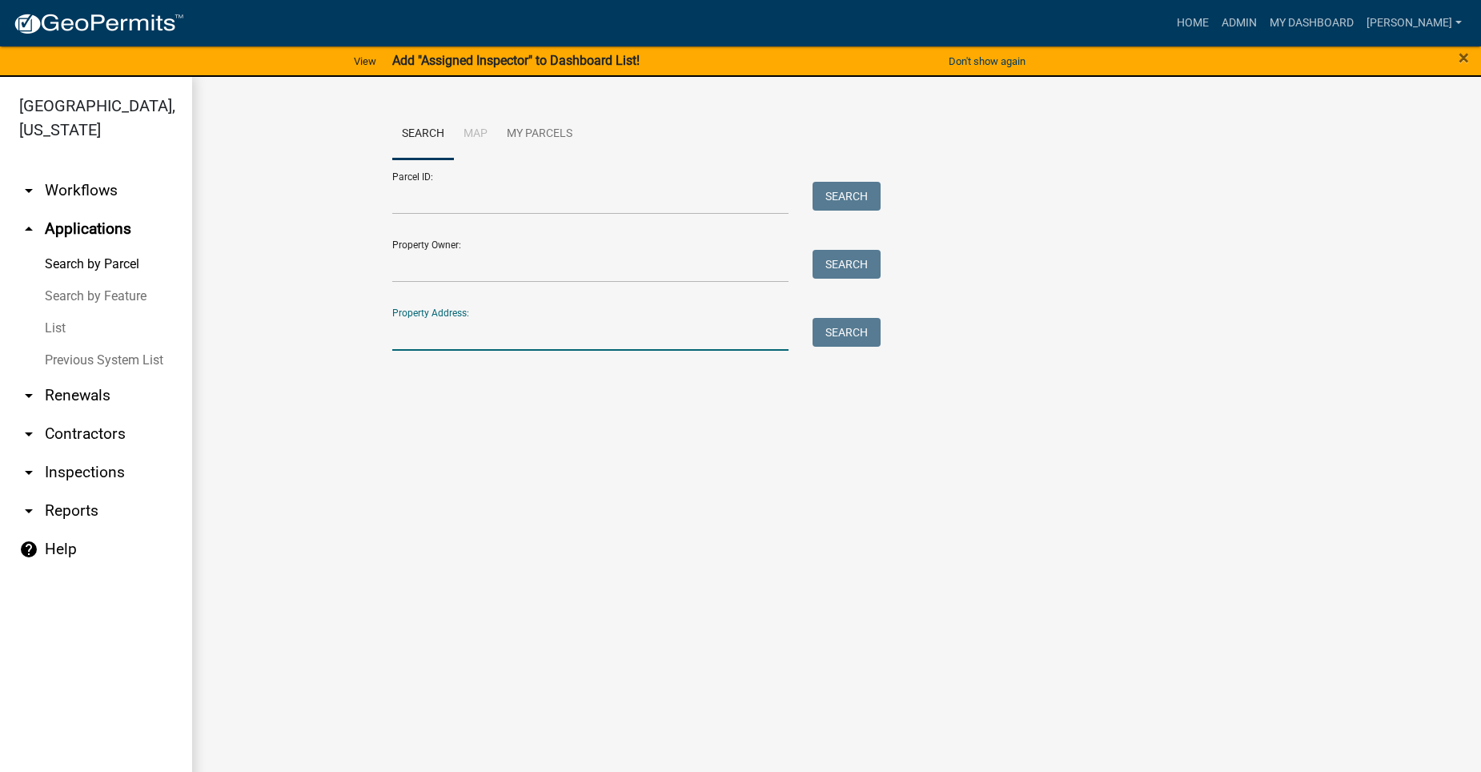
click at [427, 329] on input "Property Address:" at bounding box center [590, 334] width 396 height 33
click at [468, 268] on input "Property Owner:" at bounding box center [590, 266] width 396 height 33
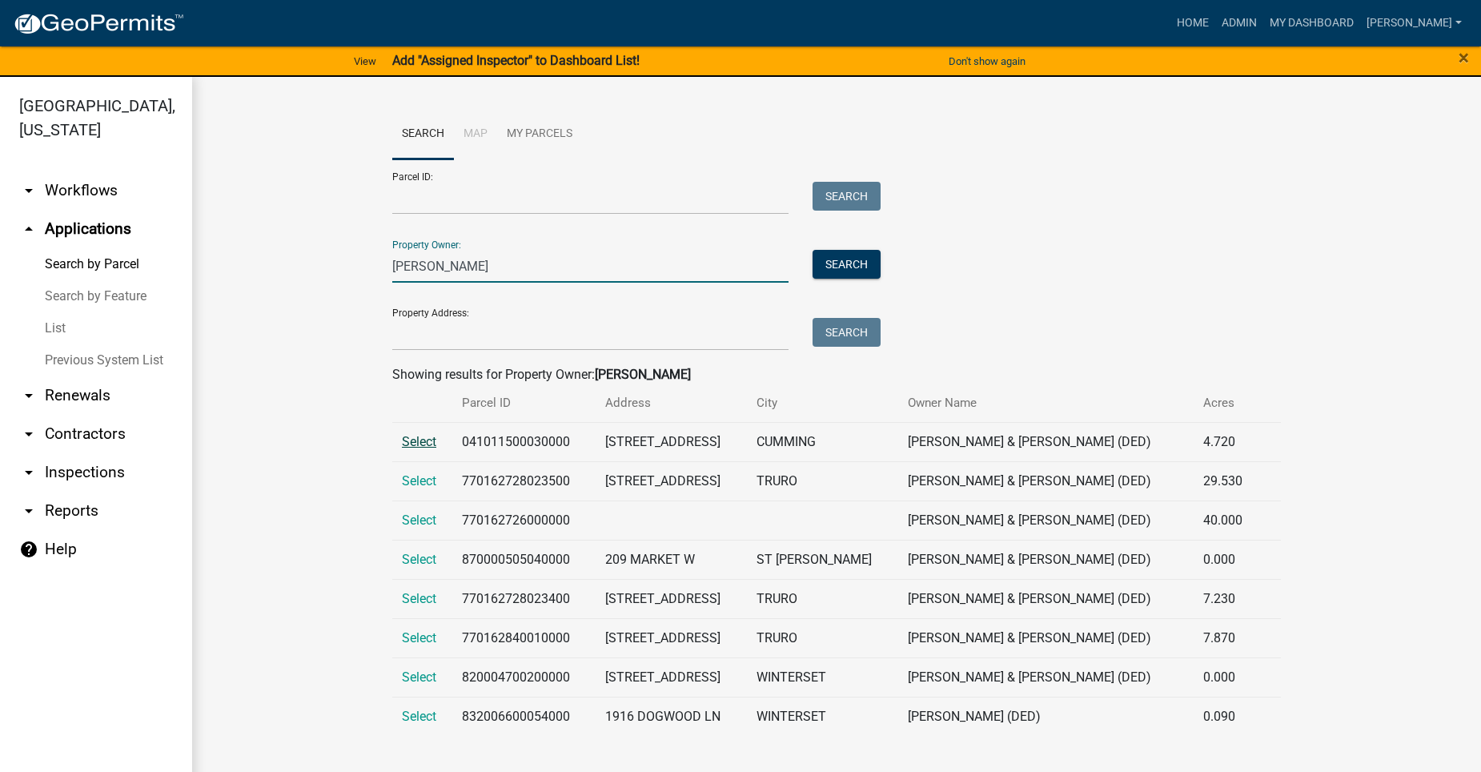
type input "[PERSON_NAME]"
click at [412, 437] on span "Select" at bounding box center [419, 441] width 34 height 15
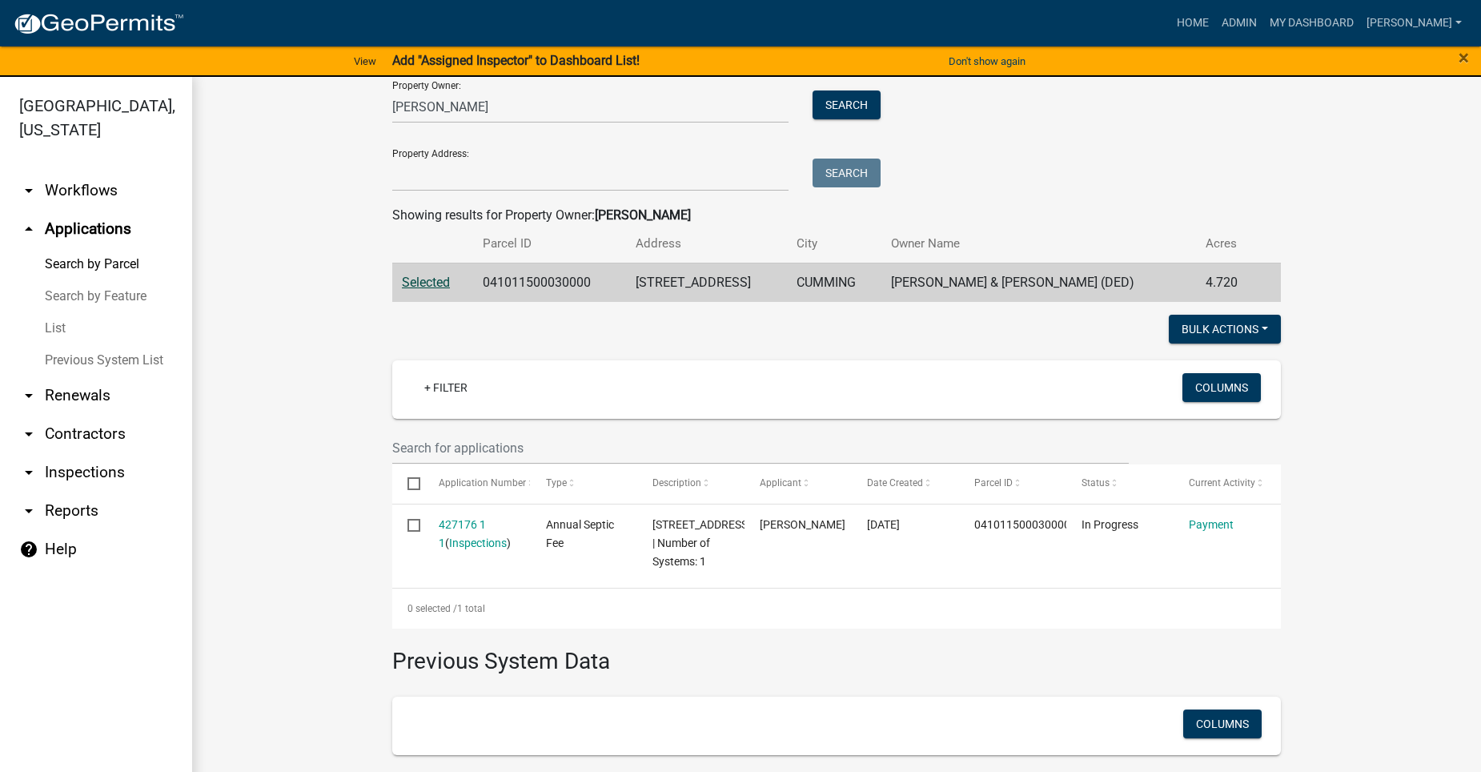
scroll to position [160, 0]
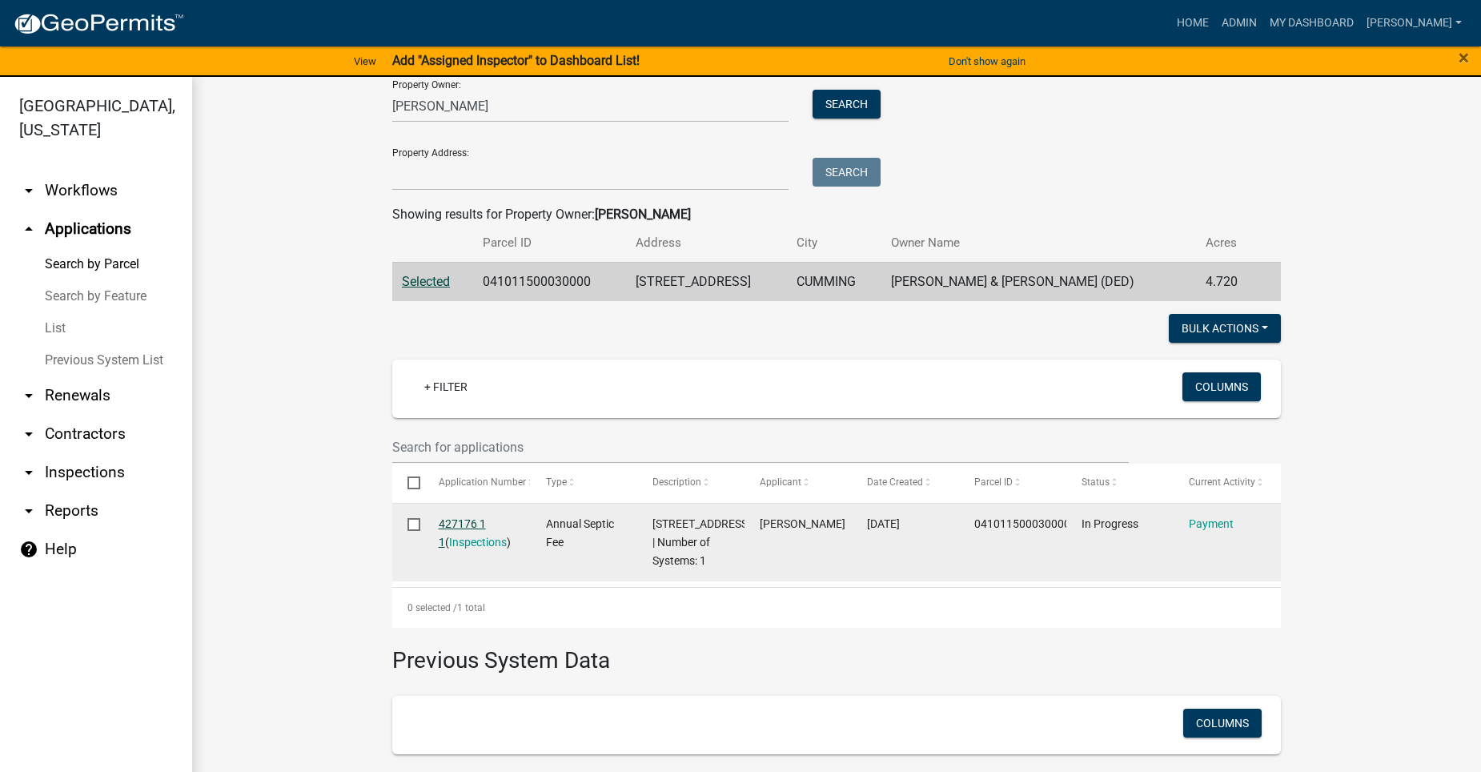
click at [463, 524] on link "427176 1 1" at bounding box center [462, 532] width 47 height 31
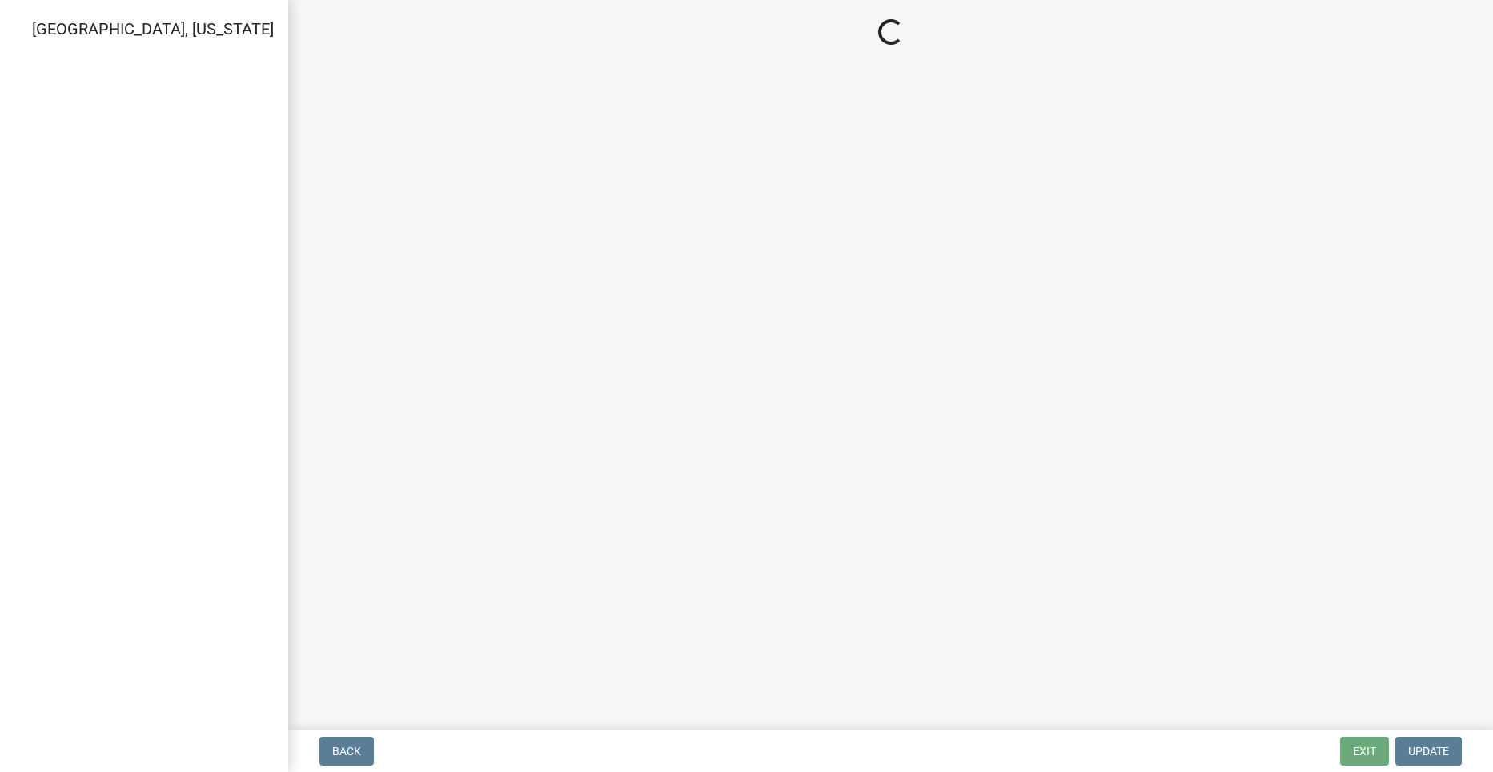
select select "3: 3"
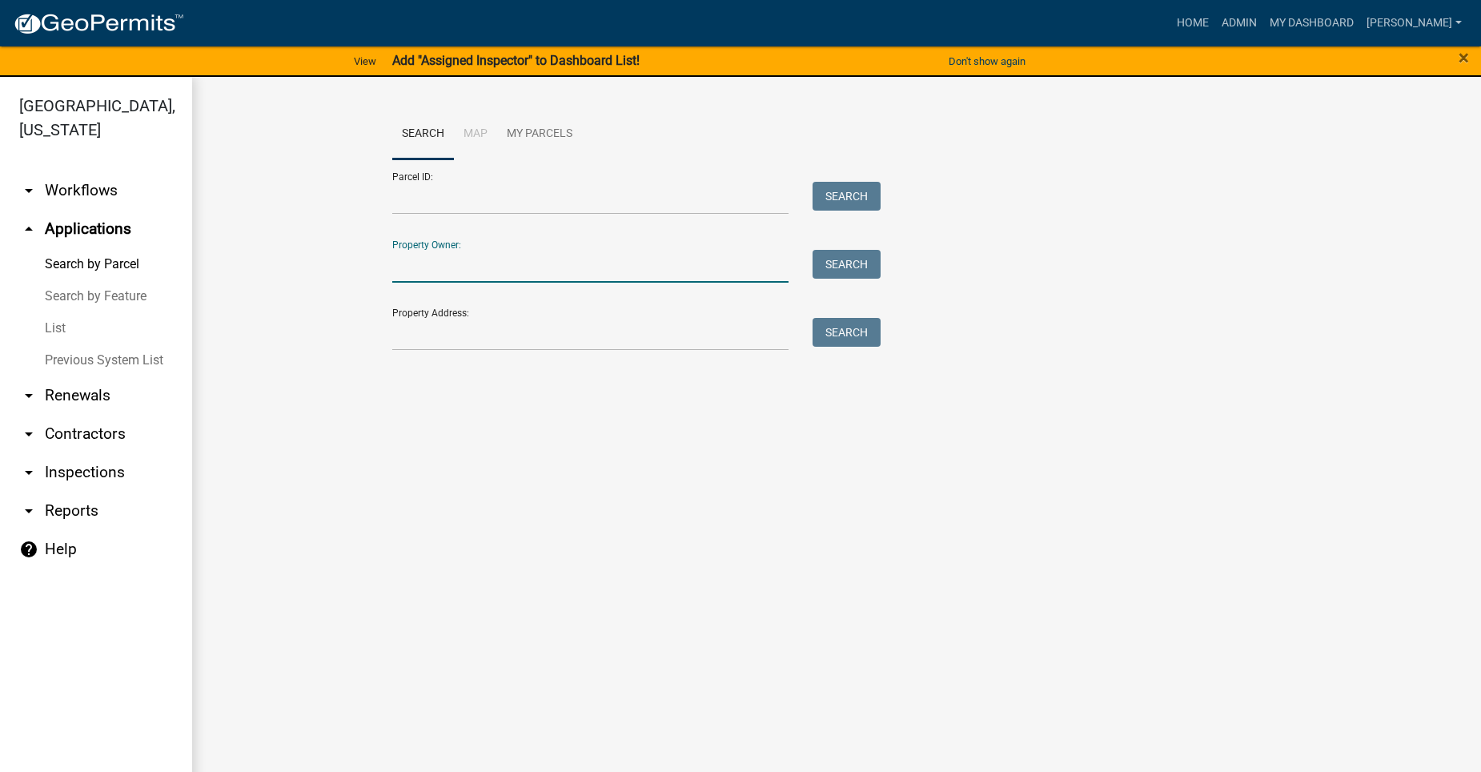
click at [412, 275] on input "Property Owner:" at bounding box center [590, 266] width 396 height 33
type input "[PERSON_NAME]"
click at [882, 252] on div "Search" at bounding box center [843, 266] width 84 height 33
click at [74, 171] on link "arrow_drop_down Workflows" at bounding box center [96, 190] width 192 height 38
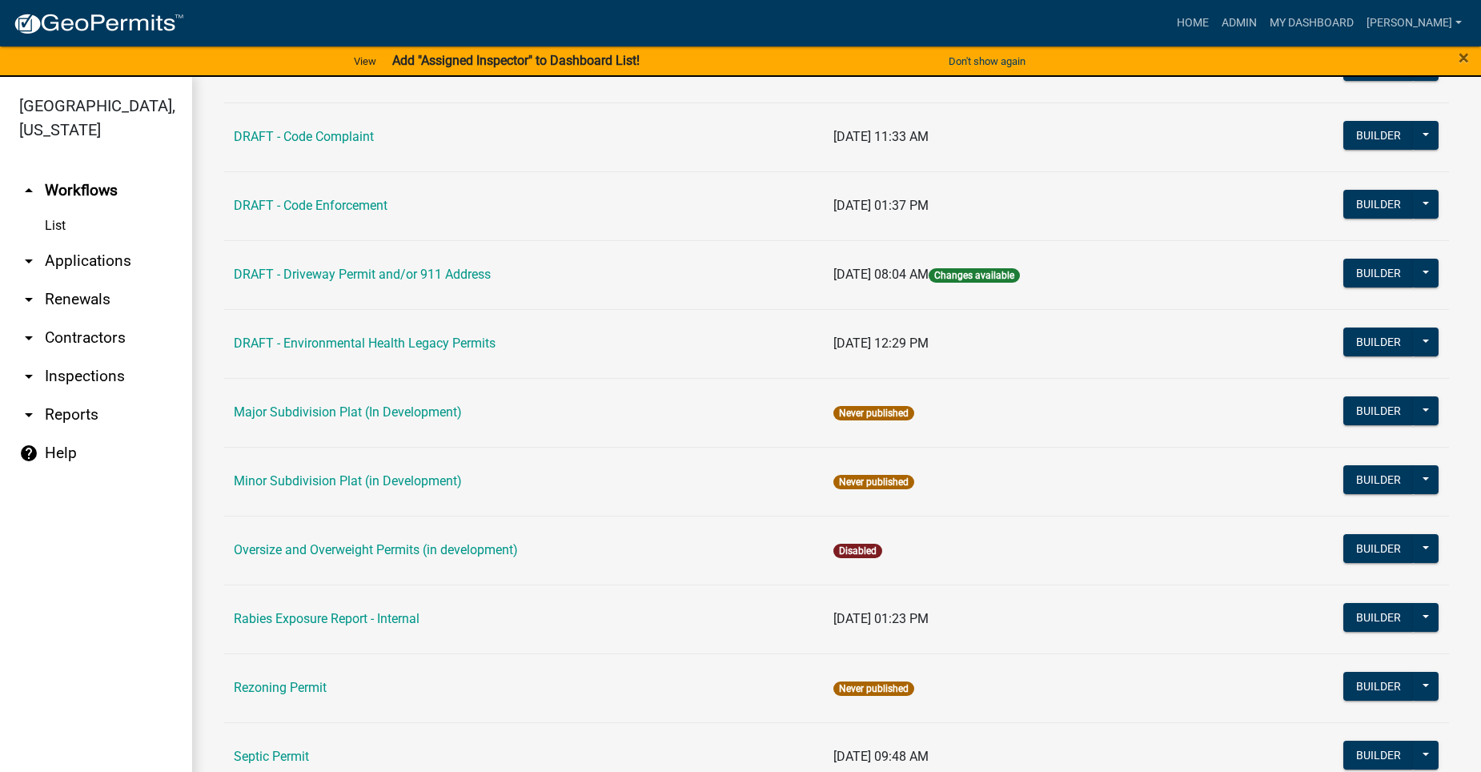
scroll to position [721, 0]
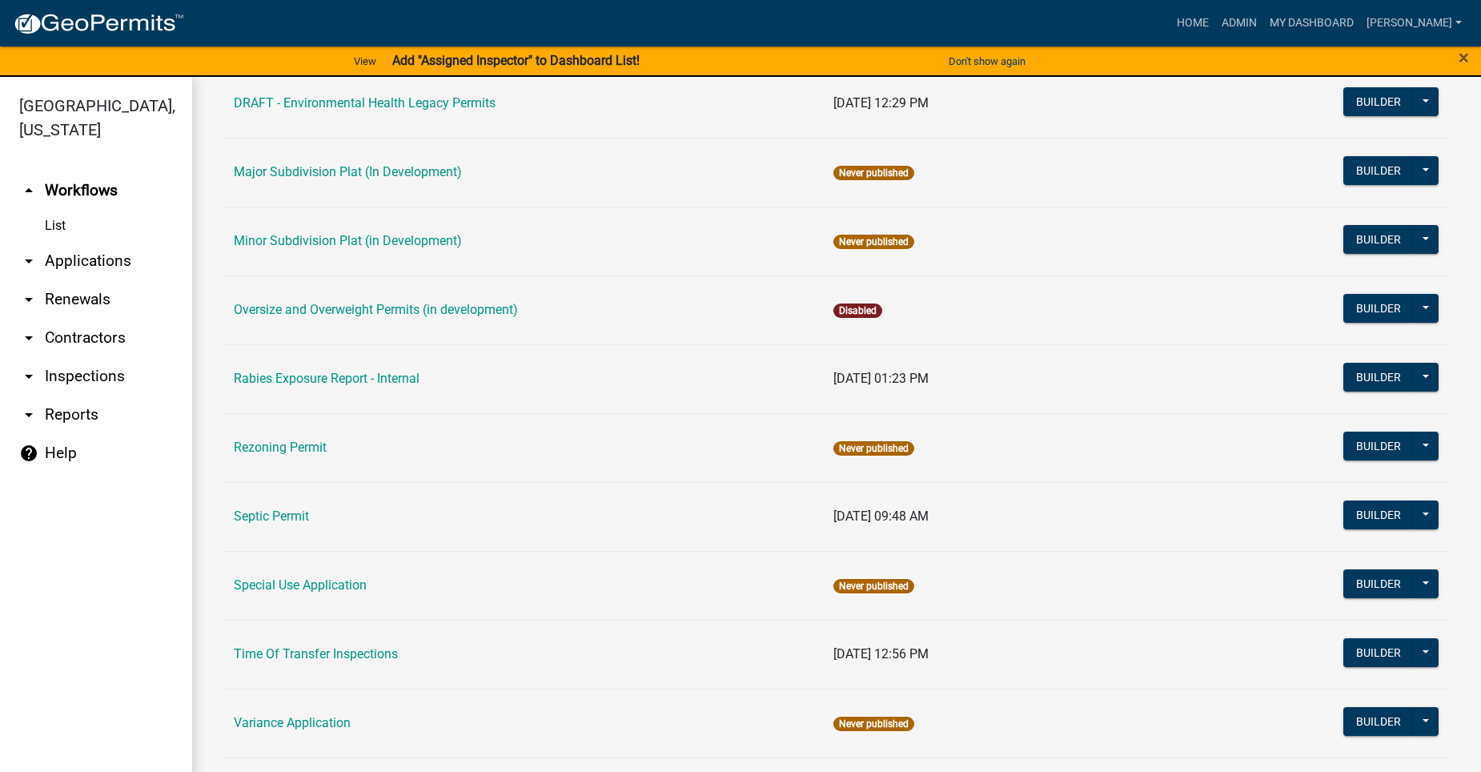
click at [279, 508] on td "Septic Permit" at bounding box center [524, 516] width 600 height 69
click at [294, 515] on link "Septic Permit" at bounding box center [271, 515] width 75 height 15
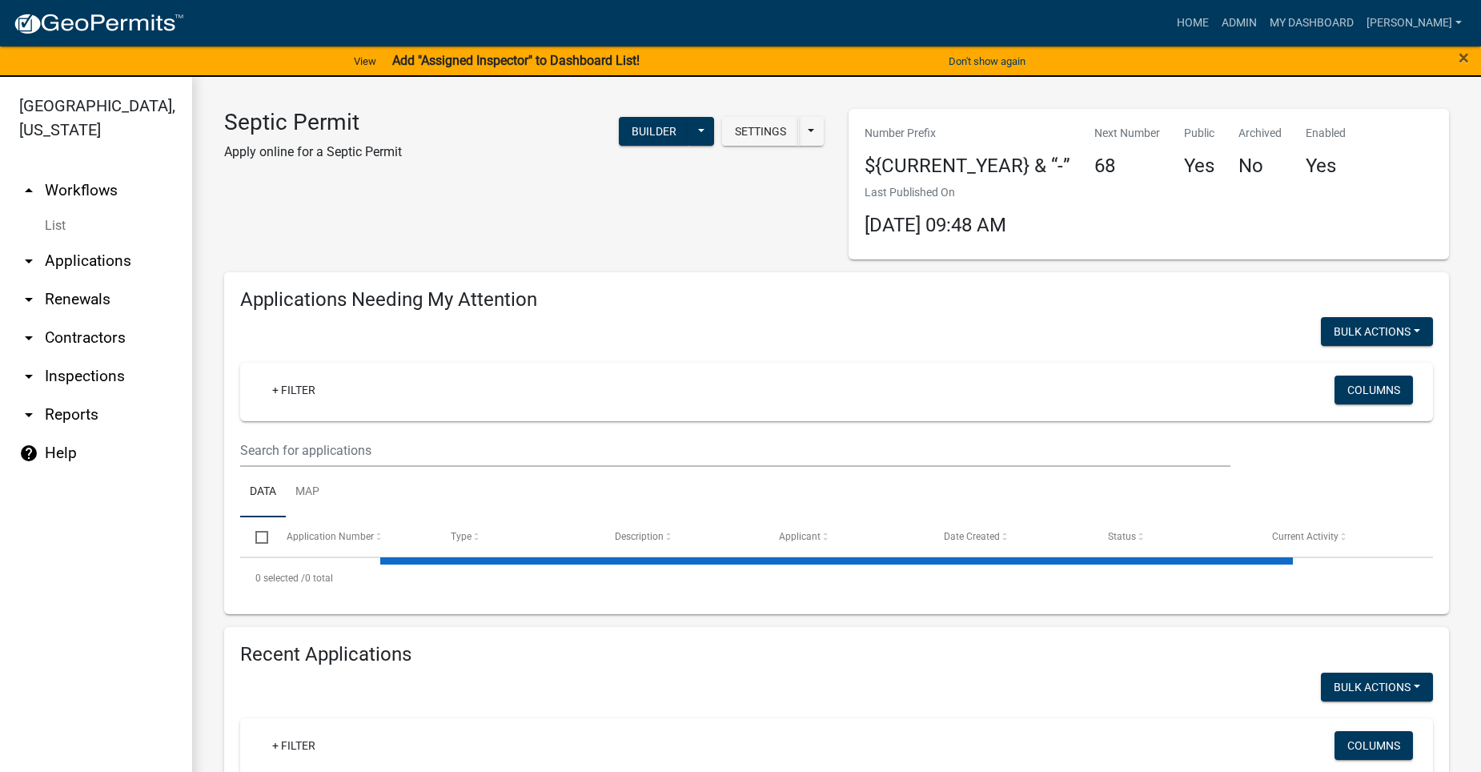
select select "2: 50"
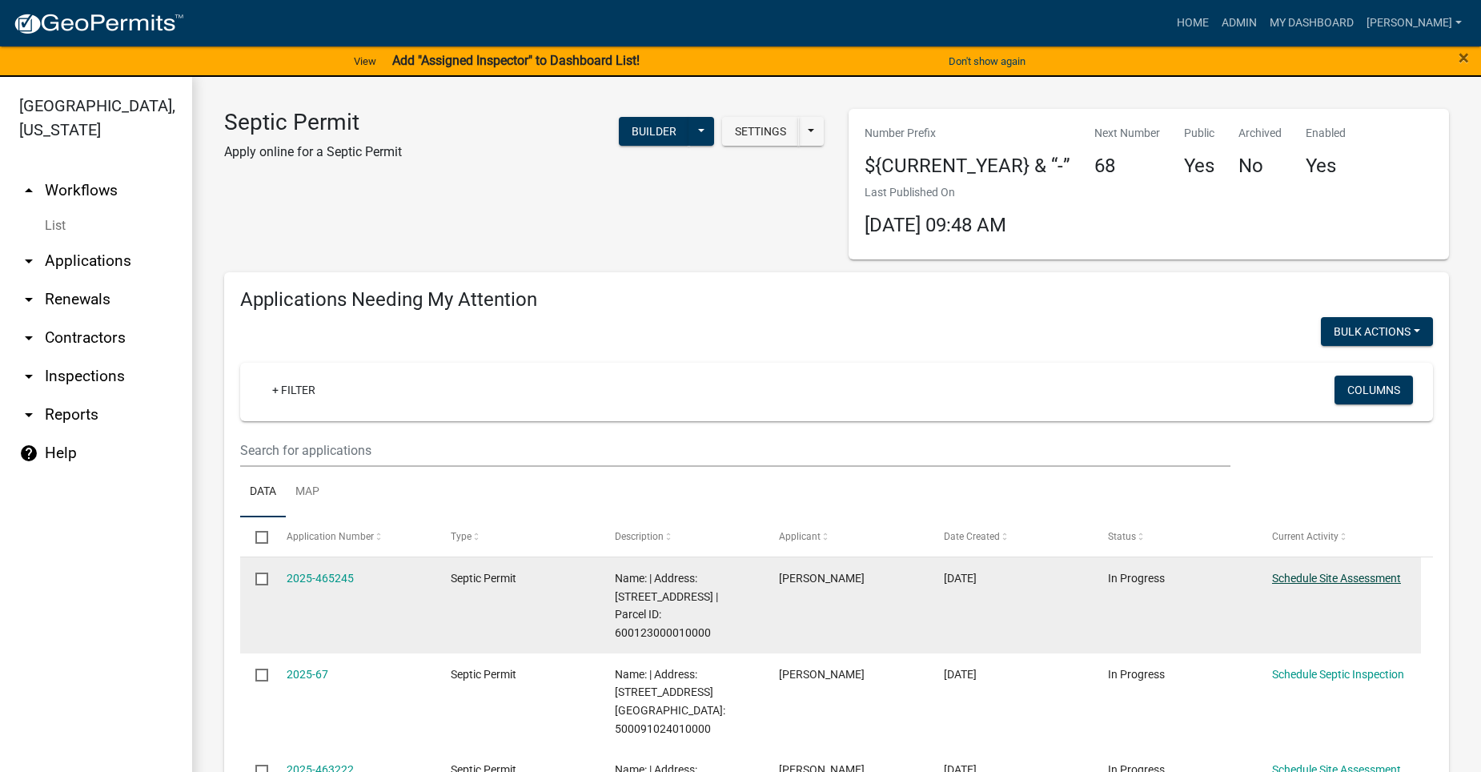
click at [1325, 576] on link "Schedule Site Assessment" at bounding box center [1336, 578] width 129 height 13
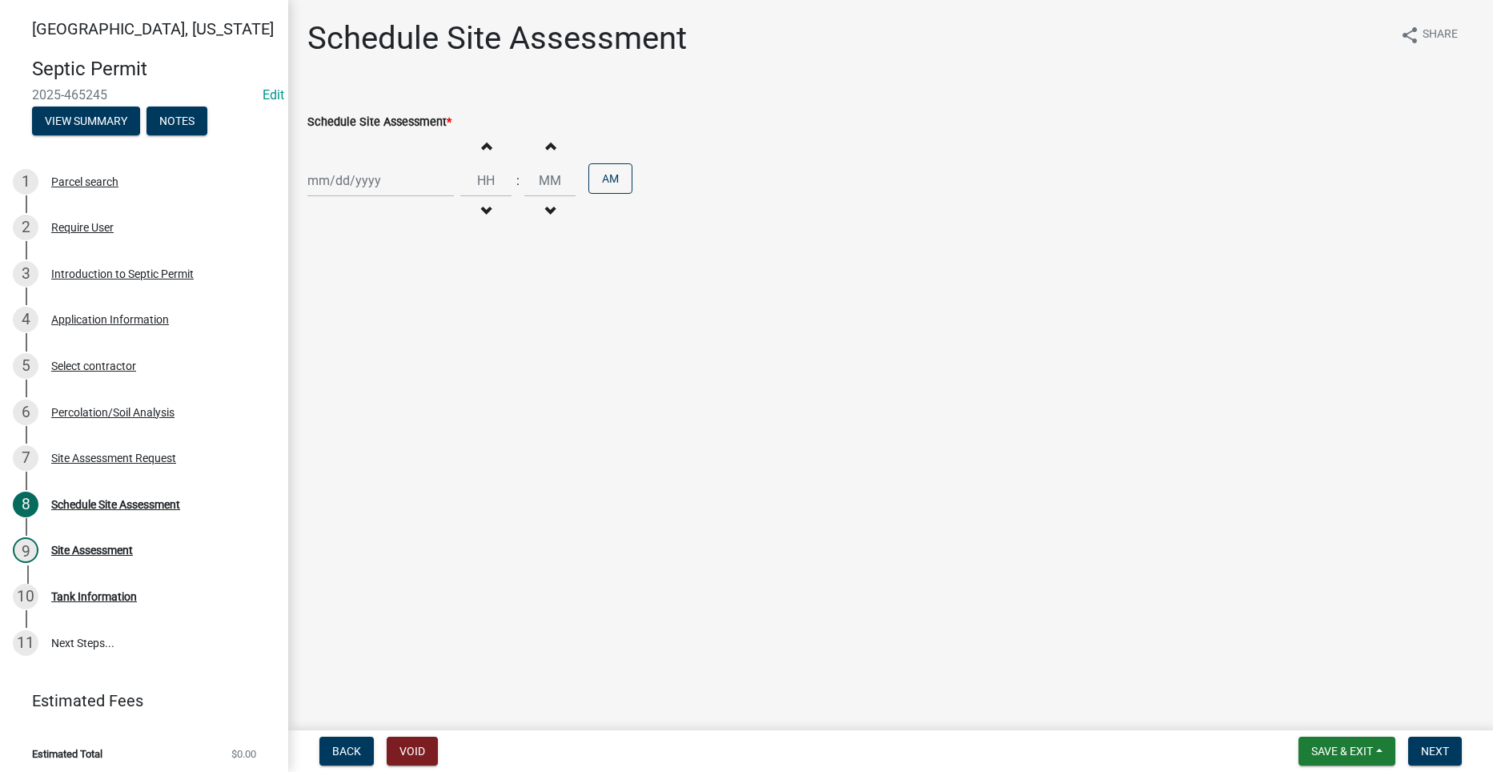
click at [339, 175] on div at bounding box center [380, 180] width 147 height 33
select select "8"
select select "2025"
click at [320, 345] on div "18" at bounding box center [324, 343] width 26 height 26
type input "[DATE]"
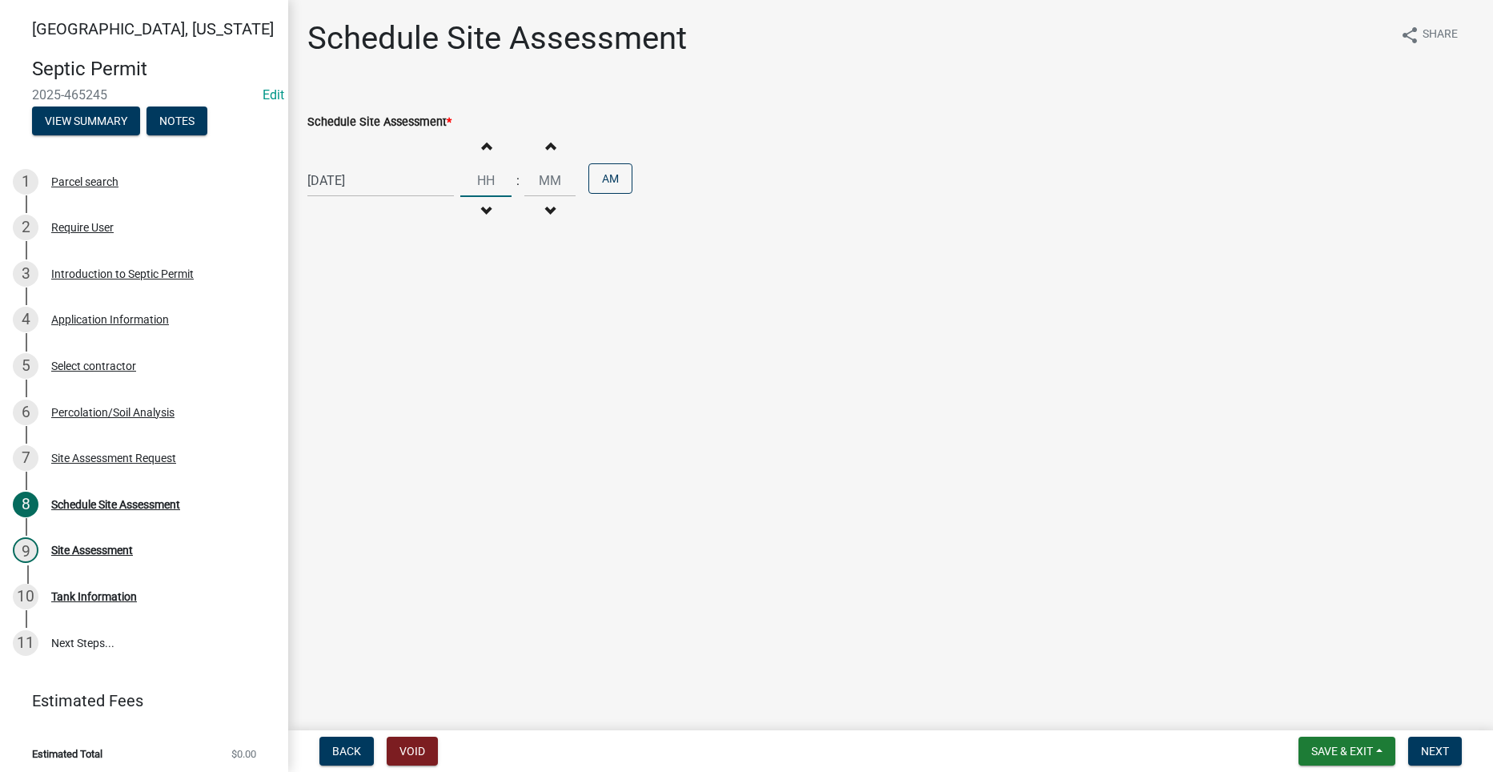
click at [480, 183] on input "Hours" at bounding box center [485, 180] width 51 height 33
type input "10"
click at [547, 185] on input "00" at bounding box center [549, 180] width 51 height 33
click at [549, 182] on input "00" at bounding box center [549, 180] width 51 height 33
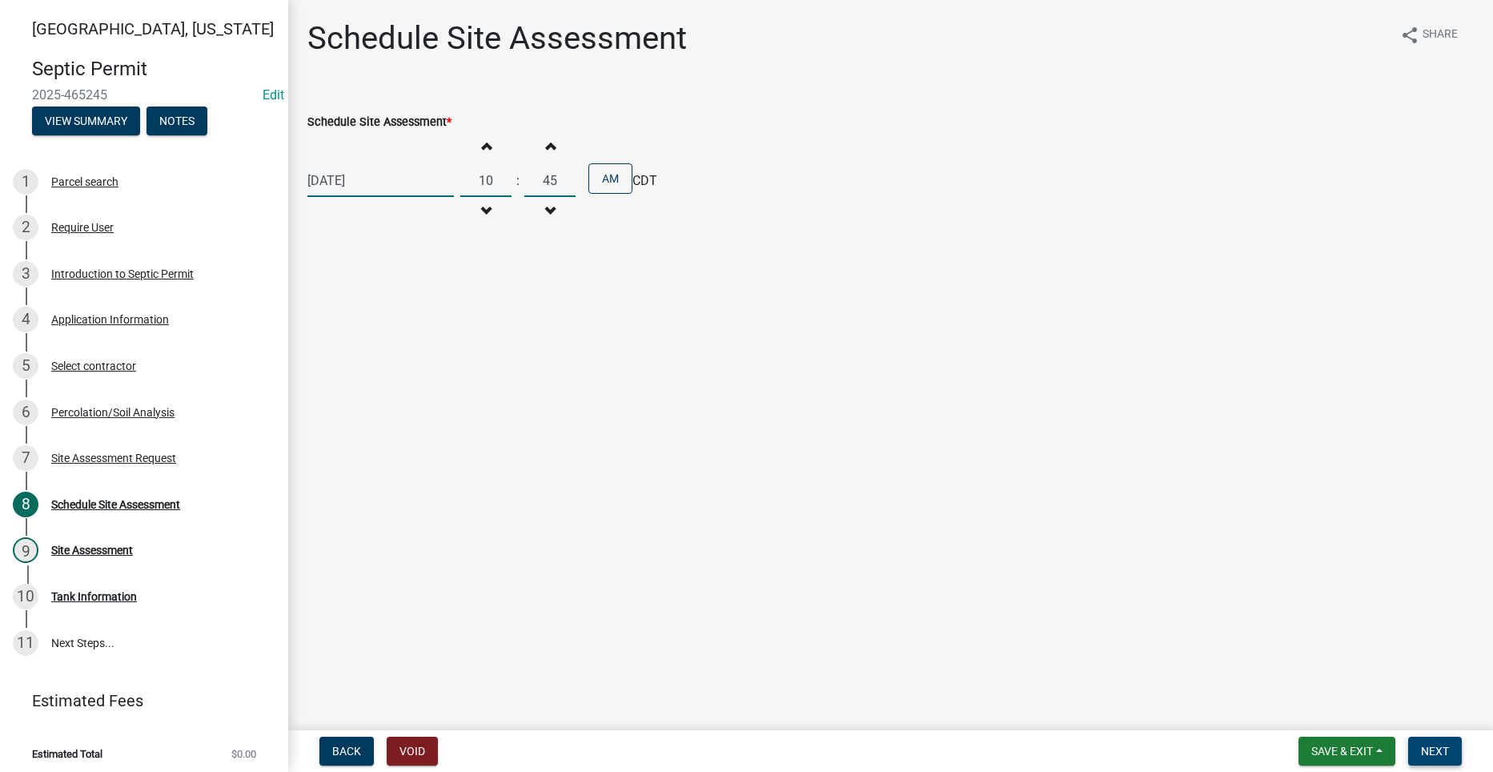
type input "45"
click at [1432, 745] on span "Next" at bounding box center [1435, 751] width 28 height 13
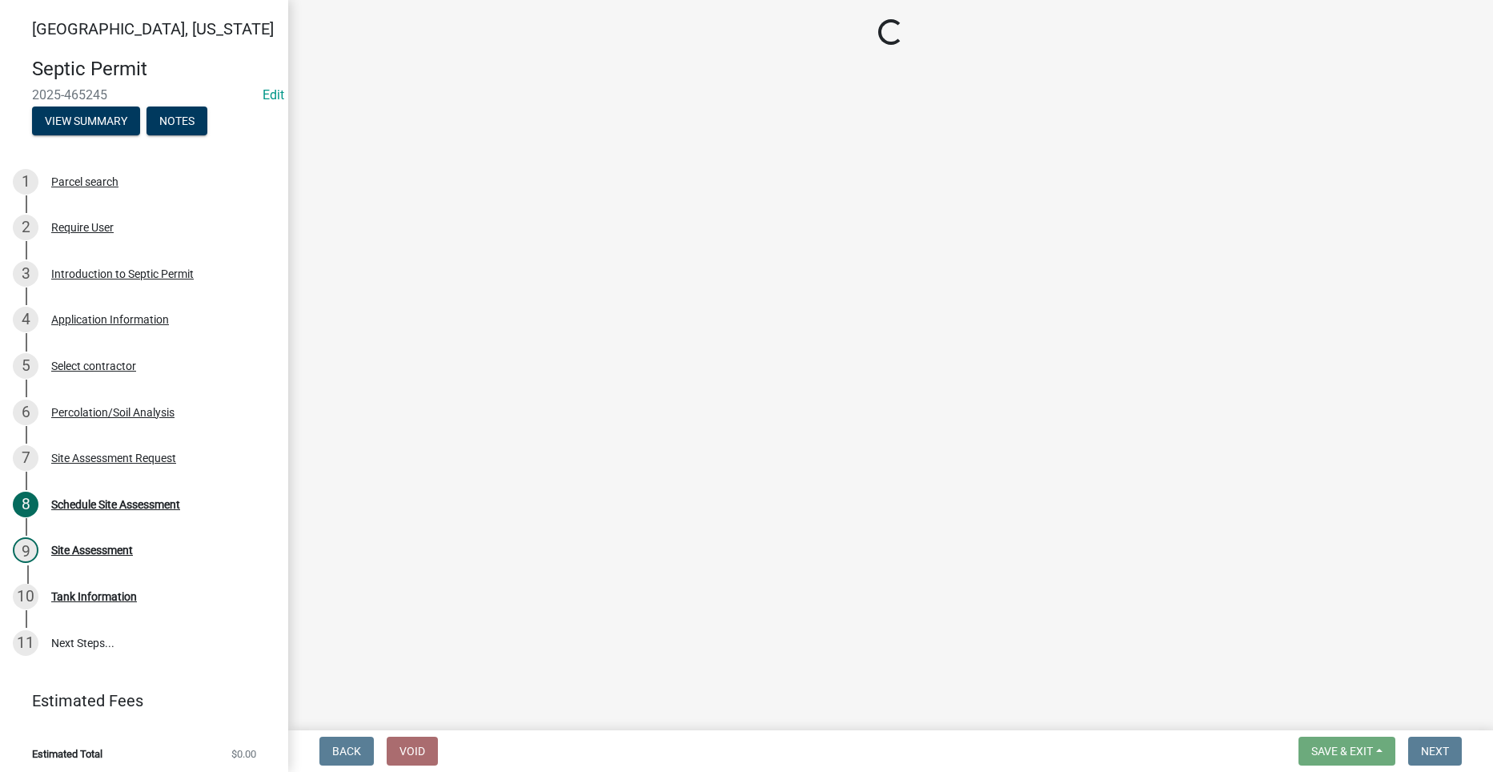
select select "dbe3a1b9-a4b3-48fa-b9c0-fee70399abae"
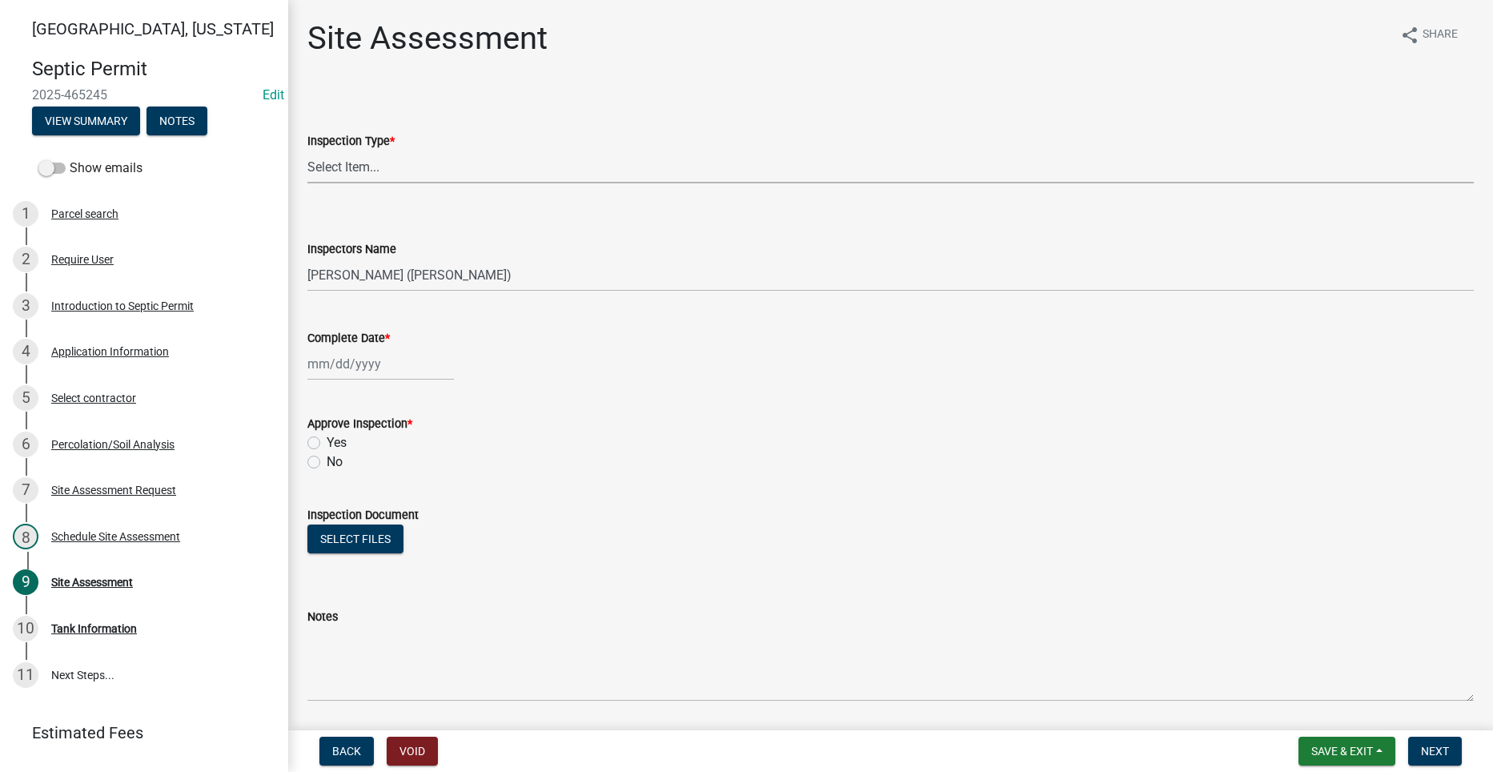
click at [341, 167] on select "Select Item... Site Assessment" at bounding box center [890, 167] width 1167 height 33
click at [307, 151] on select "Select Item... Site Assessment" at bounding box center [890, 167] width 1167 height 33
select select "cee7aade-c60a-47dc-8b48-e4cdff881902"
click at [352, 368] on div at bounding box center [380, 364] width 147 height 33
select select "8"
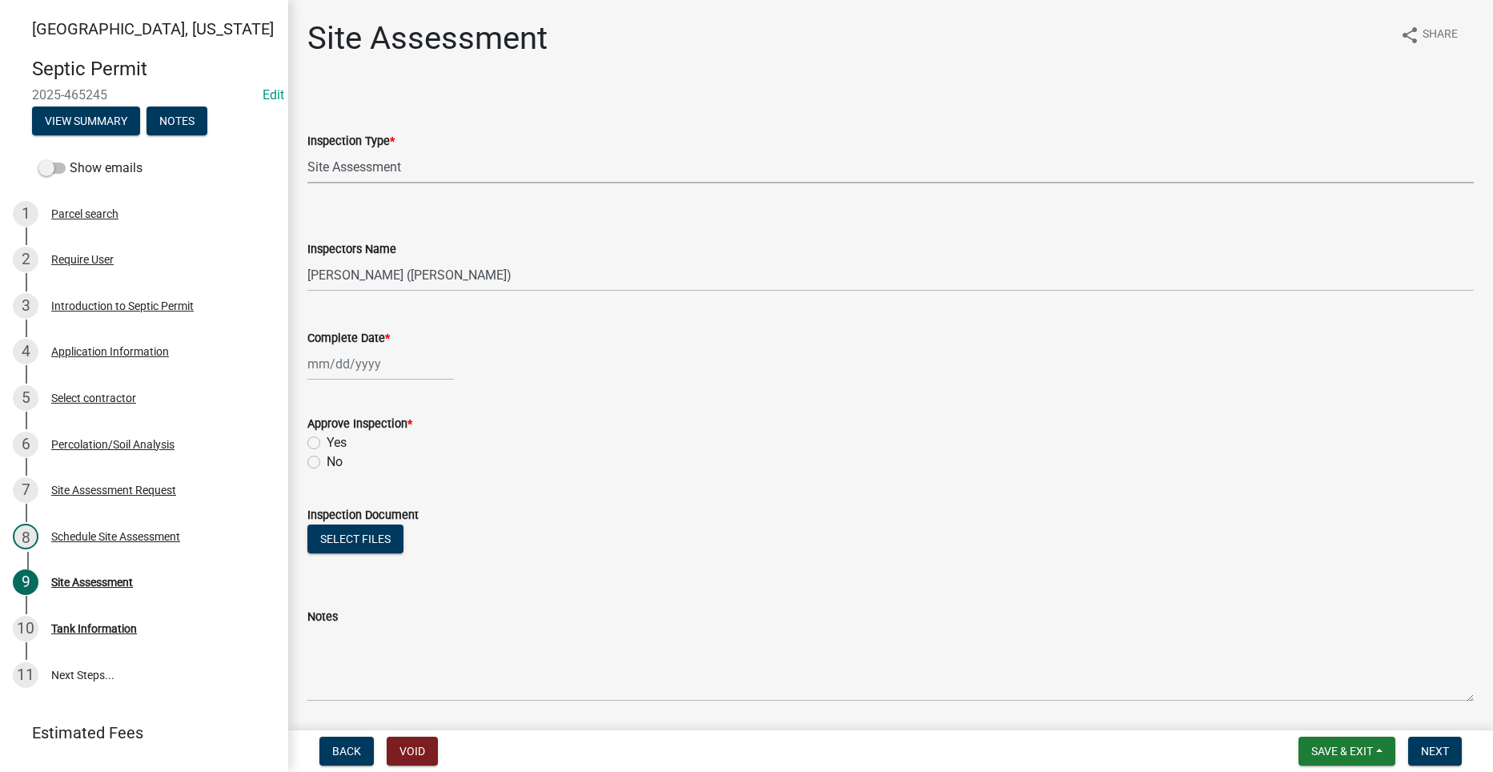
select select "2025"
click at [328, 522] on div "18" at bounding box center [324, 526] width 26 height 26
type input "[DATE]"
click at [327, 443] on label "Yes" at bounding box center [337, 442] width 20 height 19
click at [327, 443] on input "Yes" at bounding box center [332, 438] width 10 height 10
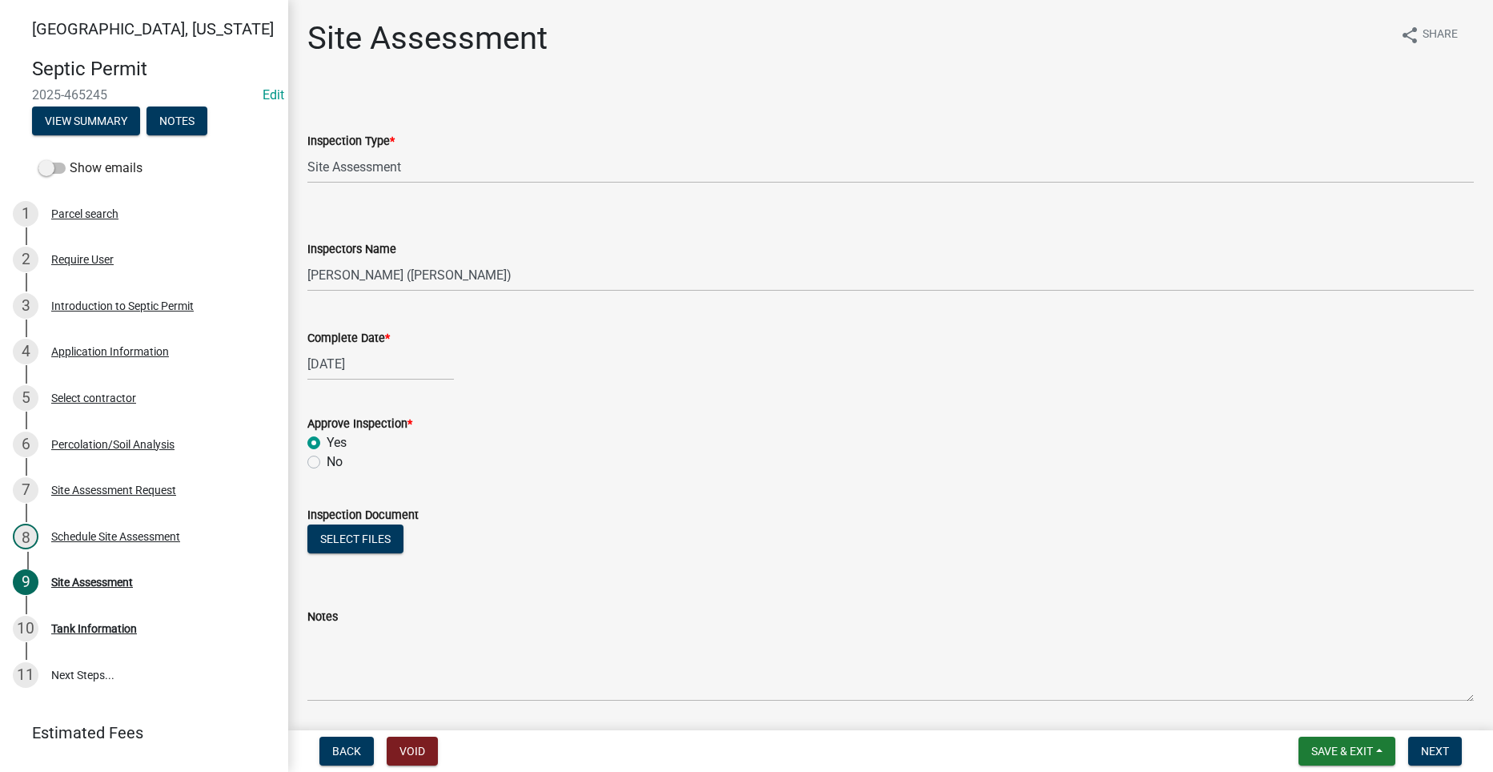
radio input "true"
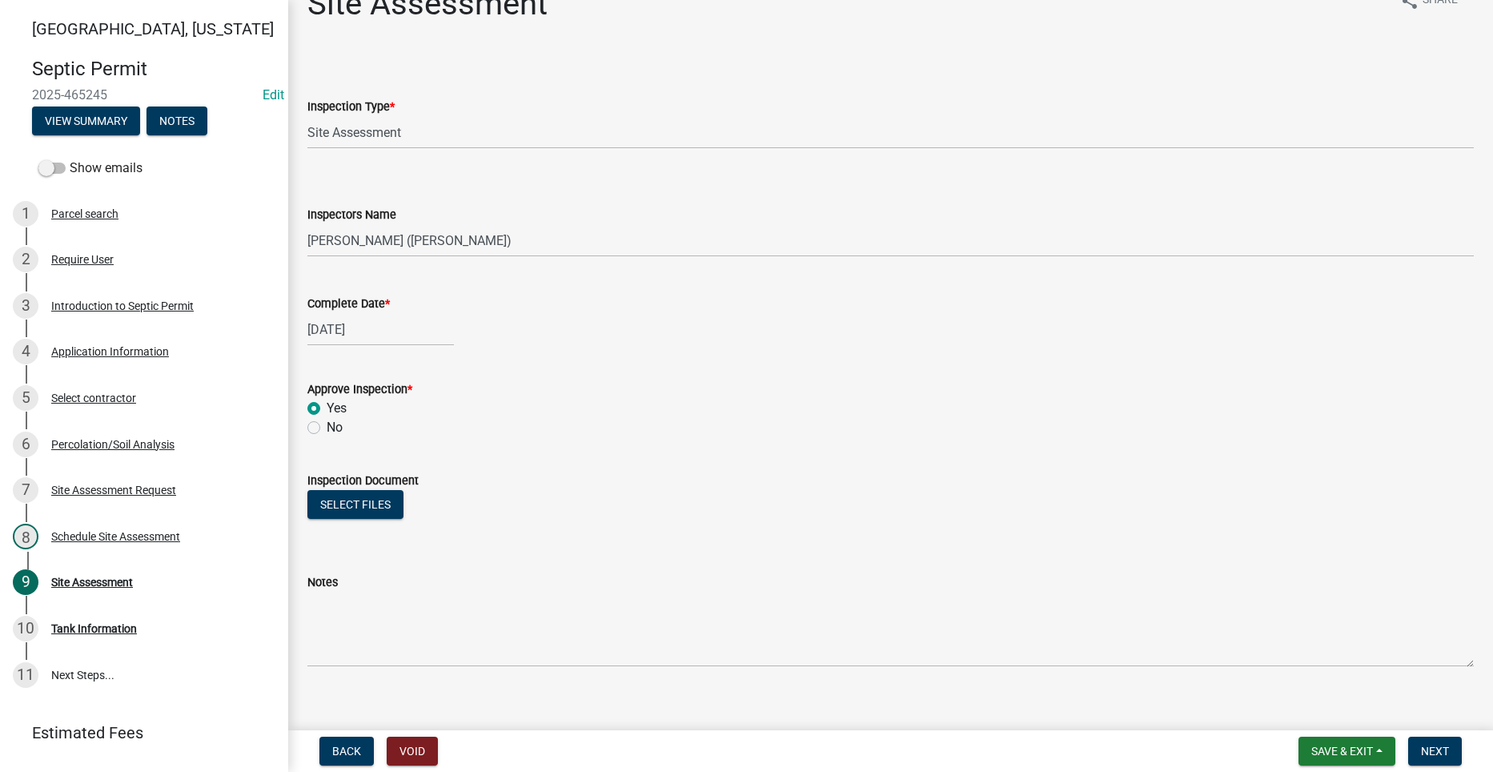
scroll to position [53, 0]
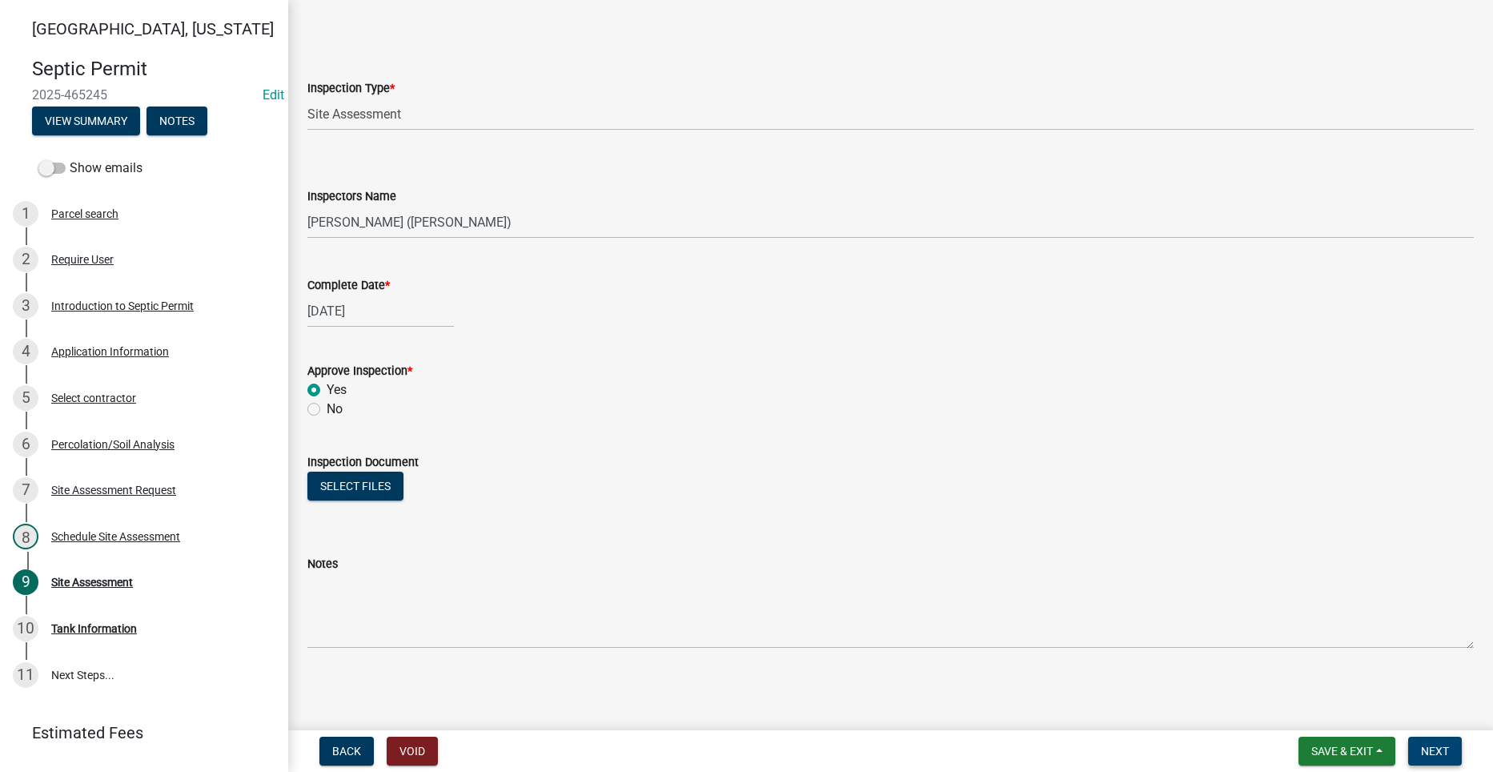
click at [1442, 746] on span "Next" at bounding box center [1435, 751] width 28 height 13
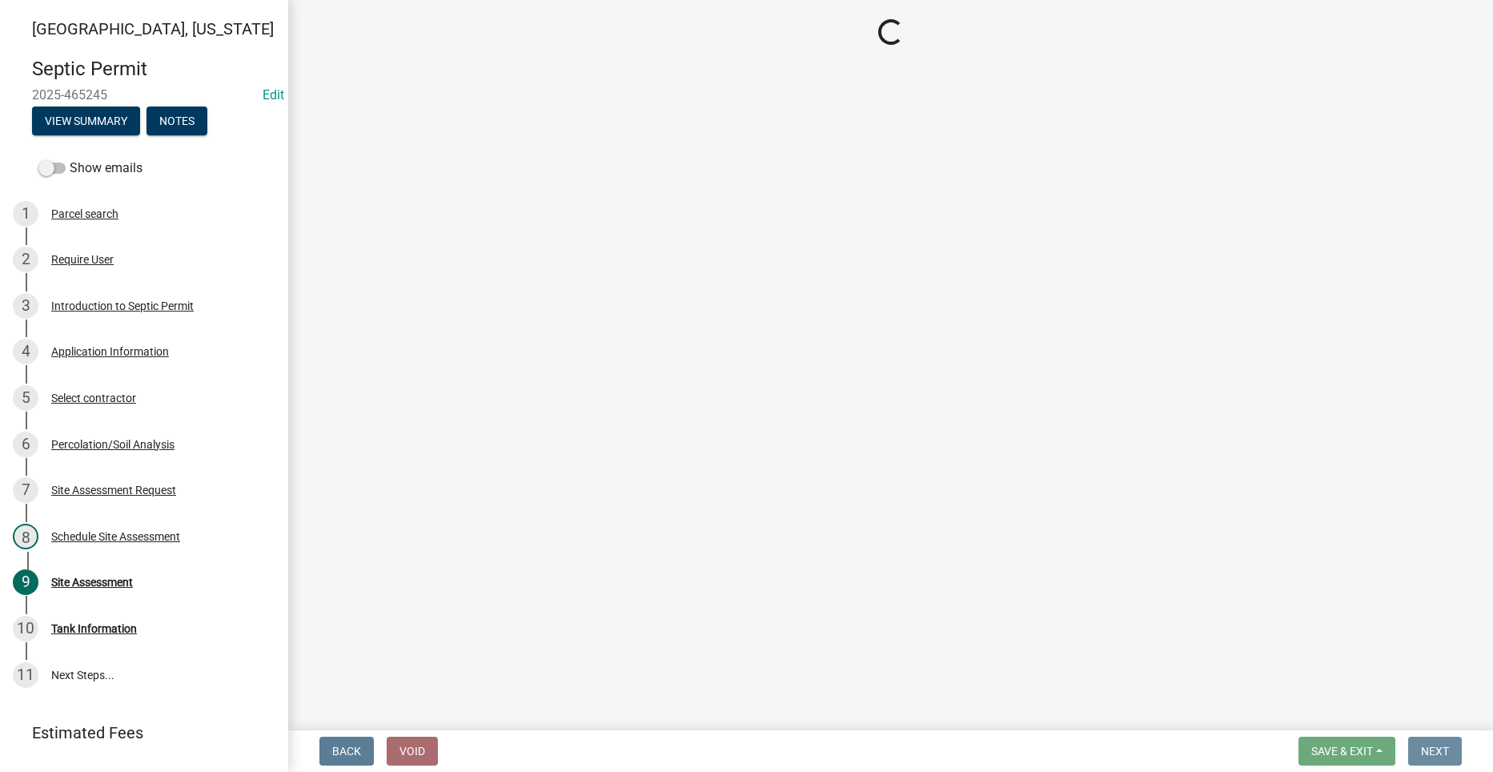
scroll to position [0, 0]
